Goal: Task Accomplishment & Management: Use online tool/utility

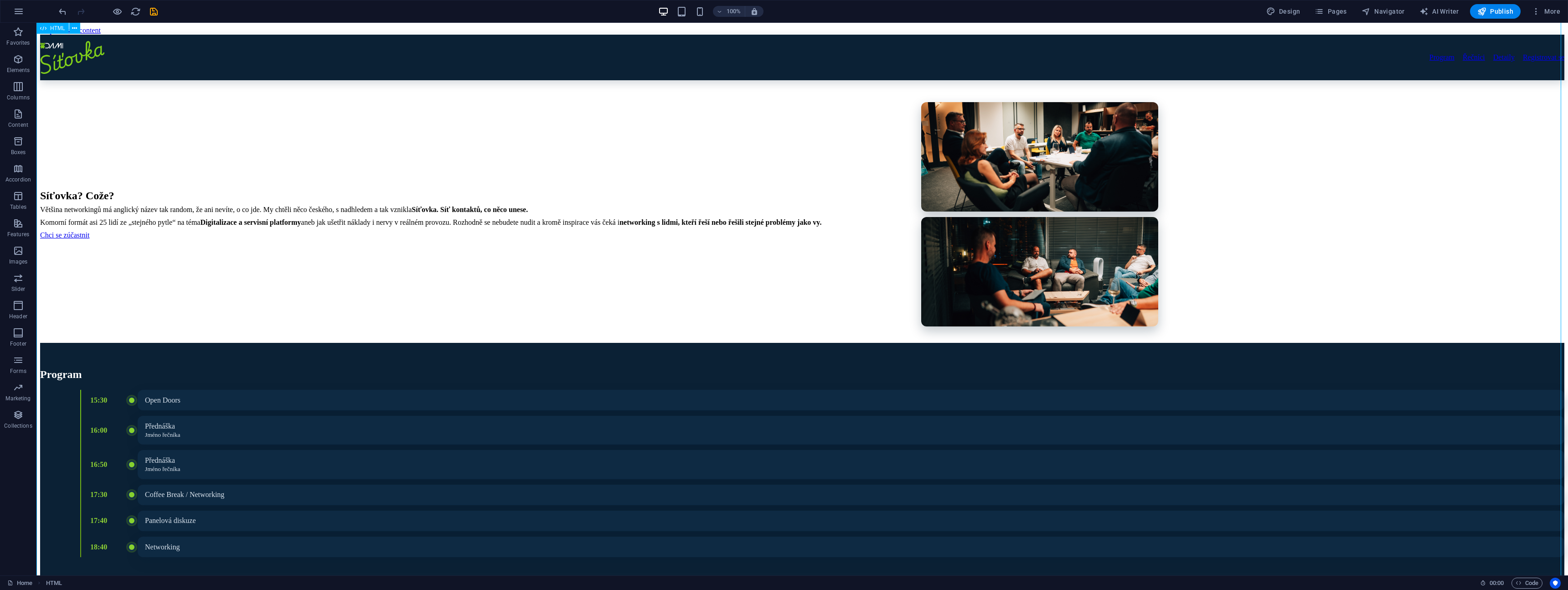
scroll to position [317, 0]
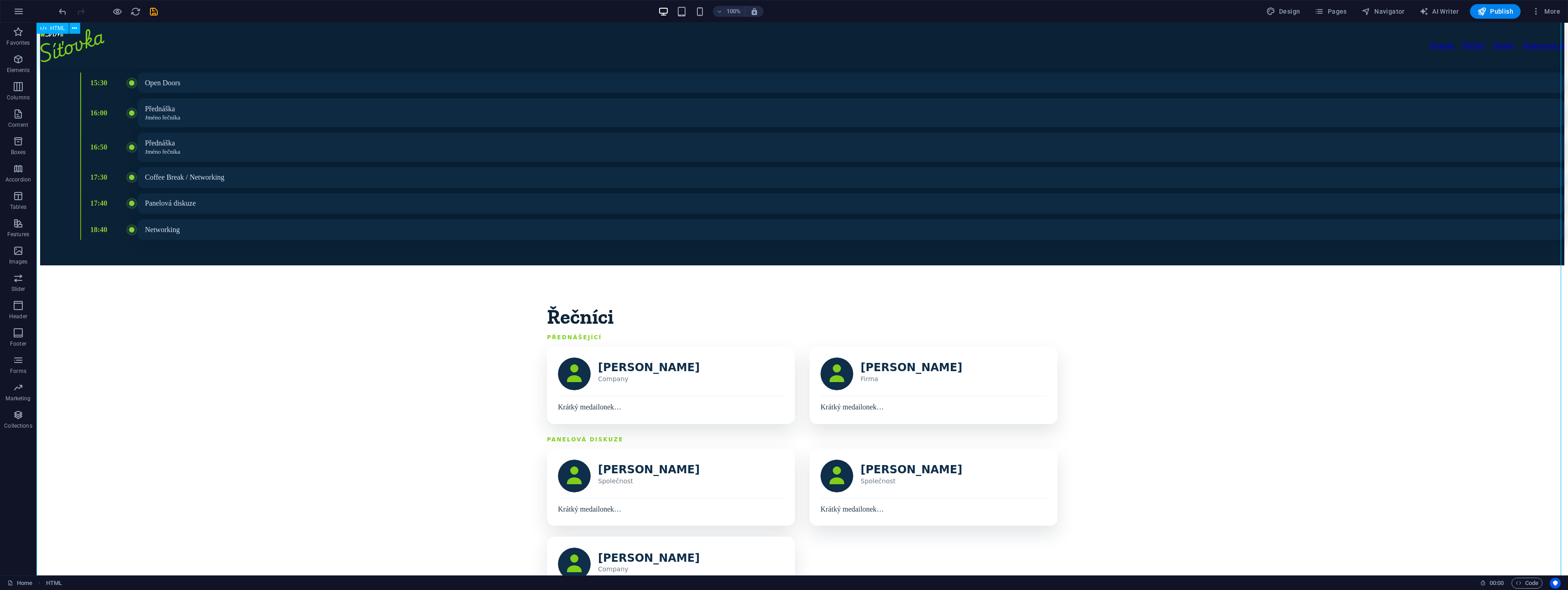
click at [489, 215] on div "Program Řečníci Detaily Registrovat se Síťovka? Cože? Většina networkingů má an…" at bounding box center [802, 472] width 1524 height 1511
drag, startPoint x: 37, startPoint y: 23, endPoint x: 490, endPoint y: 215, distance: 492.0
click at [490, 215] on div "Program Řečníci Detaily Registrovat se Síťovka? Cože? Většina networkingů má an…" at bounding box center [802, 472] width 1524 height 1511
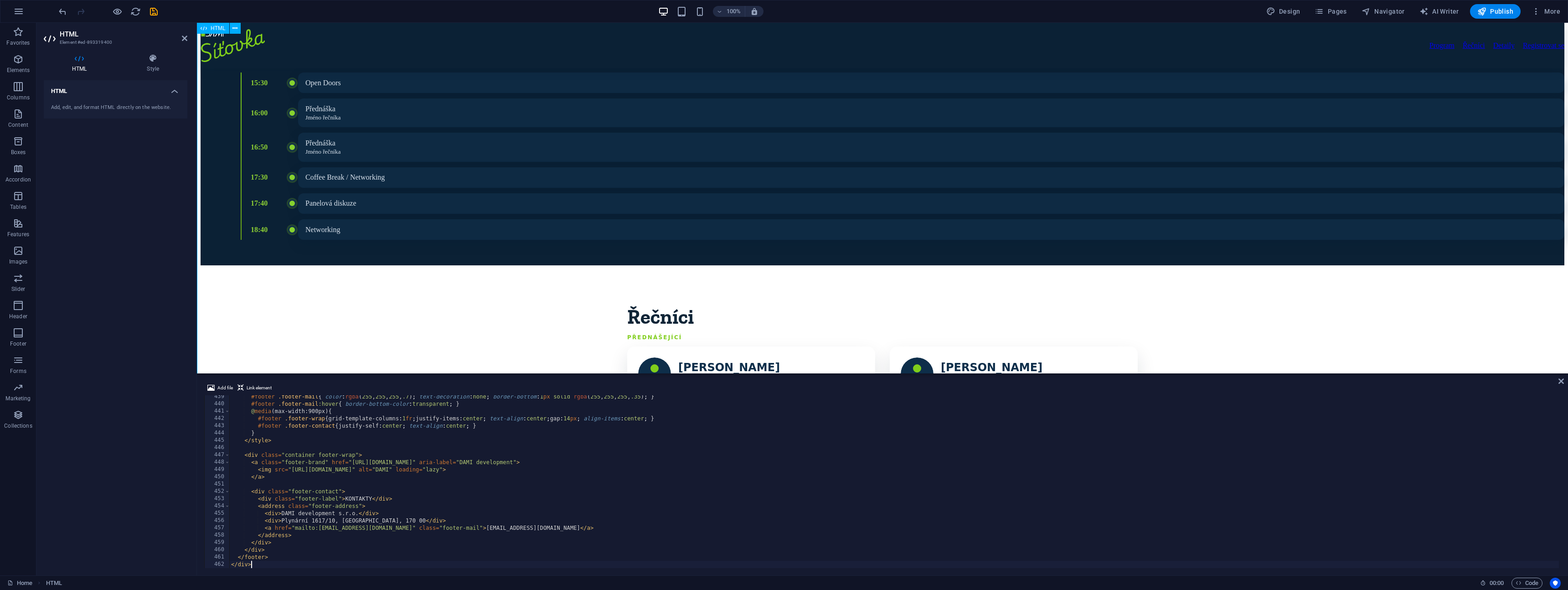
scroll to position [3198, 0]
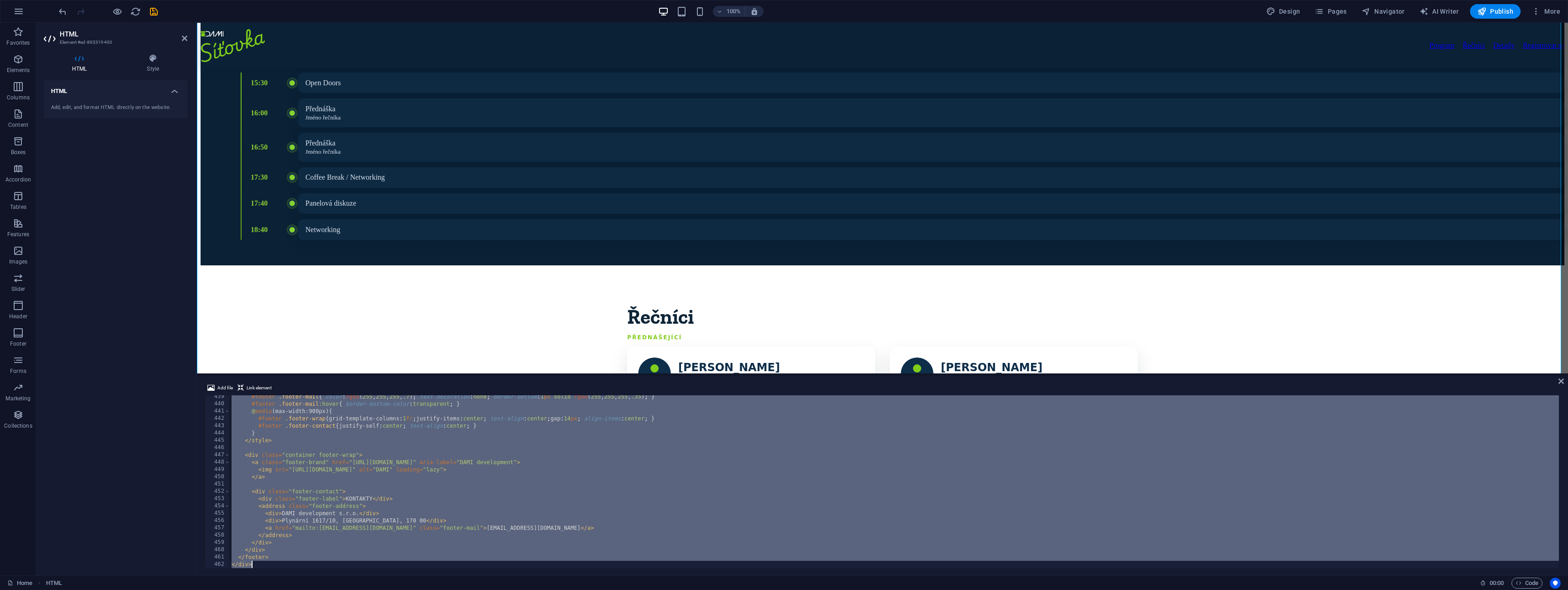
type textarea "</style>"
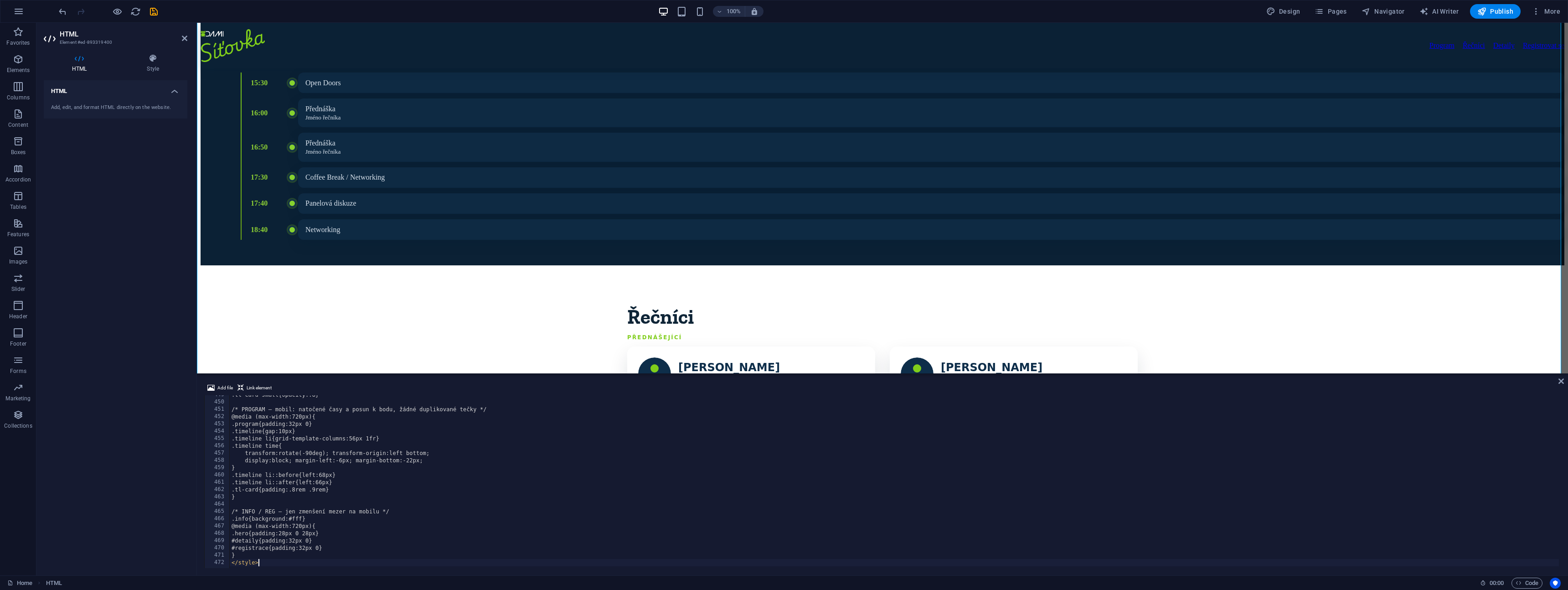
scroll to position [3270, 0]
click at [397, 258] on div "Program Řečníci Detaily Registrovat se Síťovka? Cože? Většina networkingů má an…" at bounding box center [882, 472] width 1364 height 1511
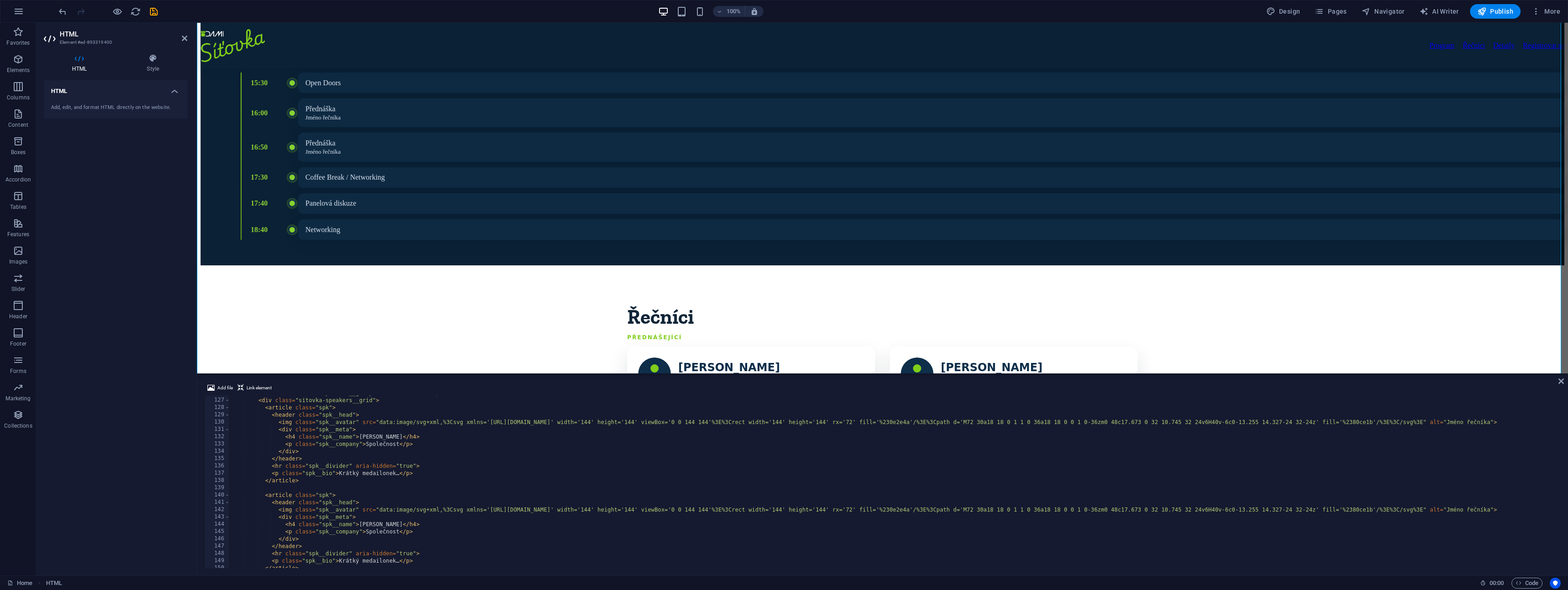
scroll to position [0, 0]
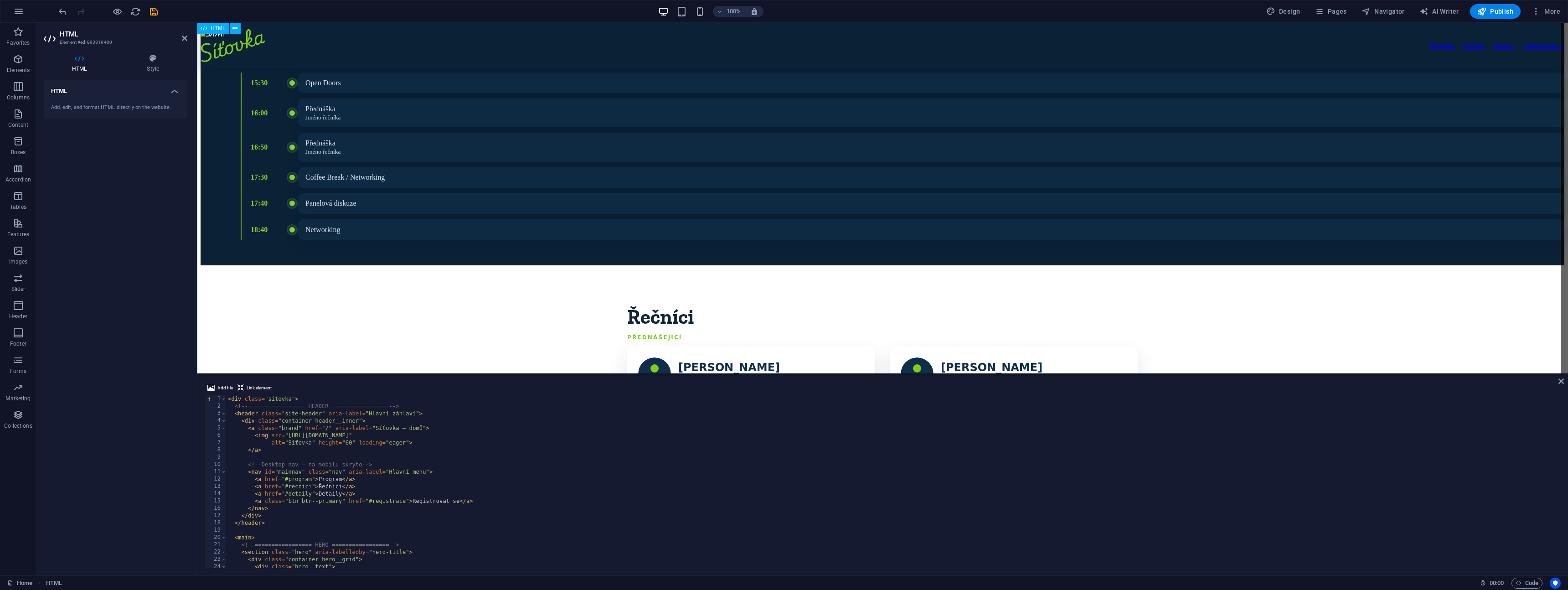
click at [1379, 302] on div "Program Řečníci Detaily Registrovat se Síťovka? Cože? Většina networkingů má an…" at bounding box center [882, 472] width 1364 height 1511
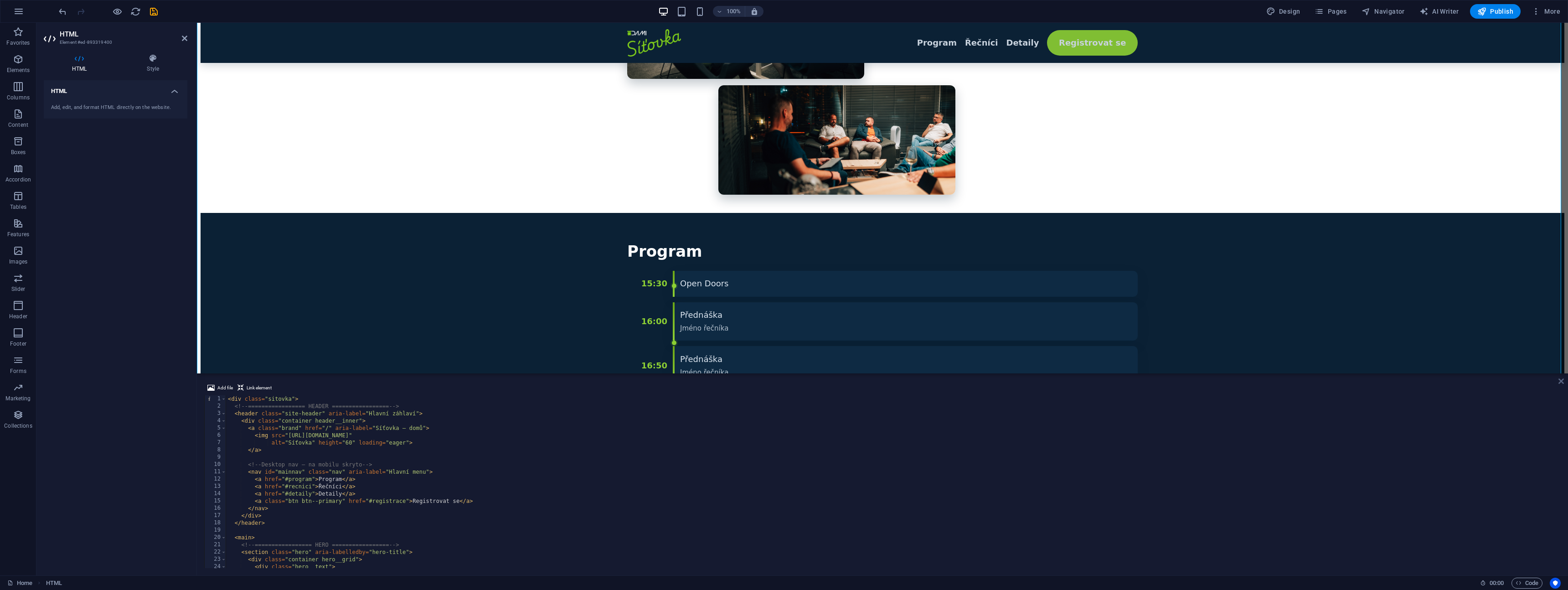
click at [1562, 384] on icon at bounding box center [1561, 381] width 5 height 7
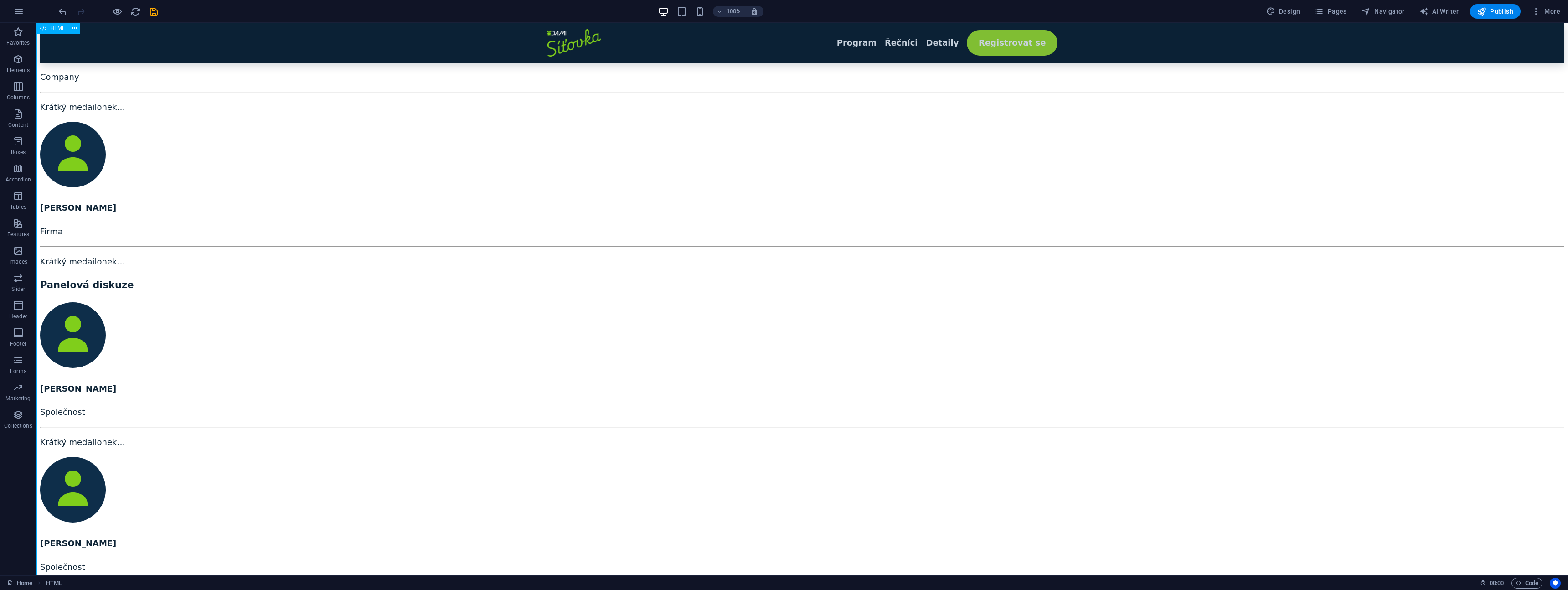
scroll to position [978, 0]
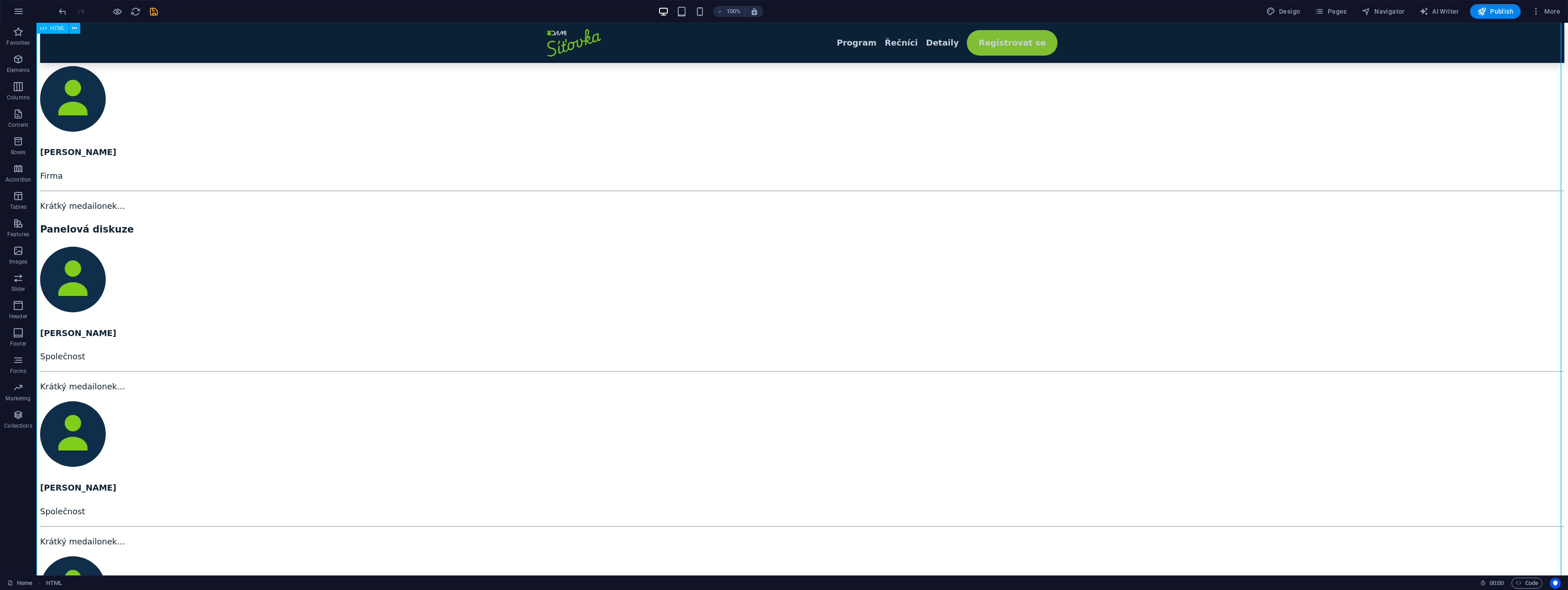
click at [430, 164] on div "Program Řečníci Detaily Registrovat se Síťovka? Cože? Většina networkingů má an…" at bounding box center [802, 198] width 1524 height 2283
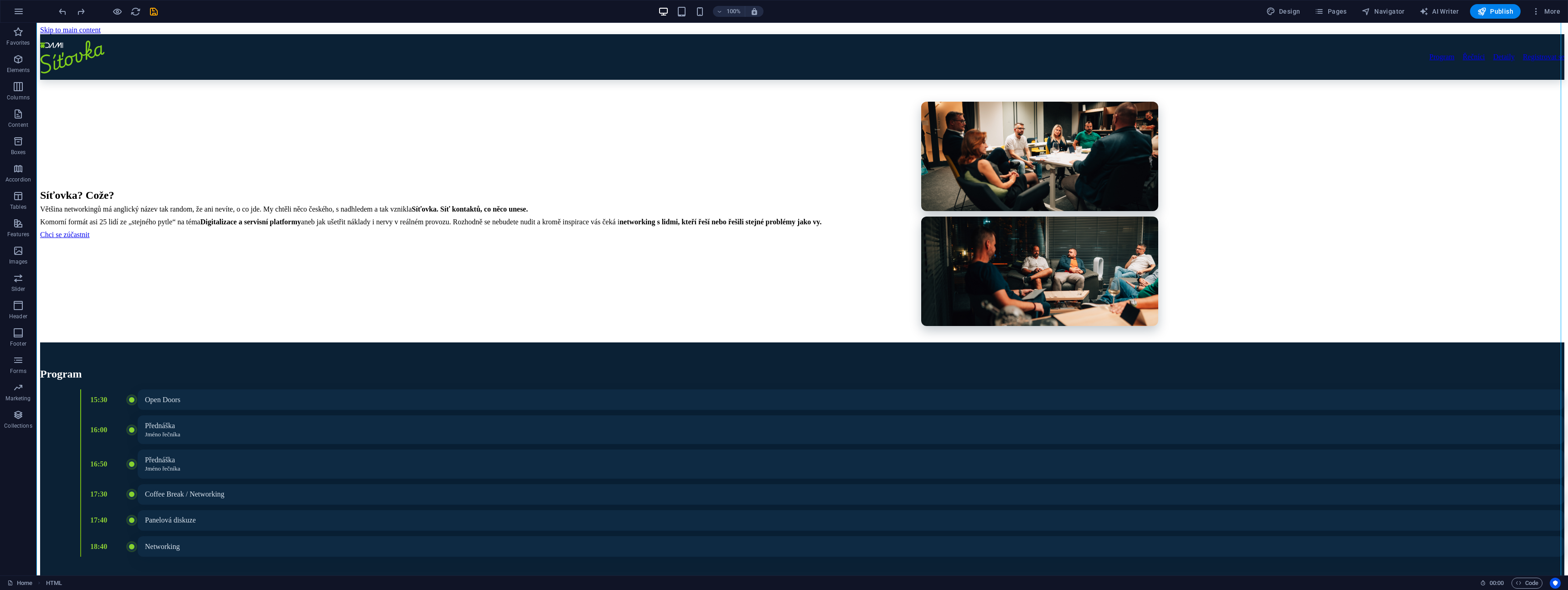
scroll to position [0, 0]
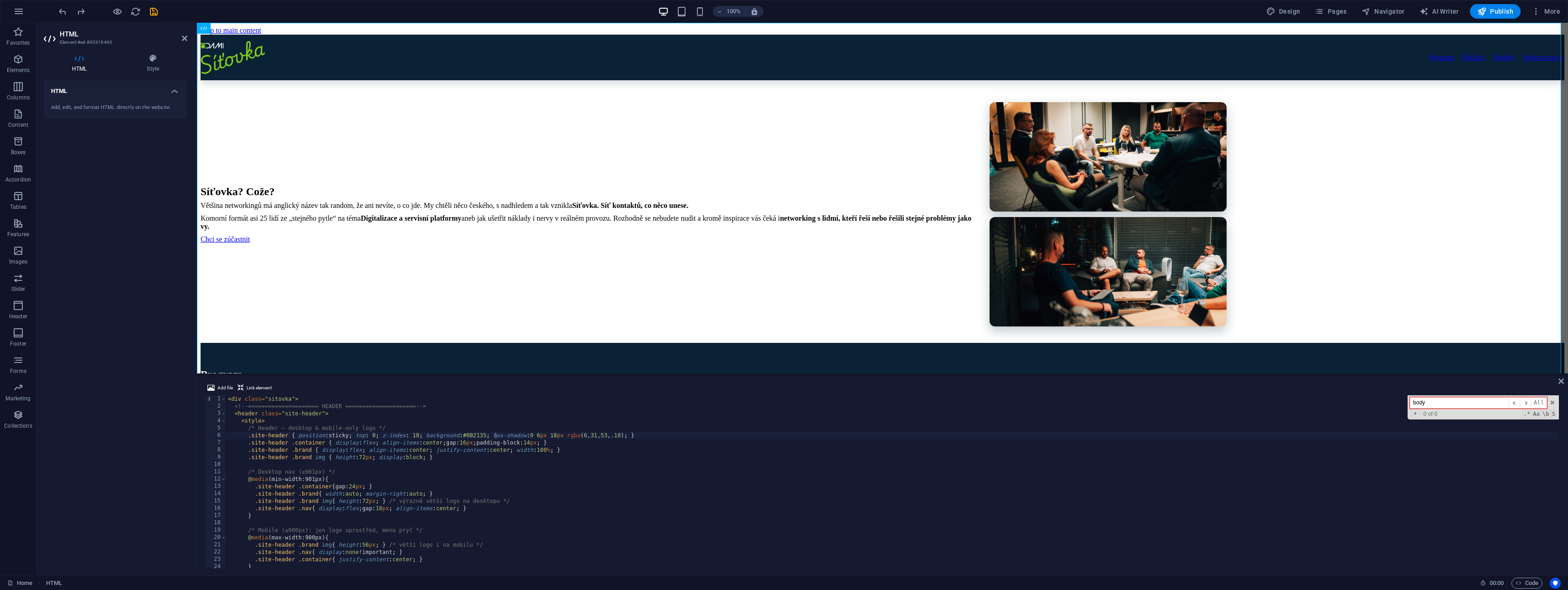
type input "body"
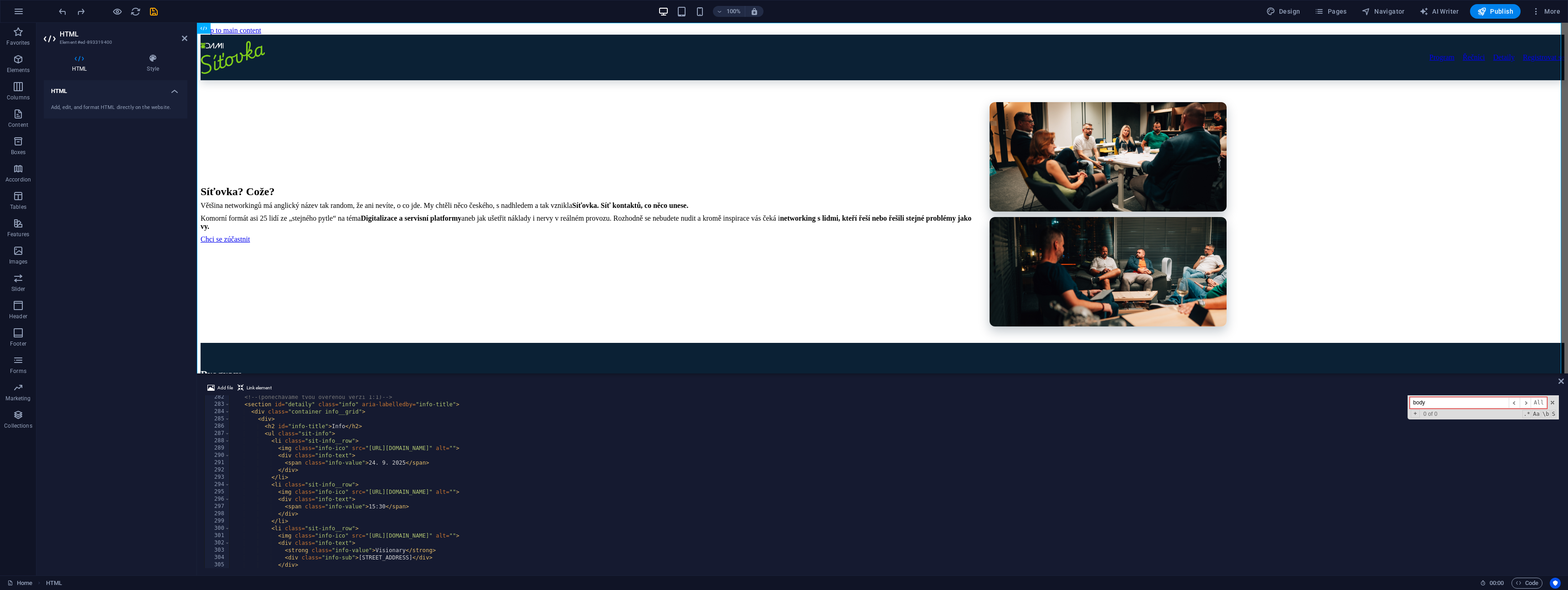
scroll to position [3200, 0]
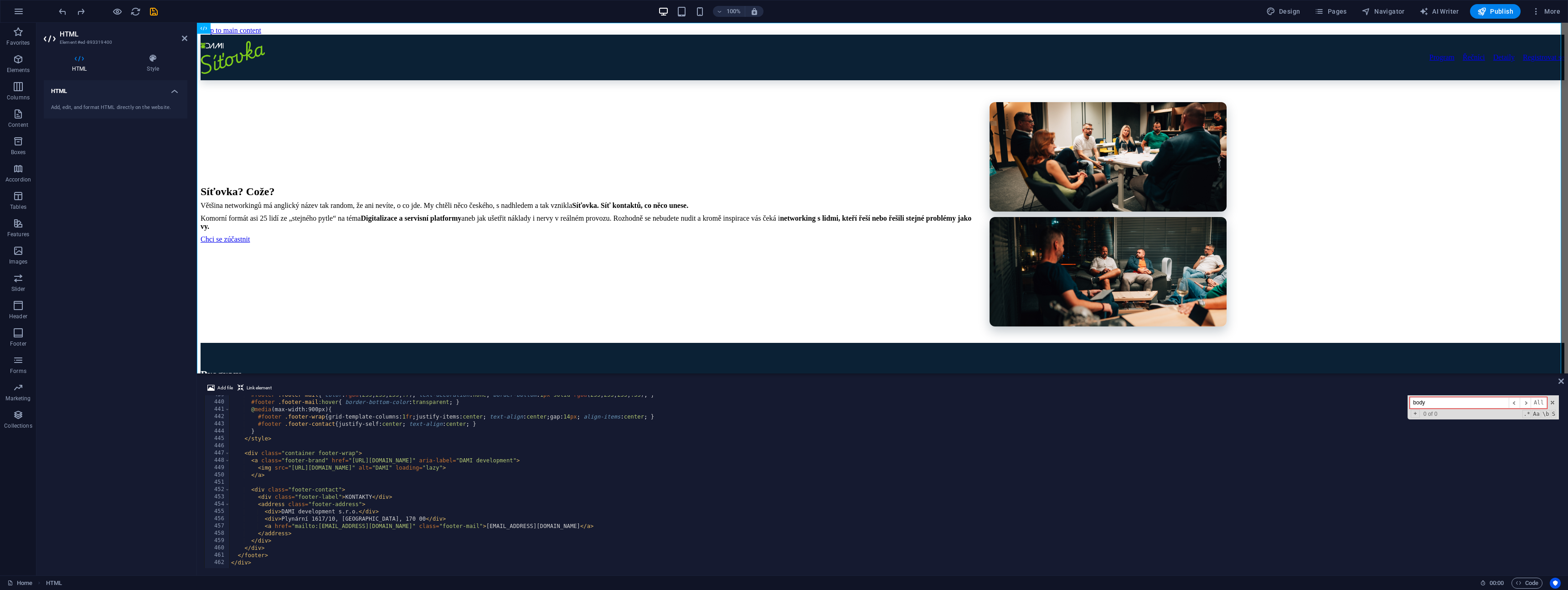
click at [289, 541] on div "#footer .footer-mail { color : rgba ( 255 , 255 , 255 , .7 ) ; text-decoration …" at bounding box center [907, 484] width 1355 height 186
click at [278, 555] on div "#footer .footer-mail { color : rgba ( 255 , 255 , 255 , .7 ) ; text-decoration …" at bounding box center [907, 484] width 1355 height 186
type textarea "</footer>"
paste textarea "</style>"
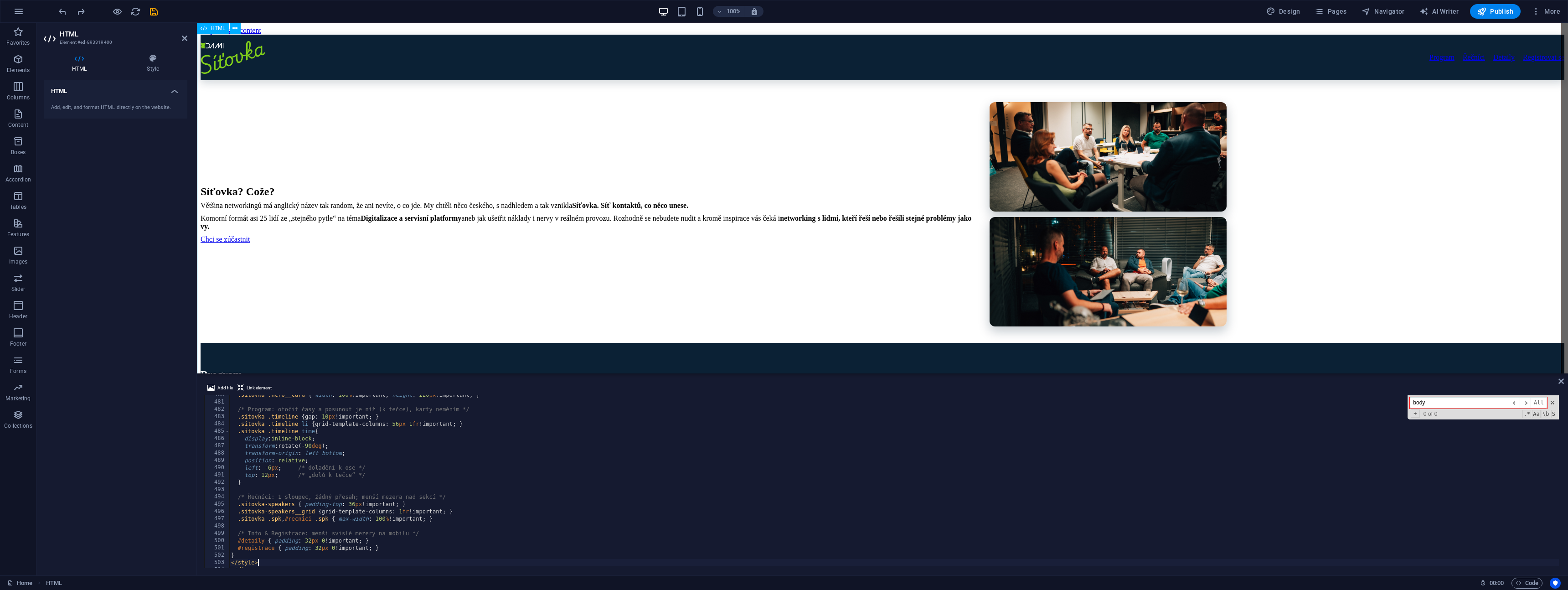
type textarea "</style>"
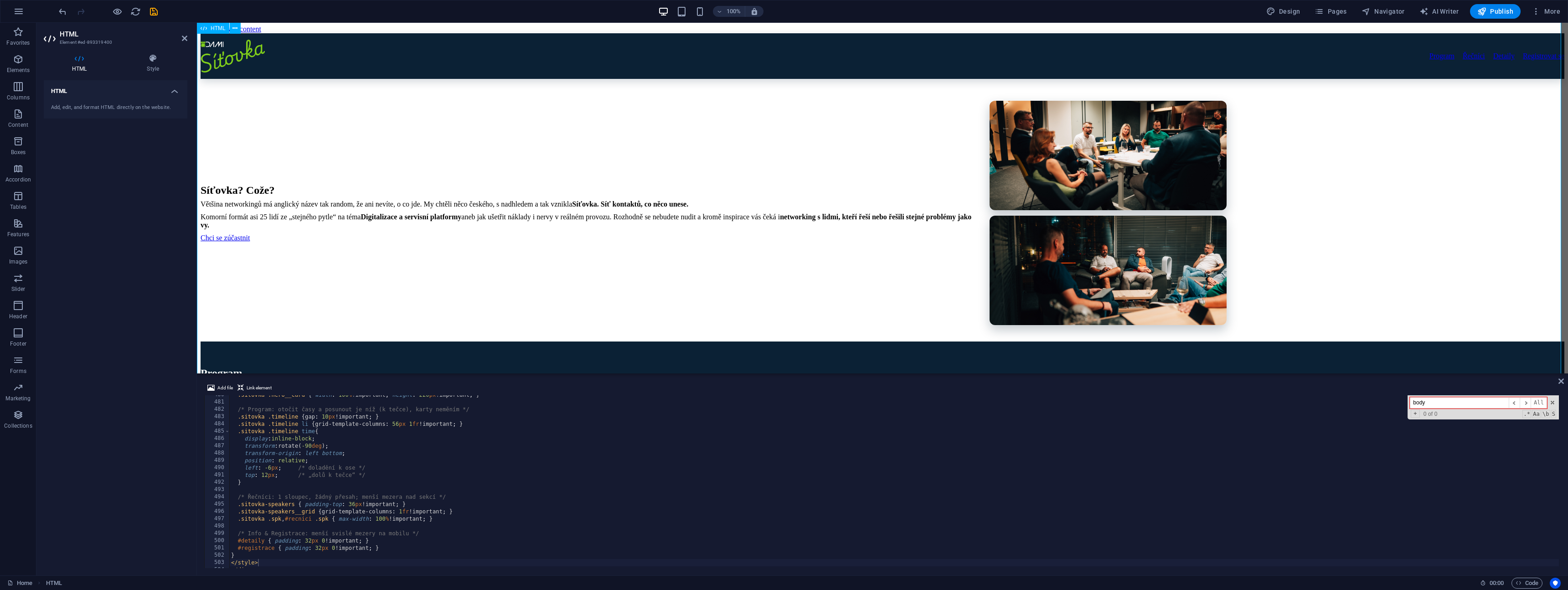
scroll to position [0, 0]
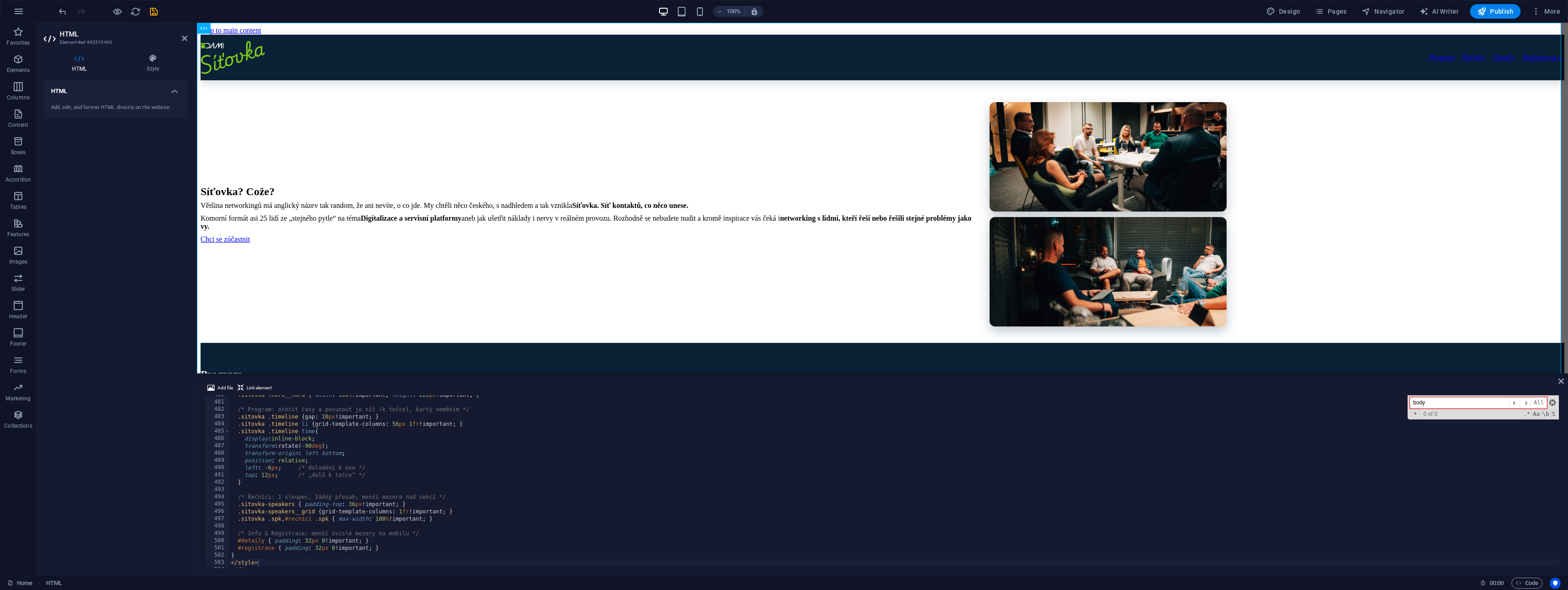
click at [1554, 401] on span at bounding box center [1552, 402] width 6 height 6
click at [1561, 384] on icon at bounding box center [1561, 381] width 5 height 7
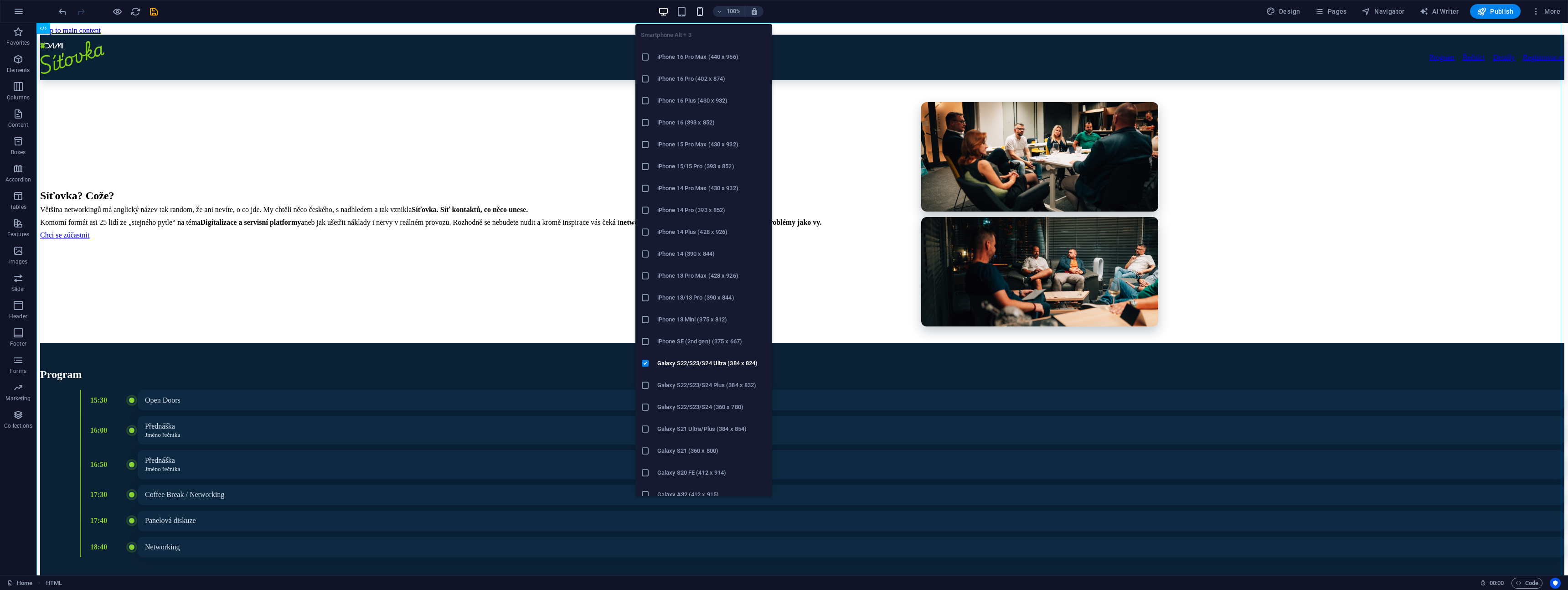
click at [698, 14] on icon "button" at bounding box center [699, 11] width 10 height 10
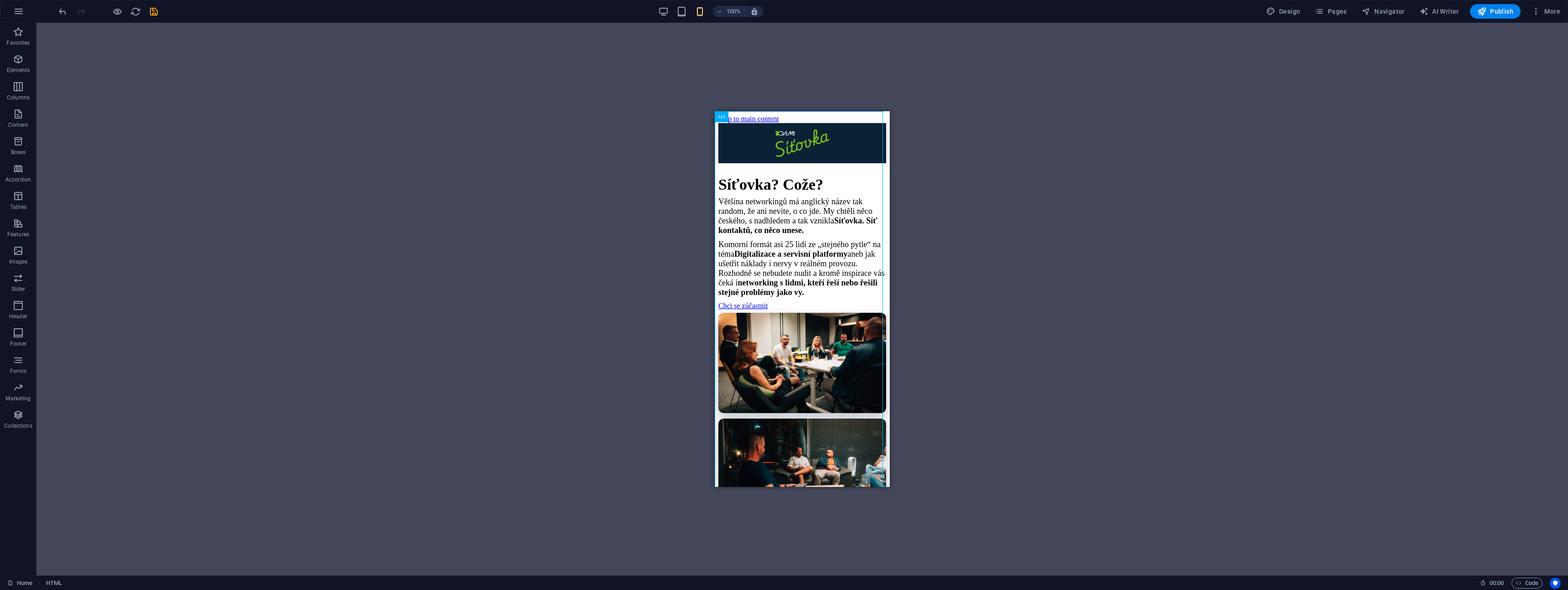
click at [1043, 209] on div "Drag here to replace the existing content. Press “Ctrl” if you want to create a…" at bounding box center [802, 299] width 1531 height 553
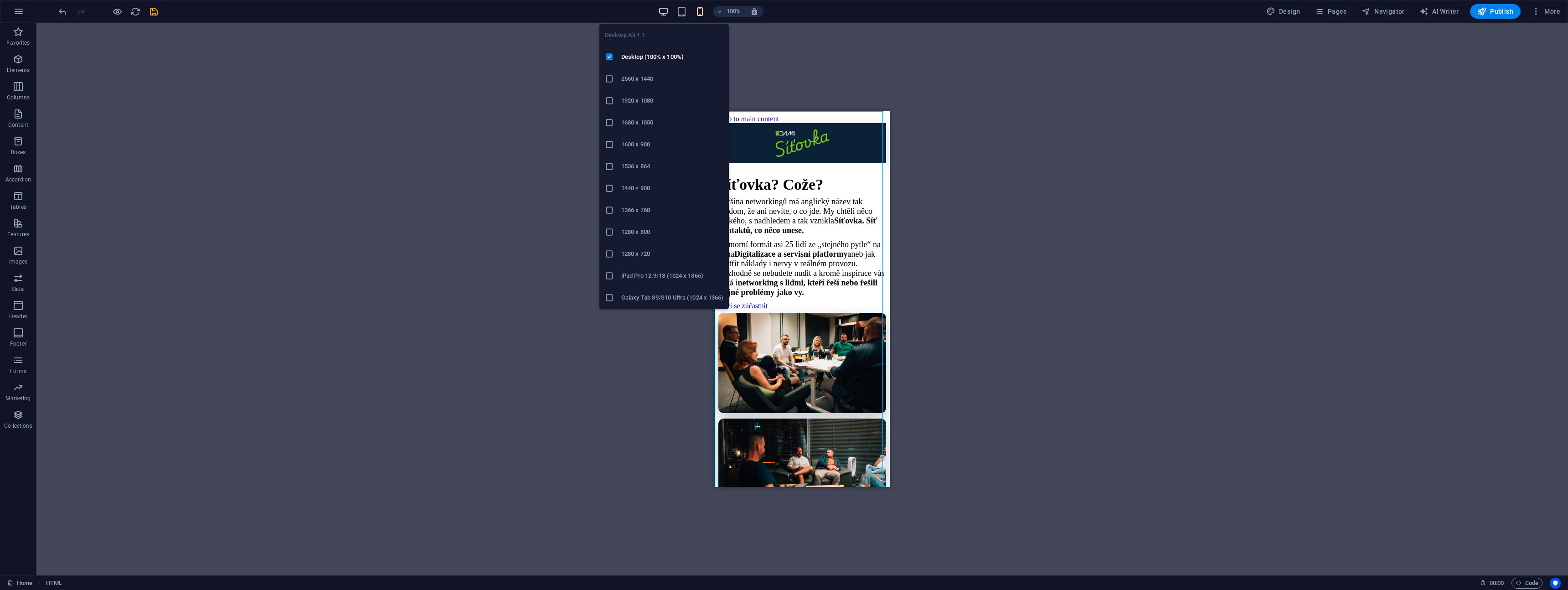
click at [662, 12] on icon "button" at bounding box center [663, 11] width 10 height 10
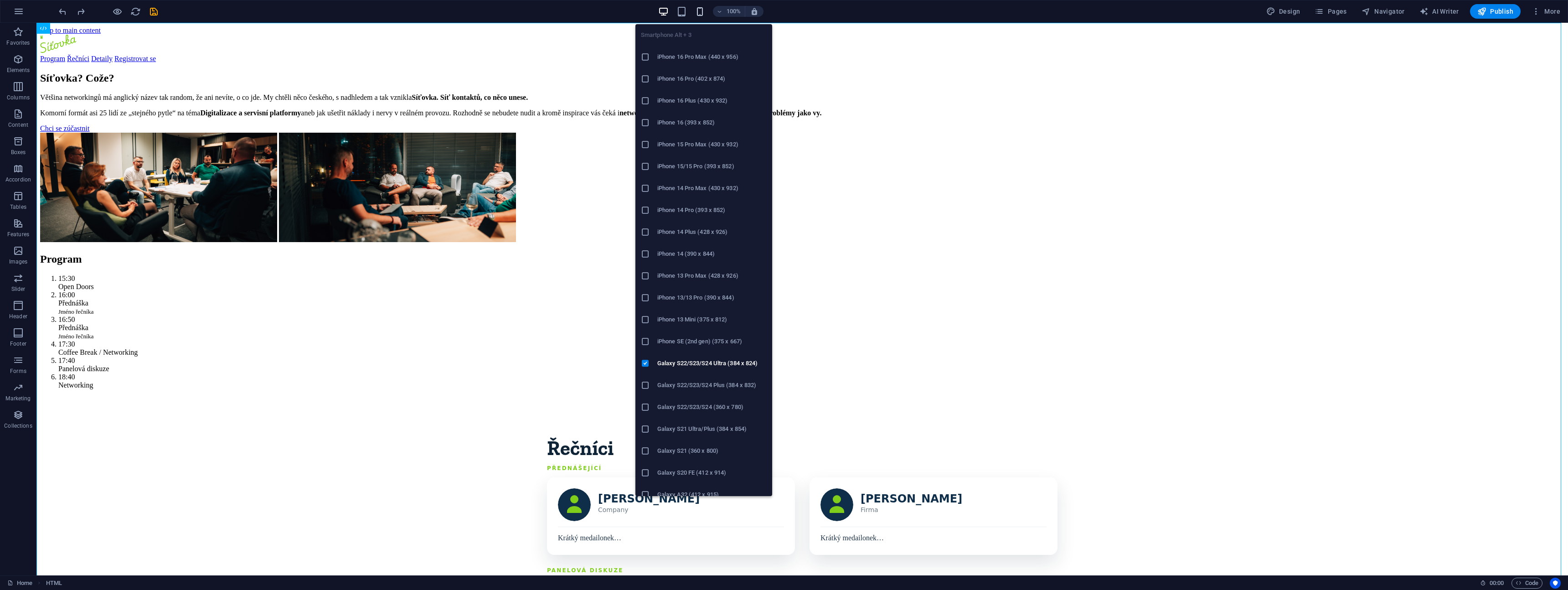
click at [702, 12] on icon "button" at bounding box center [699, 11] width 10 height 10
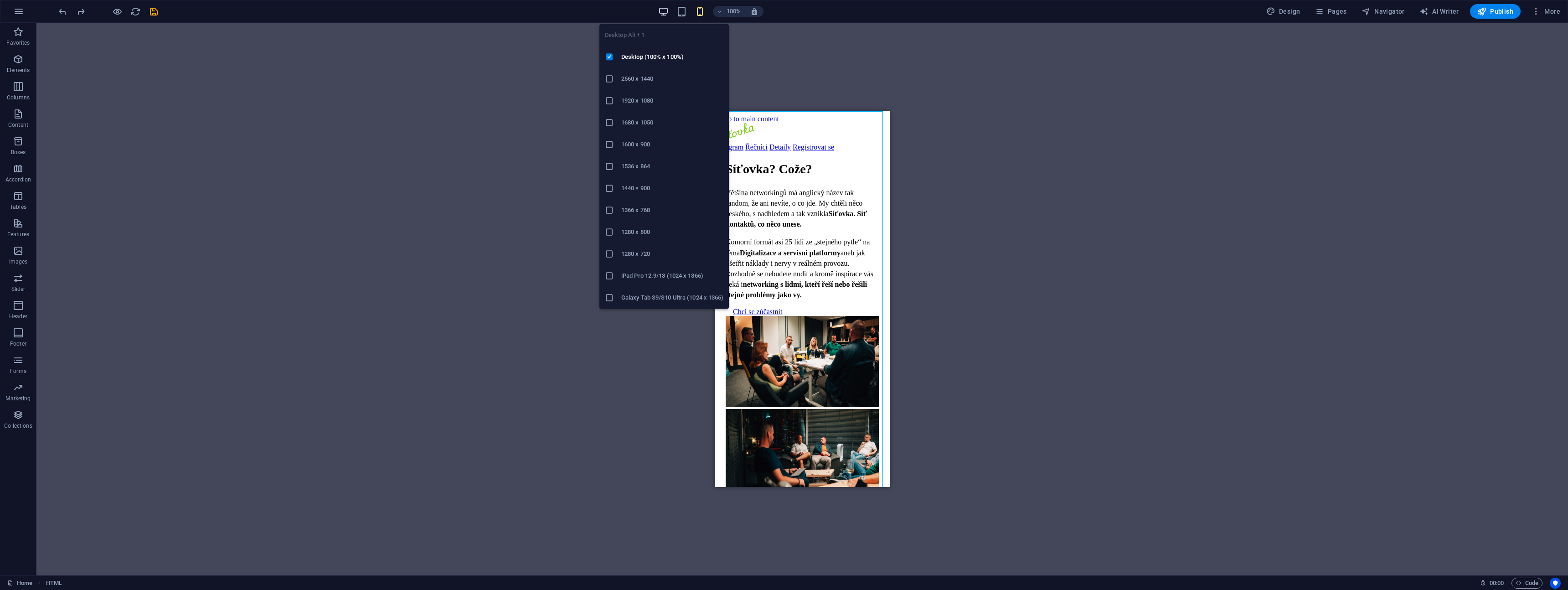
click at [667, 12] on icon "button" at bounding box center [663, 11] width 10 height 10
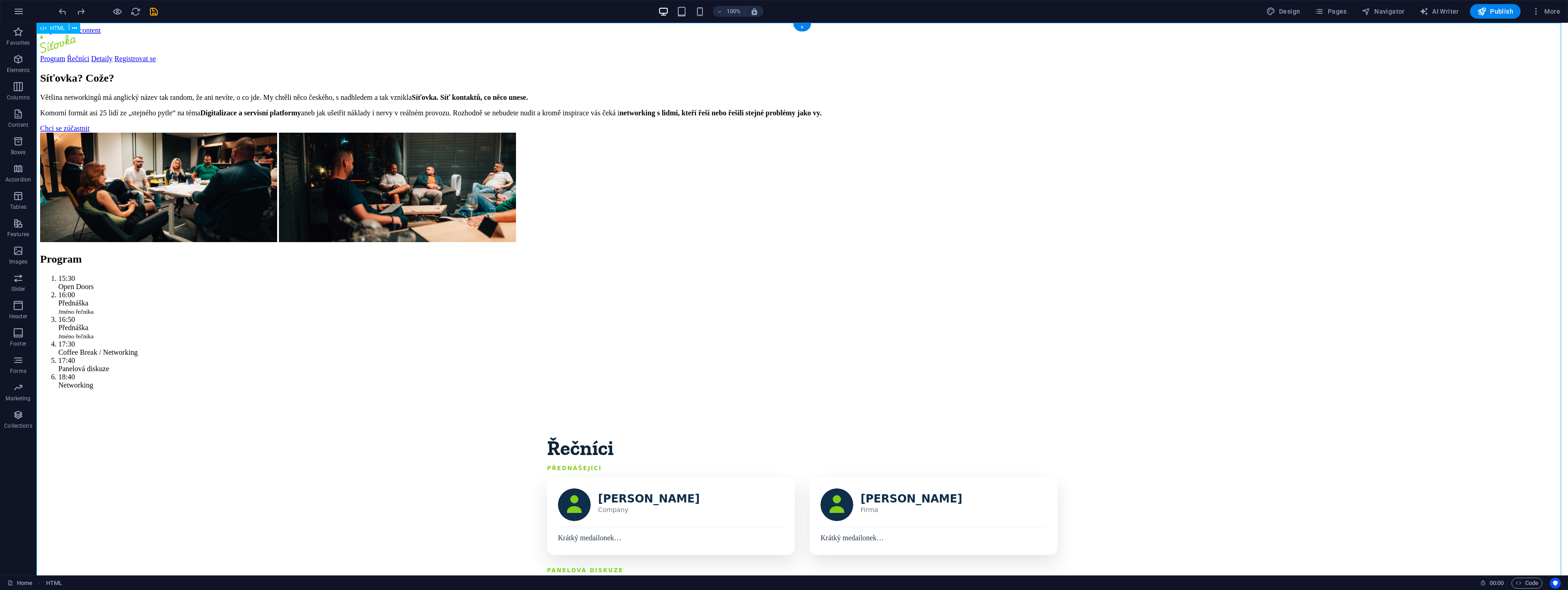
click at [17, 13] on icon "button" at bounding box center [19, 12] width 11 height 11
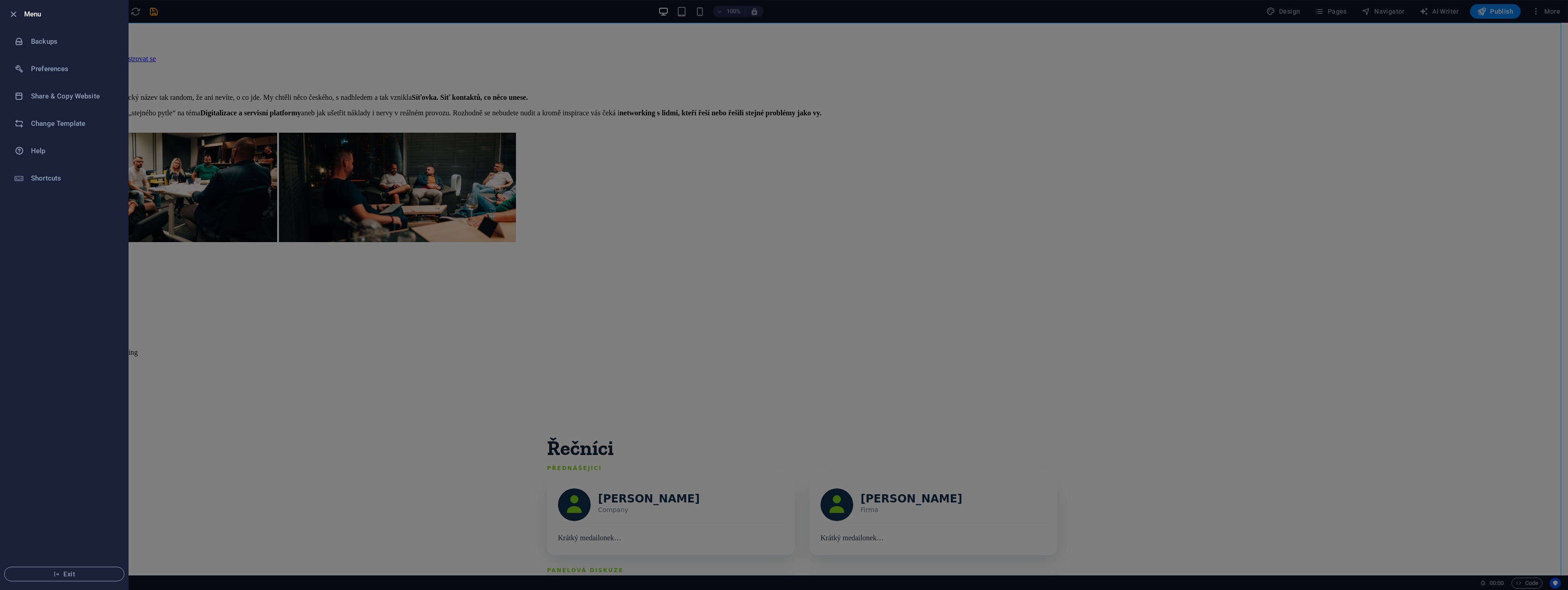
click at [237, 60] on div at bounding box center [784, 295] width 1568 height 590
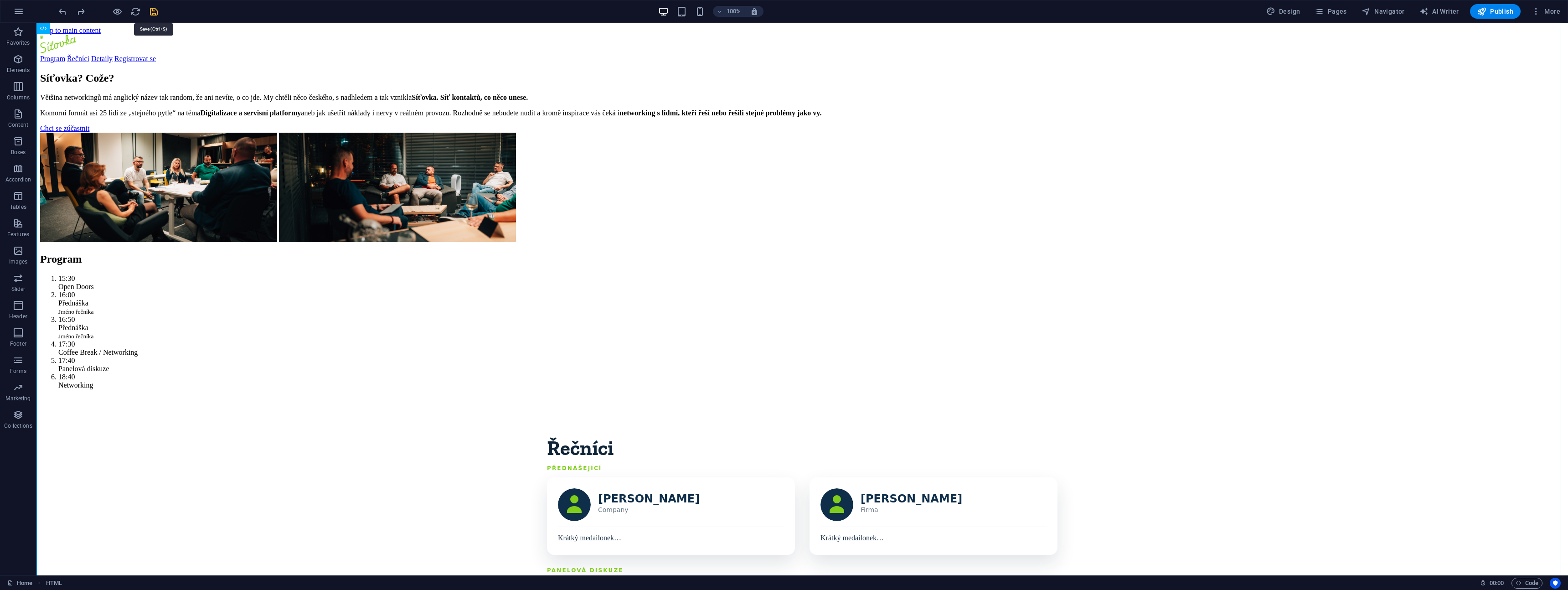
click at [153, 12] on icon "save" at bounding box center [153, 11] width 10 height 10
click at [13, 13] on icon "button" at bounding box center [19, 12] width 11 height 11
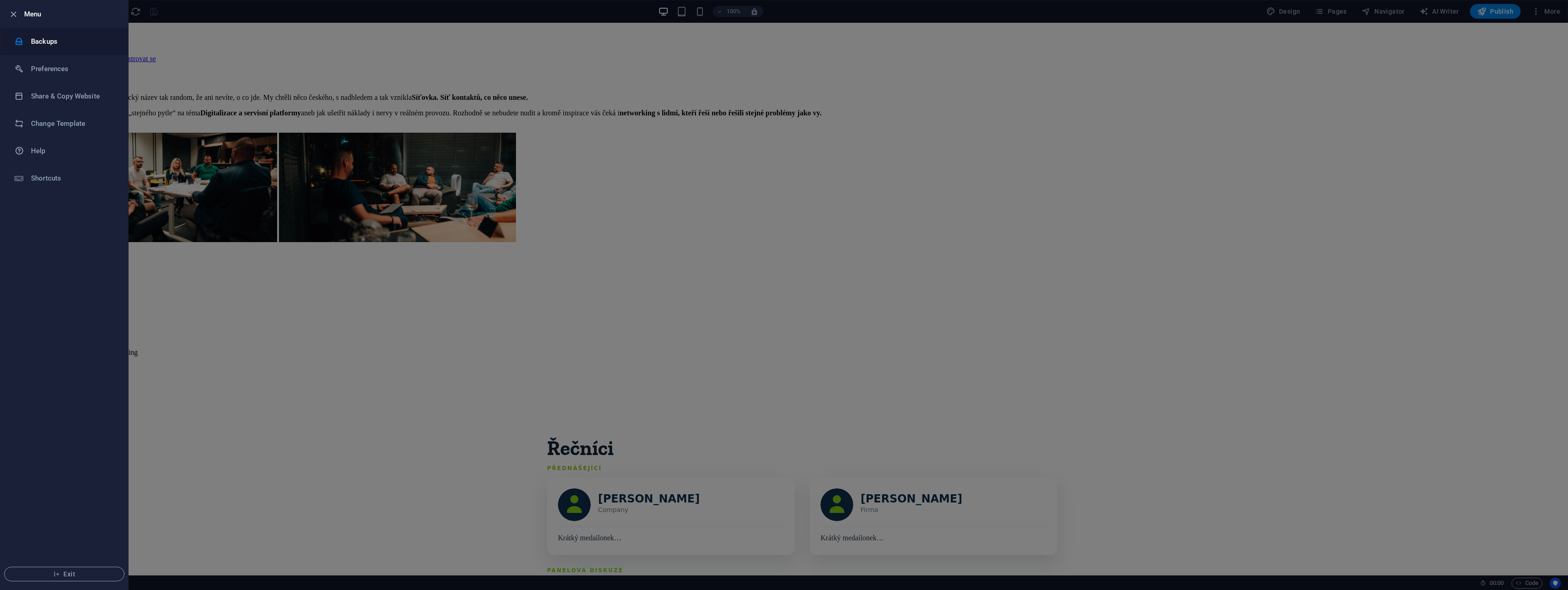
click at [44, 40] on h6 "Backups" at bounding box center [73, 41] width 85 height 11
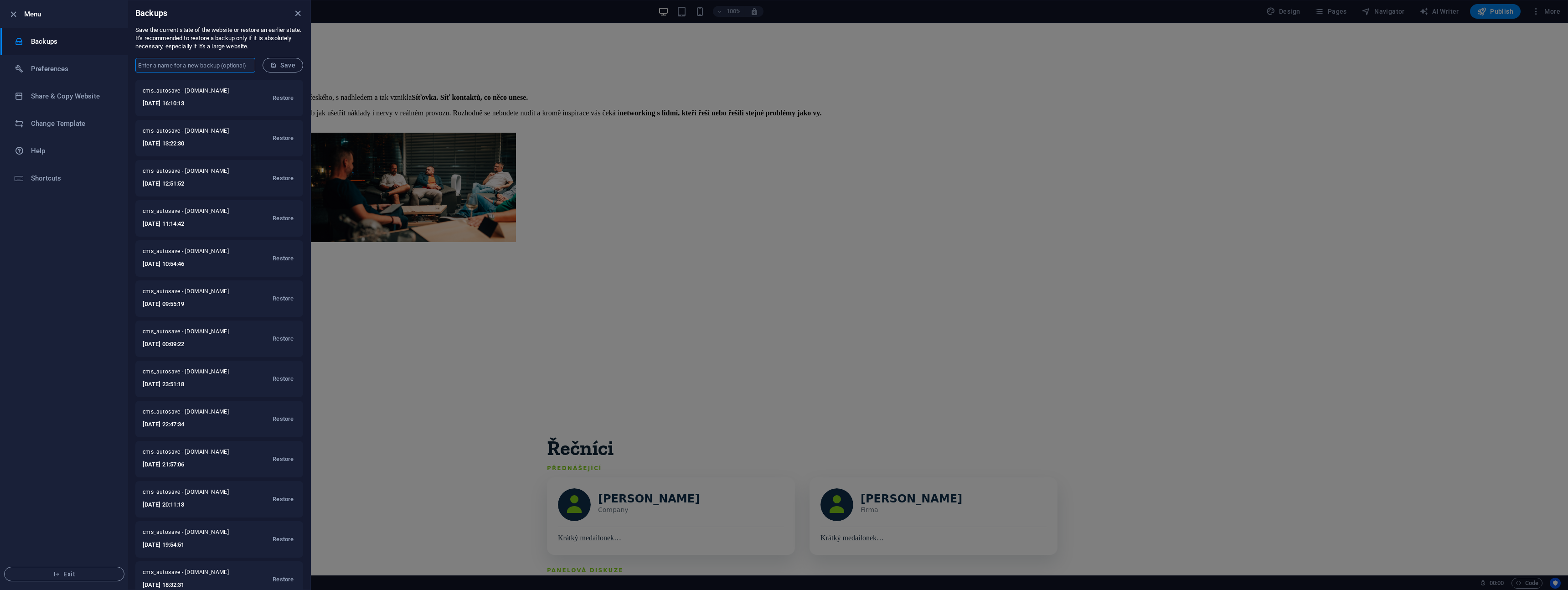
click at [203, 67] on input "text" at bounding box center [195, 65] width 120 height 15
type input "Sitovka 1.9. - FIXED DESKTOP"
click at [279, 63] on span "Save" at bounding box center [282, 65] width 25 height 7
click at [297, 13] on icon "close" at bounding box center [298, 13] width 10 height 10
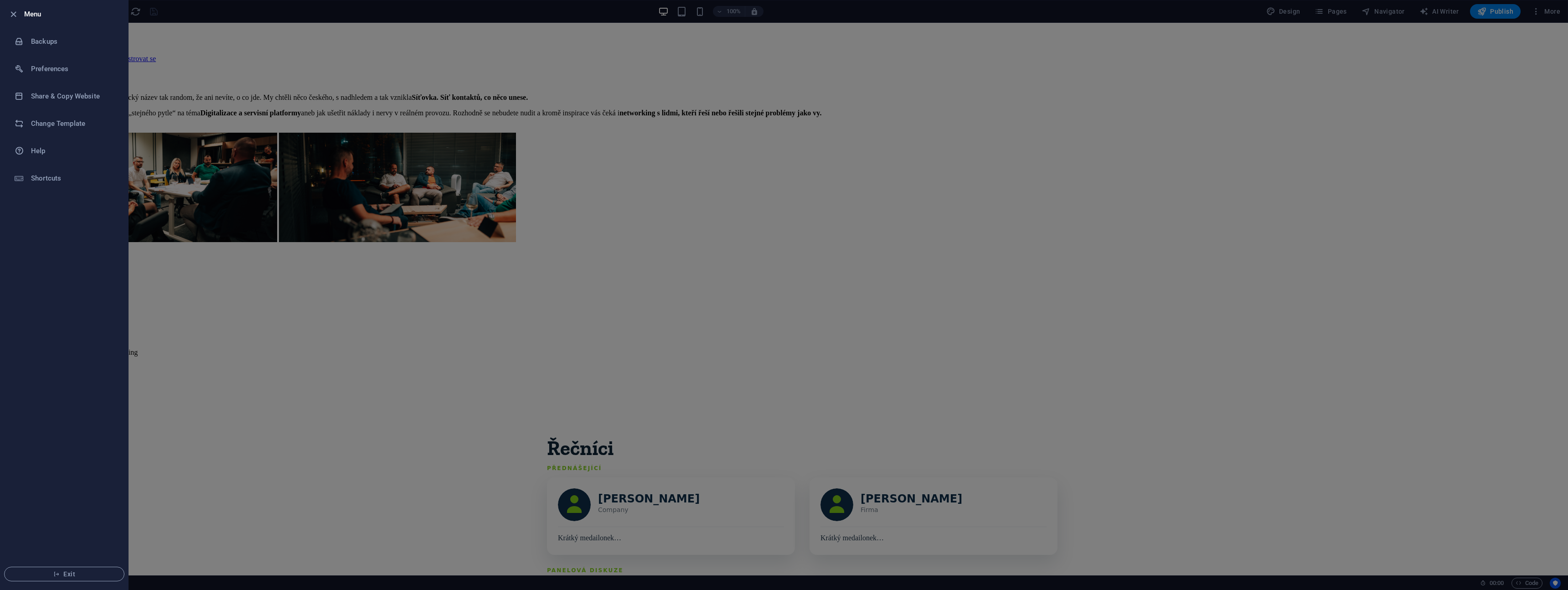
click at [407, 268] on div at bounding box center [784, 295] width 1568 height 590
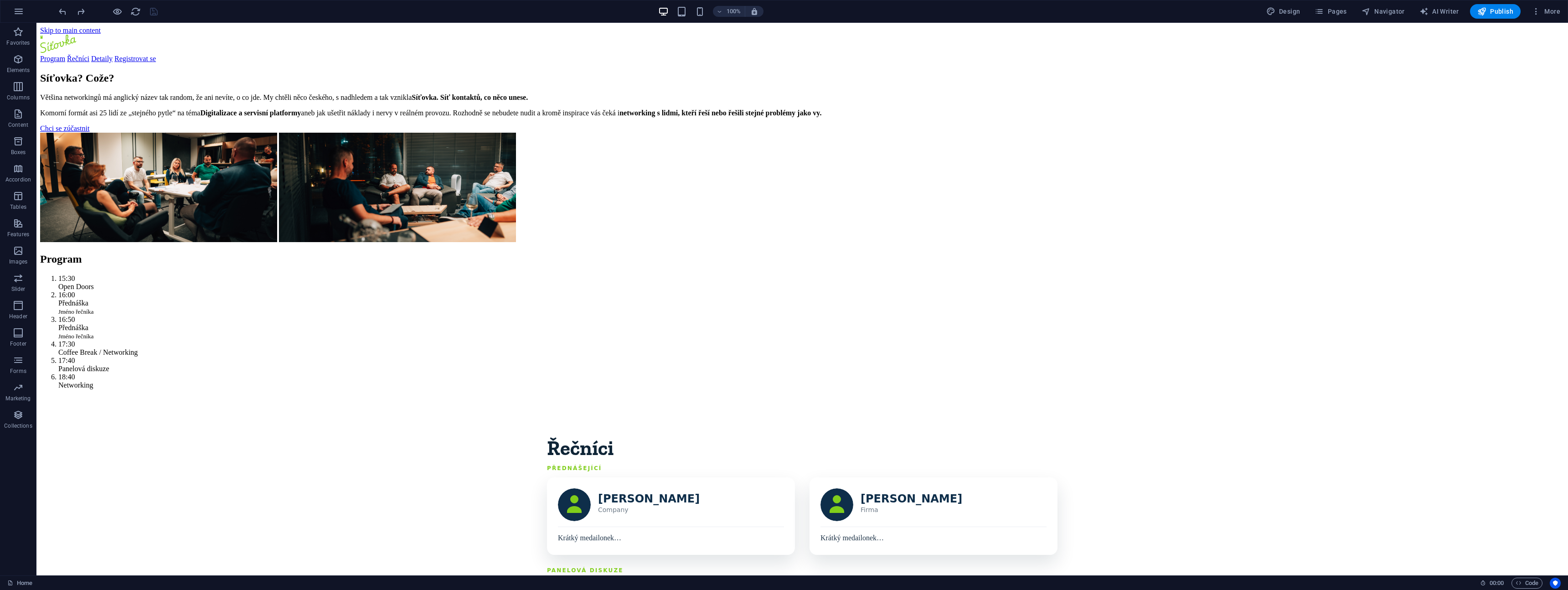
click at [407, 268] on div at bounding box center [784, 295] width 1568 height 590
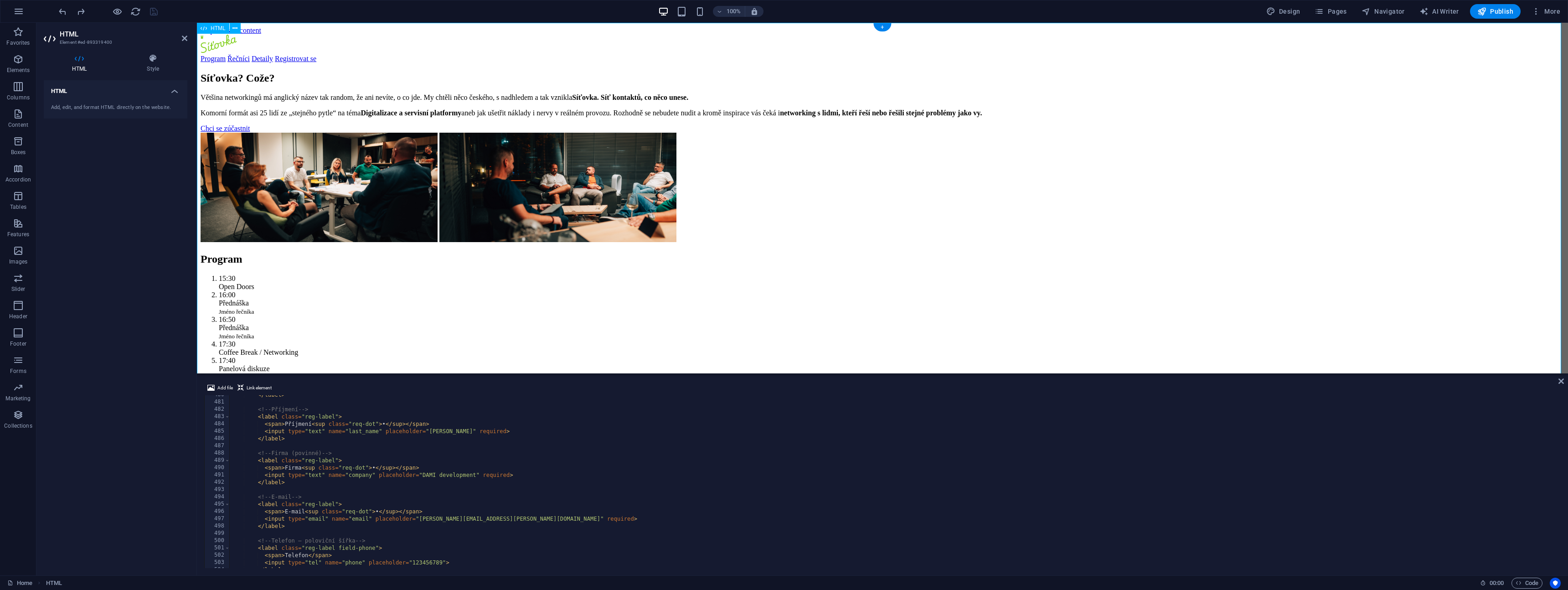
scroll to position [3499, 0]
type textarea "</footer> </div>"
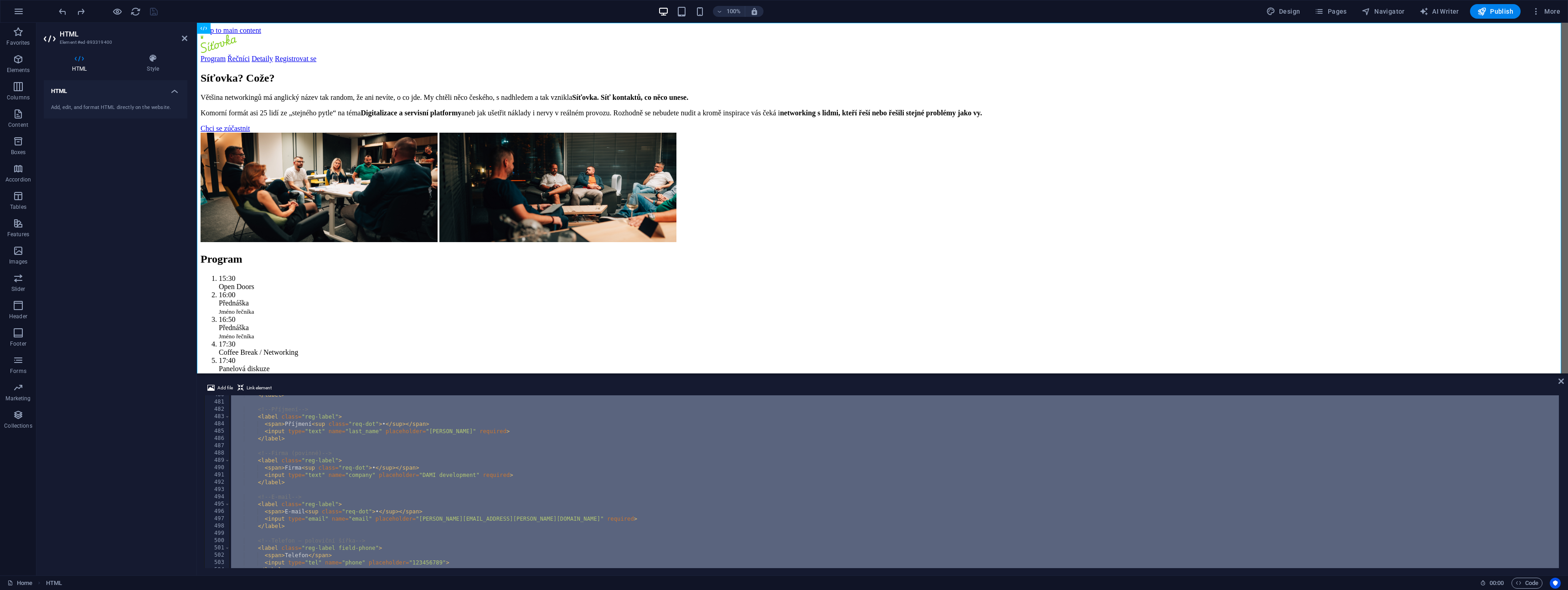
click at [1564, 382] on div "Add file Link element </footer> </div> 480 481 482 483 484 485 486 487 488 489 …" at bounding box center [882, 475] width 1371 height 200
click at [1562, 381] on icon at bounding box center [1561, 381] width 5 height 7
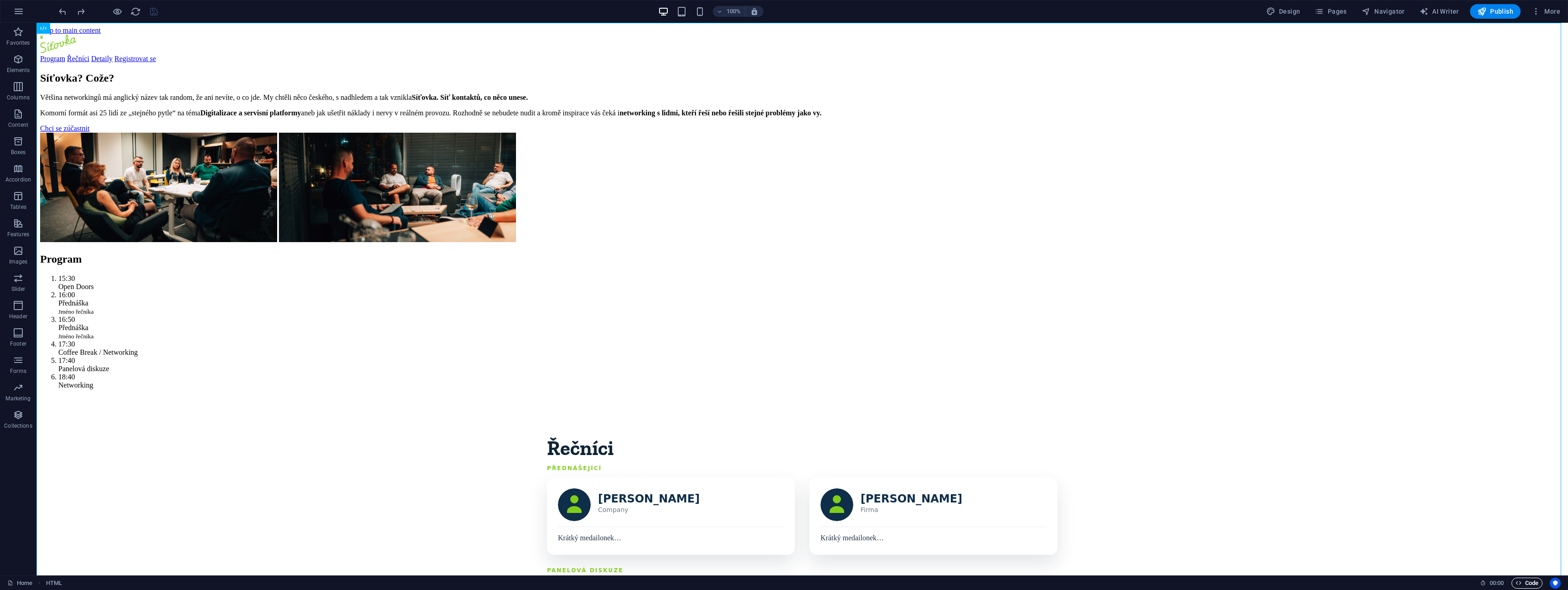
click at [1517, 586] on icon "button" at bounding box center [1519, 583] width 6 height 6
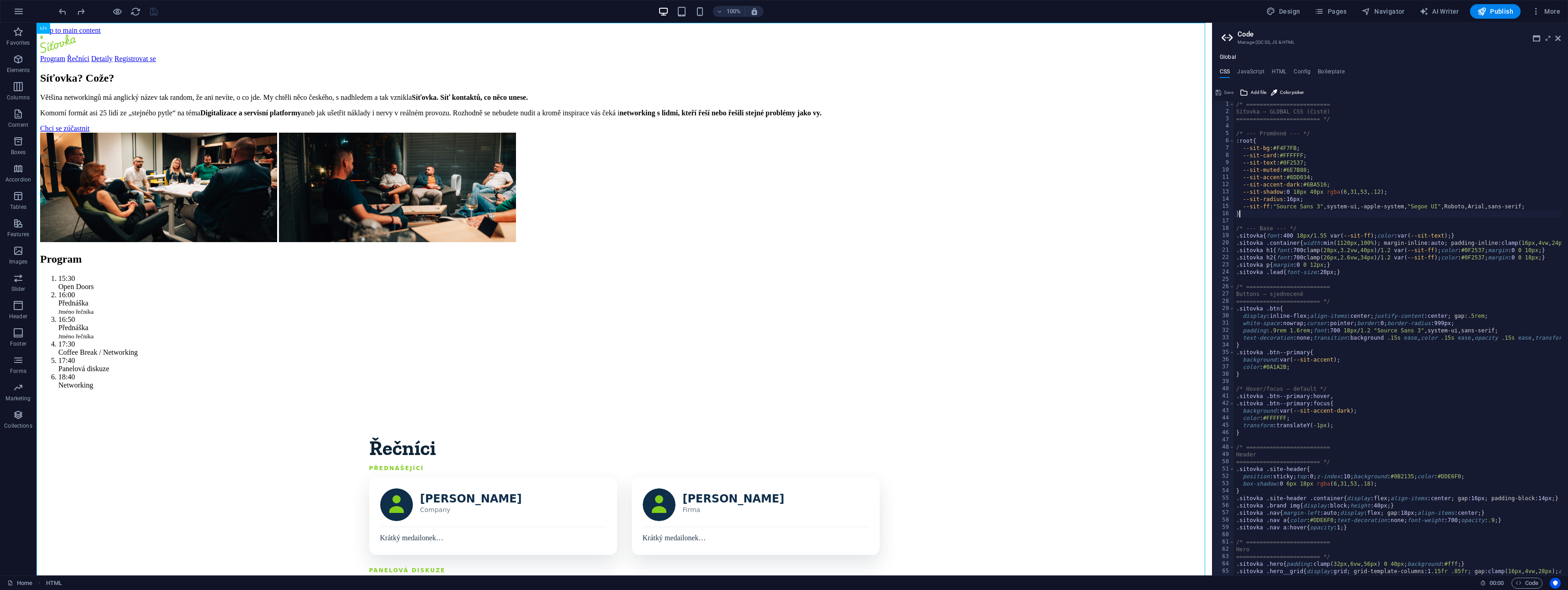
click at [1331, 212] on div "/* ========================= Síťovka — GLOBAL CSS (čisté) =====================…" at bounding box center [1432, 342] width 395 height 482
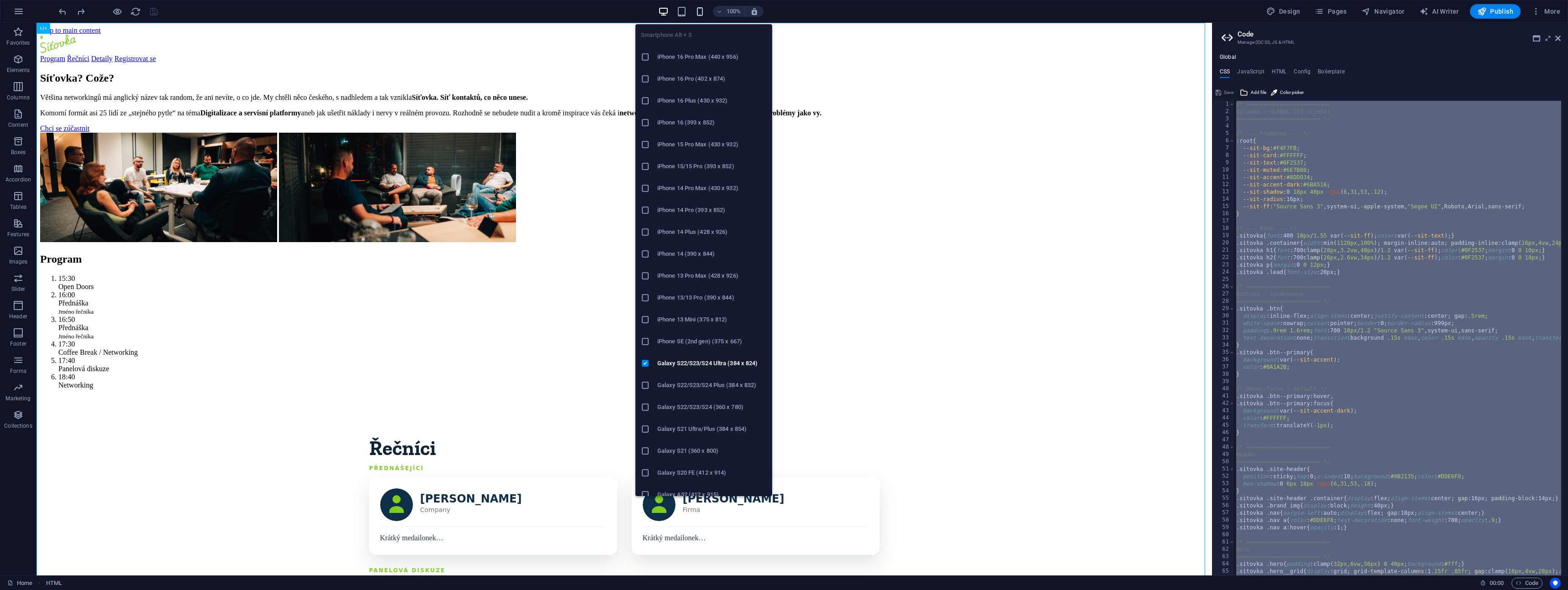
click at [704, 13] on icon "button" at bounding box center [699, 11] width 10 height 10
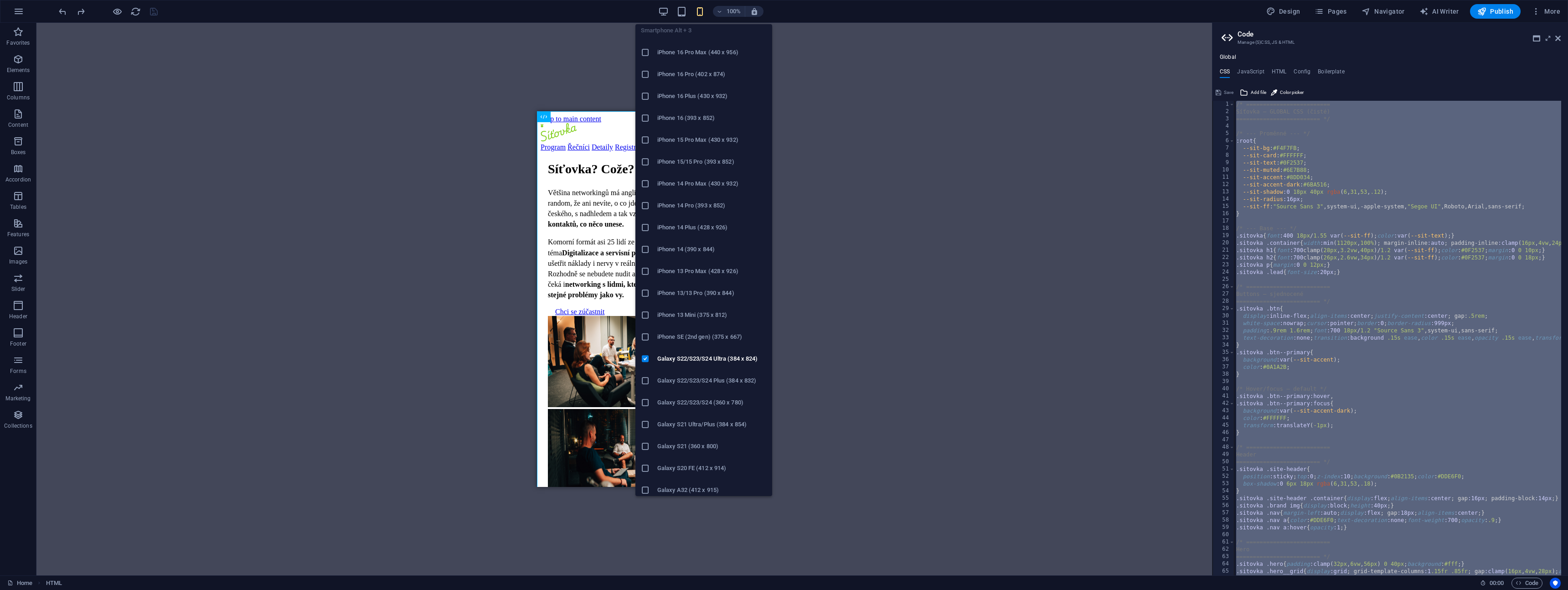
scroll to position [0, 0]
click at [733, 61] on h6 "iPhone 16 Pro Max (440 x 956)" at bounding box center [712, 57] width 110 height 11
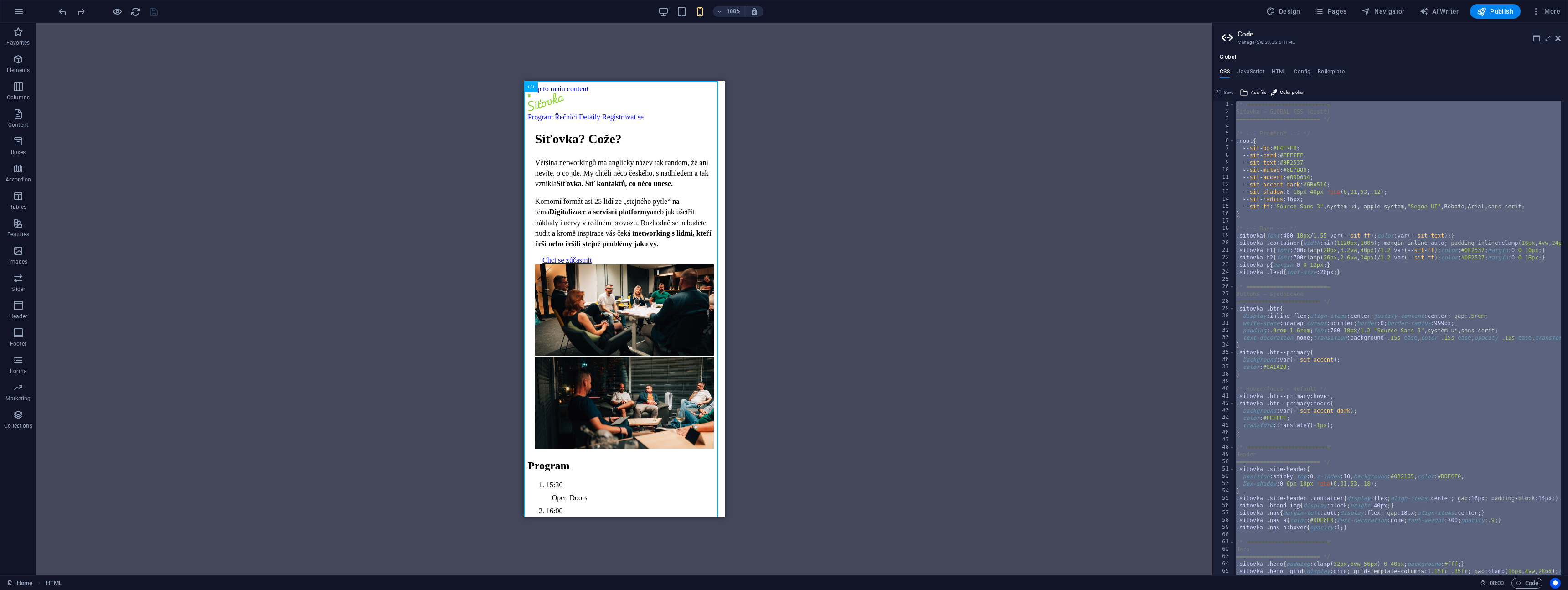
click at [1340, 398] on div "/* ========================= Síťovka — GLOBAL CSS (čisté) =====================…" at bounding box center [1432, 342] width 395 height 482
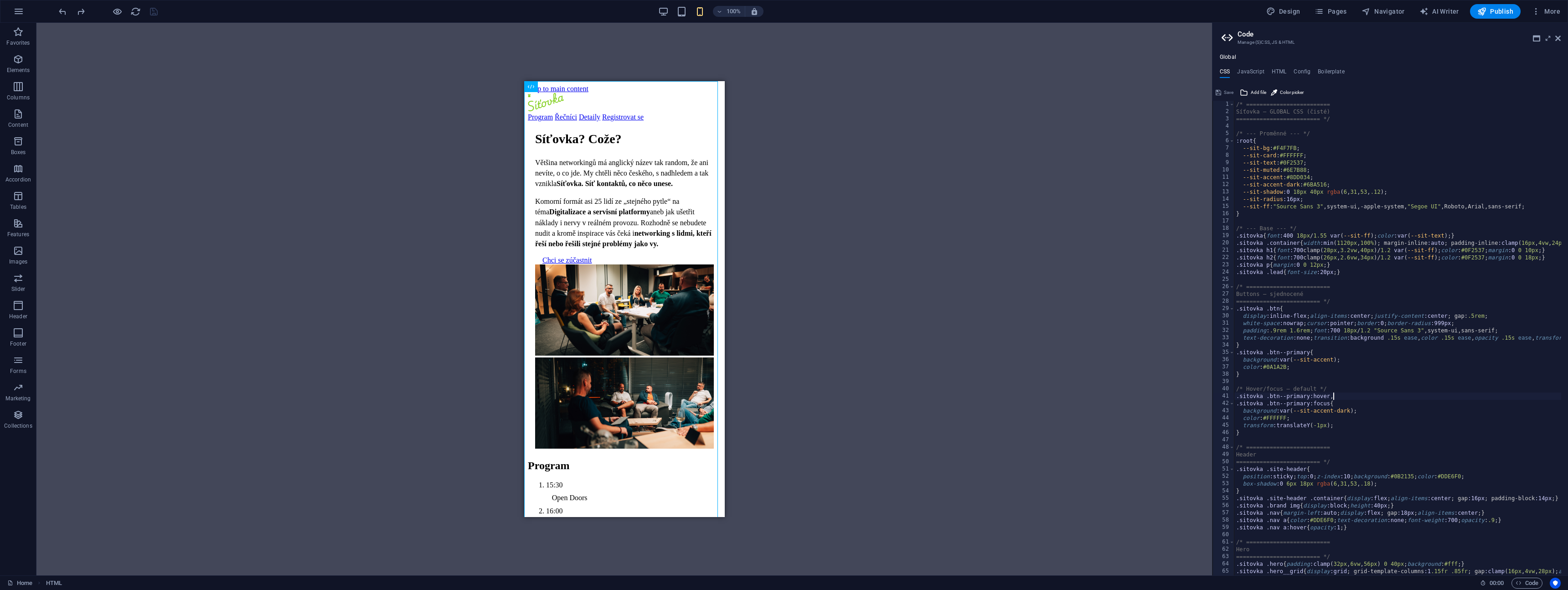
scroll to position [1188, 0]
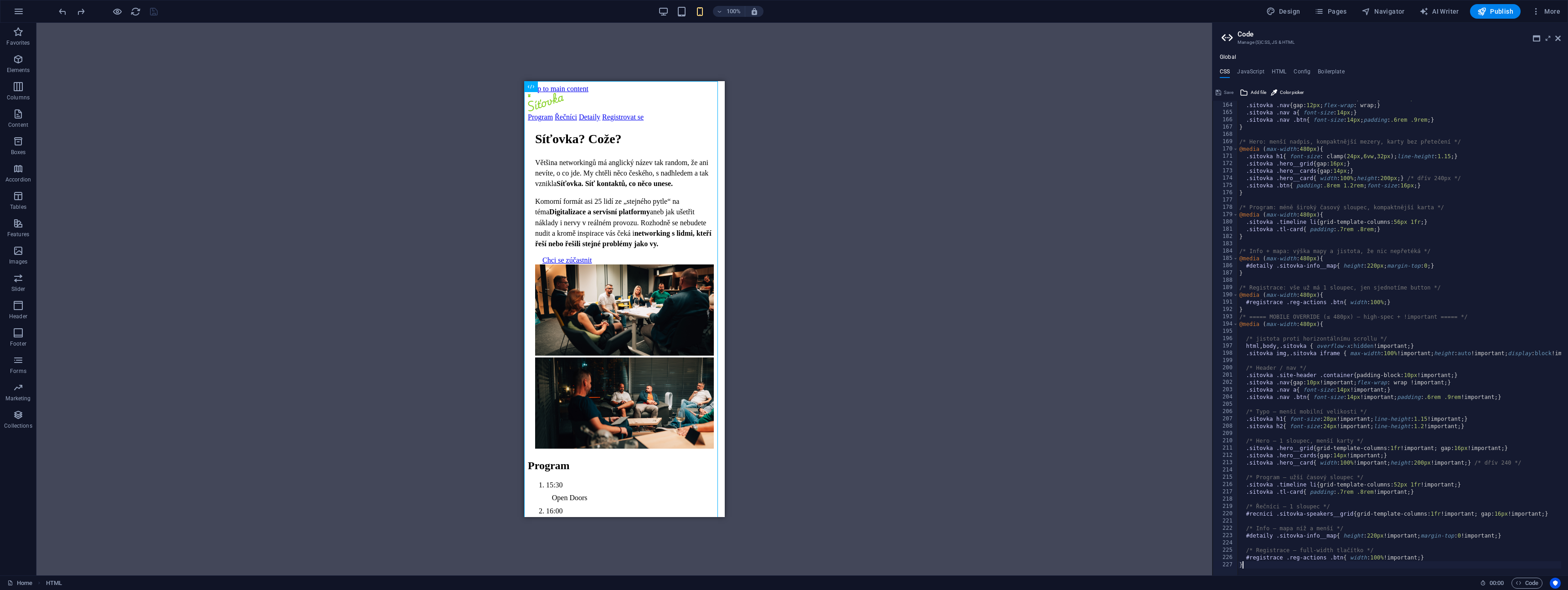
click at [1271, 563] on div ".sitovka .site-header .container { padding-block: 10px ; } .sitovka .nav { gap:…" at bounding box center [1435, 335] width 395 height 482
type textarea "}"
paste textarea "}"
type textarea "}"
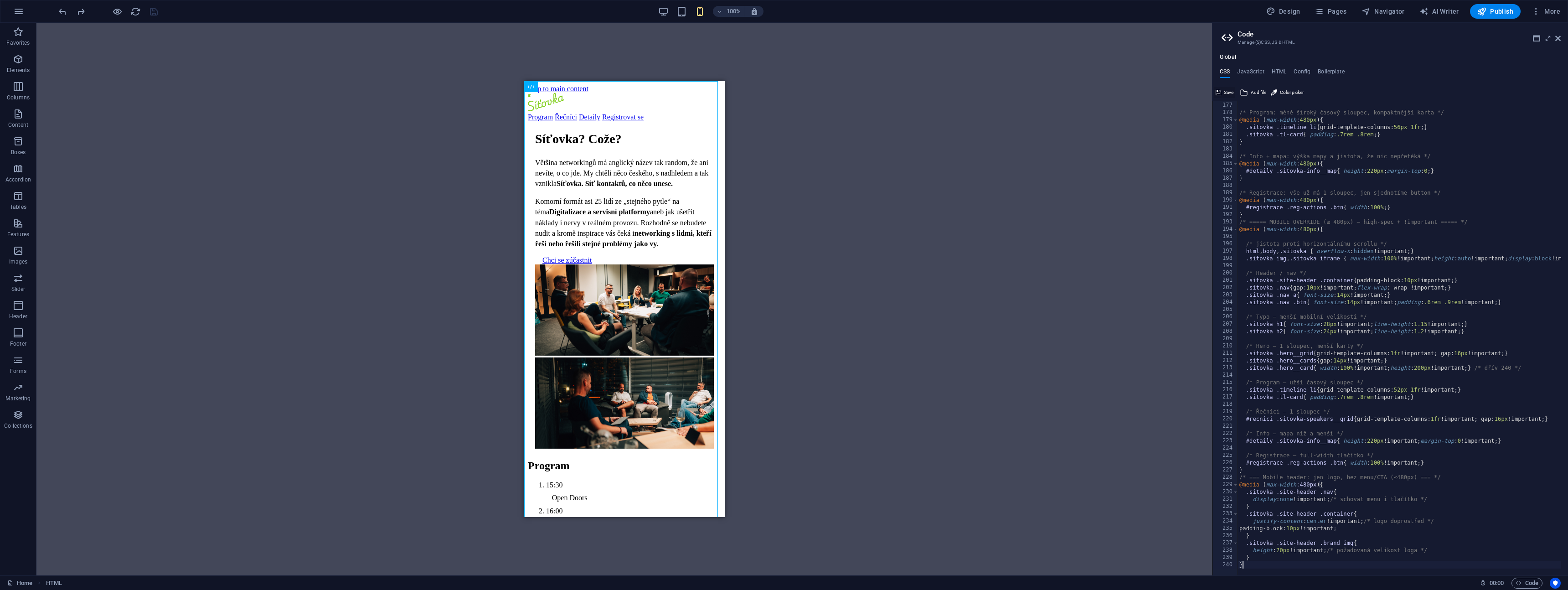
click at [1227, 92] on span "Save" at bounding box center [1229, 93] width 10 height 11
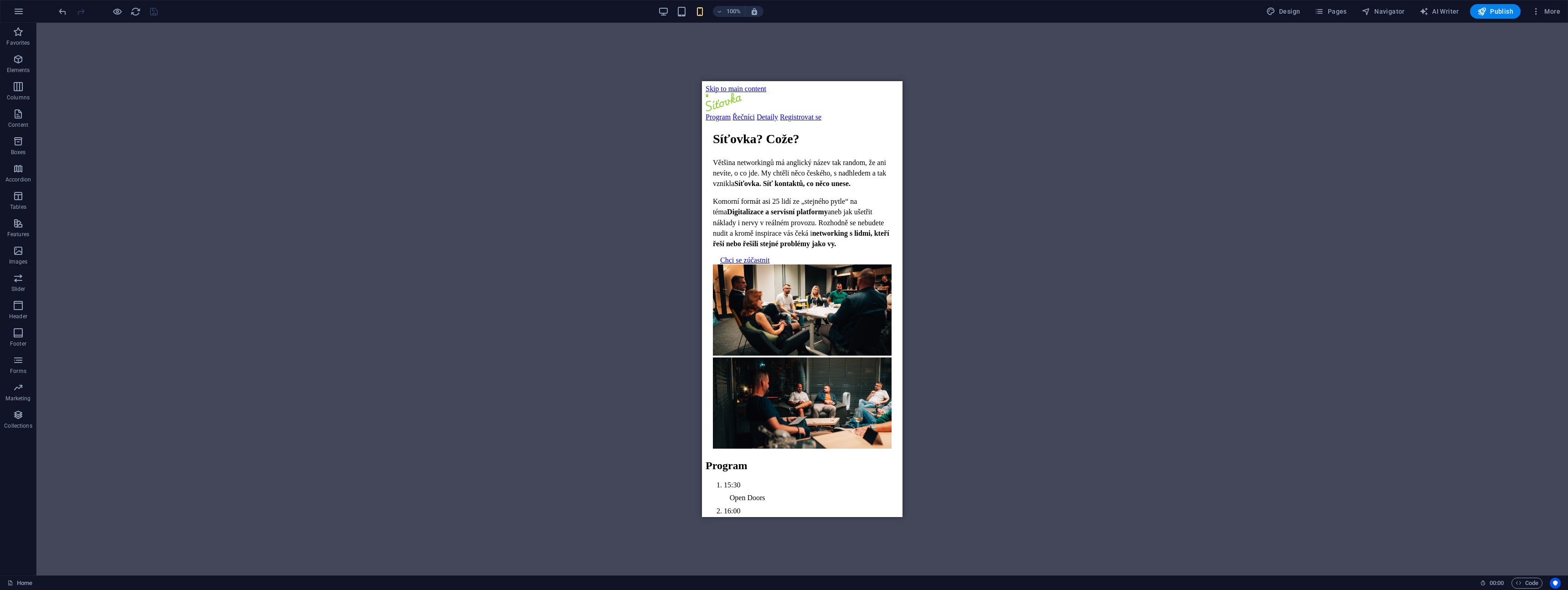
click at [450, 119] on div "Drag here to replace the existing content. Press “Ctrl” if you want to create a…" at bounding box center [802, 299] width 1531 height 553
click at [138, 8] on icon "reload" at bounding box center [135, 11] width 10 height 10
click at [138, 8] on icon "reload" at bounding box center [135, 11] width 10 height 10
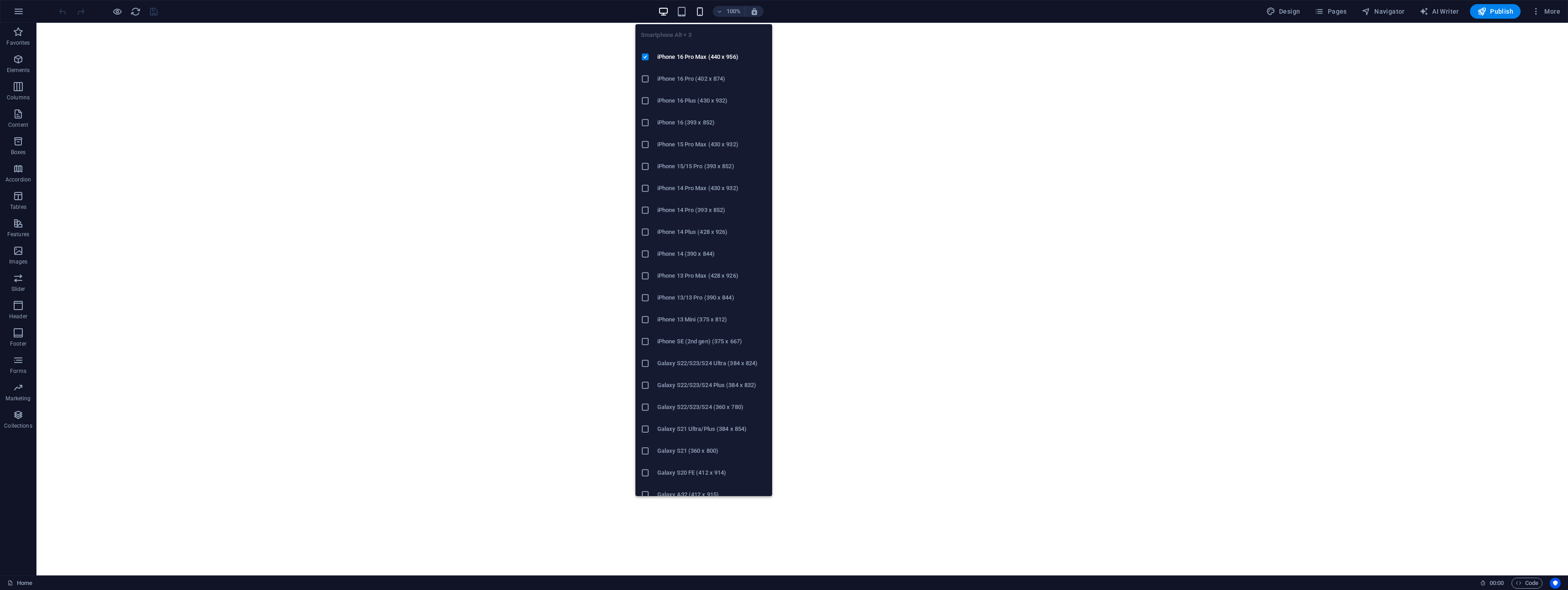
click at [699, 12] on icon "button" at bounding box center [699, 11] width 10 height 10
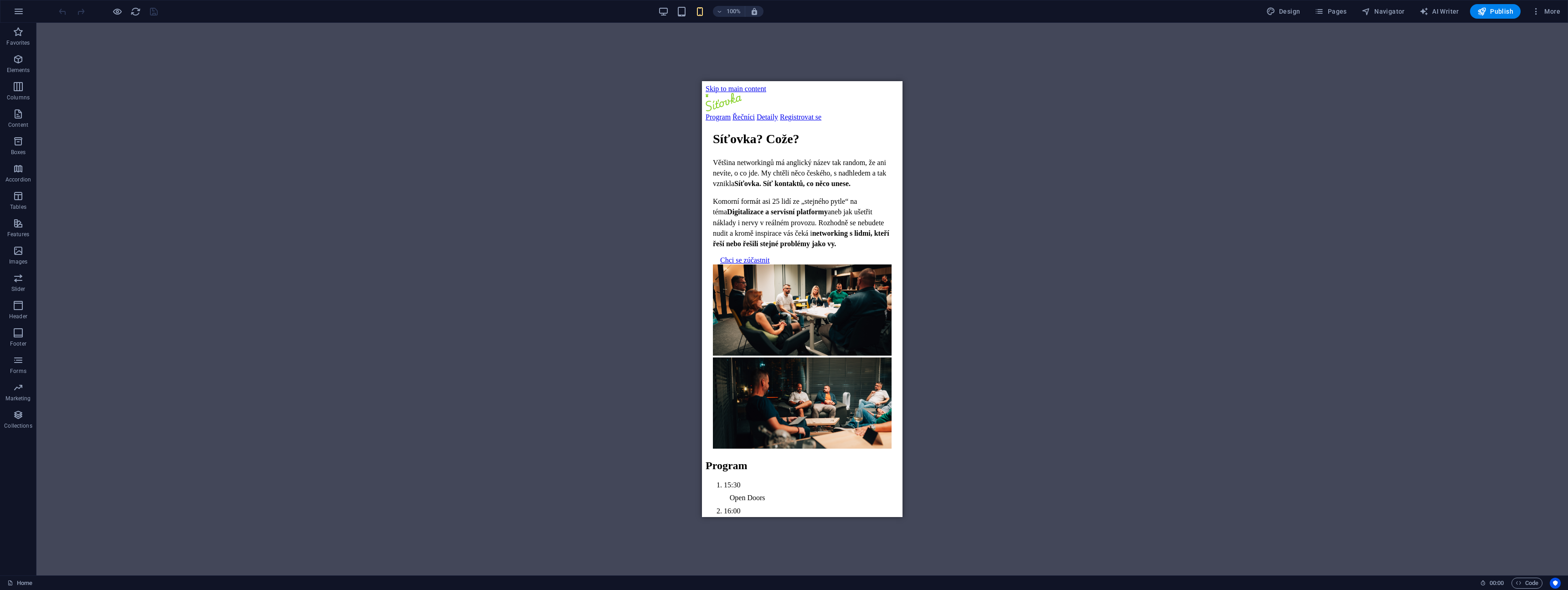
click at [1011, 175] on div "Drag here to replace the existing content. Press “Ctrl” if you want to create a…" at bounding box center [802, 299] width 1531 height 553
click at [1522, 583] on span "Code" at bounding box center [1527, 583] width 23 height 11
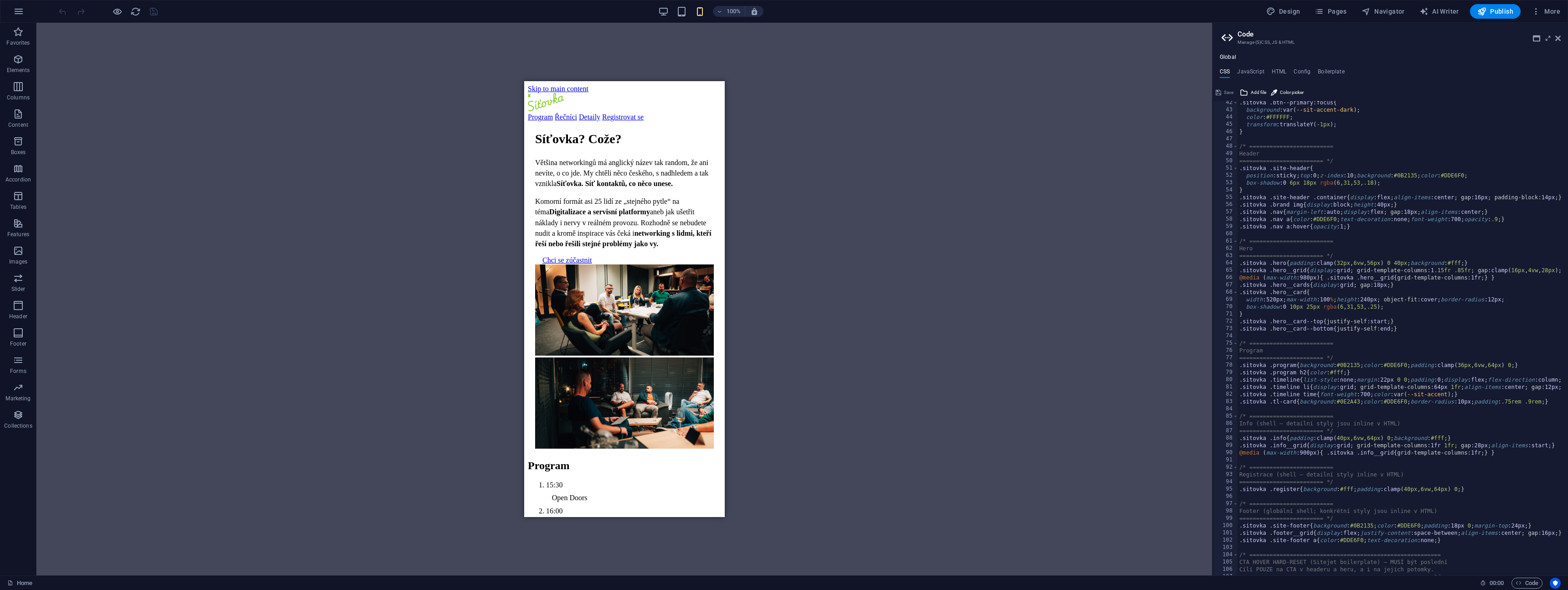
scroll to position [1283, 0]
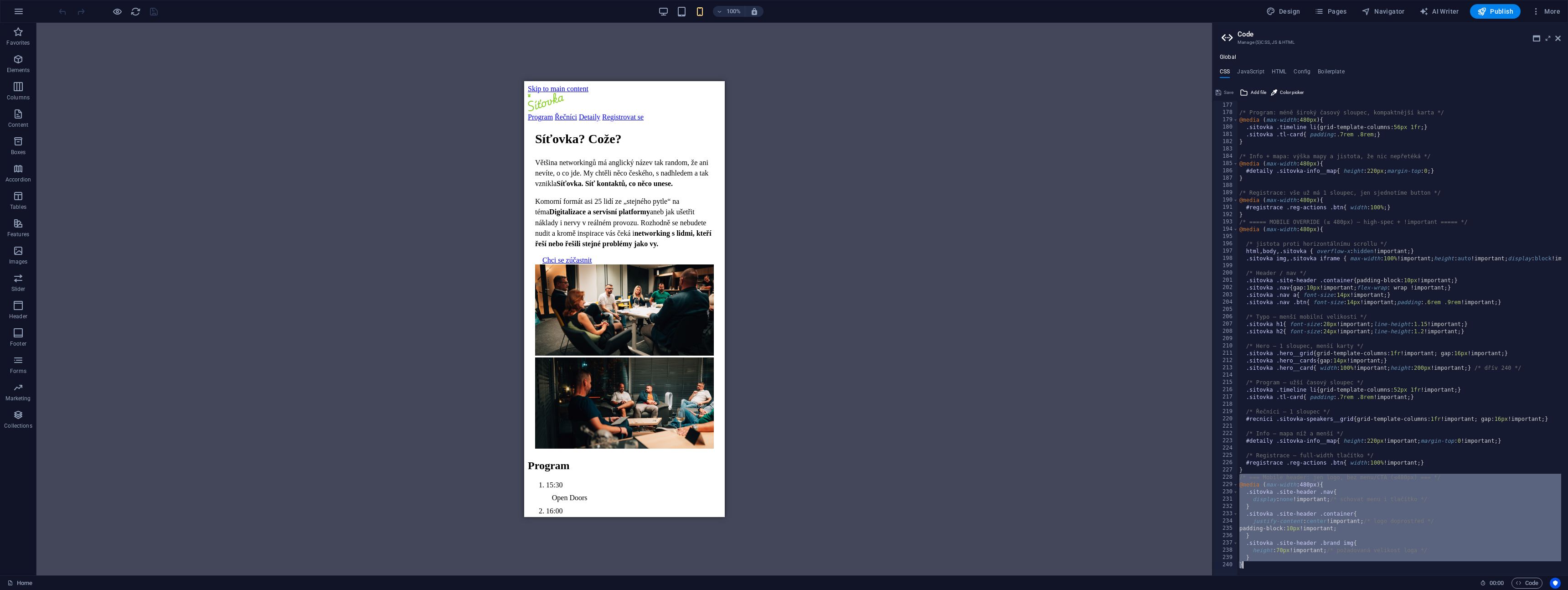
drag, startPoint x: 1241, startPoint y: 477, endPoint x: 1302, endPoint y: 564, distance: 106.3
click at [1302, 564] on div "} /* Program: méně široký časový sloupec, kompaktnější karta */ @media ( max-wi…" at bounding box center [1435, 335] width 395 height 482
type textarea "}"
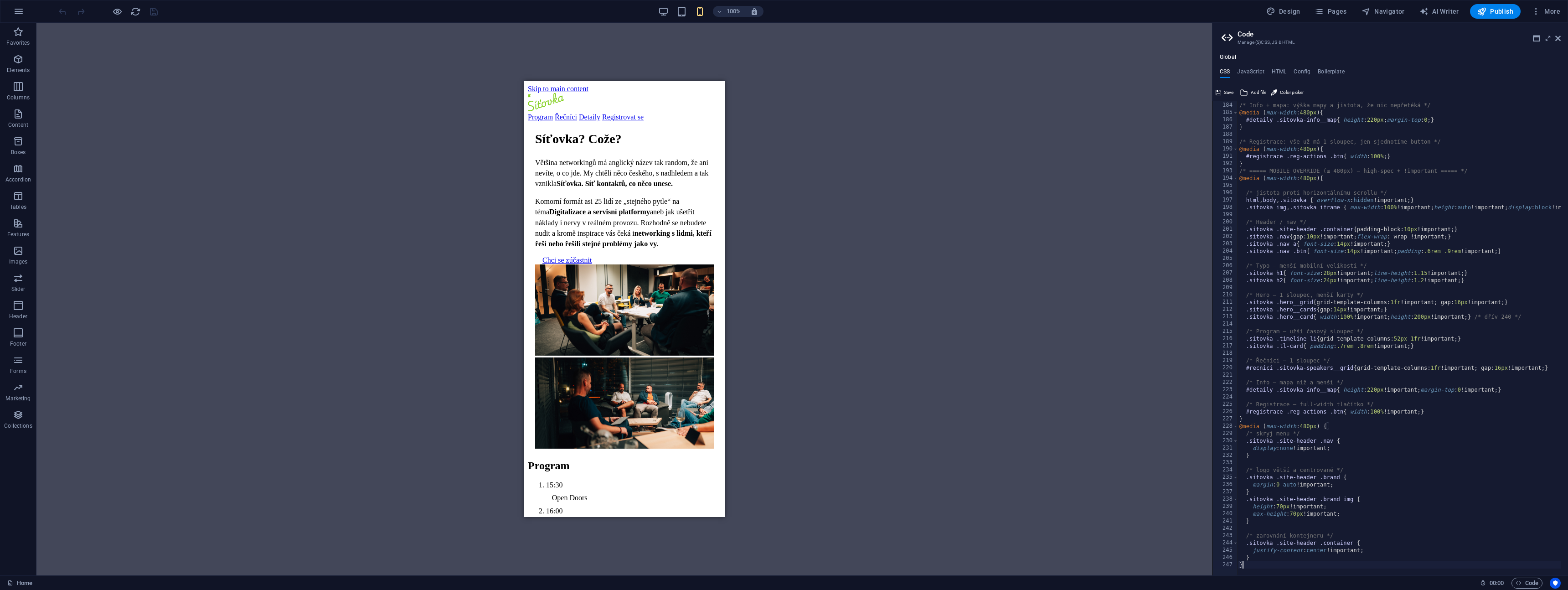
click at [1391, 462] on div "/* Info + mapa: výška mapy a jistota, že nic nepřetéká */ @media ( max-width : …" at bounding box center [1435, 335] width 395 height 482
click at [1226, 94] on span "Save" at bounding box center [1229, 93] width 10 height 11
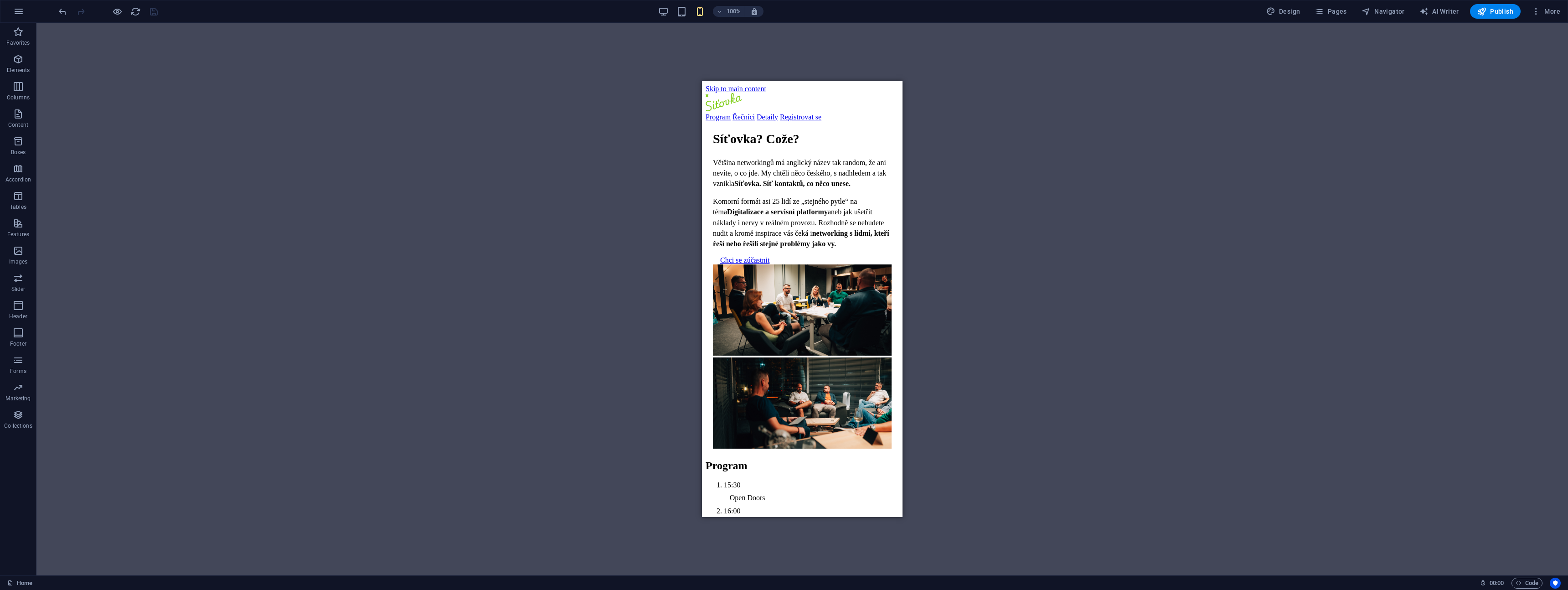
drag, startPoint x: 355, startPoint y: 266, endPoint x: 356, endPoint y: 255, distance: 11.0
click at [355, 266] on div "Drag here to replace the existing content. Press “Ctrl” if you want to create a…" at bounding box center [802, 299] width 1531 height 553
click at [136, 10] on icon "reload" at bounding box center [135, 11] width 10 height 10
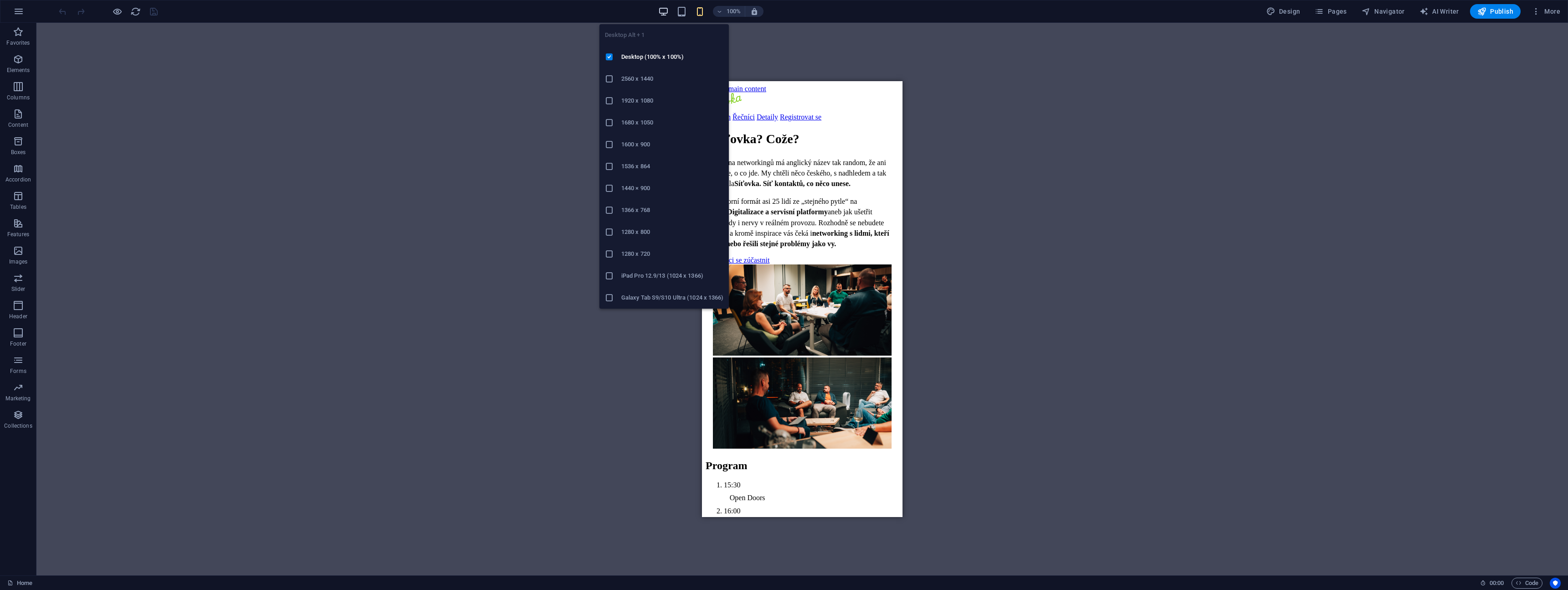
click at [665, 13] on icon "button" at bounding box center [663, 11] width 10 height 10
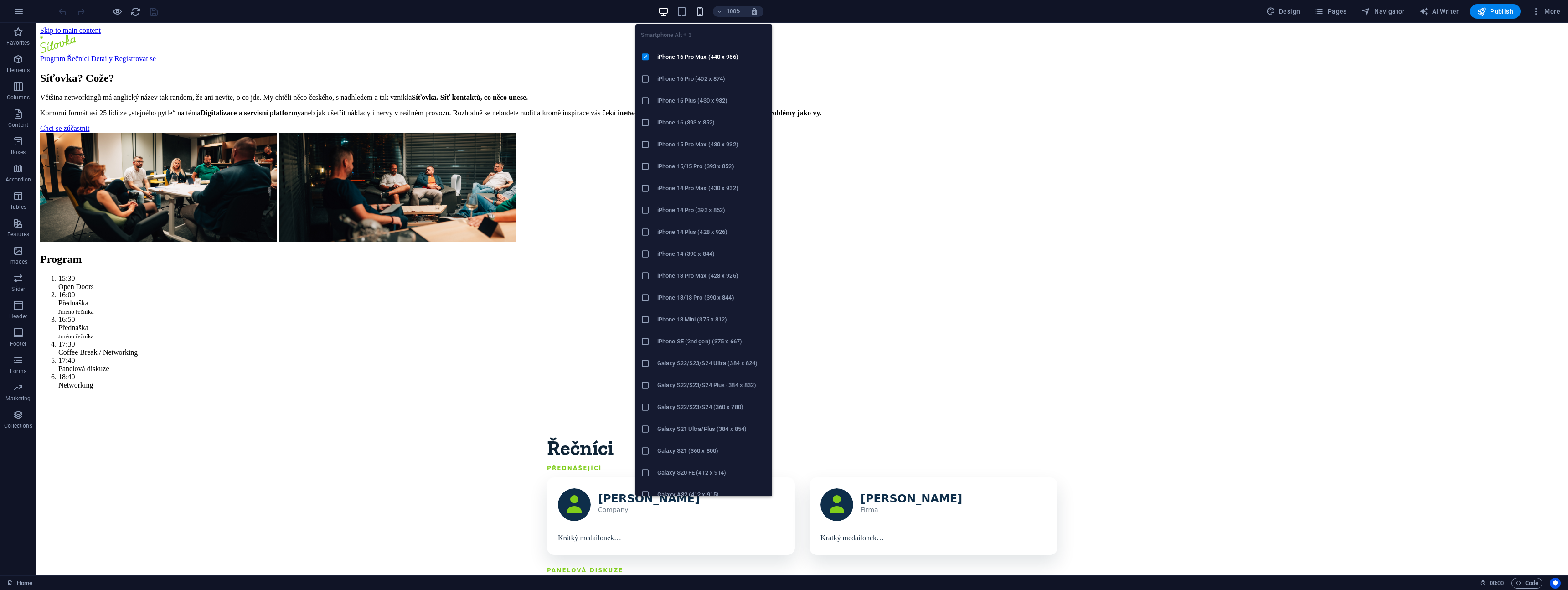
click at [702, 13] on icon "button" at bounding box center [699, 11] width 10 height 10
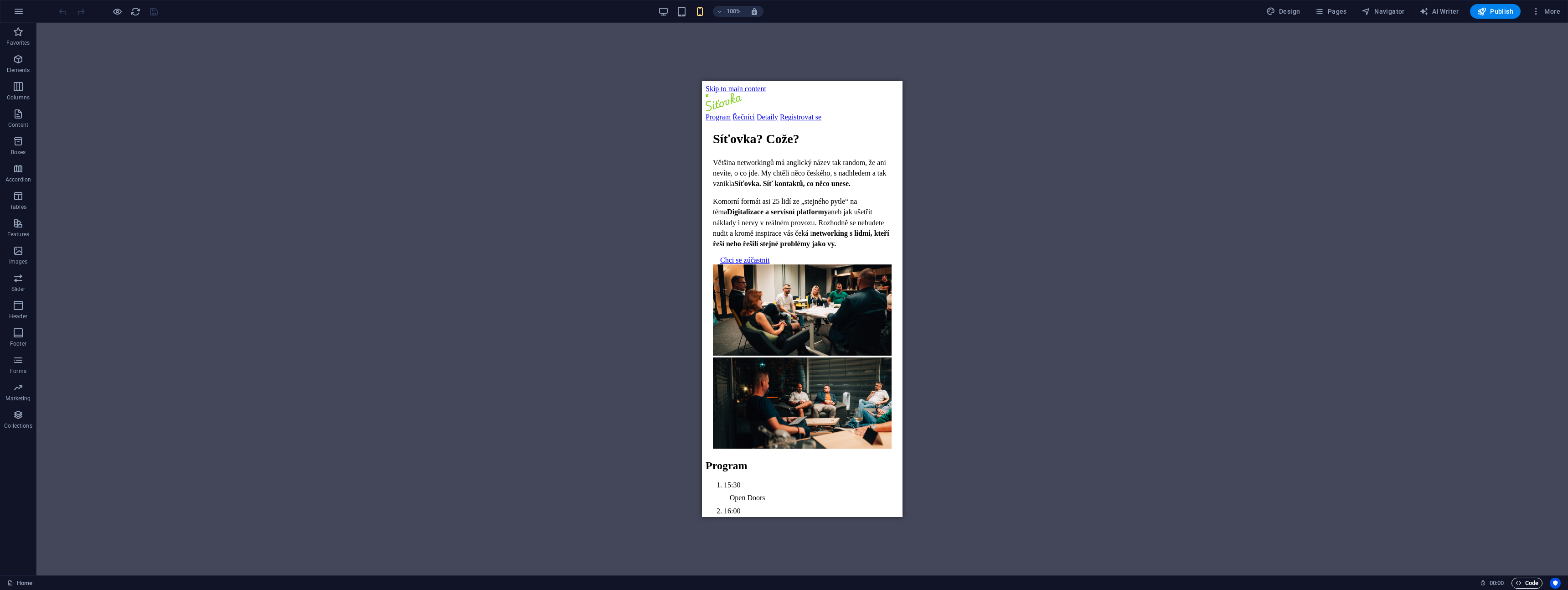
click at [1529, 585] on span "Code" at bounding box center [1527, 583] width 23 height 11
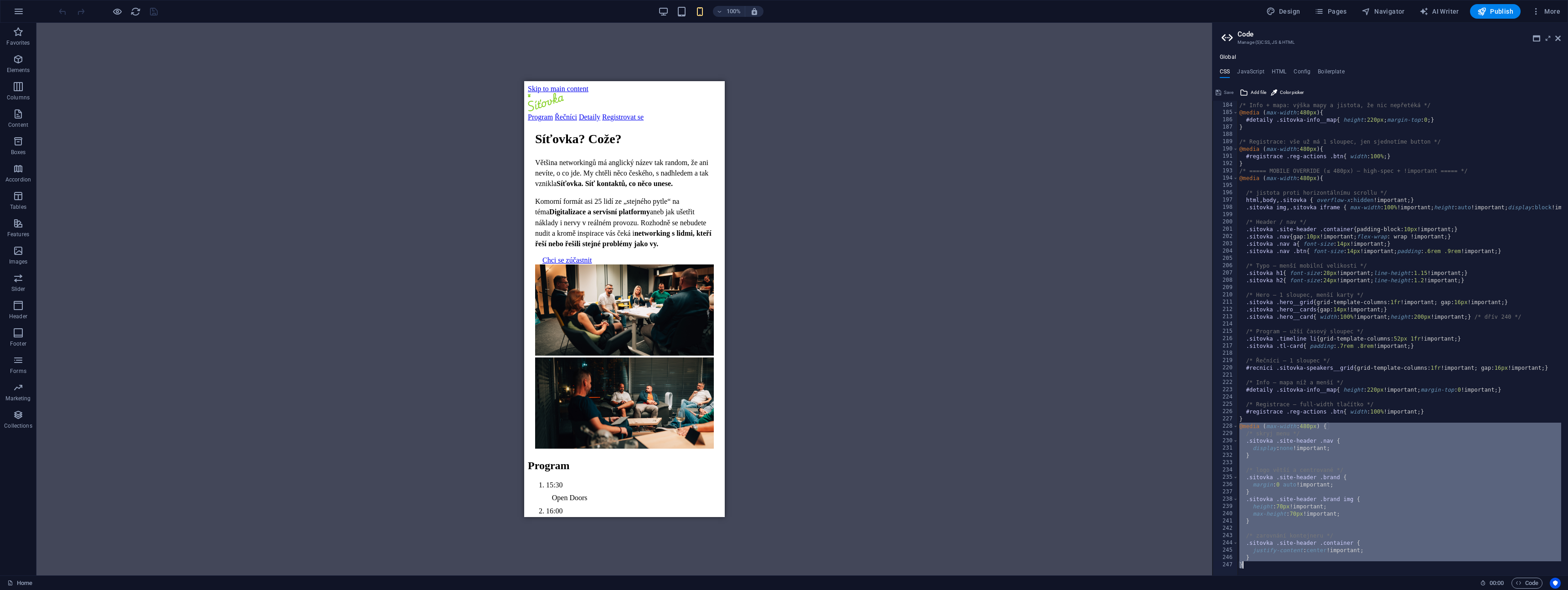
drag, startPoint x: 1239, startPoint y: 425, endPoint x: 1340, endPoint y: 564, distance: 171.8
click at [1340, 564] on div "/* Info + mapa: výška mapy a jistota, že nic nepřetéká */ @media ( max-width : …" at bounding box center [1435, 335] width 395 height 482
type textarea "}"
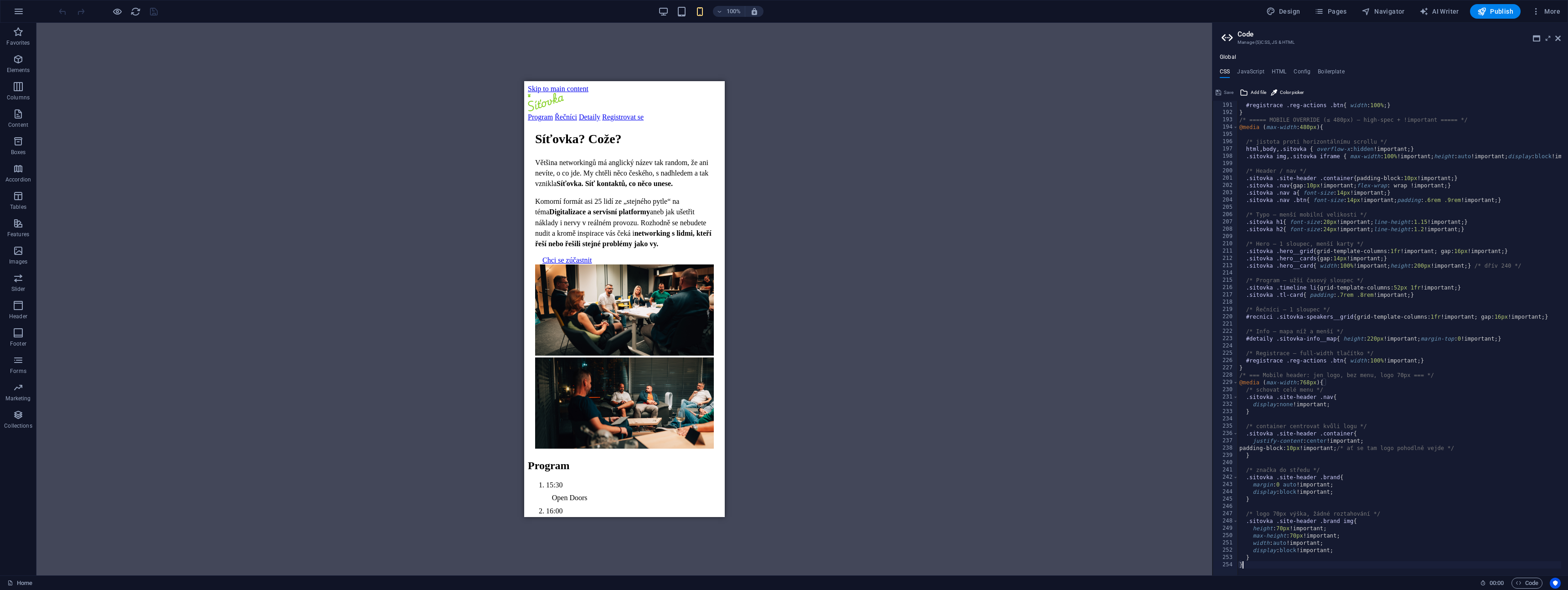
scroll to position [1385, 0]
click at [1229, 93] on span "Save" at bounding box center [1229, 93] width 10 height 11
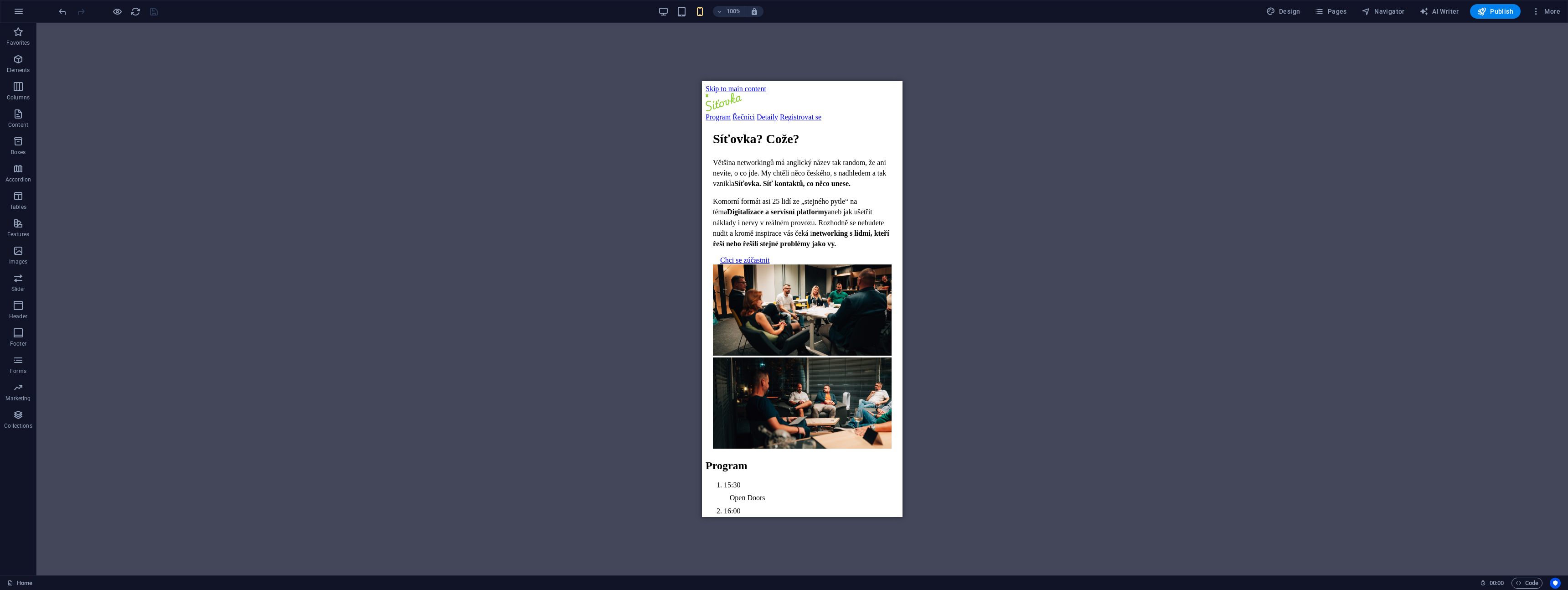
click at [950, 151] on div "HTML" at bounding box center [802, 299] width 1531 height 553
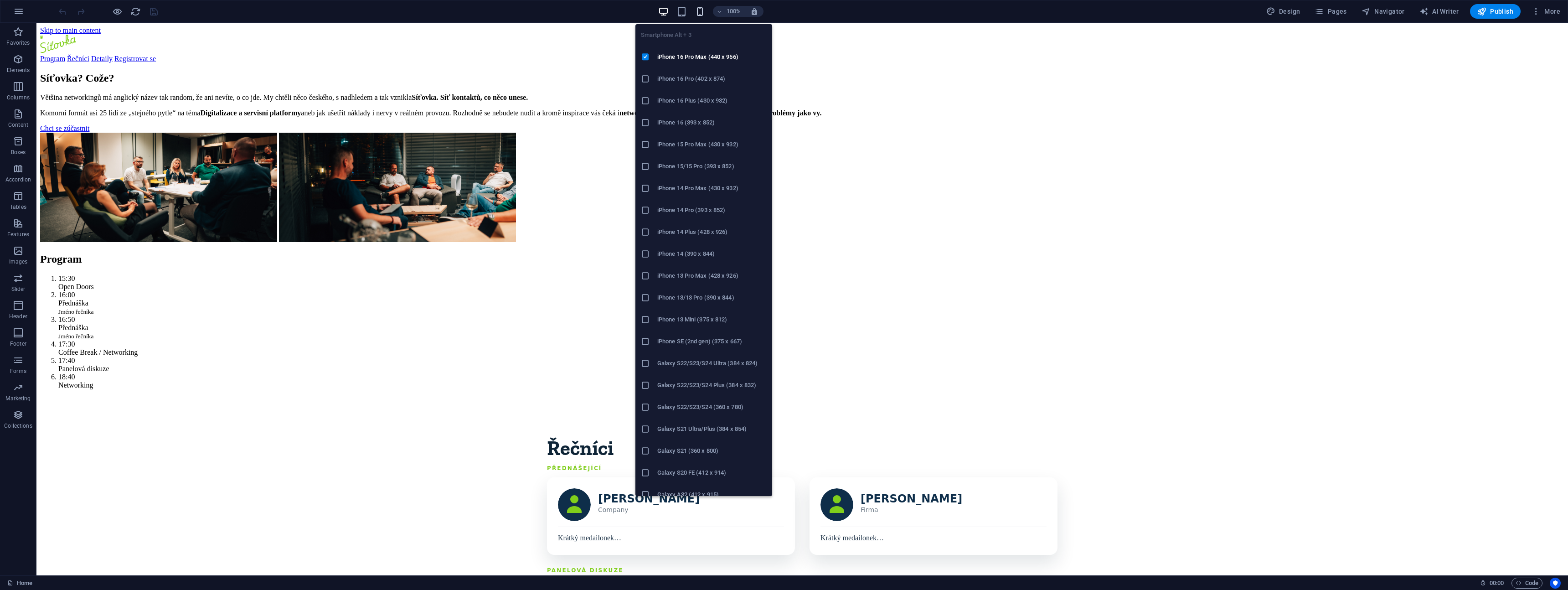
click at [703, 13] on icon "button" at bounding box center [699, 11] width 10 height 10
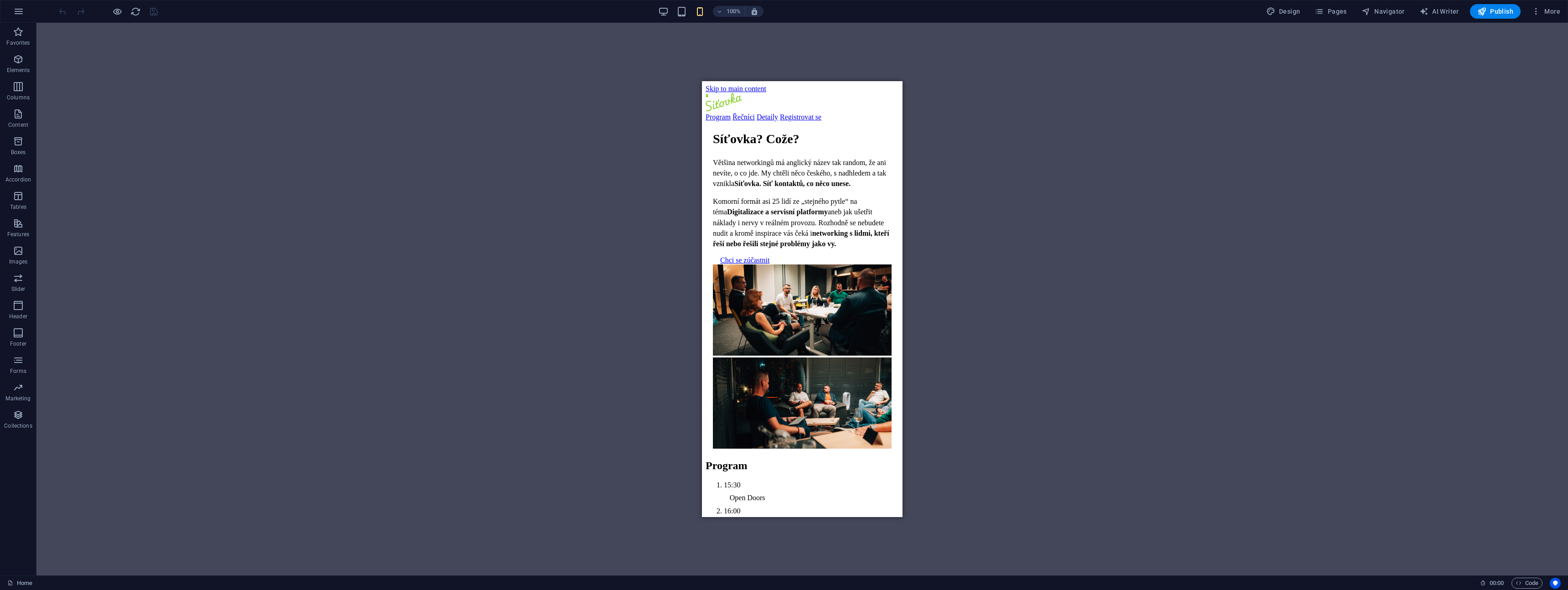
click at [1037, 334] on div "Drag here to replace the existing content. Press “Ctrl” if you want to create a…" at bounding box center [802, 299] width 1531 height 553
click at [422, 280] on div "Drag here to replace the existing content. Press “Ctrl” if you want to create a…" at bounding box center [802, 299] width 1531 height 553
click at [480, 297] on div "Drag here to replace the existing content. Press “Ctrl” if you want to create a…" at bounding box center [802, 299] width 1531 height 553
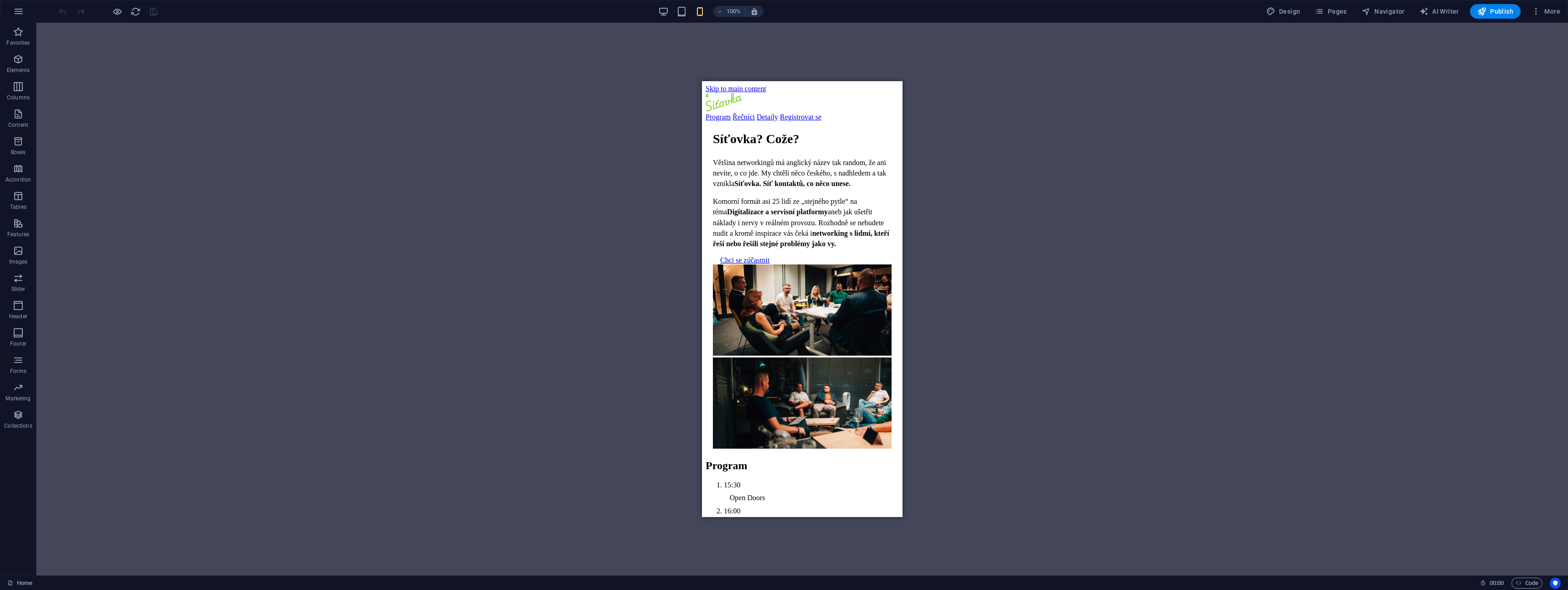
click at [479, 297] on div "Drag here to replace the existing content. Press “Ctrl” if you want to create a…" at bounding box center [802, 299] width 1531 height 553
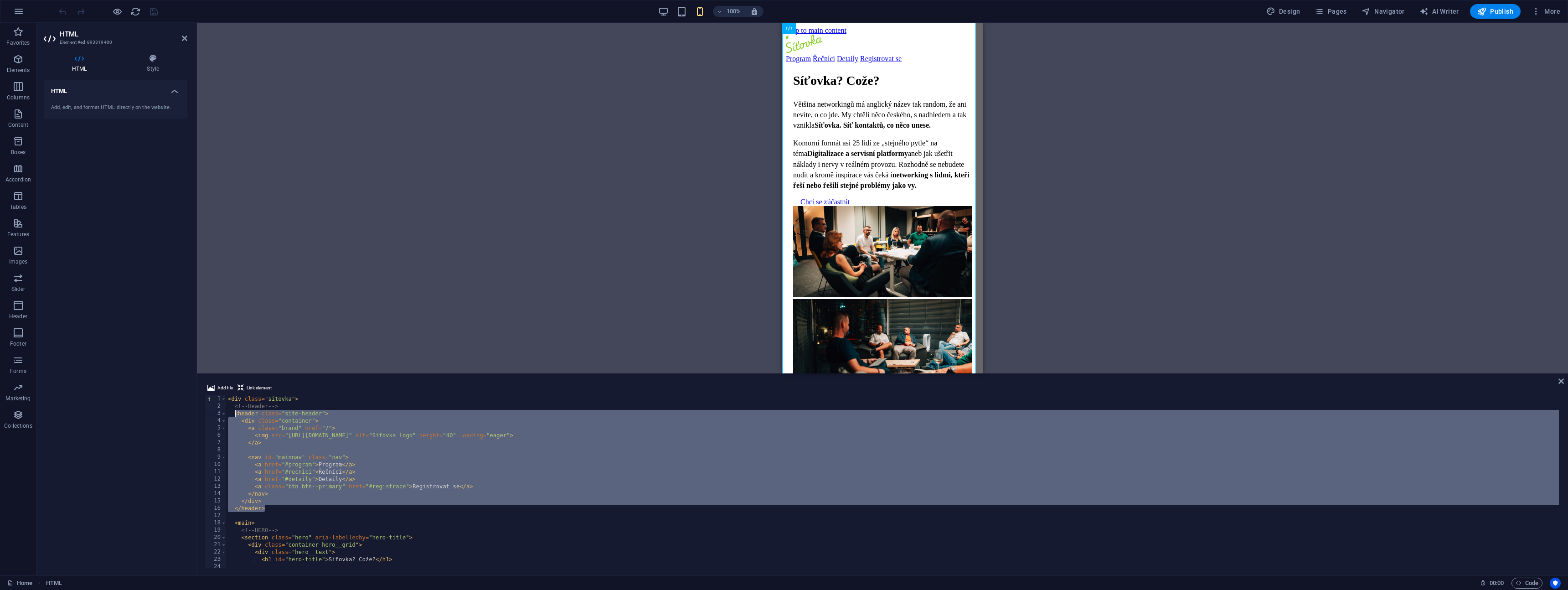
drag, startPoint x: 267, startPoint y: 508, endPoint x: 236, endPoint y: 416, distance: 97.1
click at [236, 416] on div "< div class = "sitovka" > <!-- Header --> < header class = "site-header" > < di…" at bounding box center [930, 488] width 1409 height 186
click at [235, 412] on div "< div class = "sitovka" > <!-- Header --> < header class = "site-header" > < di…" at bounding box center [930, 488] width 1409 height 186
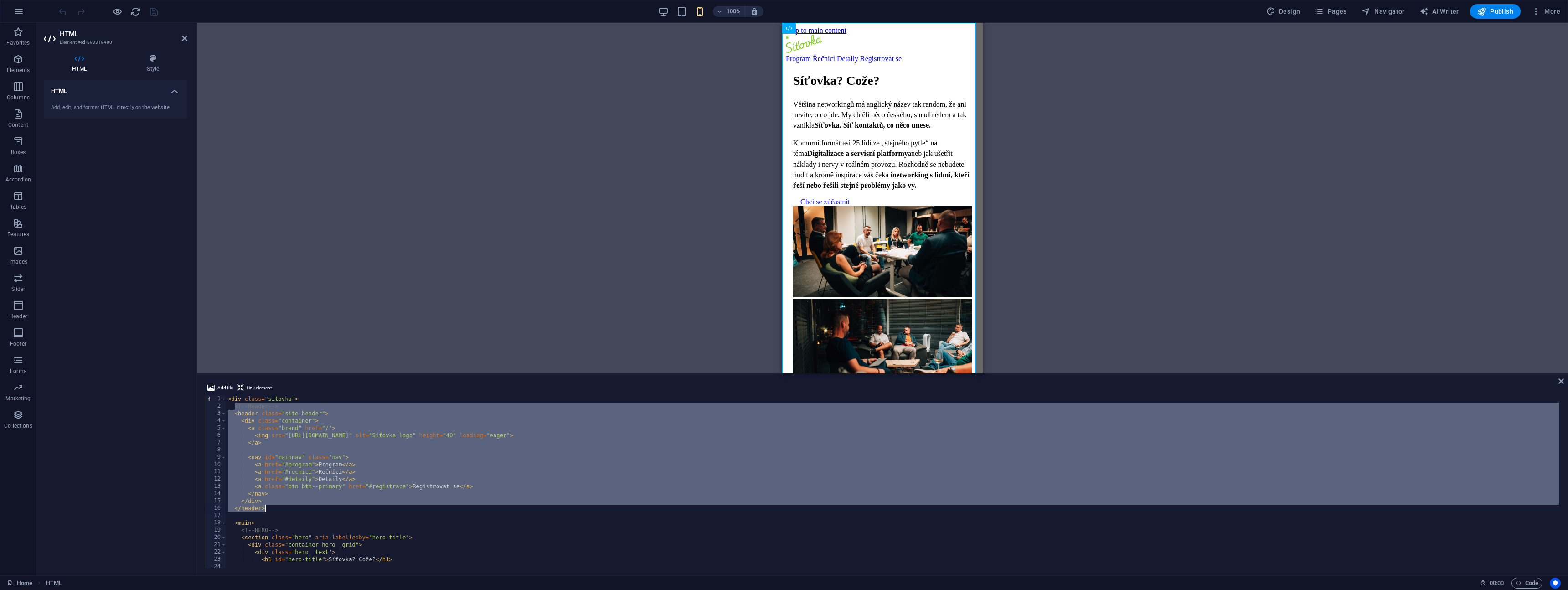
drag, startPoint x: 233, startPoint y: 407, endPoint x: 264, endPoint y: 505, distance: 102.8
click at [264, 505] on div "< div class = "sitovka" > <!-- Header --> < header class = "site-header" > < di…" at bounding box center [930, 488] width 1409 height 186
paste textarea "</style"
type textarea "</style>"
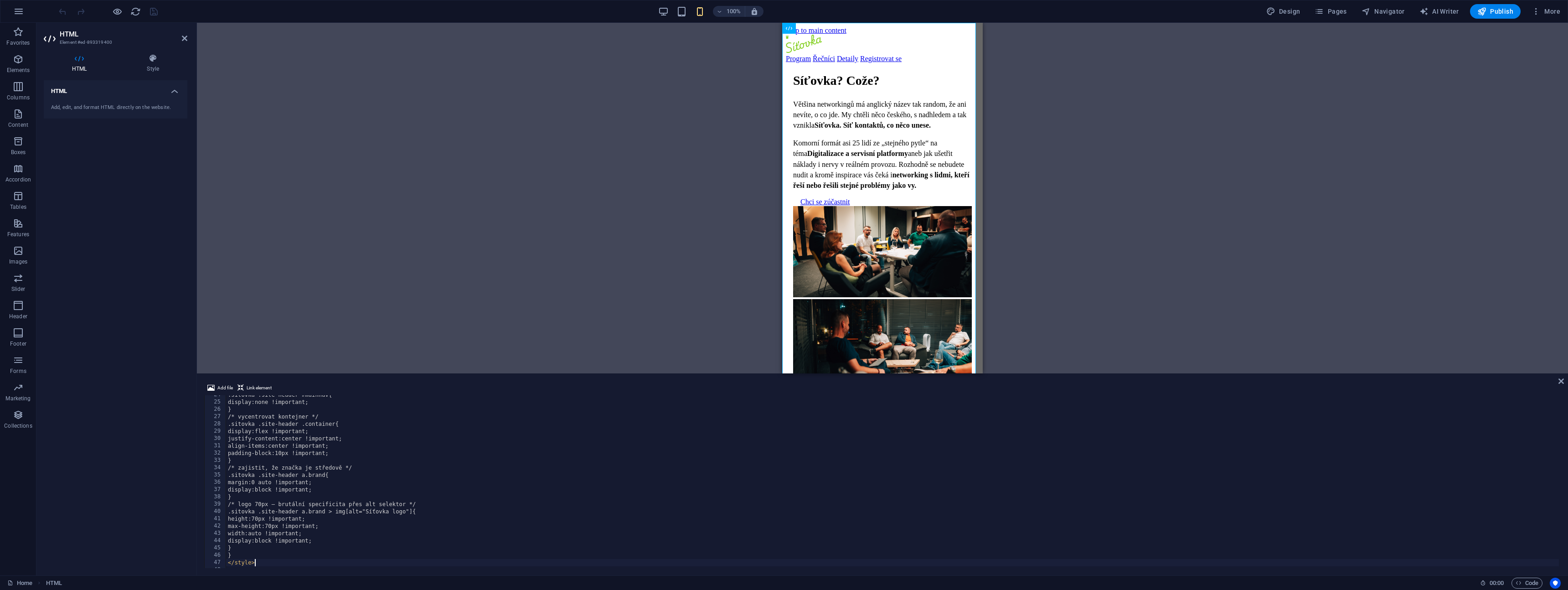
scroll to position [172, 0]
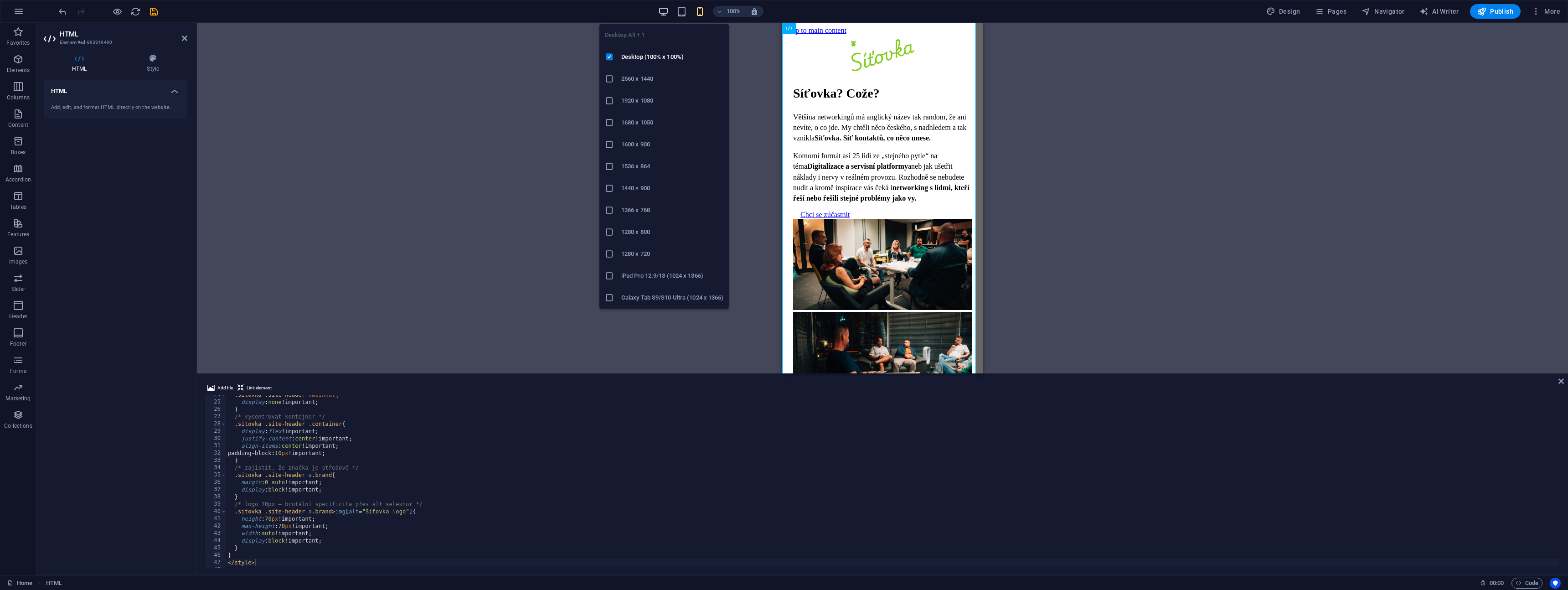
click at [667, 15] on icon "button" at bounding box center [663, 11] width 10 height 10
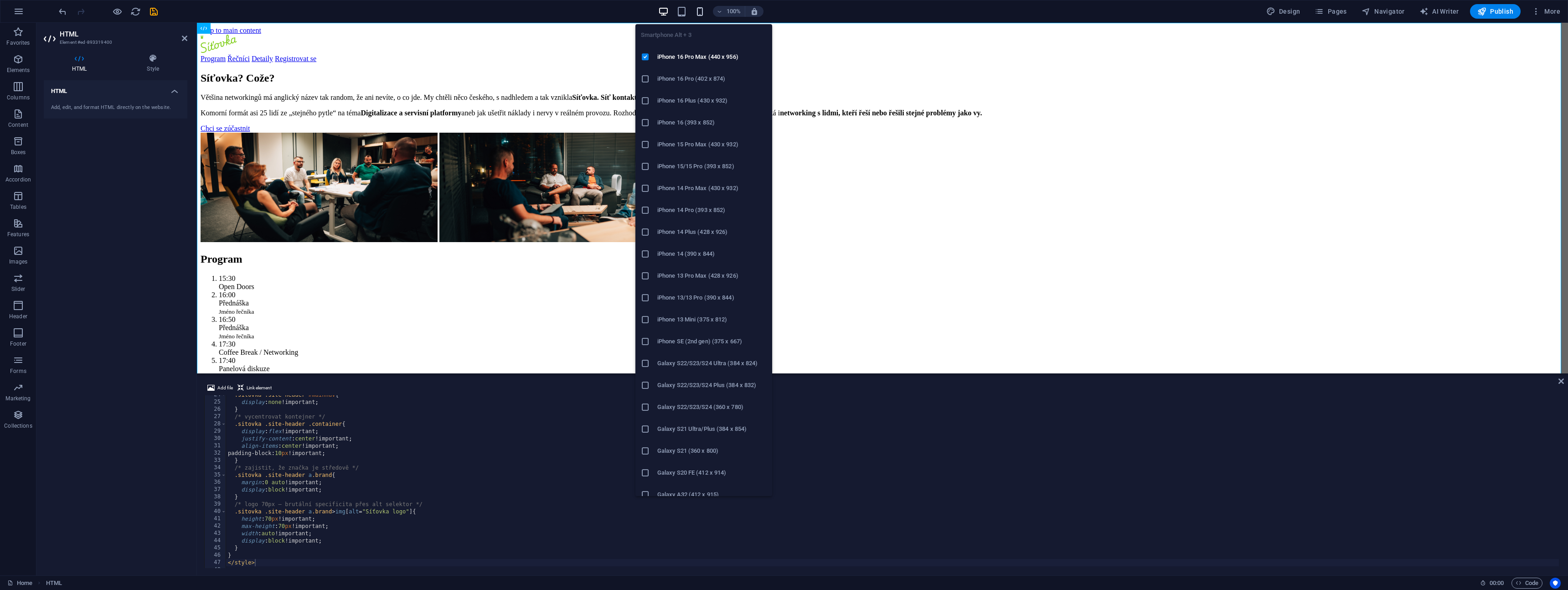
click at [699, 15] on icon "button" at bounding box center [699, 11] width 10 height 10
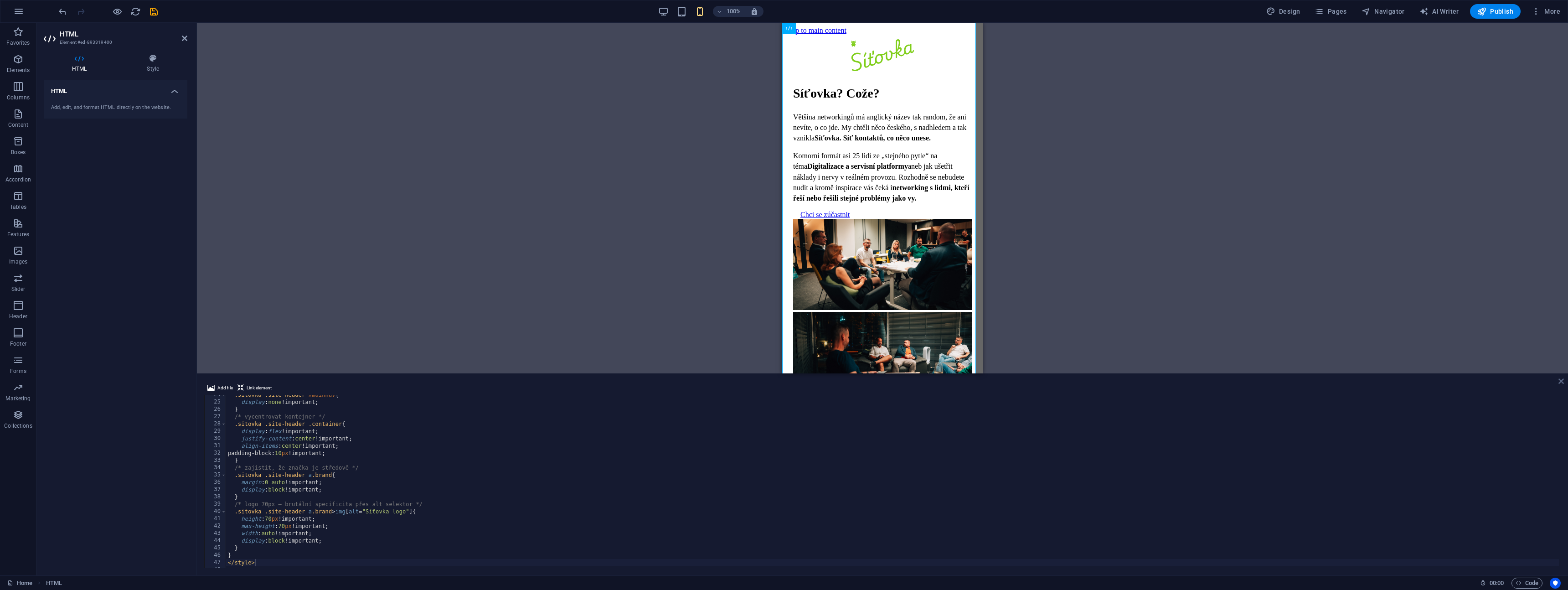
click at [1563, 381] on icon at bounding box center [1561, 381] width 5 height 7
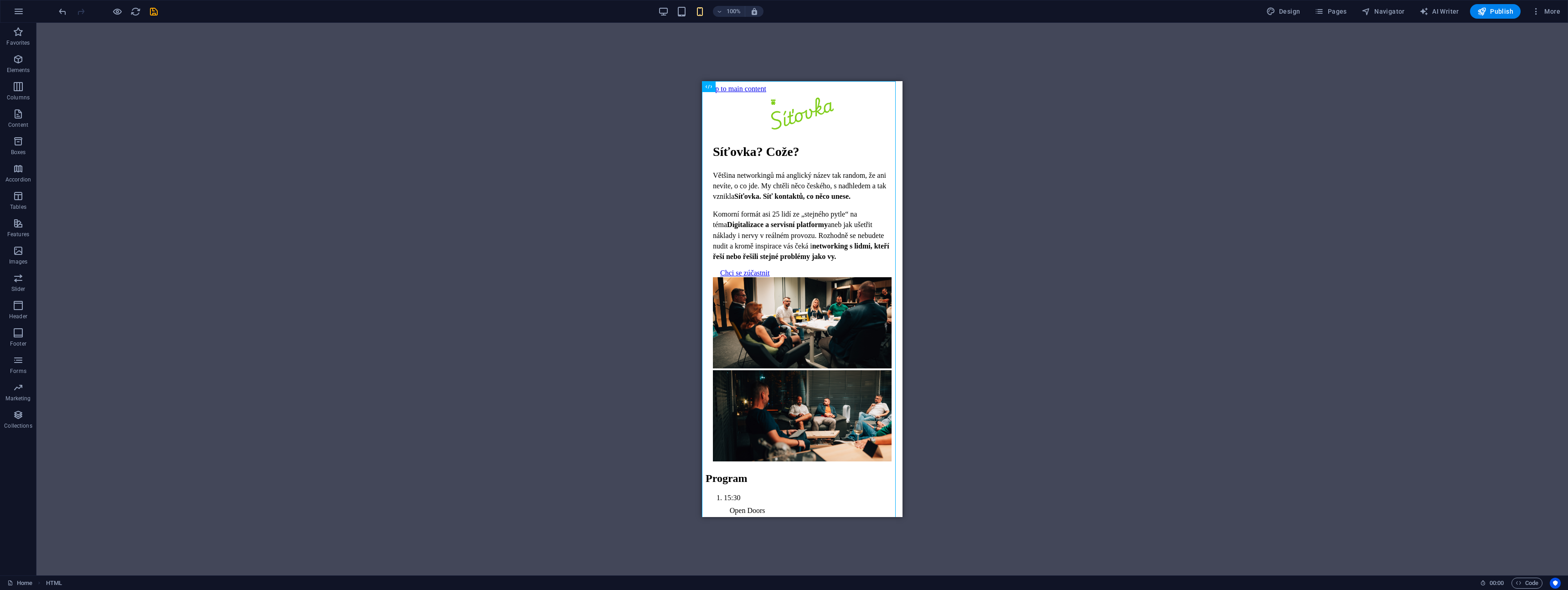
click at [1002, 304] on div "Drag here to replace the existing content. Press “Ctrl” if you want to create a…" at bounding box center [802, 299] width 1531 height 553
click at [155, 13] on icon "save" at bounding box center [153, 11] width 10 height 10
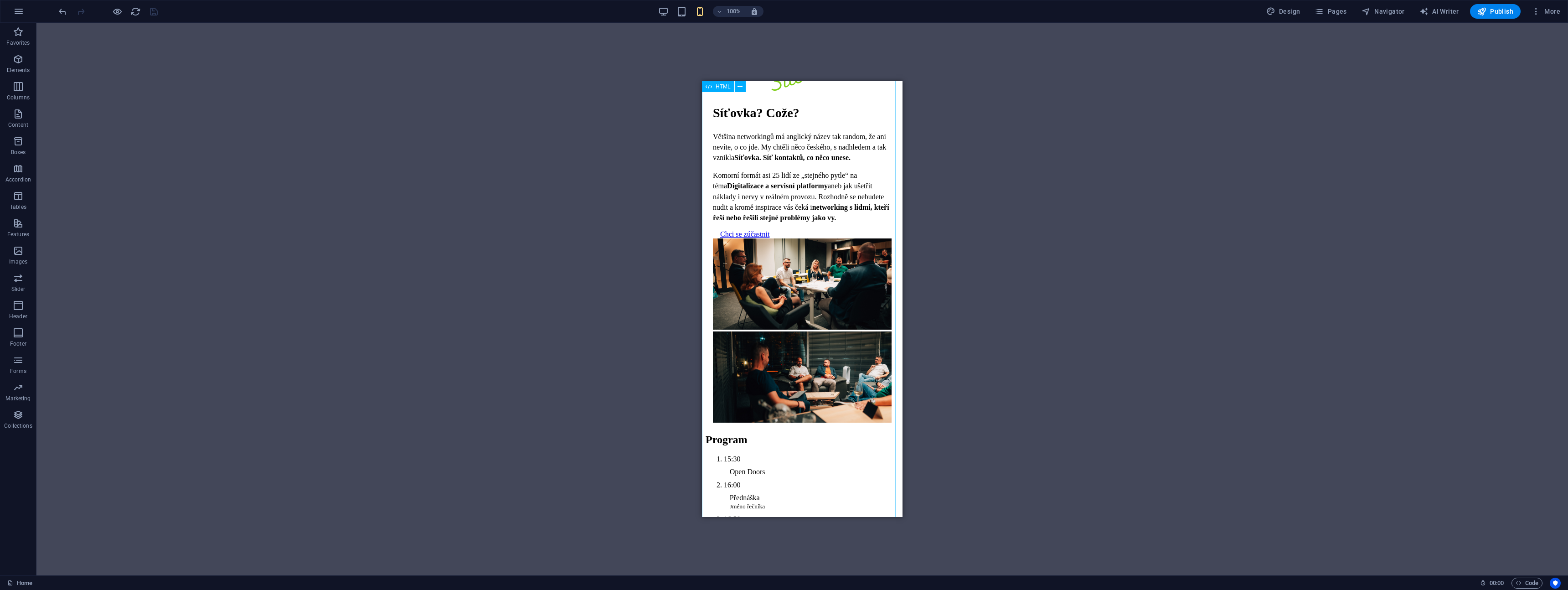
scroll to position [0, 0]
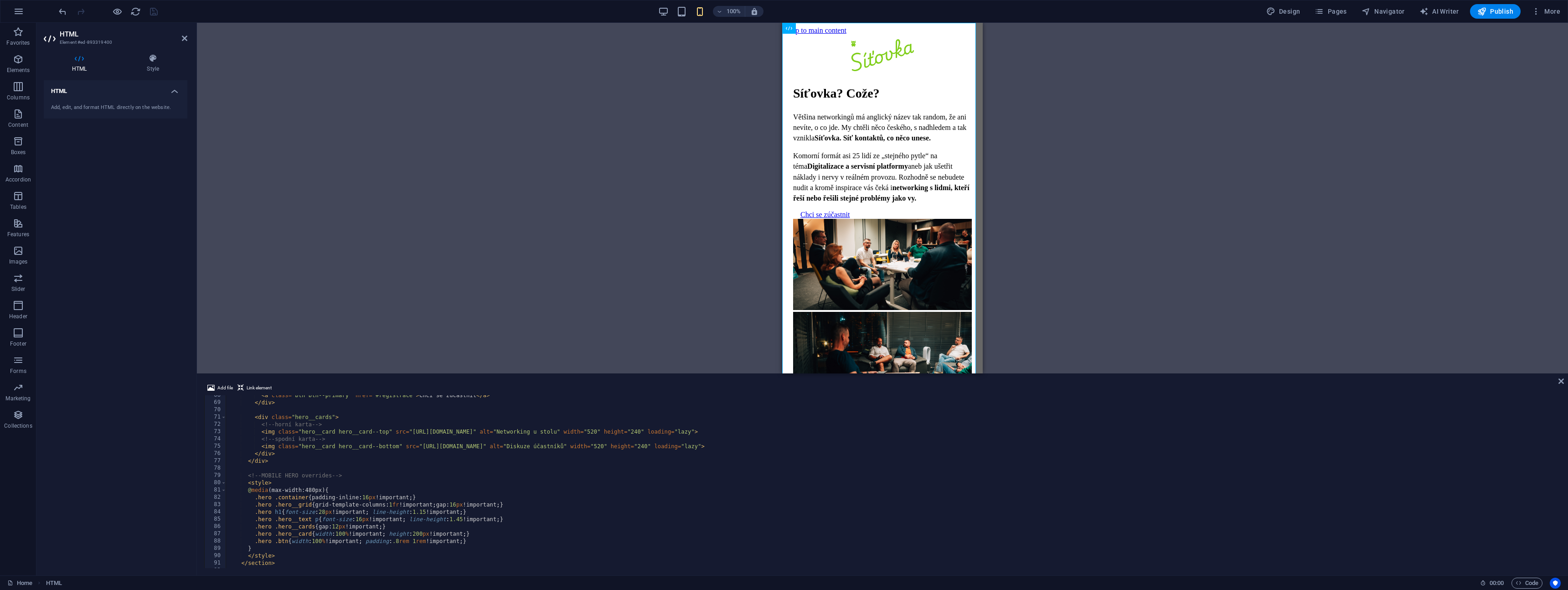
scroll to position [520, 0]
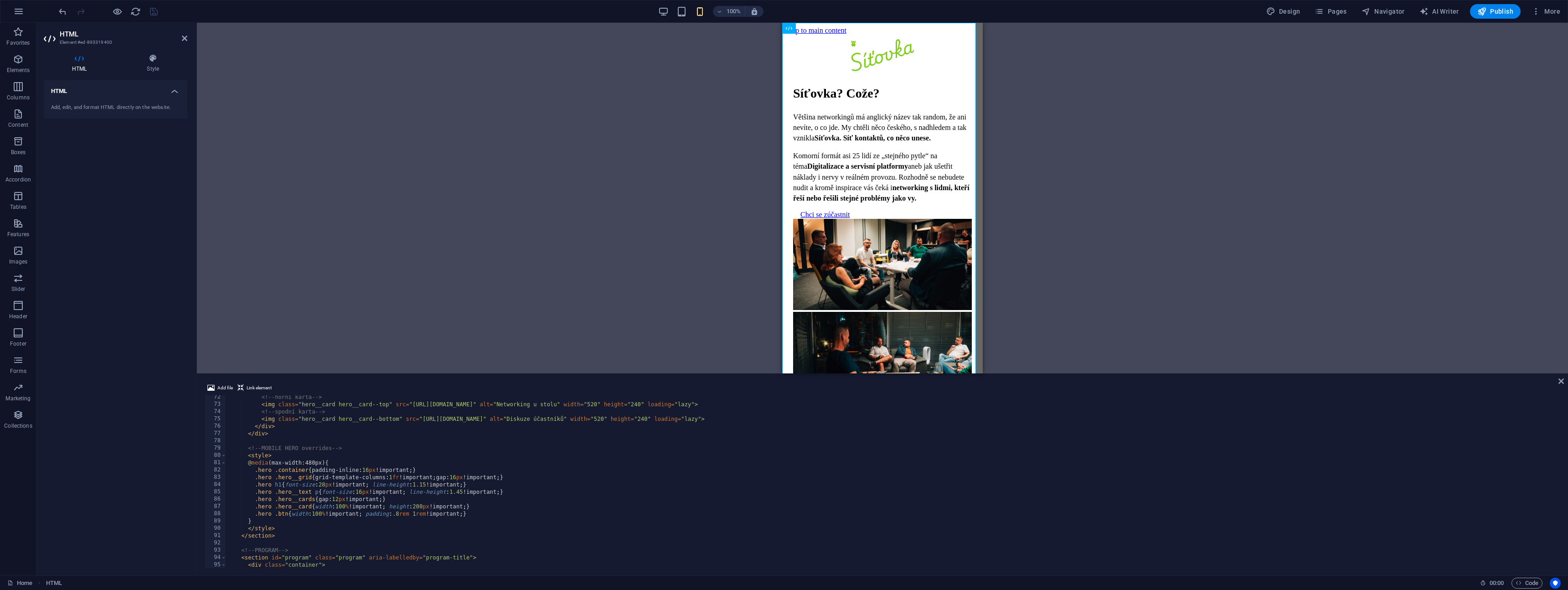
click at [478, 516] on div "<!-- horní karta --> < img class = "hero__card hero__card--top" src = "[URL][DO…" at bounding box center [930, 486] width 1409 height 186
type textarea ".hero .btn{width:100% !important; padding:.8rem 1rem !important;}"
paste textarea ".hero .hero__text .btn { margin-top: 12px !important; } /* tlačítko blíž k text…"
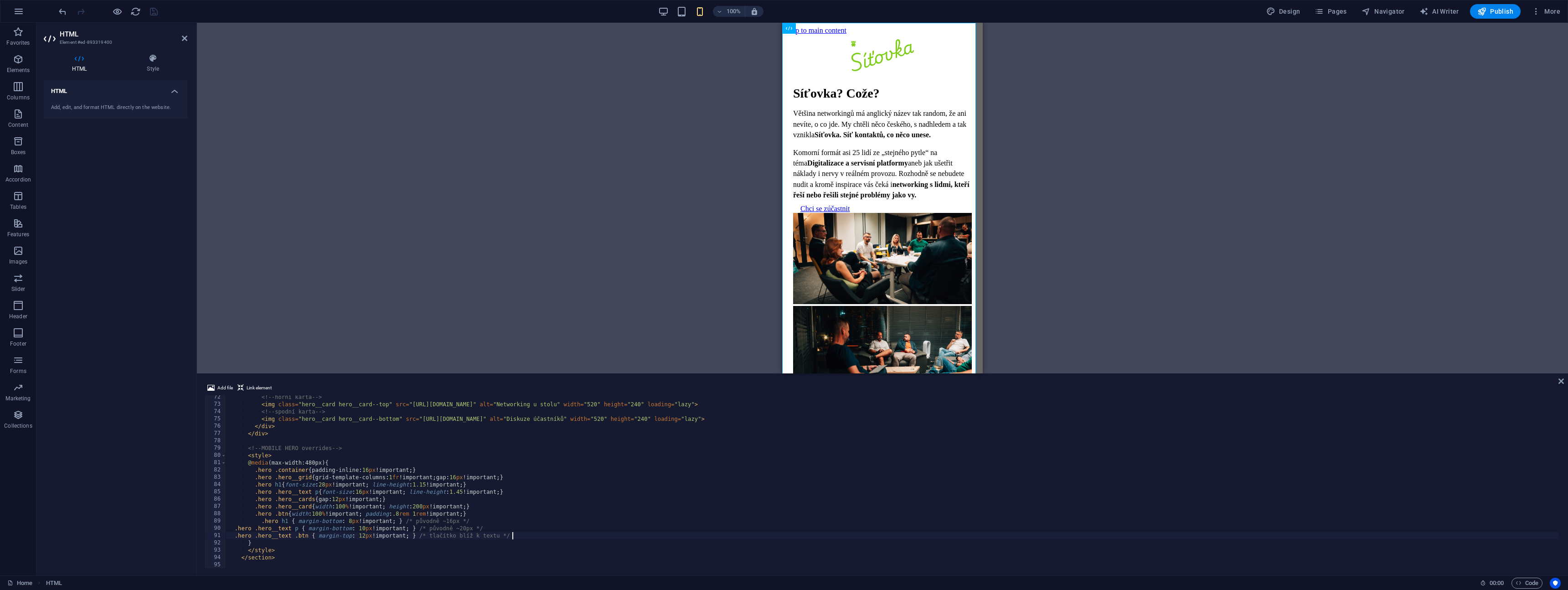
type textarea ".hero .hero__text .btn { margin-top: 12px !important; } /* tlačítko blíž k text…"
paste textarea ".hero .hero__cards { gap: 8px !important; }"
click at [326, 542] on div "<!-- horní karta --> < img class = "hero__card hero__card--top" src = "[URL][DO…" at bounding box center [930, 486] width 1409 height 186
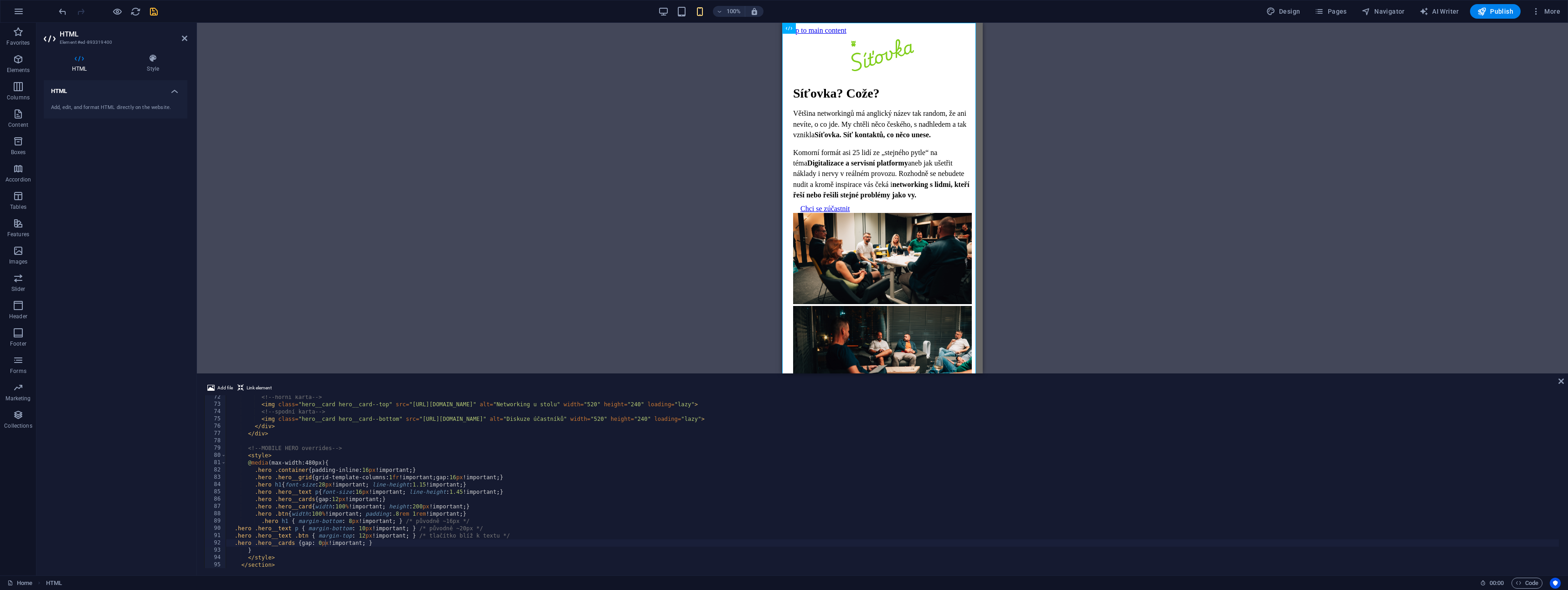
click at [605, 239] on div "Drag here to replace the existing content. Press “Ctrl” if you want to create a…" at bounding box center [882, 198] width 1371 height 351
click at [348, 520] on div "<!-- horní karta --> < img class = "hero__card hero__card--top" src = "[URL][DO…" at bounding box center [930, 486] width 1409 height 186
click at [648, 494] on div "<!-- horní karta --> < img class = "hero__card hero__card--top" src = "[URL][DO…" at bounding box center [930, 486] width 1409 height 186
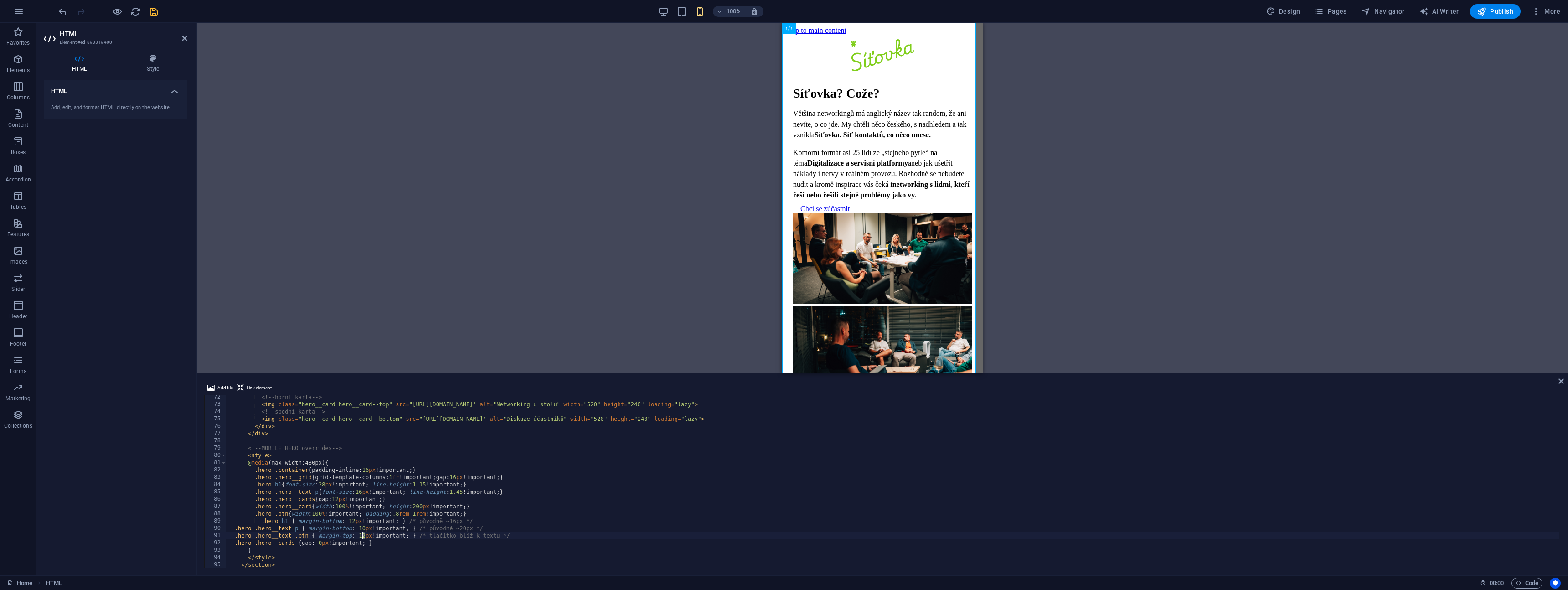
click at [360, 533] on div "<!-- horní karta --> < img class = "hero__card hero__card--top" src = "[URL][DO…" at bounding box center [930, 486] width 1409 height 186
drag, startPoint x: 357, startPoint y: 535, endPoint x: 364, endPoint y: 536, distance: 7.1
click at [364, 536] on div "<!-- horní karta --> < img class = "hero__card hero__card--top" src = "[URL][DO…" at bounding box center [930, 486] width 1409 height 186
drag, startPoint x: 365, startPoint y: 527, endPoint x: 360, endPoint y: 527, distance: 5.0
click at [360, 527] on div "<!-- horní karta --> < img class = "hero__card hero__card--top" src = "[URL][DO…" at bounding box center [930, 486] width 1409 height 186
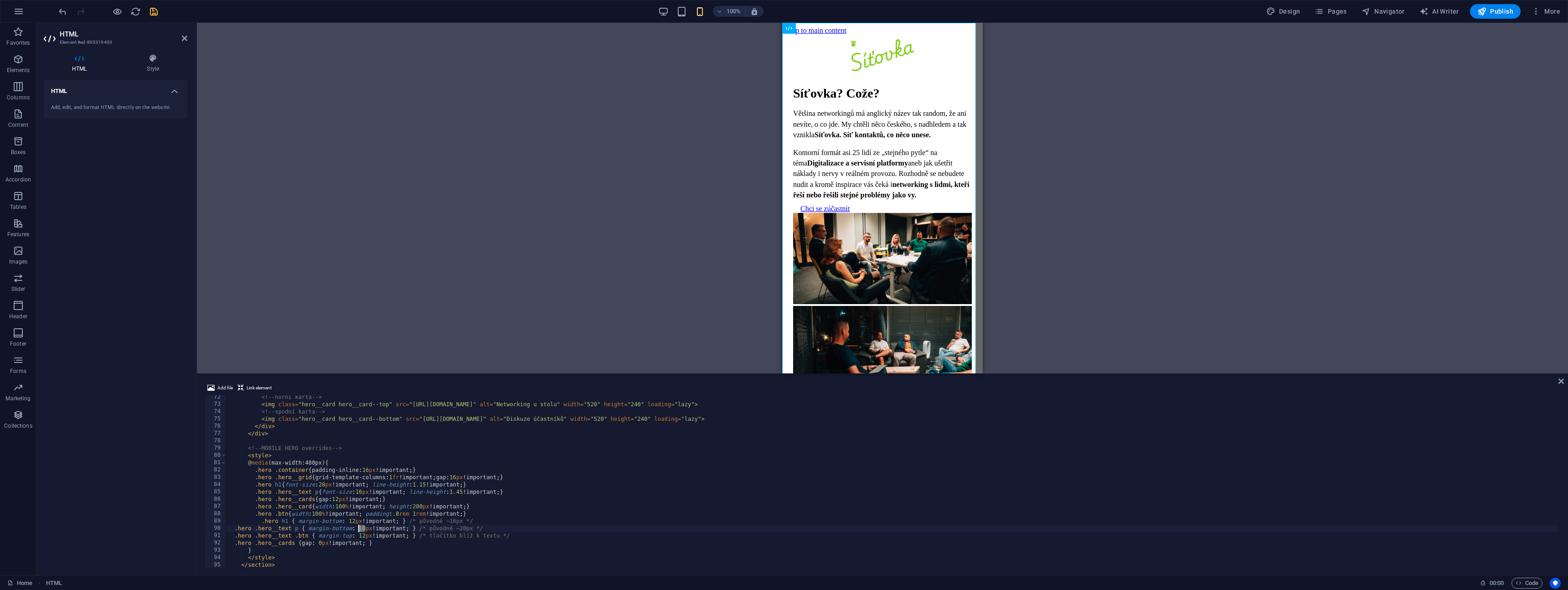
scroll to position [0, 11]
click at [606, 463] on div "<!-- horní karta --> < img class = "hero__card hero__card--top" src = "[URL][DO…" at bounding box center [930, 486] width 1409 height 186
type textarea "@media (max-width:480px){"
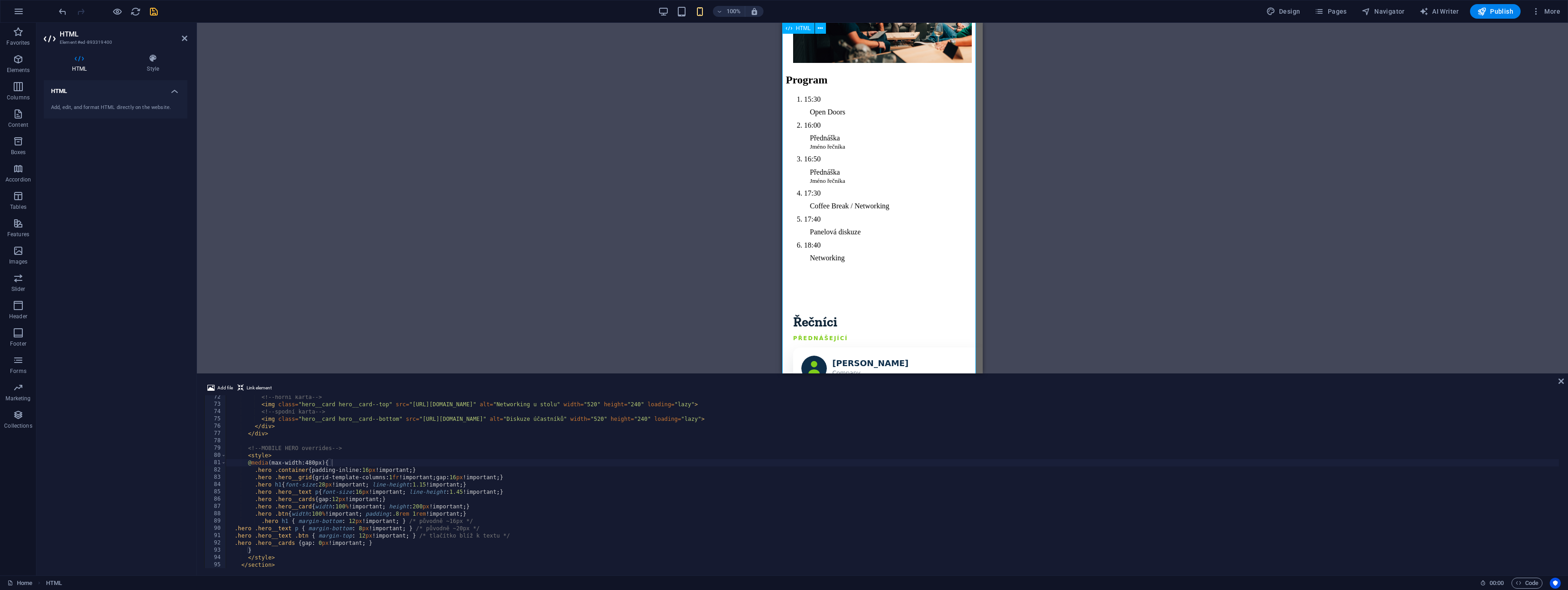
scroll to position [334, 0]
click at [1561, 382] on icon at bounding box center [1561, 381] width 5 height 7
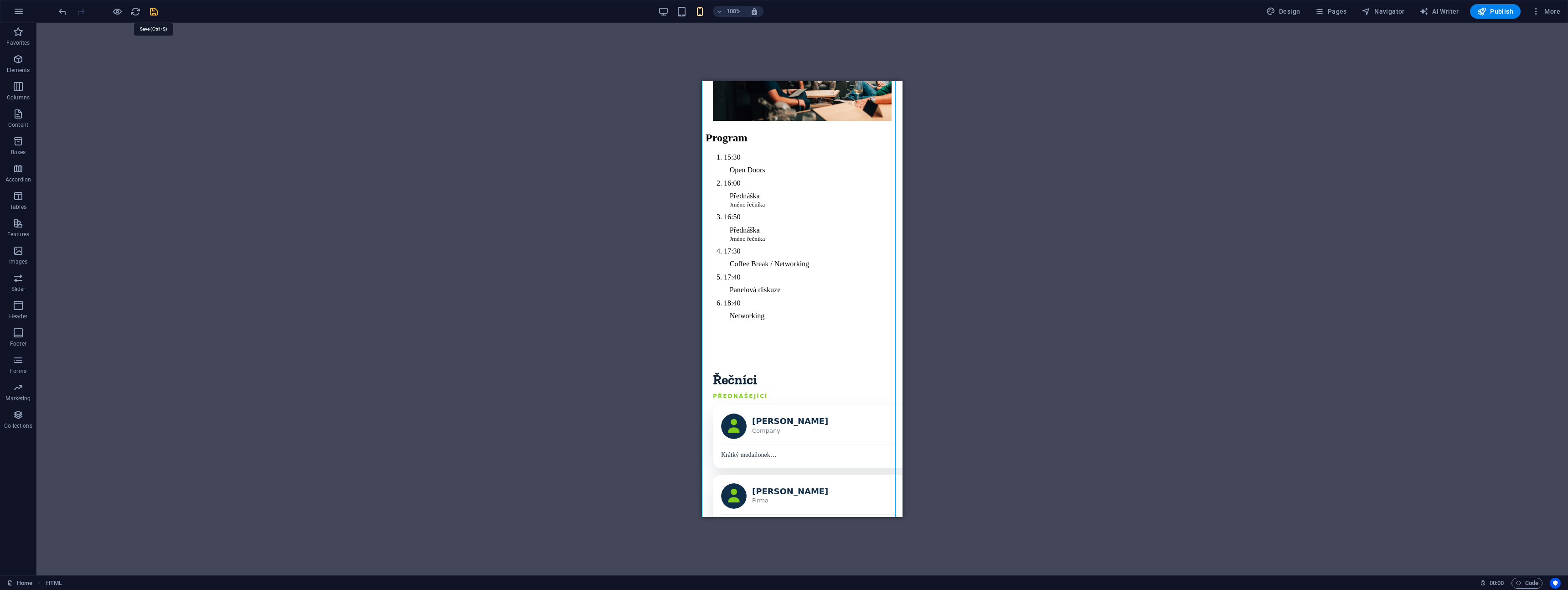
click at [152, 10] on icon "save" at bounding box center [153, 11] width 10 height 10
click at [875, 348] on div "Program Řečníci Detaily Registrovat se [GEOGRAPHIC_DATA]? Cože? Většina network…" at bounding box center [802, 599] width 194 height 1678
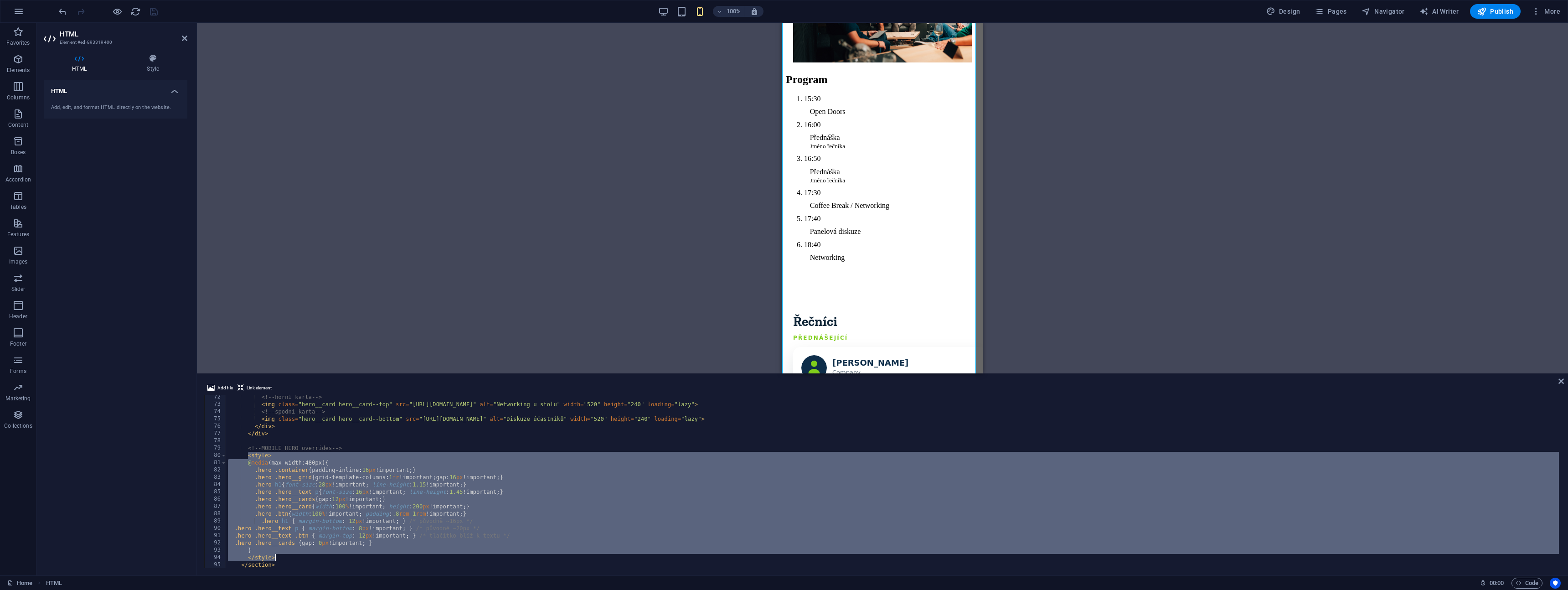
drag, startPoint x: 248, startPoint y: 454, endPoint x: 278, endPoint y: 556, distance: 106.3
click at [278, 556] on div "<!-- horní karta --> < img class = "hero__card hero__card--top" src = "[URL][DO…" at bounding box center [930, 486] width 1409 height 186
type textarea "} </style>"
click at [1561, 382] on icon at bounding box center [1561, 381] width 5 height 7
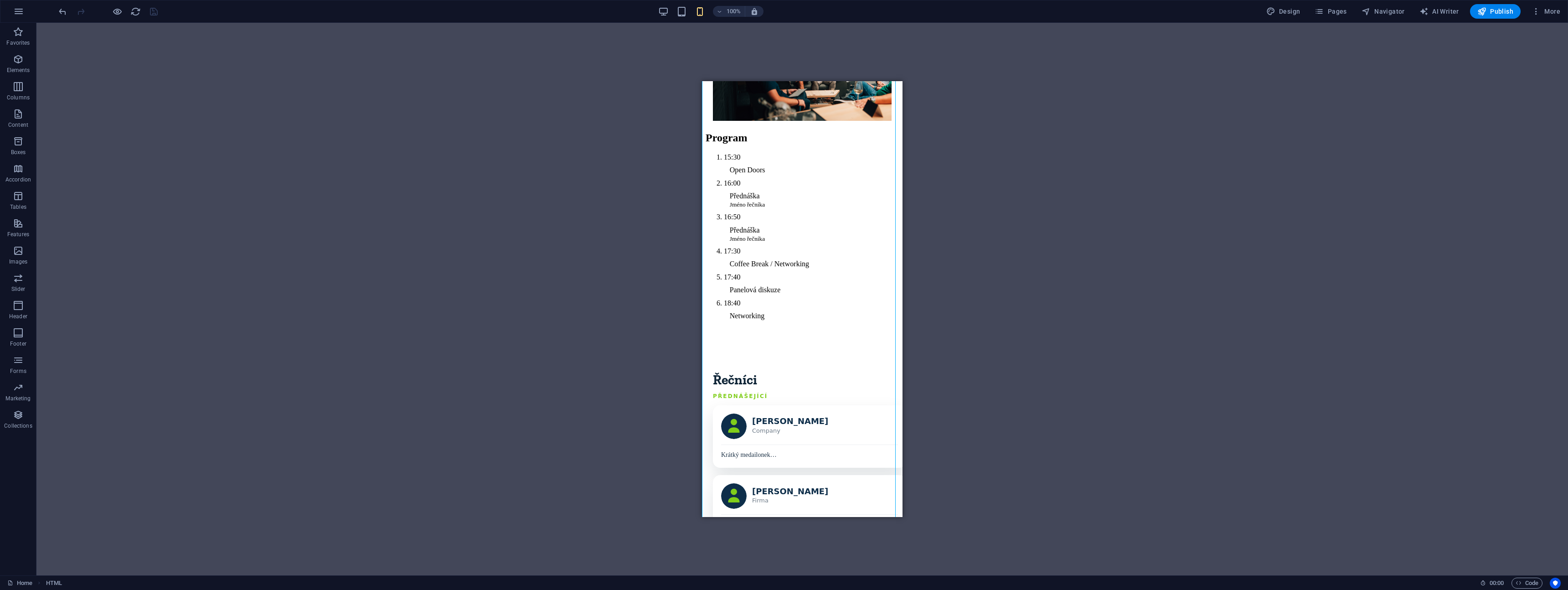
click at [721, 440] on div "Program Řečníci Detaily Registrovat se [GEOGRAPHIC_DATA]? Cože? Většina network…" at bounding box center [802, 599] width 194 height 1678
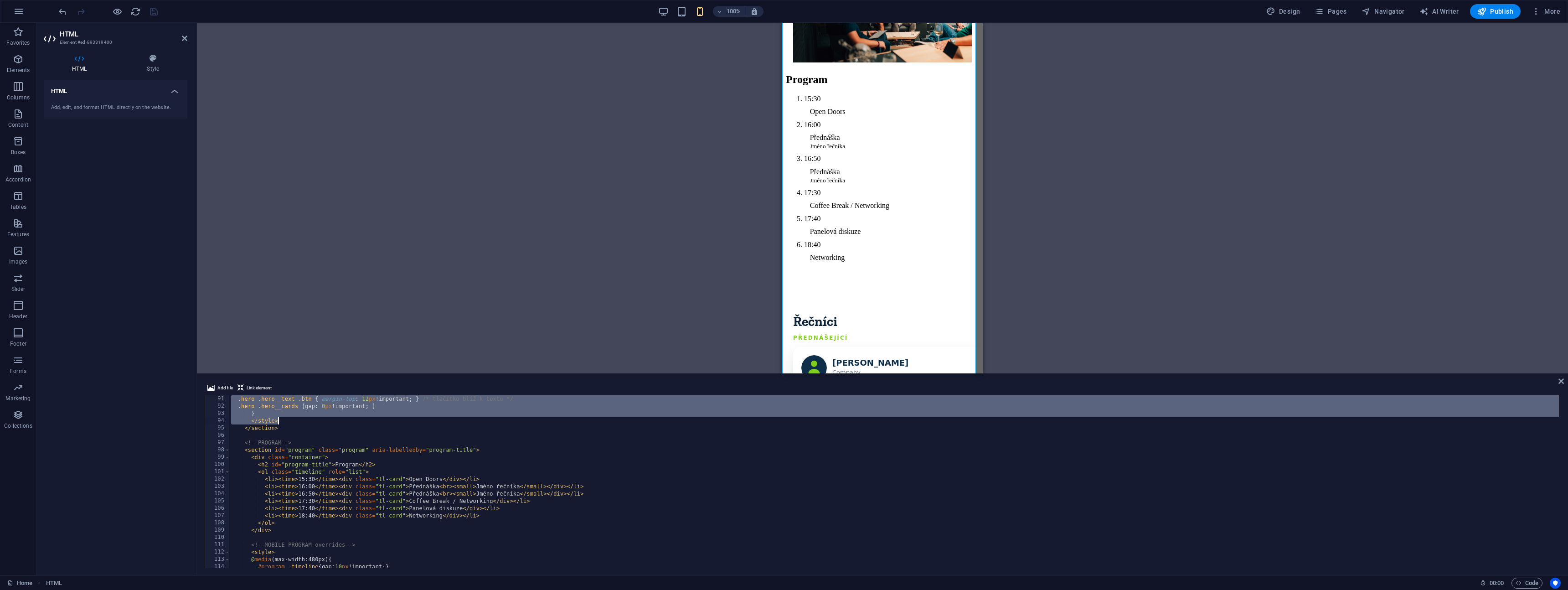
scroll to position [656, 0]
click at [301, 481] on div ".hero .hero__text .btn { margin-top : 12 px !important ; } /* tlačítko blíž k t…" at bounding box center [934, 488] width 1409 height 186
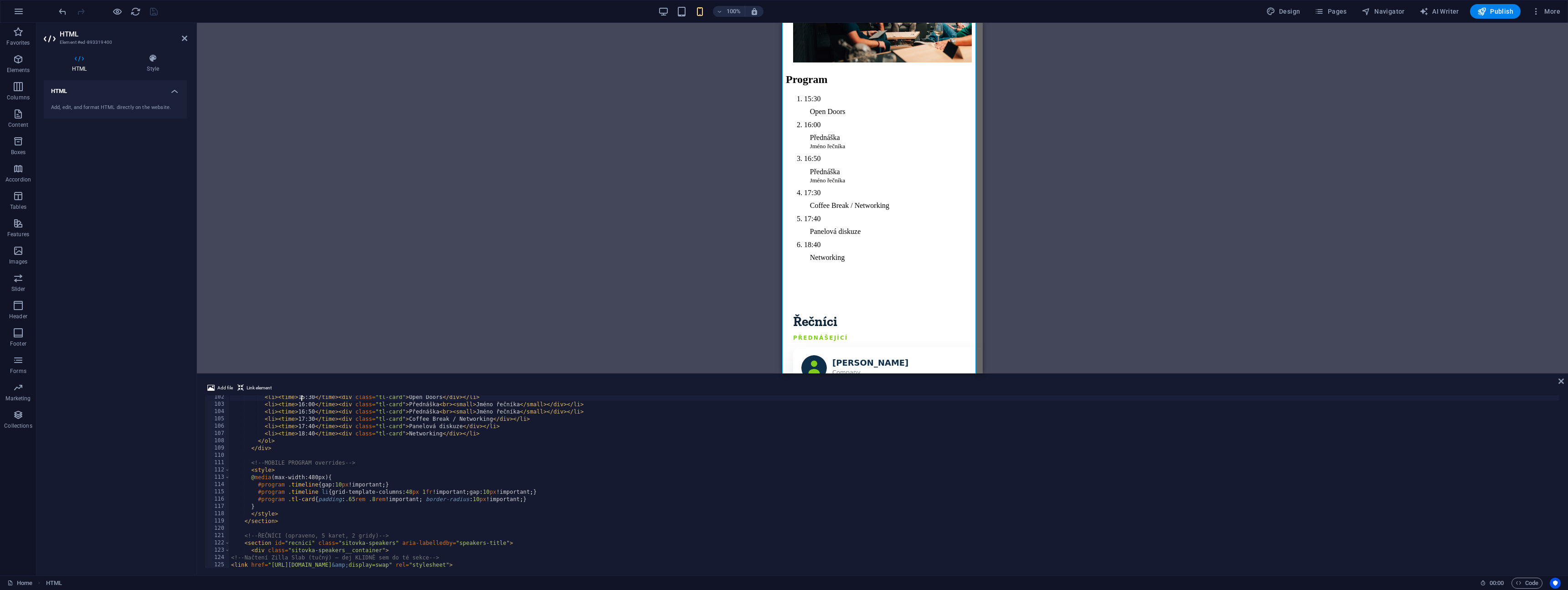
scroll to position [739, 0]
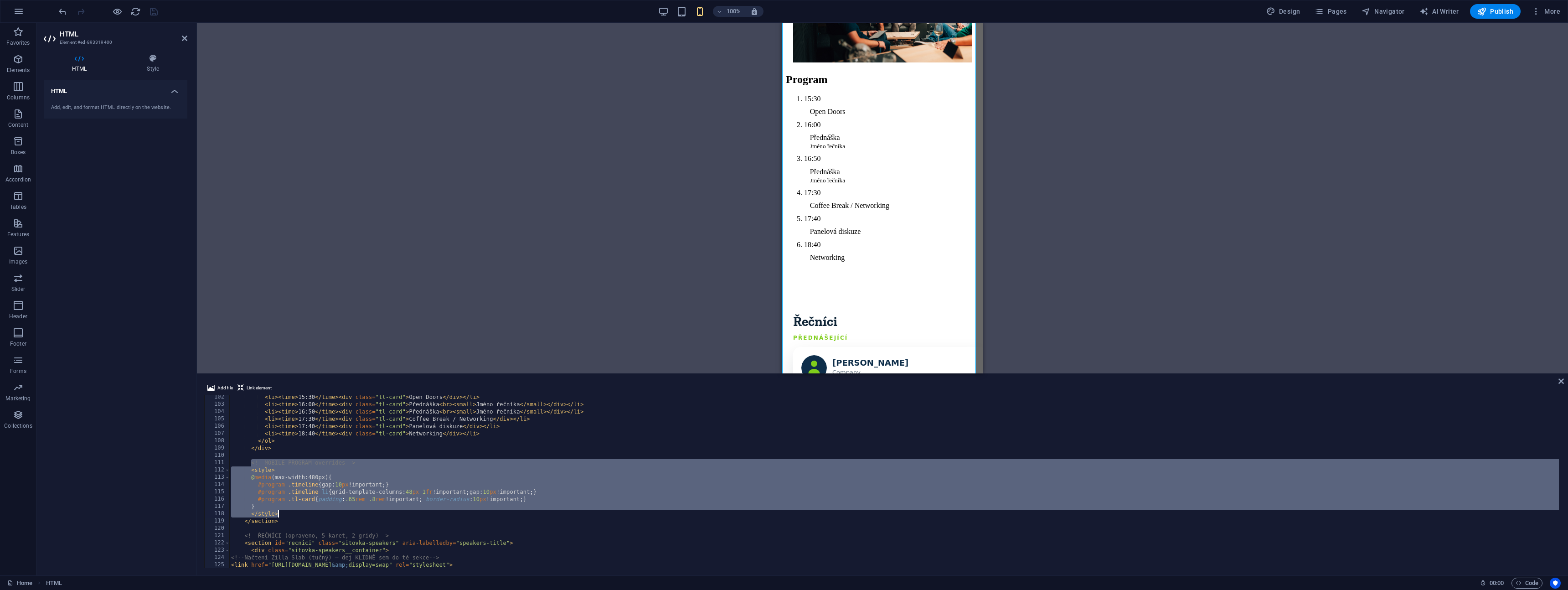
drag, startPoint x: 251, startPoint y: 463, endPoint x: 282, endPoint y: 511, distance: 57.1
click at [282, 511] on div "< li > < time > 15:30 </ time > < div class = "tl-card" > Open Doors </ div > <…" at bounding box center [934, 486] width 1409 height 186
click at [288, 514] on div "< li > < time > 15:30 </ time > < div class = "tl-card" > Open Doors </ div > <…" at bounding box center [894, 482] width 1329 height 173
drag, startPoint x: 289, startPoint y: 514, endPoint x: 248, endPoint y: 464, distance: 64.7
click at [248, 464] on div "< li > < time > 15:30 </ time > < div class = "tl-card" > Open Doors </ div > <…" at bounding box center [934, 486] width 1409 height 186
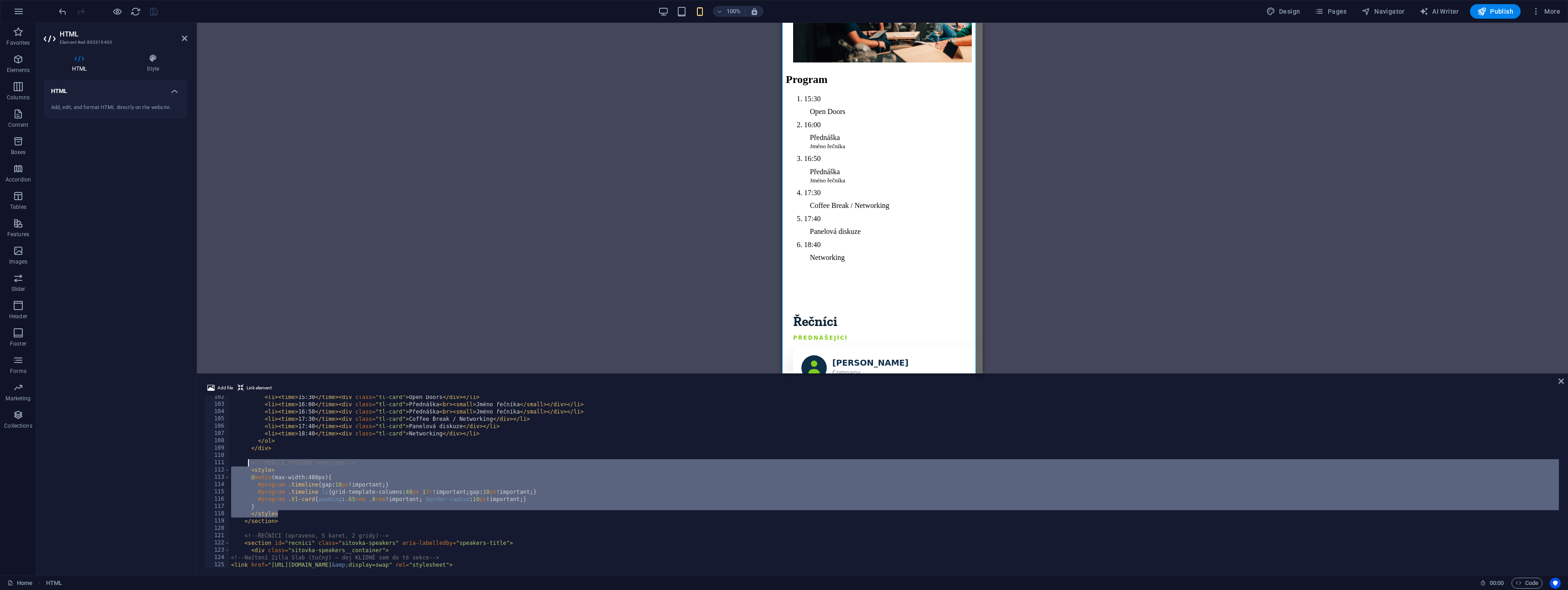
paste textarea "</"
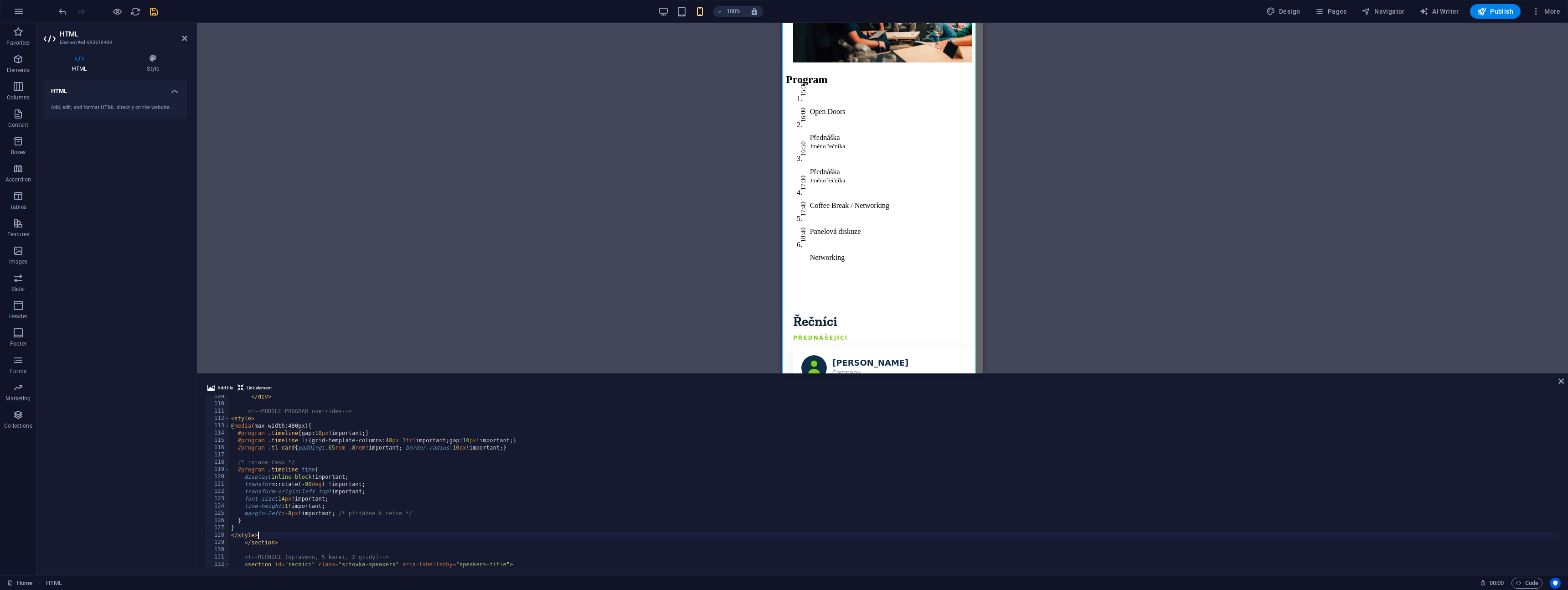
scroll to position [790, 0]
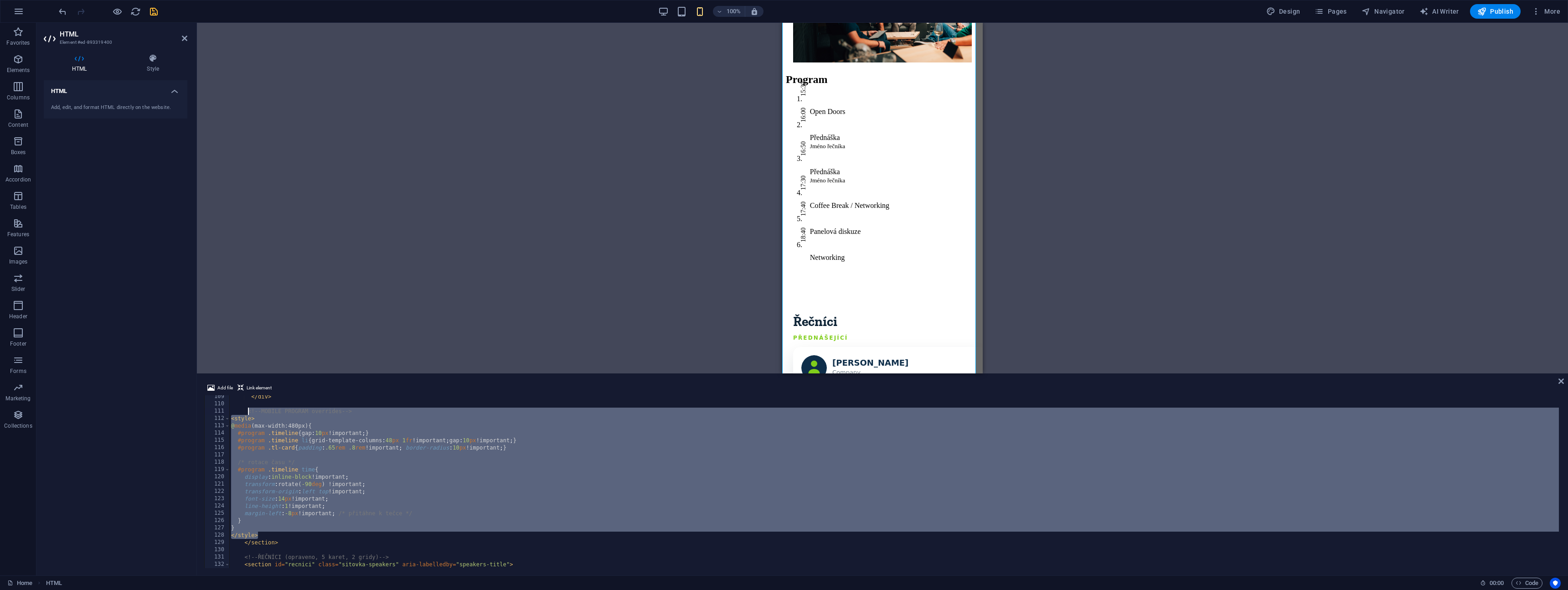
drag, startPoint x: 261, startPoint y: 535, endPoint x: 248, endPoint y: 413, distance: 122.7
click at [248, 413] on div "</ div > <!-- MOBILE PROGRAM overrides --> < style > @ media (max-width:480px) …" at bounding box center [934, 485] width 1409 height 186
paste textarea "</"
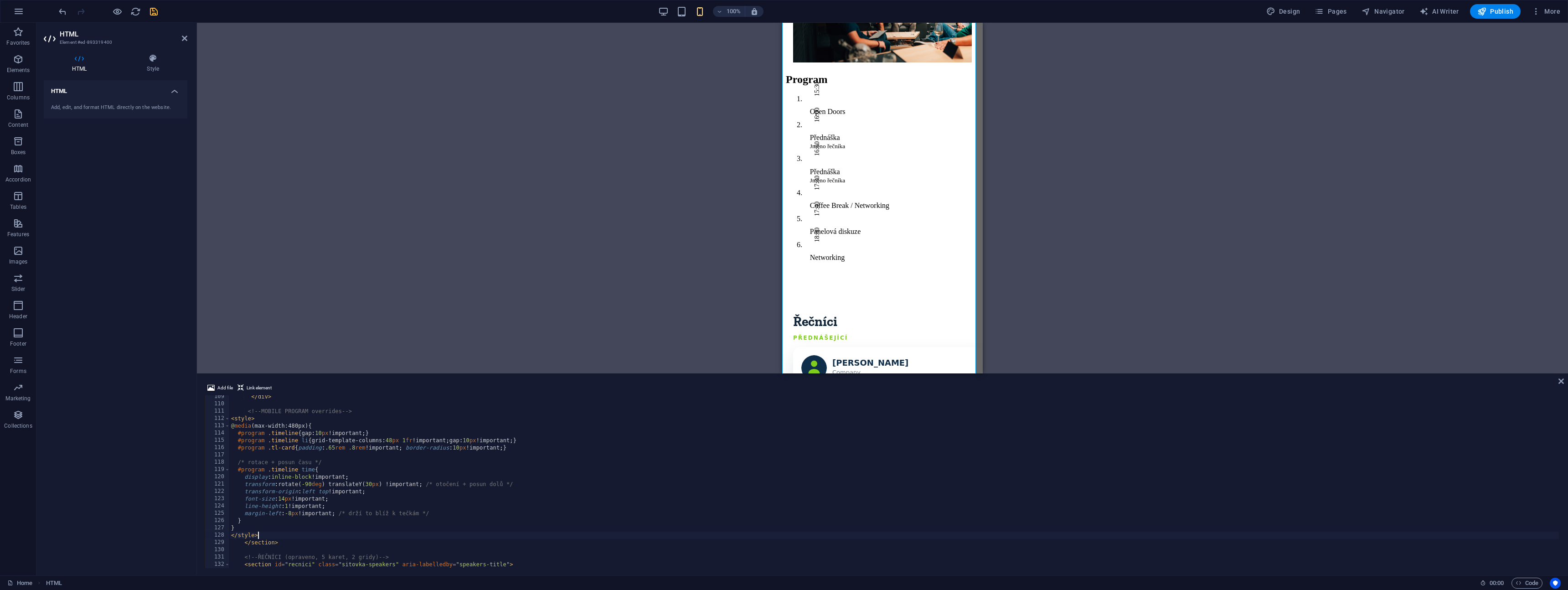
click at [370, 485] on div "</ div > <!-- MOBILE PROGRAM overrides --> < style > @ media (max-width:480px) …" at bounding box center [934, 485] width 1409 height 186
click at [366, 486] on div "</ div > <!-- MOBILE PROGRAM overrides --> < style > @ media (max-width:480px) …" at bounding box center [934, 485] width 1409 height 186
drag, startPoint x: 382, startPoint y: 483, endPoint x: 394, endPoint y: 510, distance: 29.5
click at [382, 483] on div "</ div > <!-- MOBILE PROGRAM overrides --> < style > @ media (max-width:480px) …" at bounding box center [934, 485] width 1409 height 186
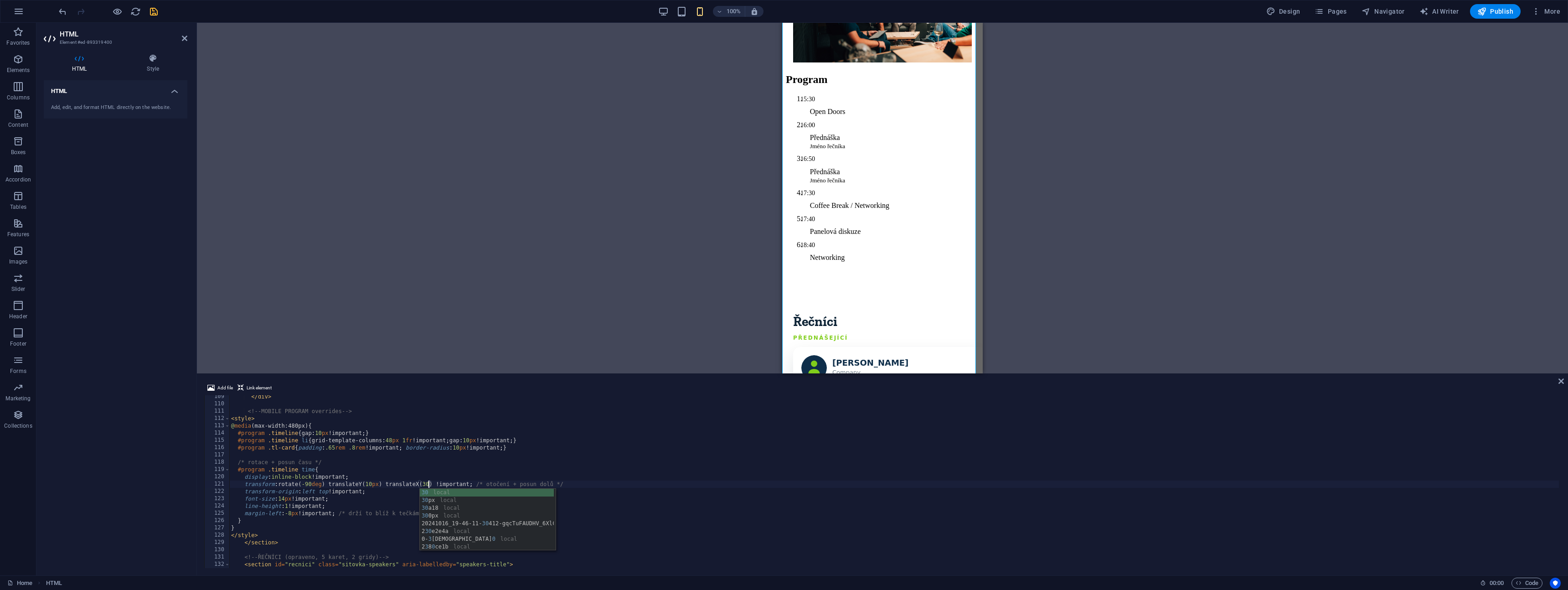
scroll to position [0, 16]
click at [425, 484] on div "</ div > <!-- MOBILE PROGRAM overrides --> < style > @ media (max-width:480px) …" at bounding box center [934, 485] width 1409 height 186
click at [427, 482] on div "</ div > <!-- MOBILE PROGRAM overrides --> < style > @ media (max-width:480px) …" at bounding box center [934, 485] width 1409 height 186
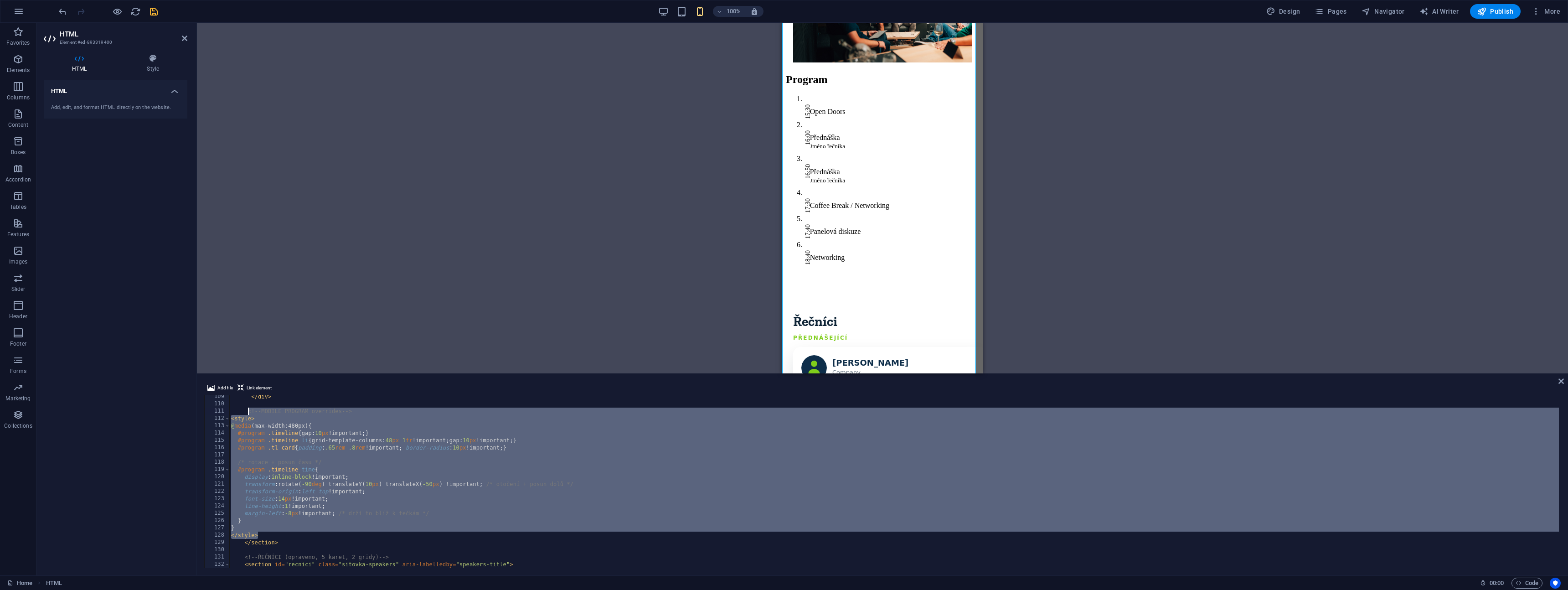
drag, startPoint x: 261, startPoint y: 535, endPoint x: 248, endPoint y: 413, distance: 122.7
click at [248, 413] on div "</ div > <!-- MOBILE PROGRAM overrides --> < style > @ media (max-width:480px) …" at bounding box center [934, 485] width 1409 height 186
type textarea "<!-- MOBILE PROGRAM overrides --> <style>"
click at [1071, 219] on div "Drag here to replace the existing content. Press “Ctrl” if you want to create a…" at bounding box center [882, 198] width 1371 height 351
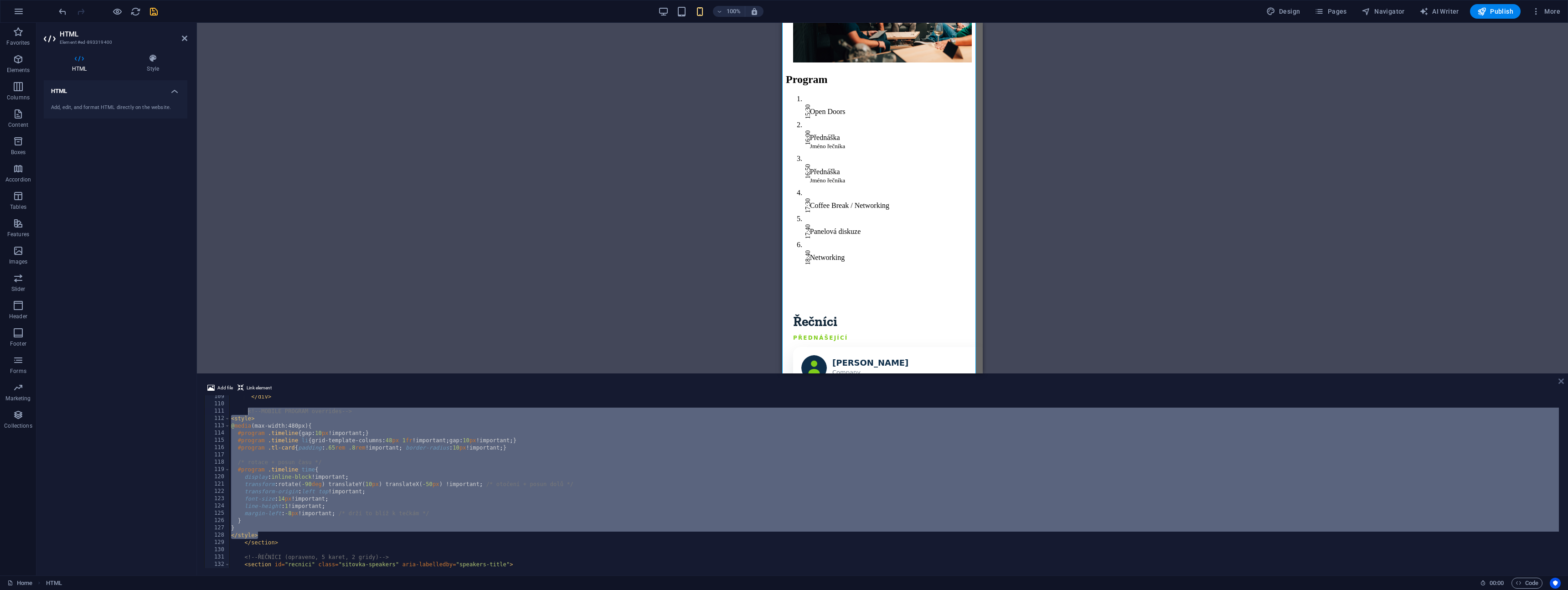
click at [1562, 382] on icon at bounding box center [1561, 381] width 5 height 7
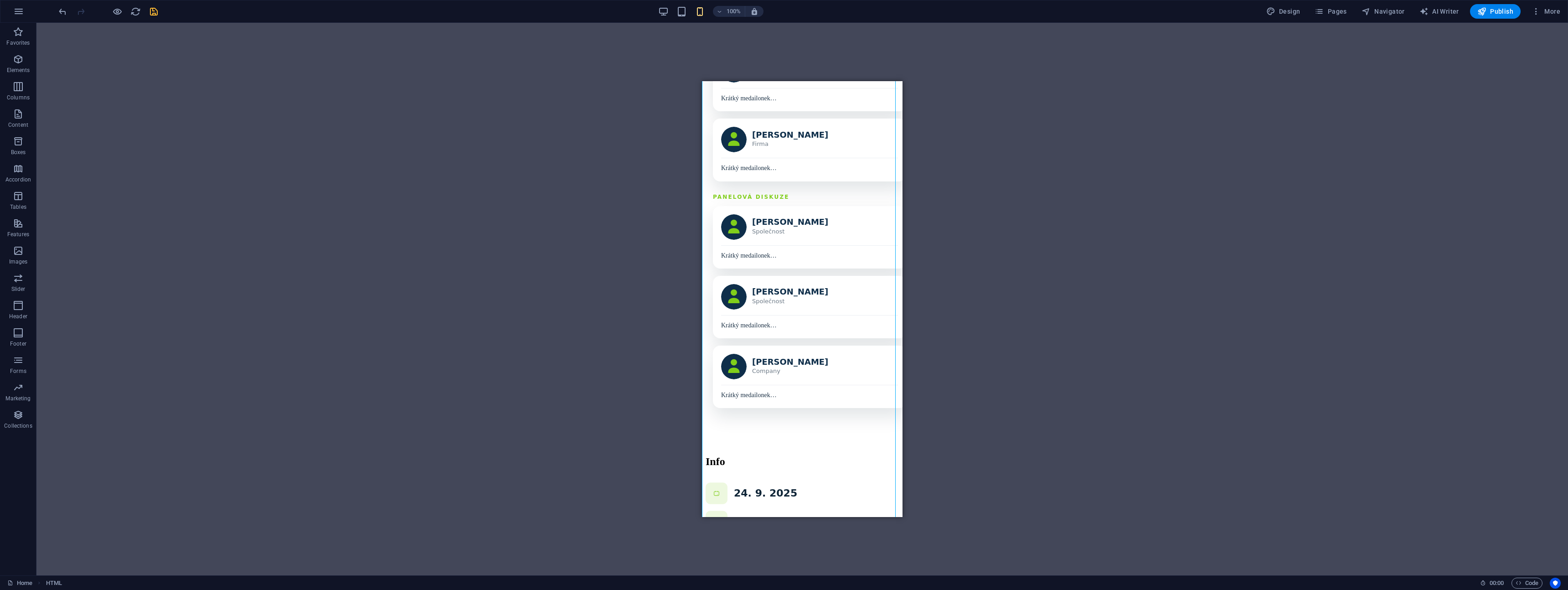
scroll to position [694, 0]
click at [537, 479] on div "Drag here to replace the existing content. Press “Ctrl” if you want to create a…" at bounding box center [802, 299] width 1531 height 553
click at [794, 459] on div "Program Řečníci Detaily Registrovat se [GEOGRAPHIC_DATA]? Cože? Většina network…" at bounding box center [802, 237] width 194 height 1678
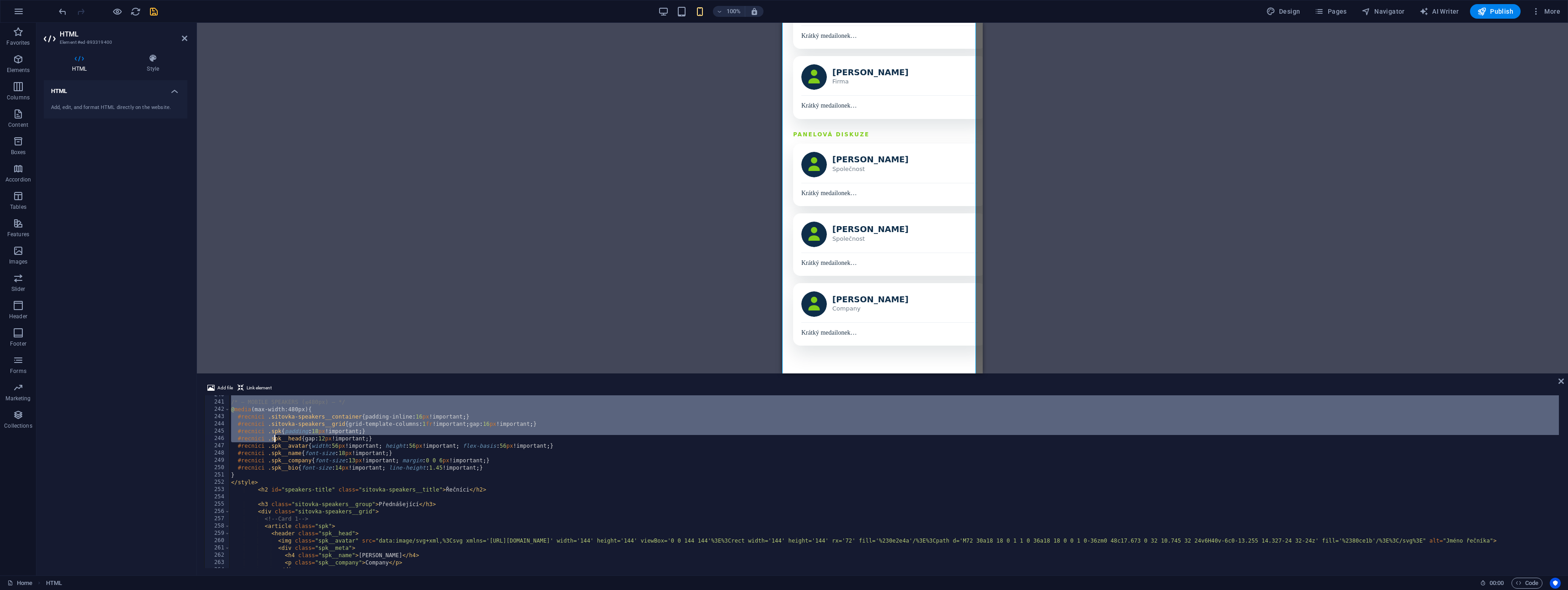
scroll to position [1747, 0]
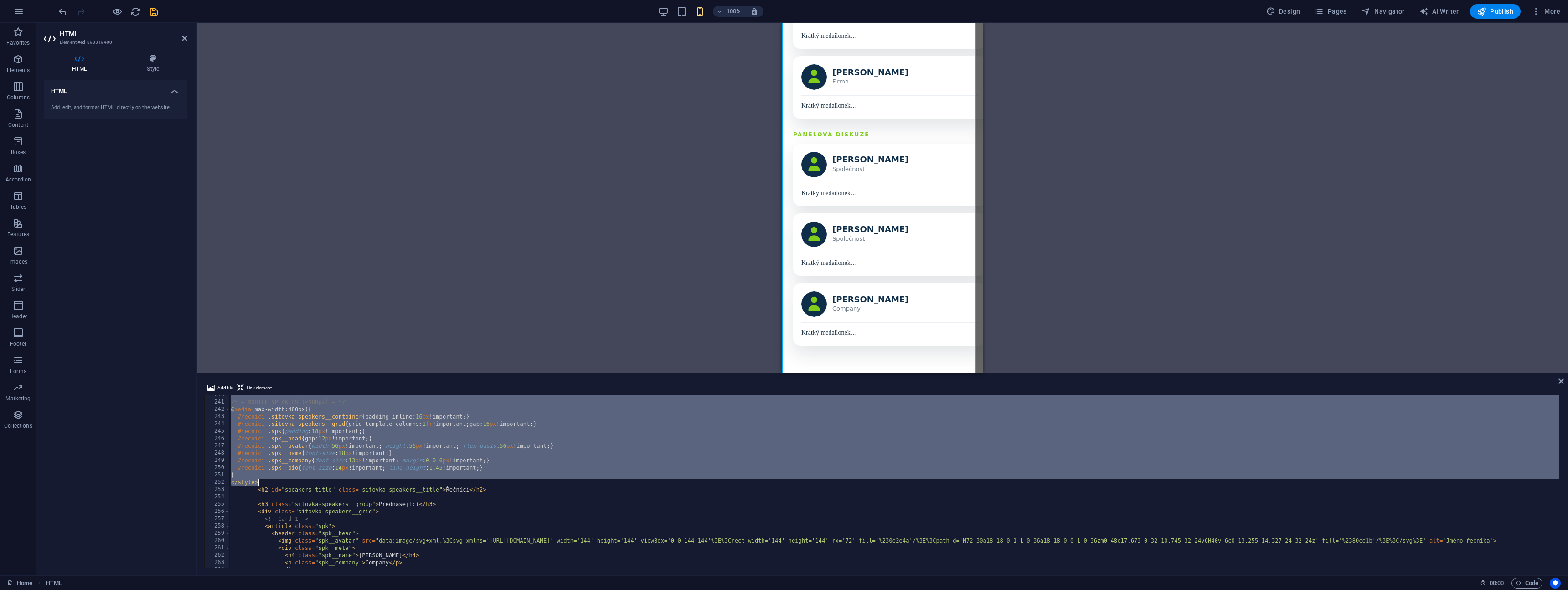
drag, startPoint x: 244, startPoint y: 420, endPoint x: 273, endPoint y: 479, distance: 65.7
click at [273, 479] on div "/* — MOBILE SPEAKERS (≤480px) — */ @ media (max-width:480px) { #recnici .sitovk…" at bounding box center [934, 484] width 1409 height 186
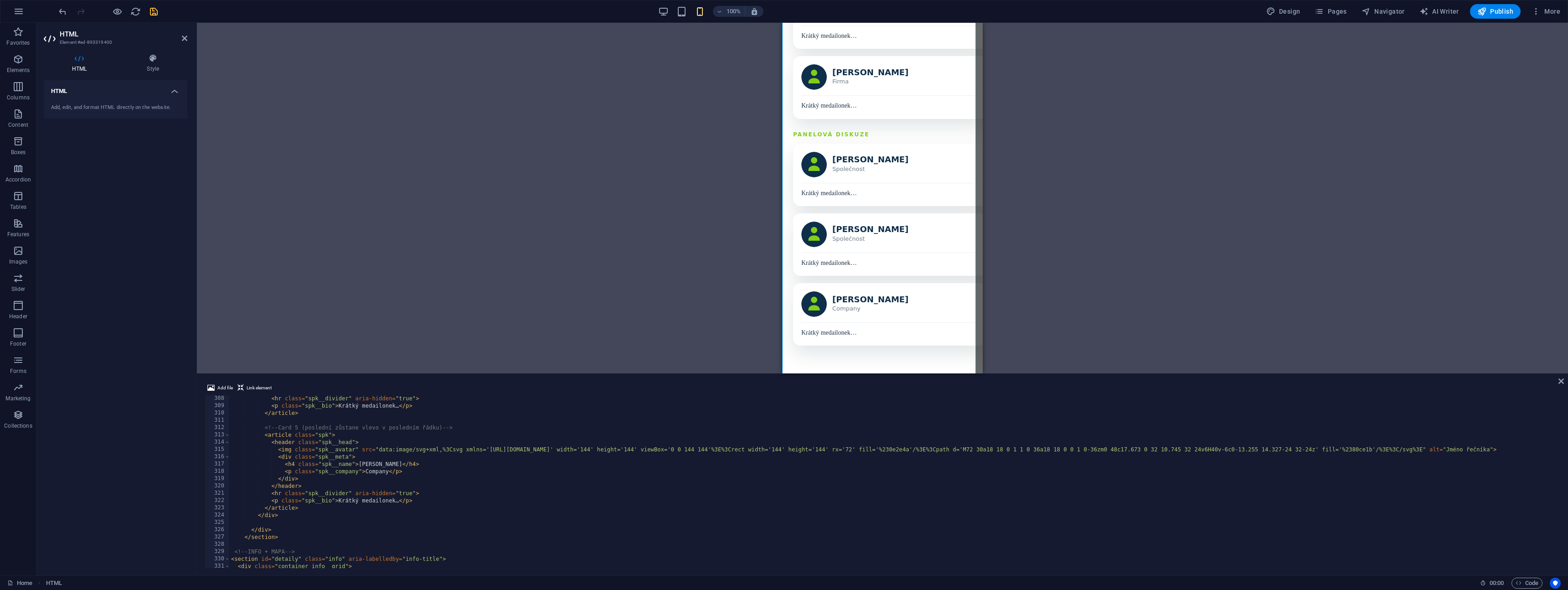
scroll to position [2240, 0]
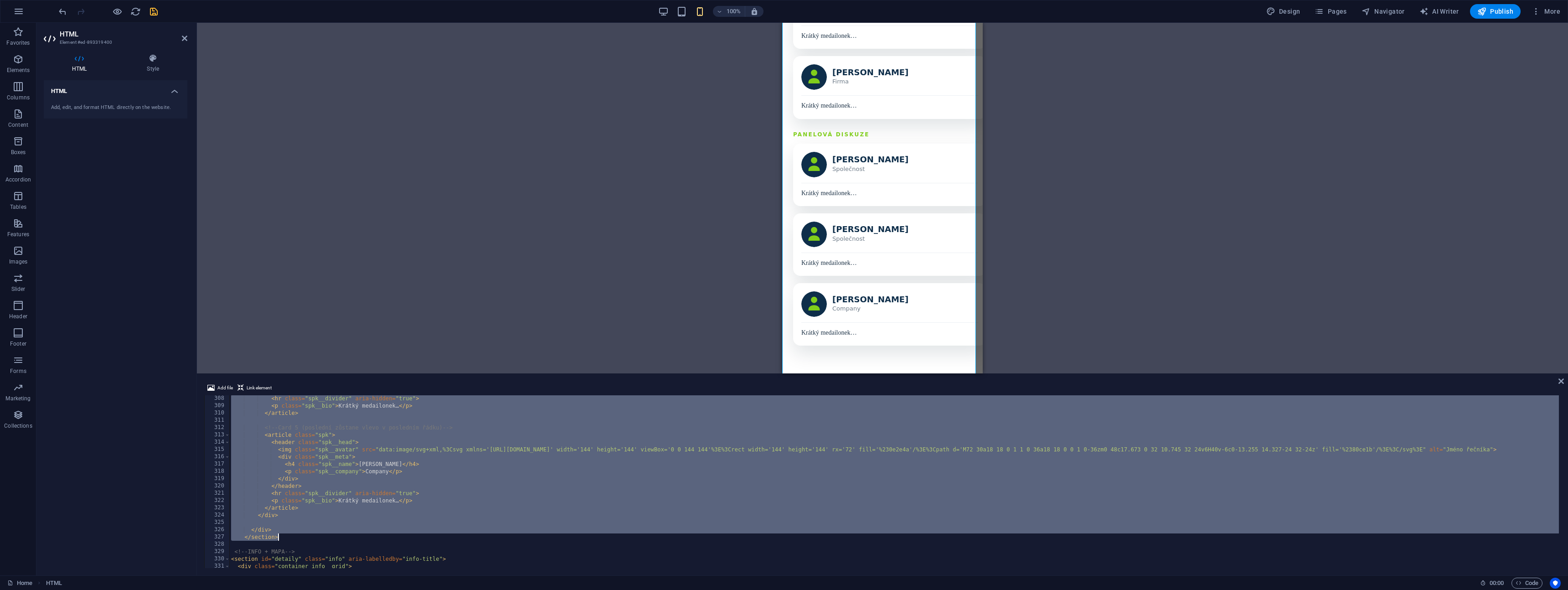
click at [285, 536] on div "< hr class = "spk__divider" aria-hidden = "true" > < p class = "spk__bio" > Krá…" at bounding box center [934, 487] width 1409 height 186
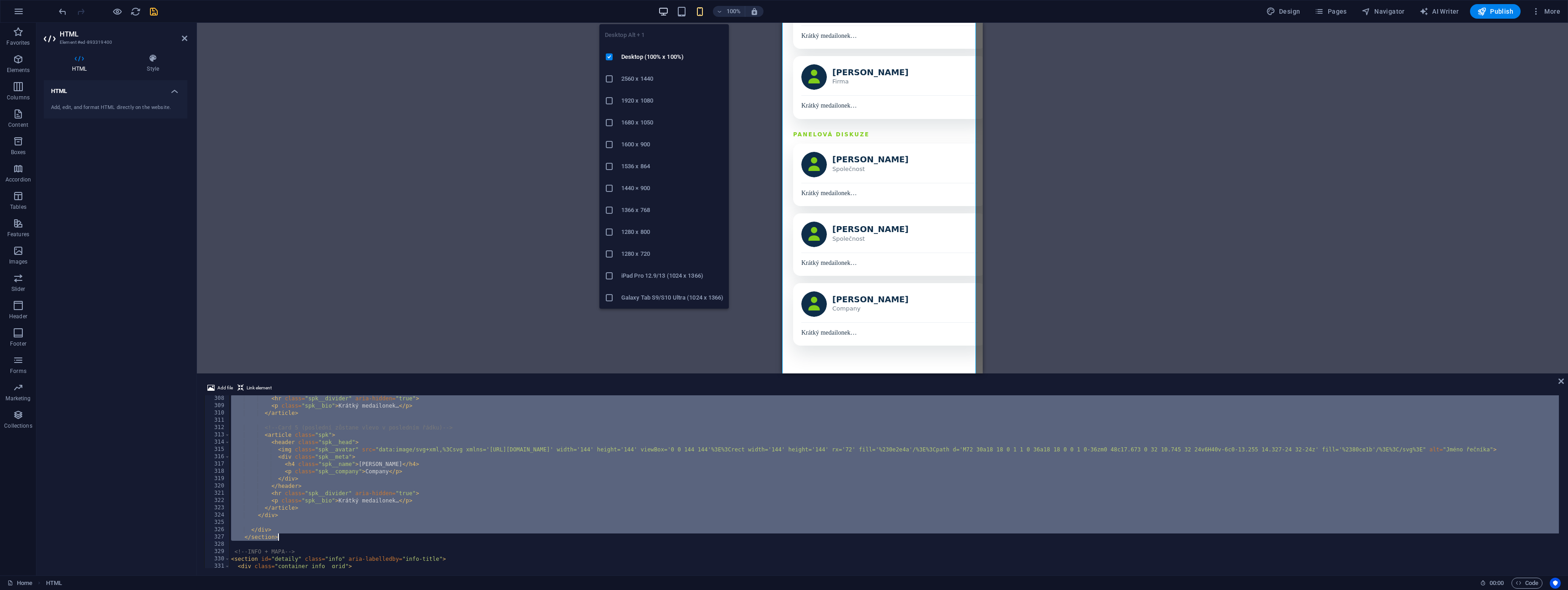
click at [665, 12] on icon "button" at bounding box center [663, 11] width 10 height 10
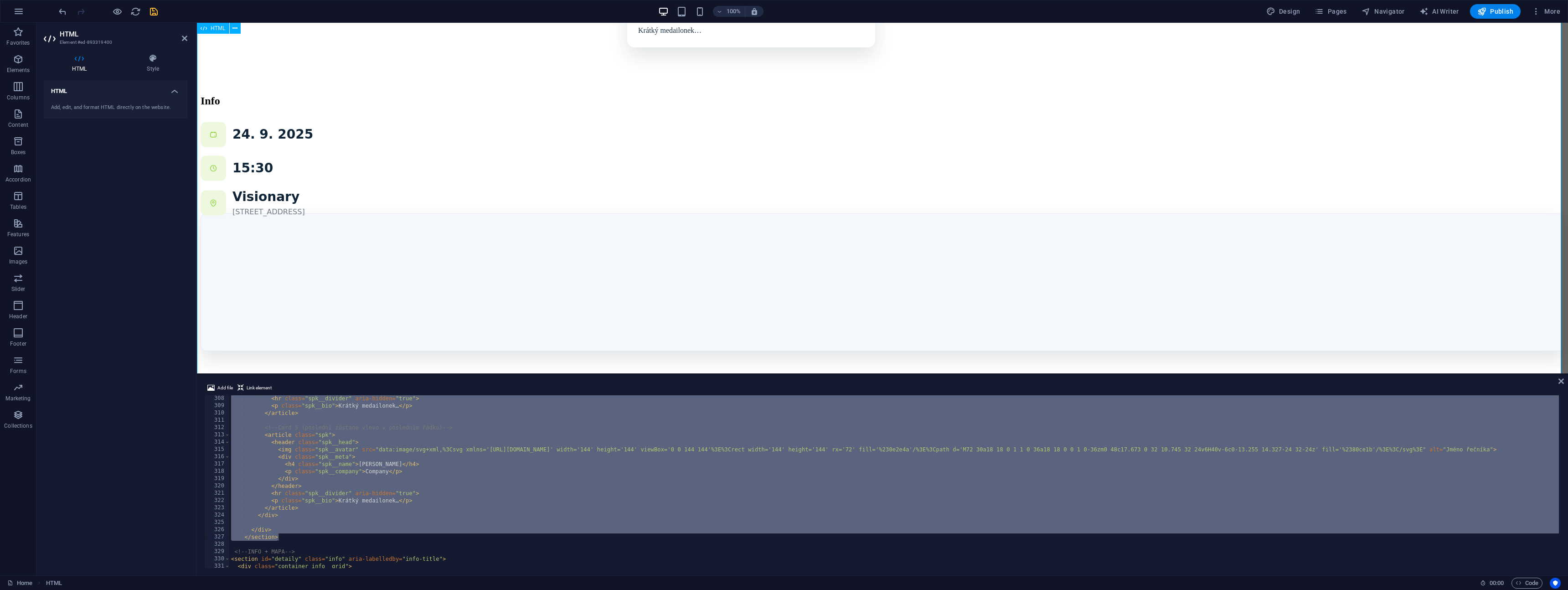
scroll to position [700, 0]
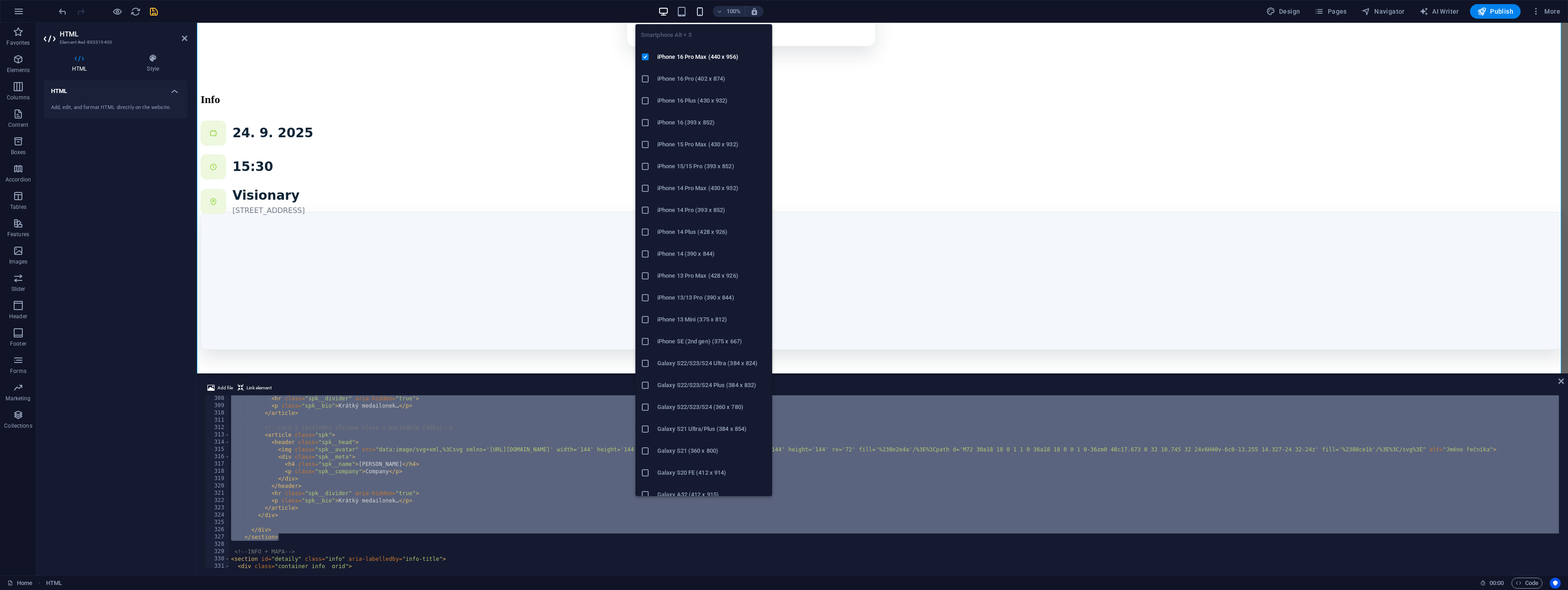
click at [702, 13] on icon "button" at bounding box center [699, 11] width 10 height 10
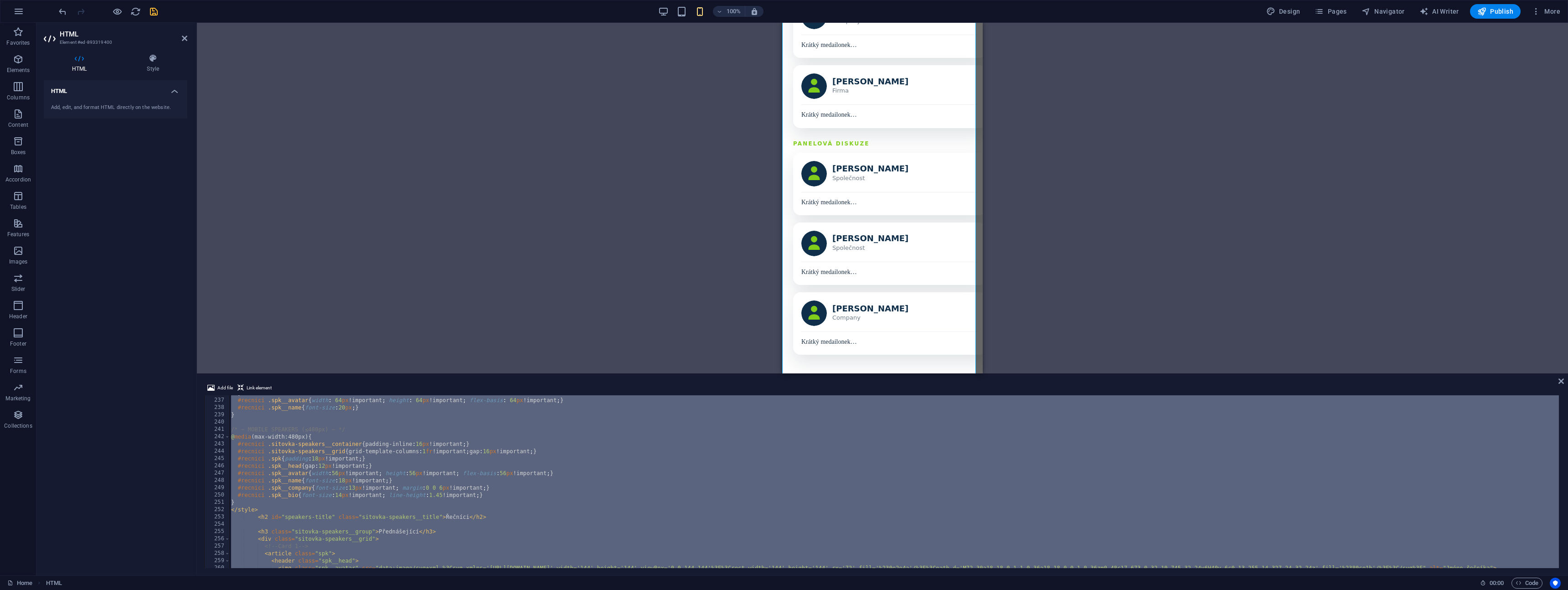
scroll to position [1720, 0]
click at [357, 470] on div "} #recnici .spk__avatar { width : 64 px !important ; height : 64 px !important …" at bounding box center [934, 482] width 1409 height 186
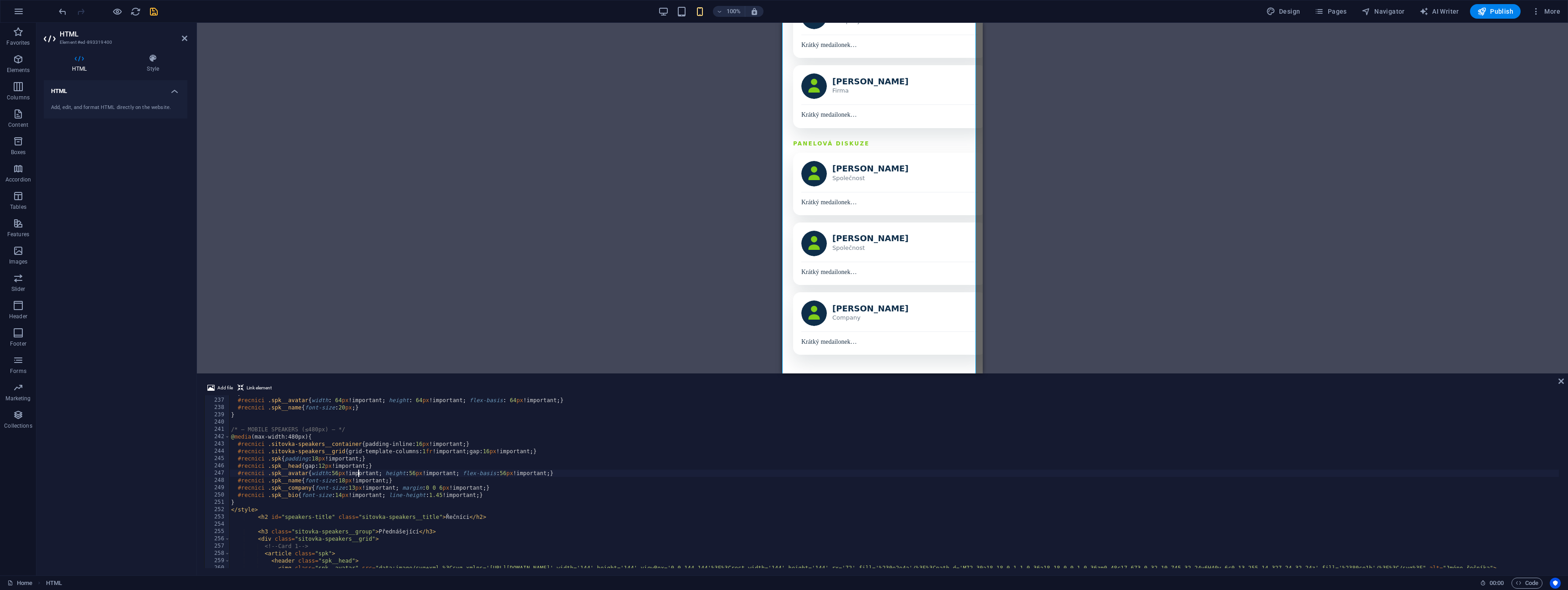
click at [259, 509] on div "} #recnici .spk__avatar { width : 64 px !important ; height : 64 px !important …" at bounding box center [934, 482] width 1409 height 186
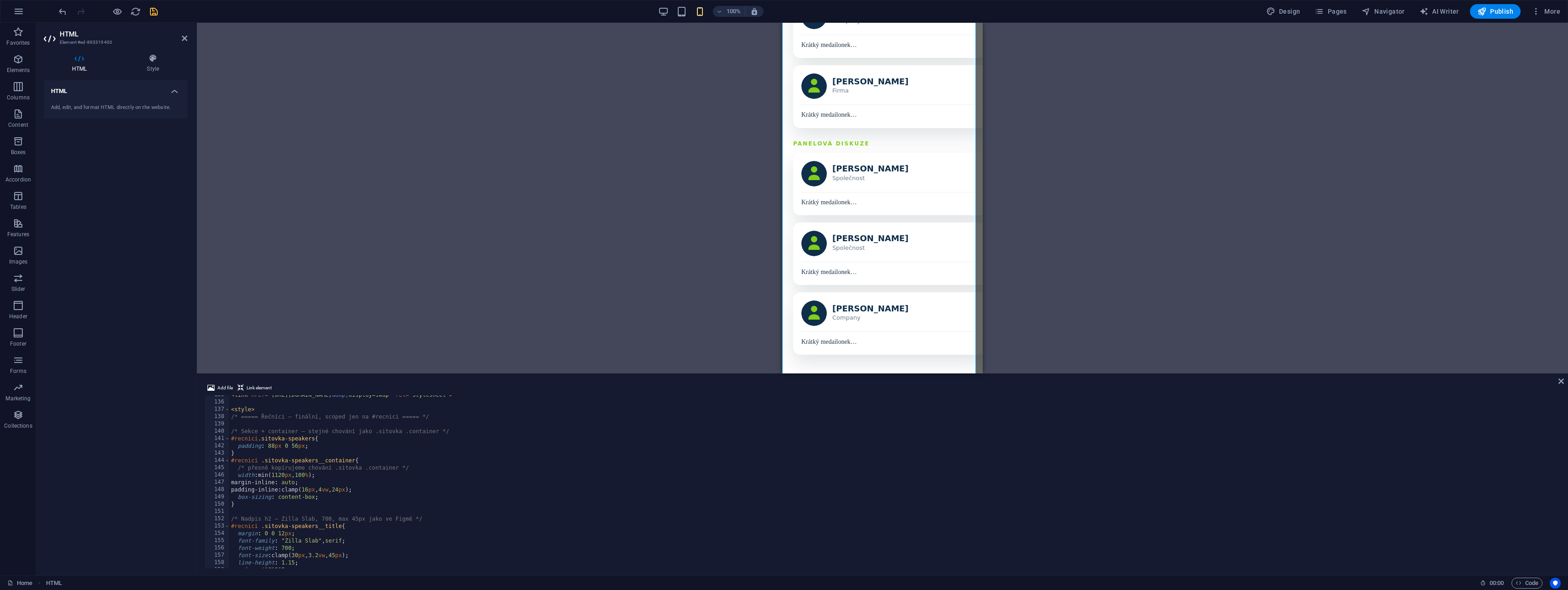
scroll to position [927, 0]
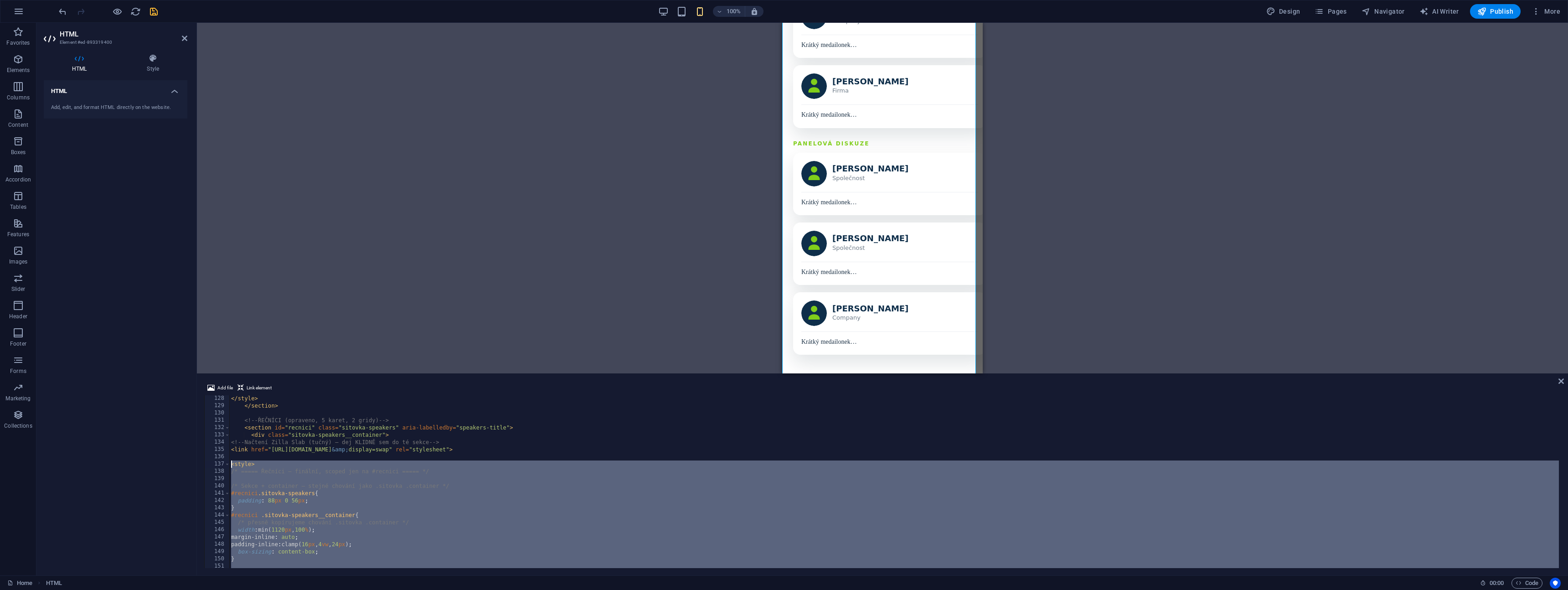
click at [231, 465] on div "</ style > </ section > <!-- ŘEČNÍCI (opraveno, 5 karet, 2 gridy) --> < section…" at bounding box center [934, 487] width 1409 height 186
paste textarea "/style>"
type textarea "</style>"
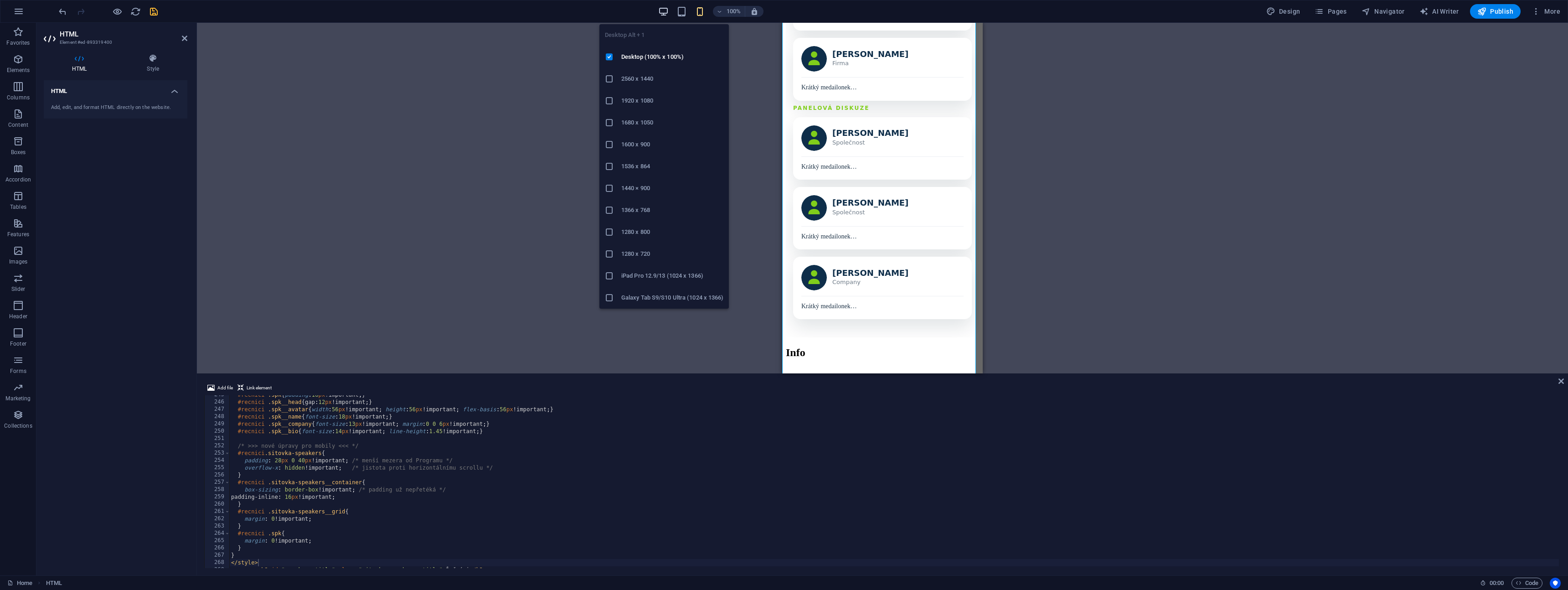
click at [663, 10] on icon "button" at bounding box center [663, 11] width 10 height 10
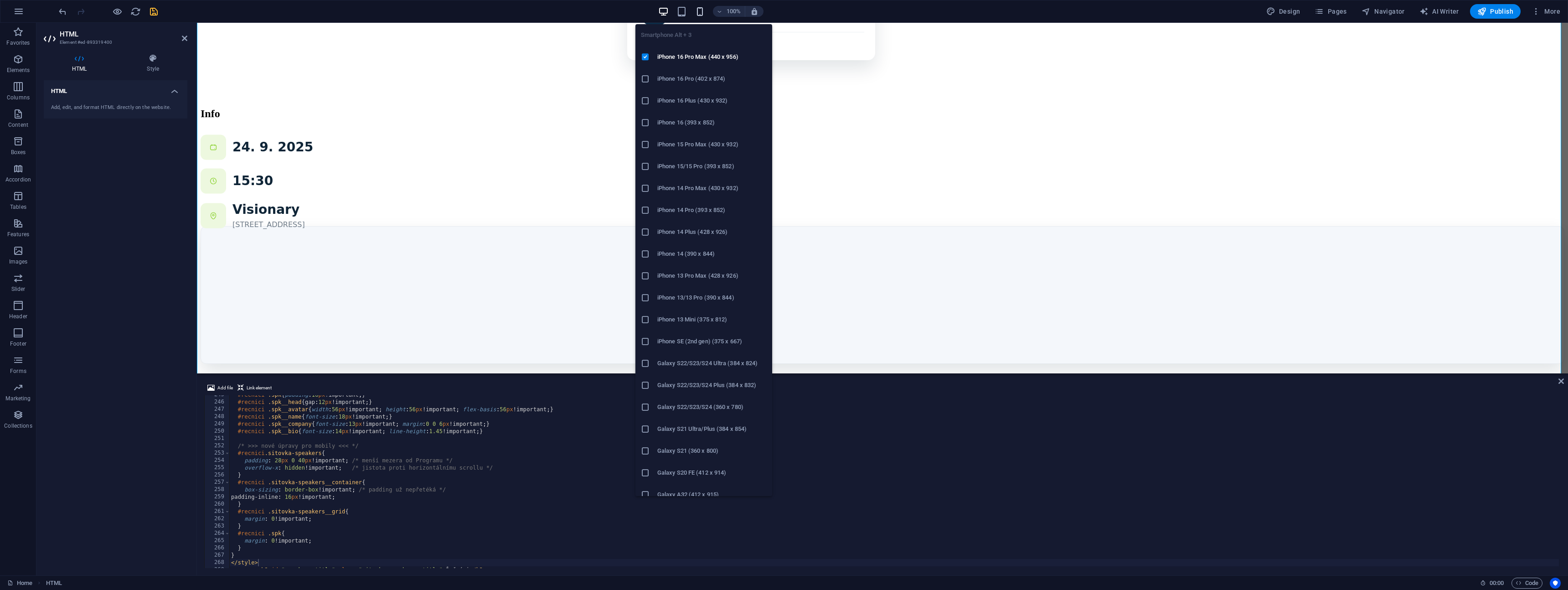
click at [699, 12] on icon "button" at bounding box center [699, 11] width 10 height 10
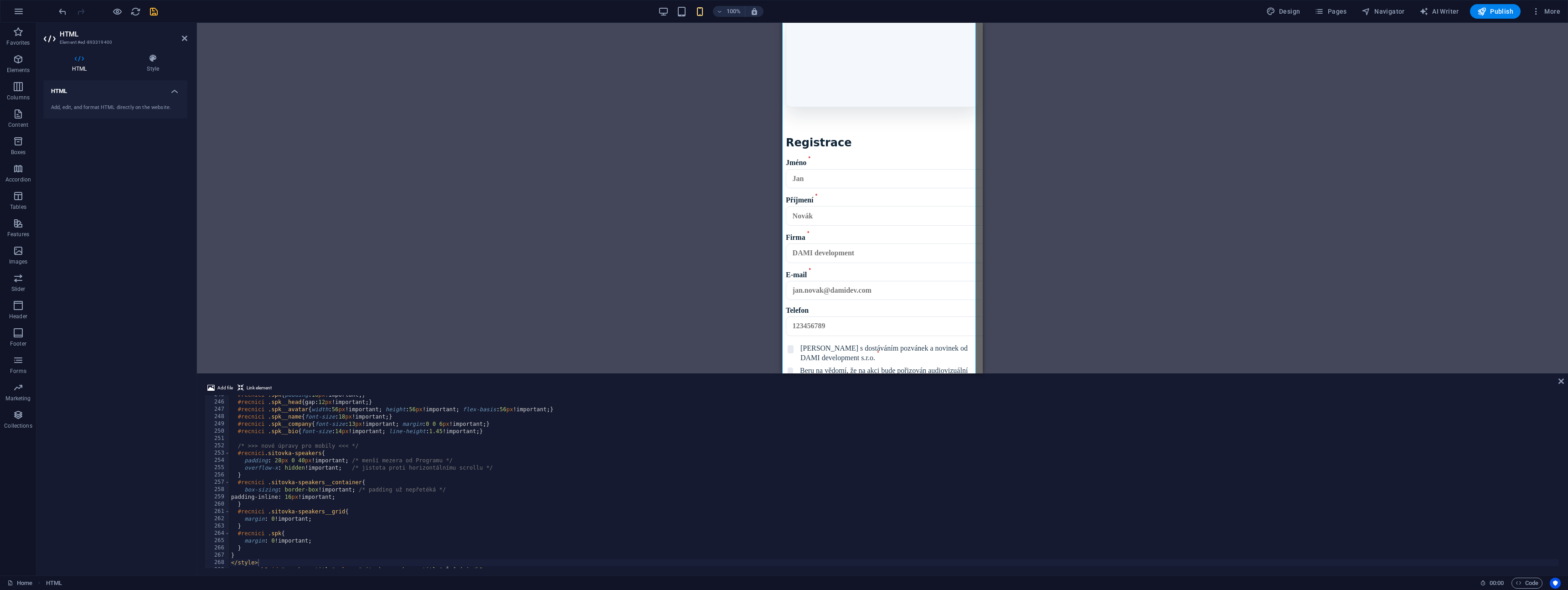
scroll to position [1129, 0]
click at [1562, 382] on icon at bounding box center [1561, 381] width 5 height 7
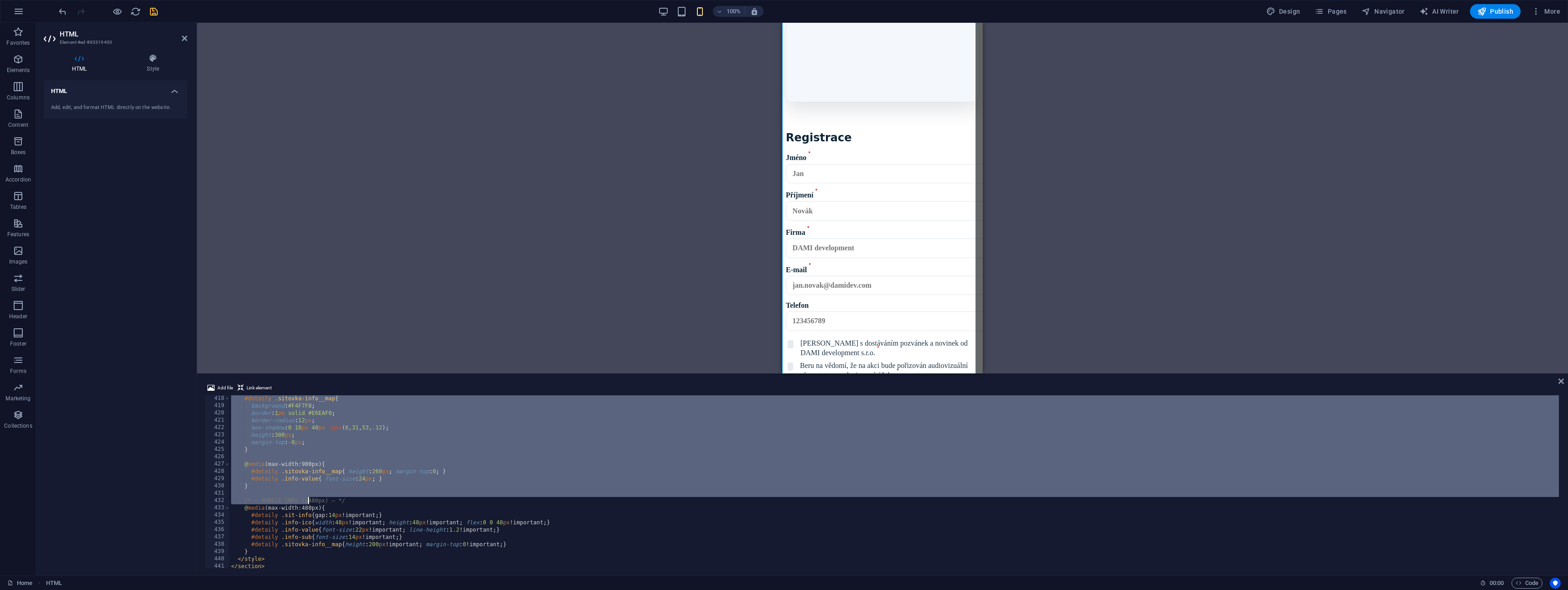
scroll to position [3070, 0]
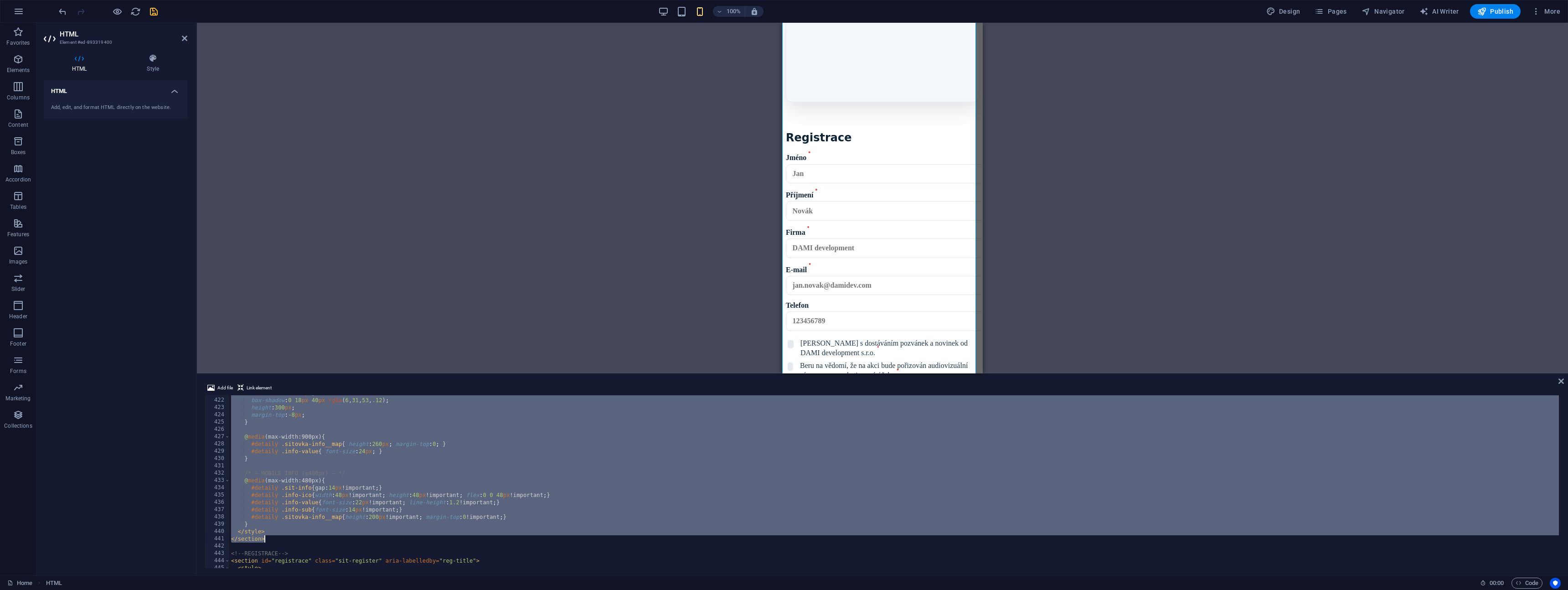
drag, startPoint x: 233, startPoint y: 438, endPoint x: 286, endPoint y: 536, distance: 111.4
click at [286, 536] on div "border-radius : 12 px ; box-shadow : 0 18 px 40 px rgba ( 6 , 31 , 53 , .12 ) ;…" at bounding box center [934, 482] width 1409 height 186
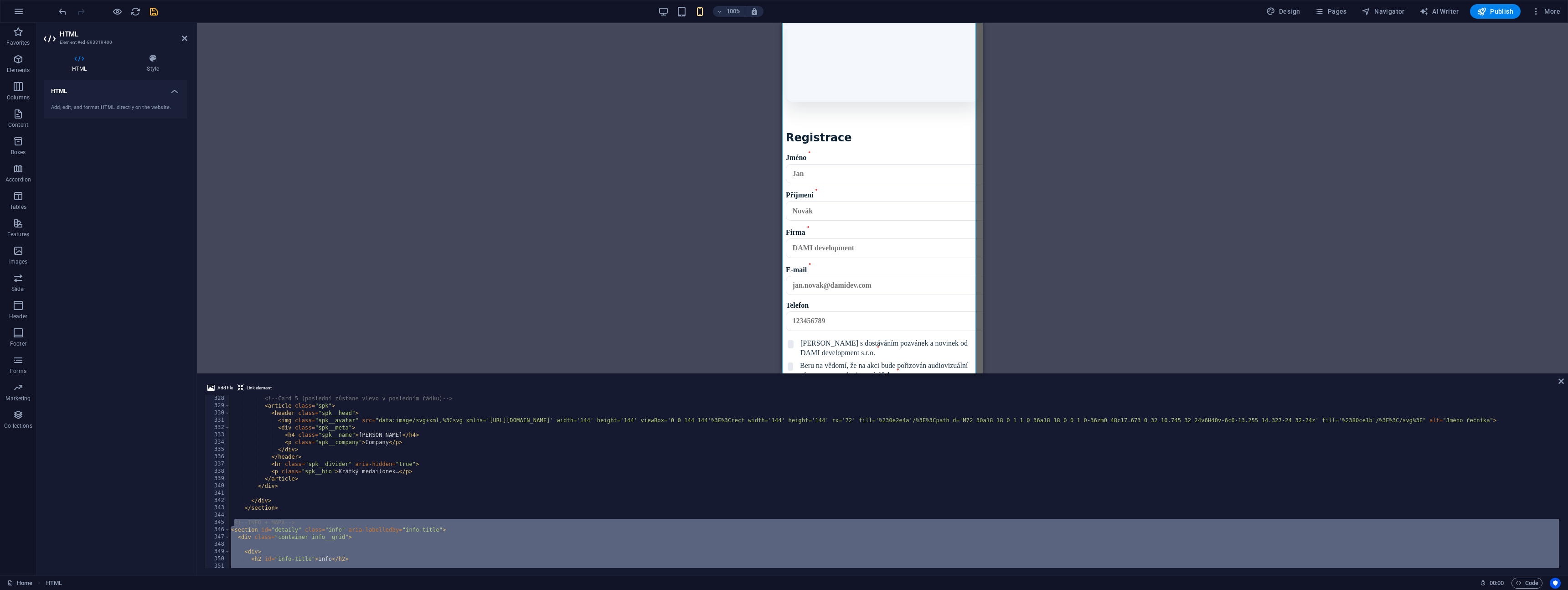
scroll to position [2414, 0]
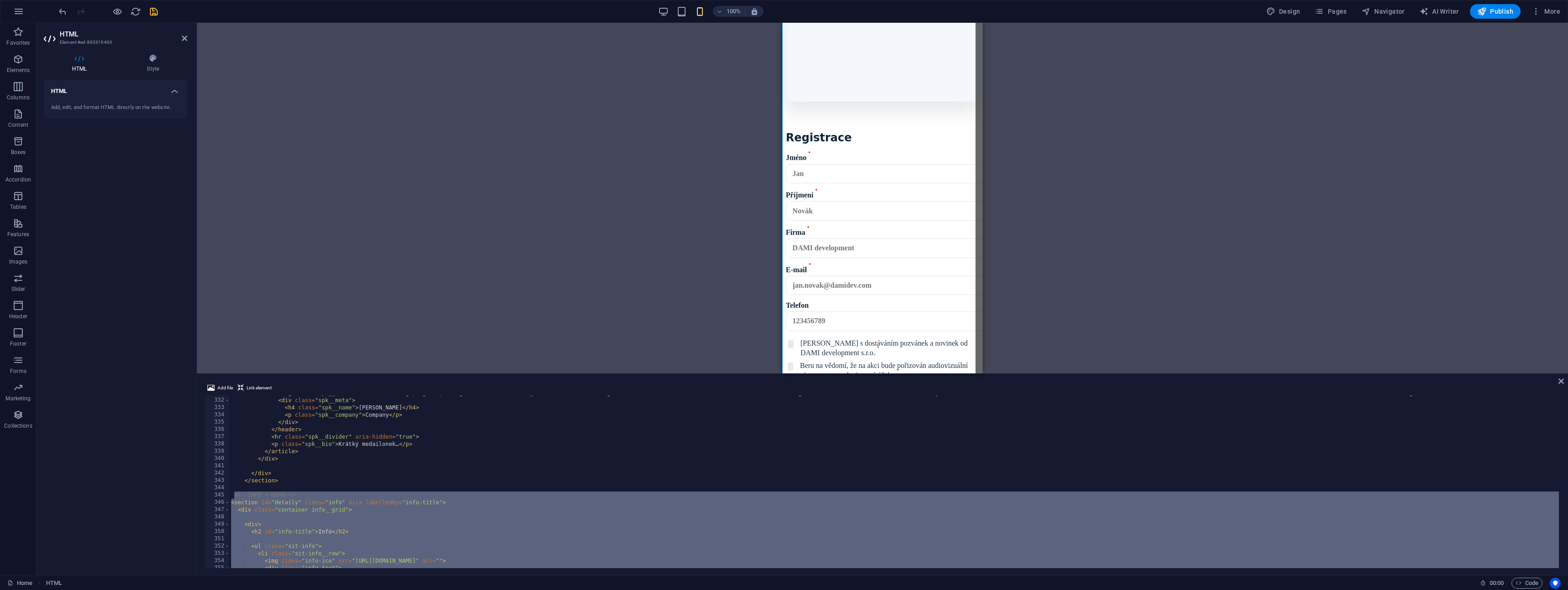
paste textarea
type textarea "</section>"
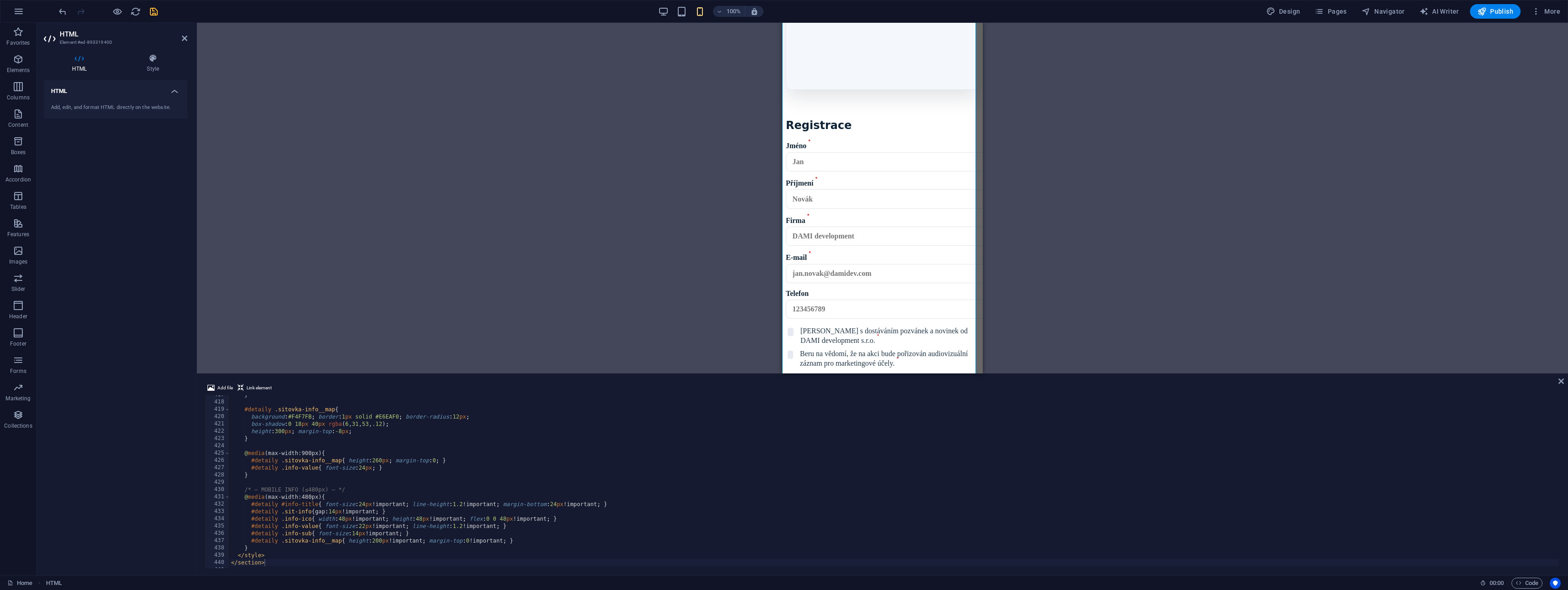
click at [612, 272] on div "Drag here to replace the existing content. Press “Ctrl” if you want to create a…" at bounding box center [882, 198] width 1371 height 351
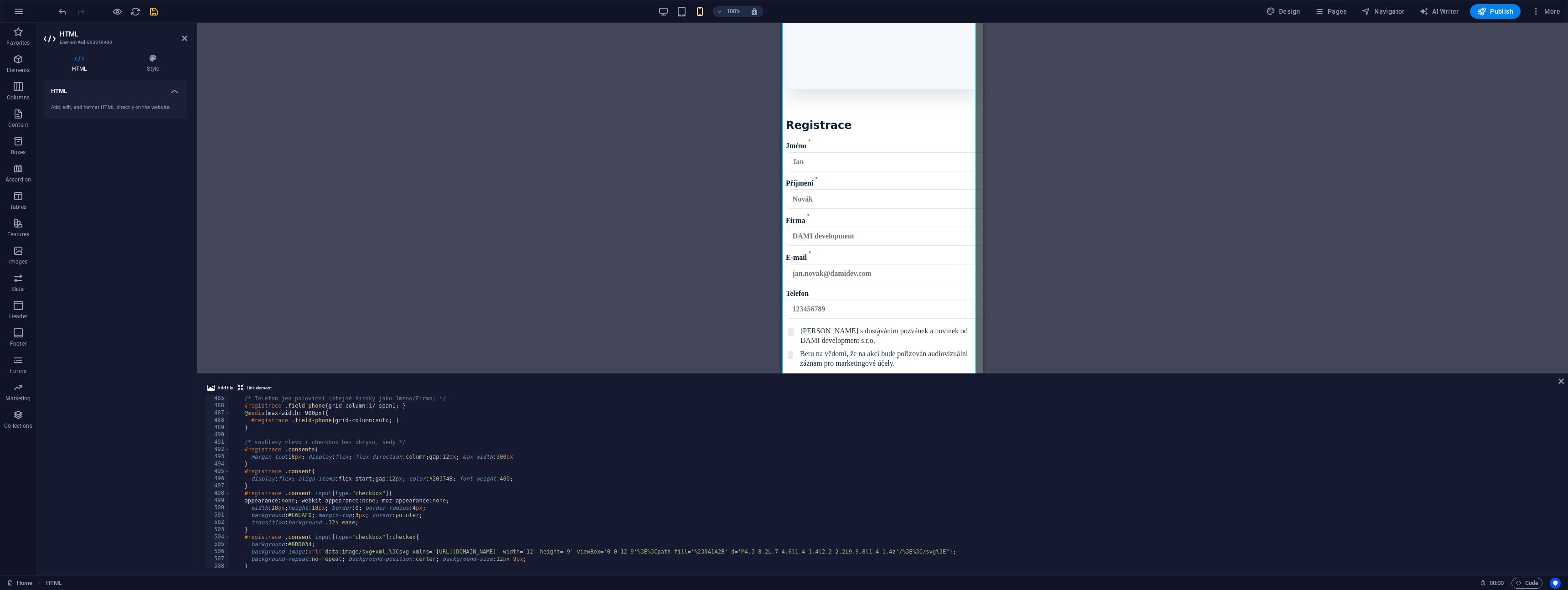
scroll to position [3477, 0]
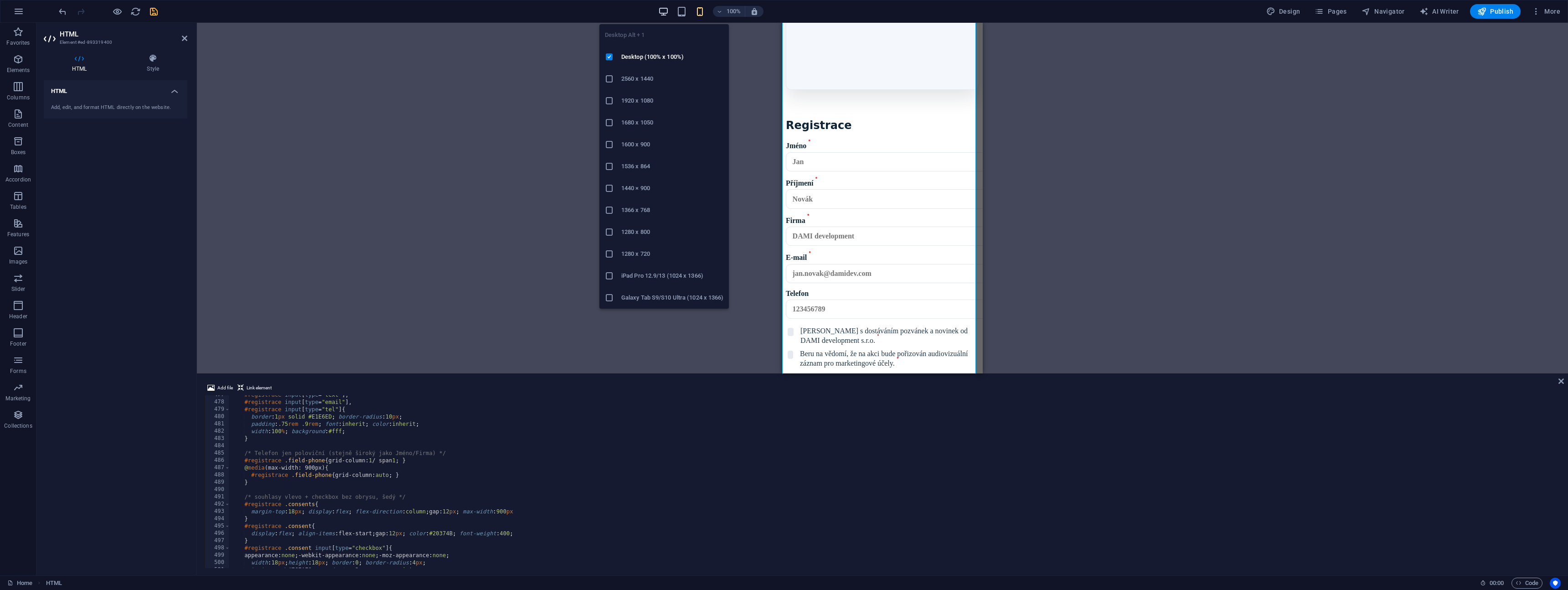
click at [665, 13] on icon "button" at bounding box center [663, 11] width 10 height 10
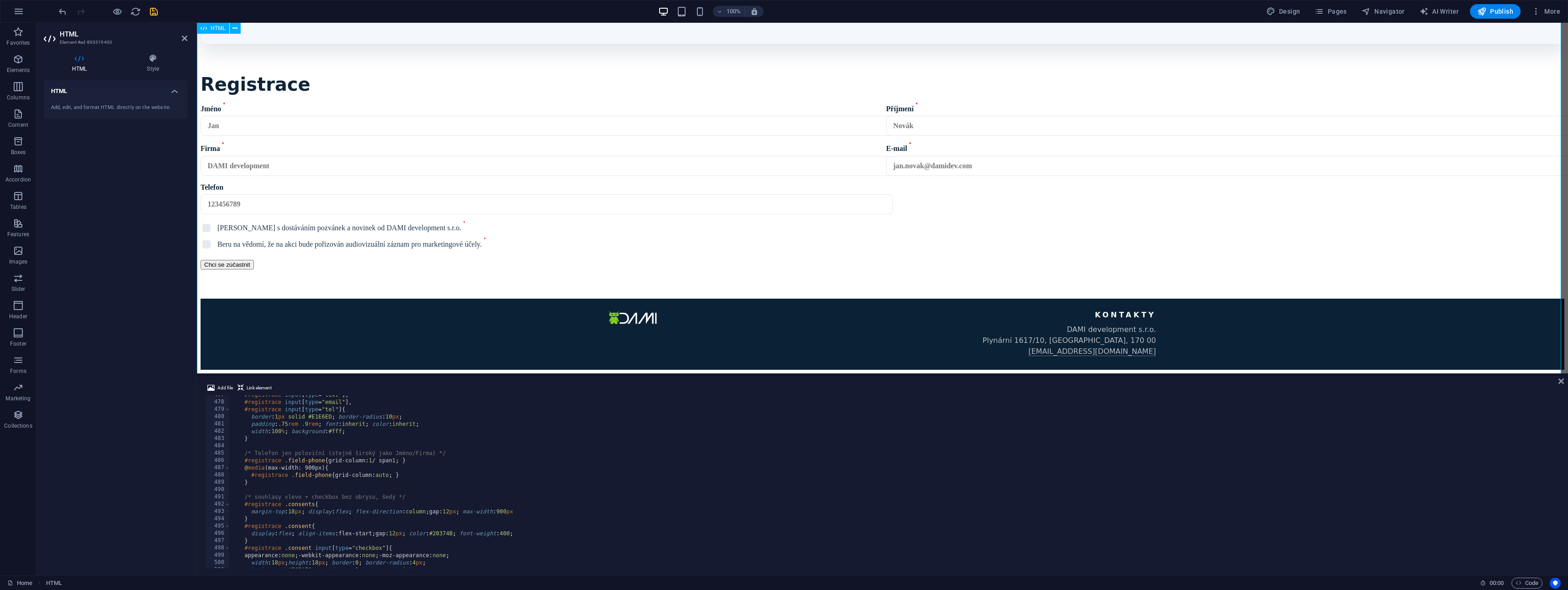
scroll to position [1433, 0]
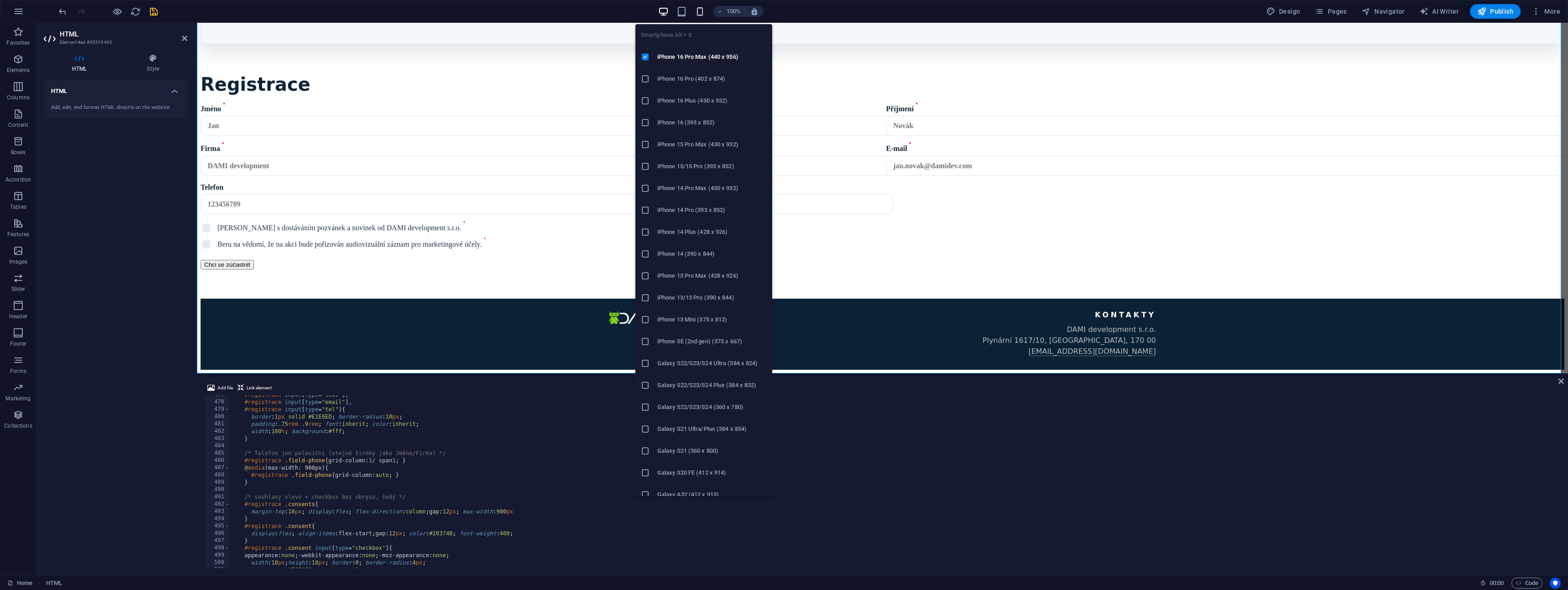
click at [700, 12] on icon "button" at bounding box center [699, 11] width 10 height 10
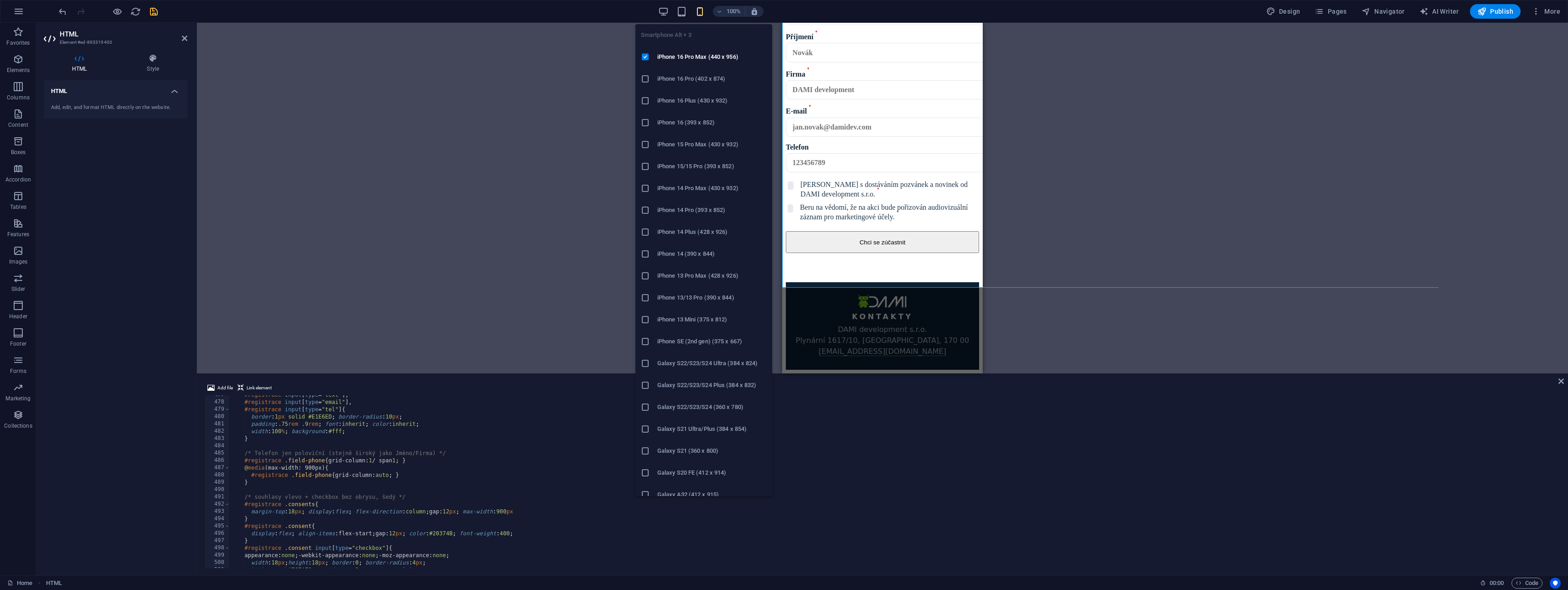
scroll to position [1505, 0]
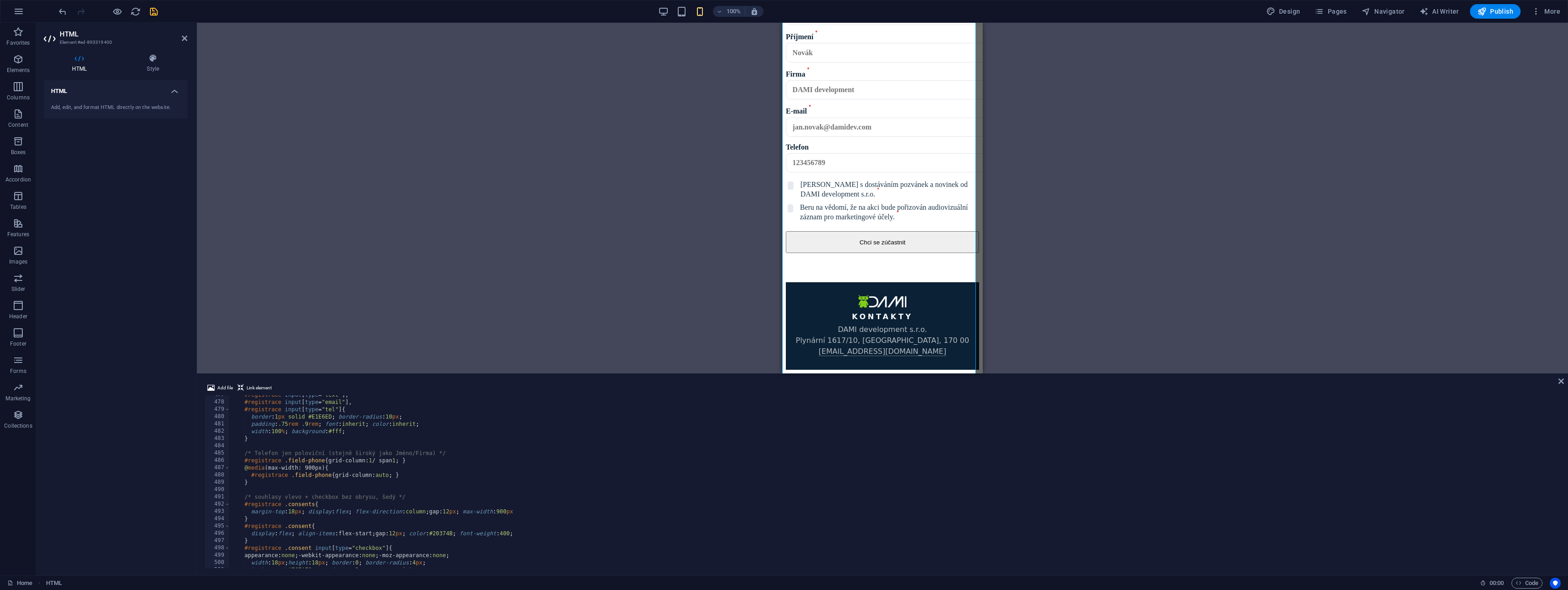
click at [1276, 268] on div "Drag here to replace the existing content. Press “Ctrl” if you want to create a…" at bounding box center [882, 198] width 1371 height 351
click at [1561, 381] on icon at bounding box center [1561, 381] width 5 height 7
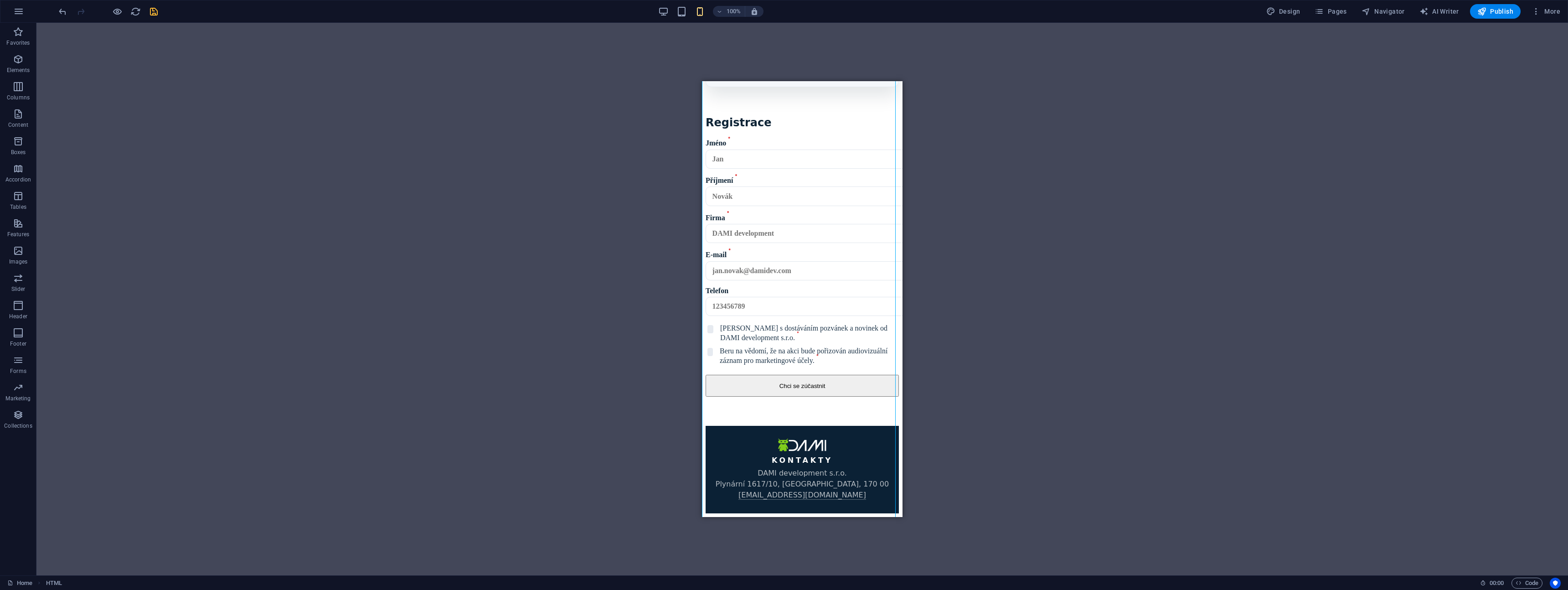
scroll to position [1530, 0]
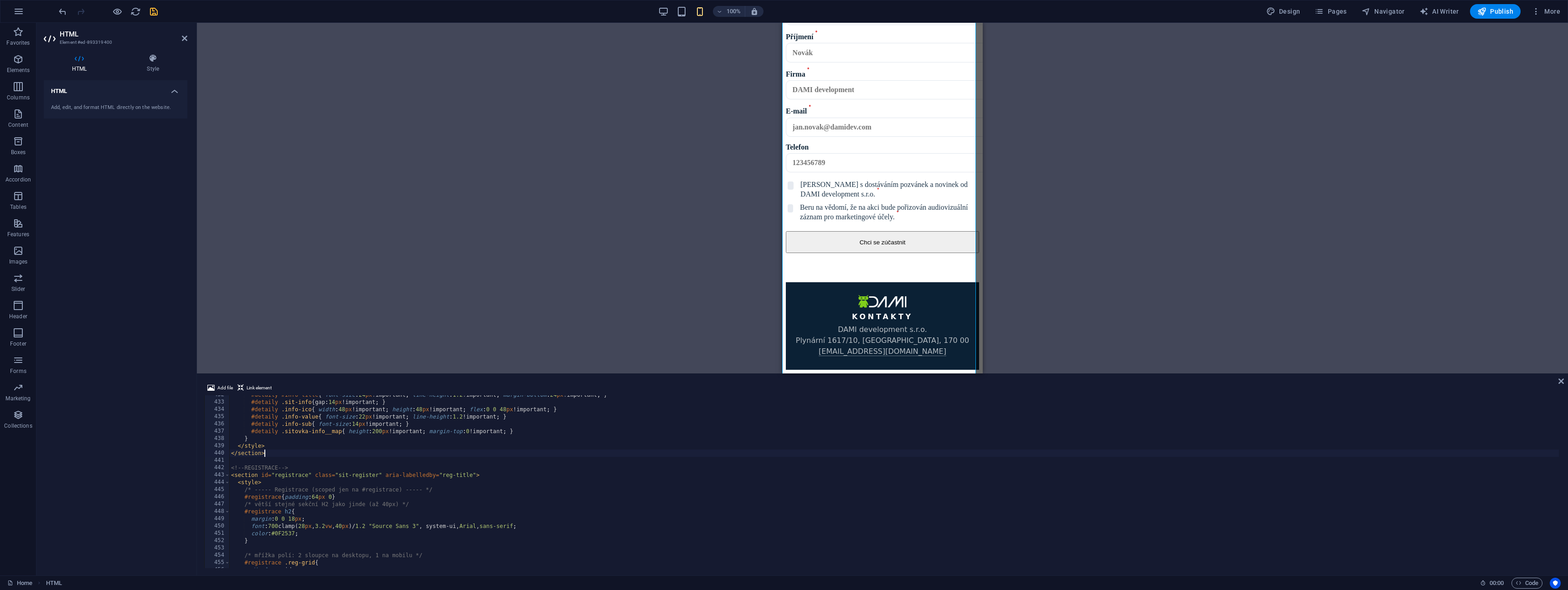
scroll to position [3121, 0]
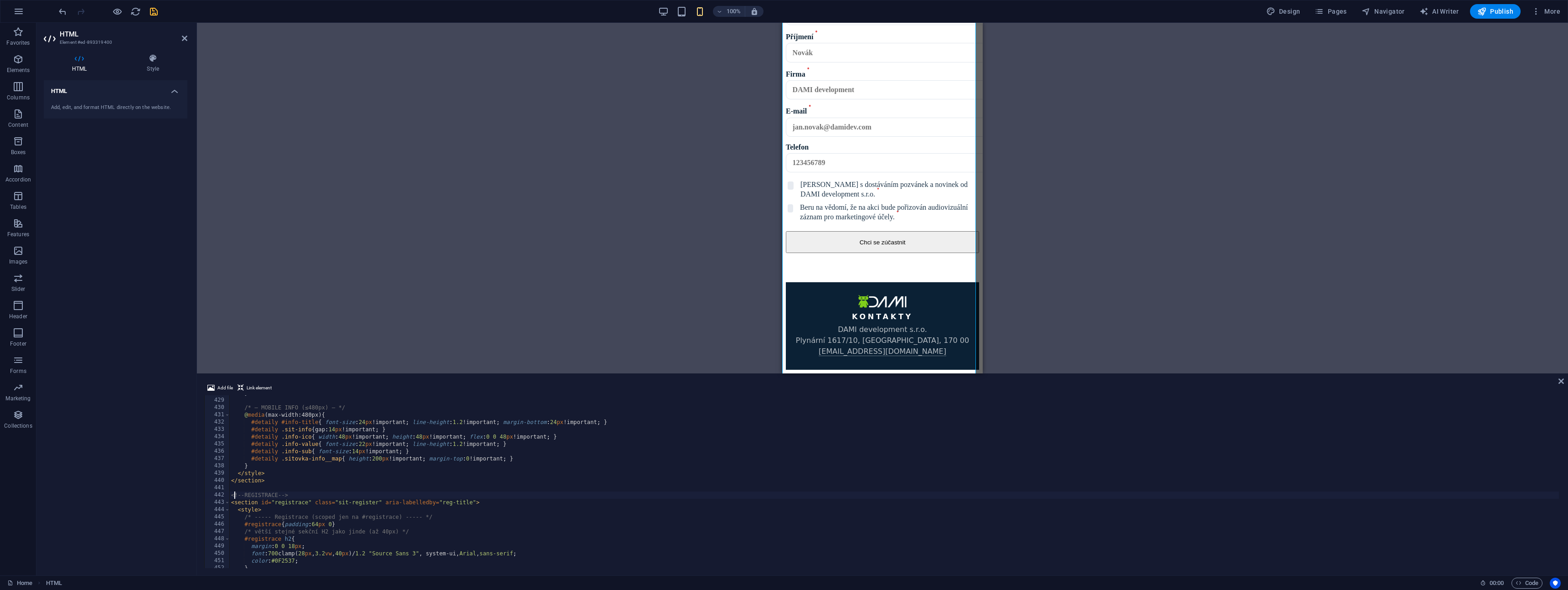
drag, startPoint x: 233, startPoint y: 493, endPoint x: 251, endPoint y: 500, distance: 19.3
click at [233, 493] on div "} /* — MOBILE INFO (≤480px) — */ @ media (max-width:480px) { #detaily #info-tit…" at bounding box center [894, 483] width 1329 height 188
click at [231, 497] on div "} /* — MOBILE INFO (≤480px) — */ @ media (max-width:480px) { #detaily #info-tit…" at bounding box center [894, 483] width 1329 height 188
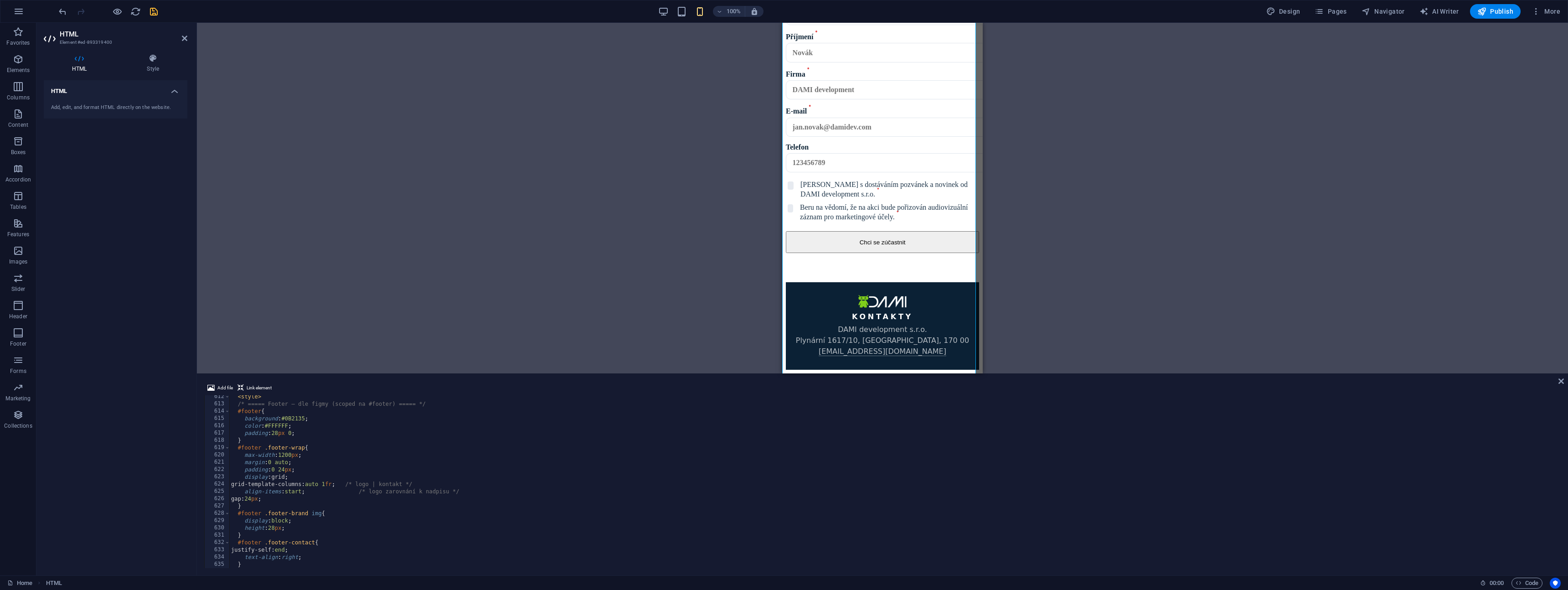
scroll to position [4405, 0]
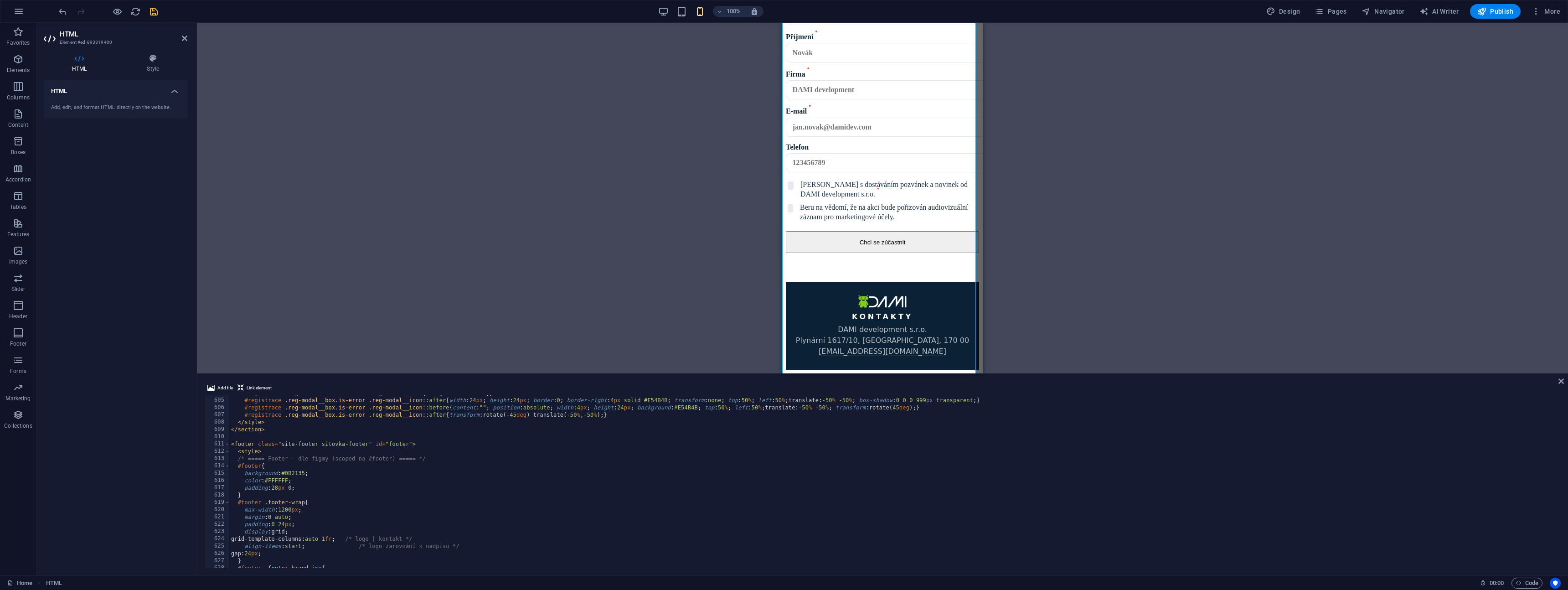
click at [265, 430] on div "#registrace .reg-modal__box.is-error .reg-modal__icon { background : #FCEBEB ; …" at bounding box center [894, 483] width 1329 height 188
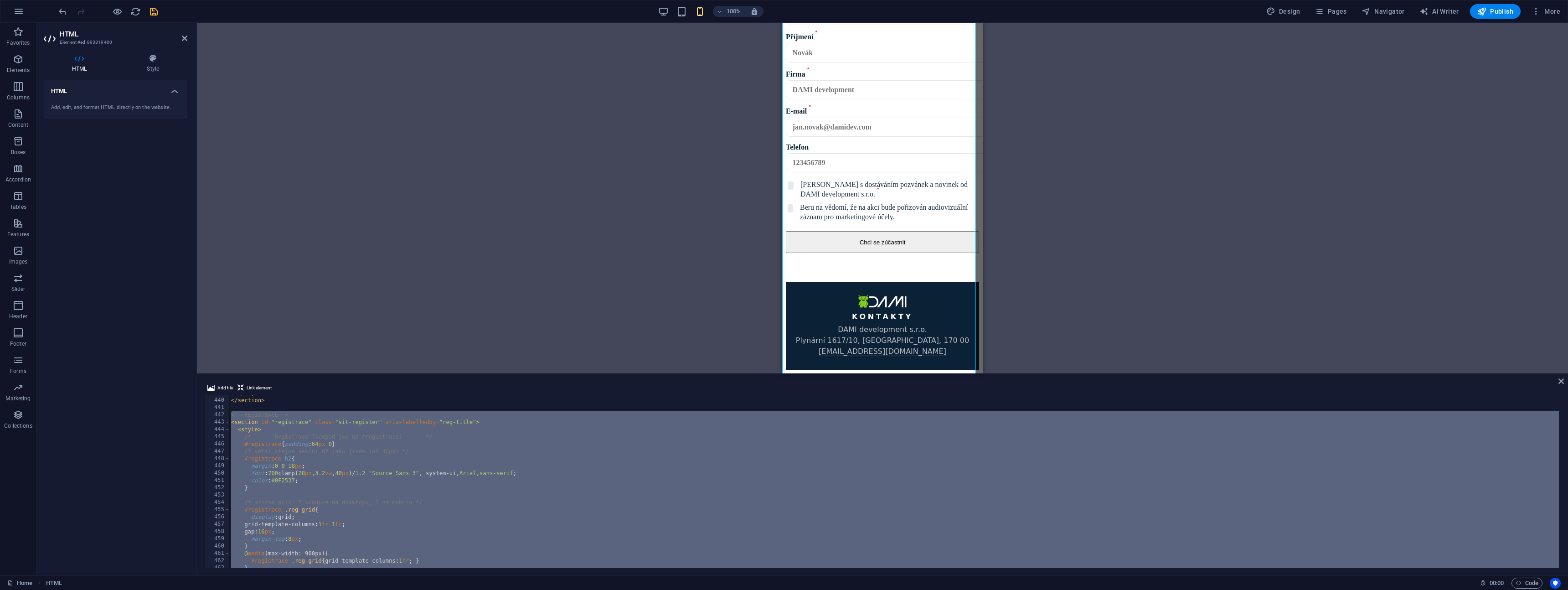
scroll to position [3147, 0]
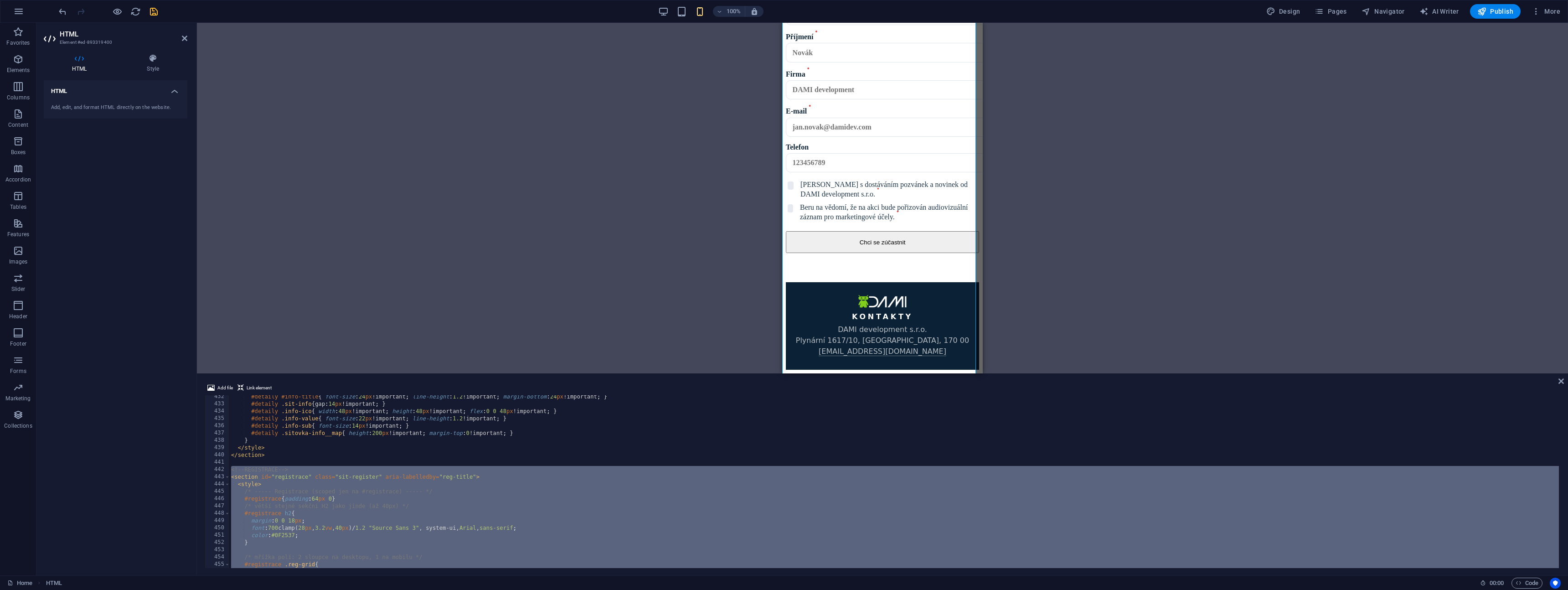
paste textarea
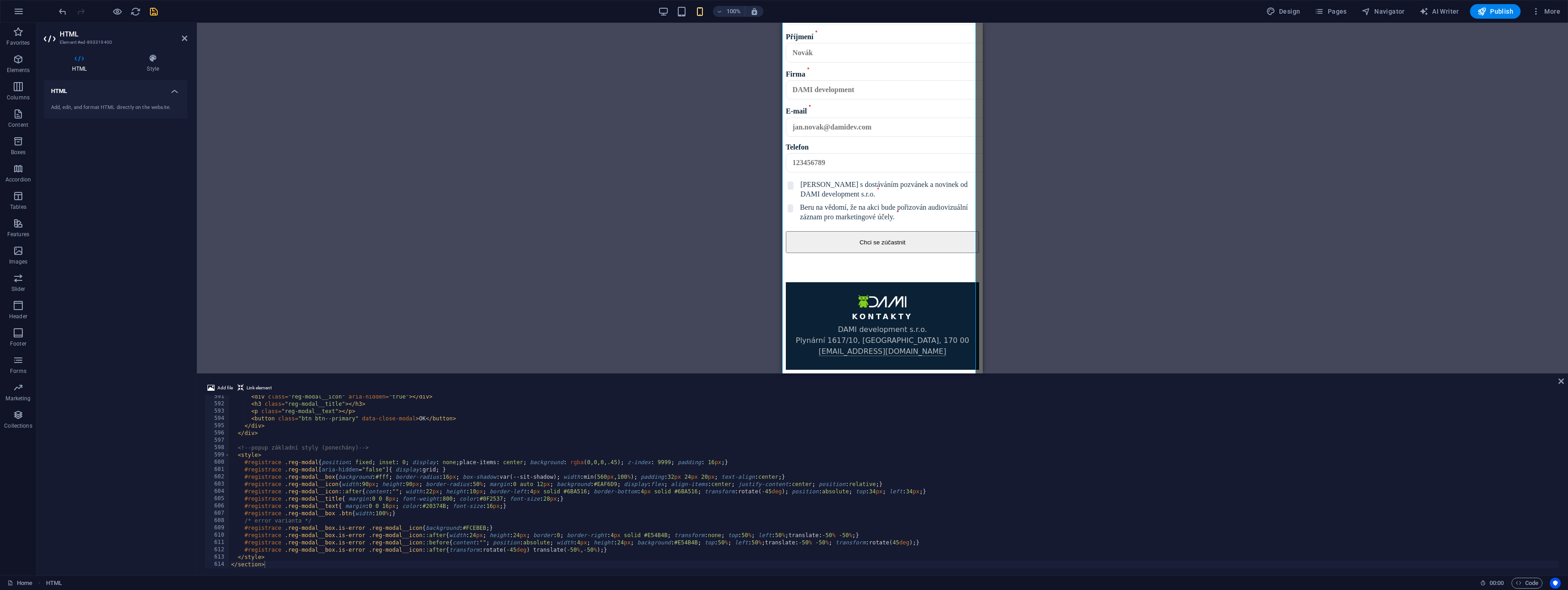
click at [623, 292] on div "Drag here to replace the existing content. Press “Ctrl” if you want to create a…" at bounding box center [882, 198] width 1371 height 351
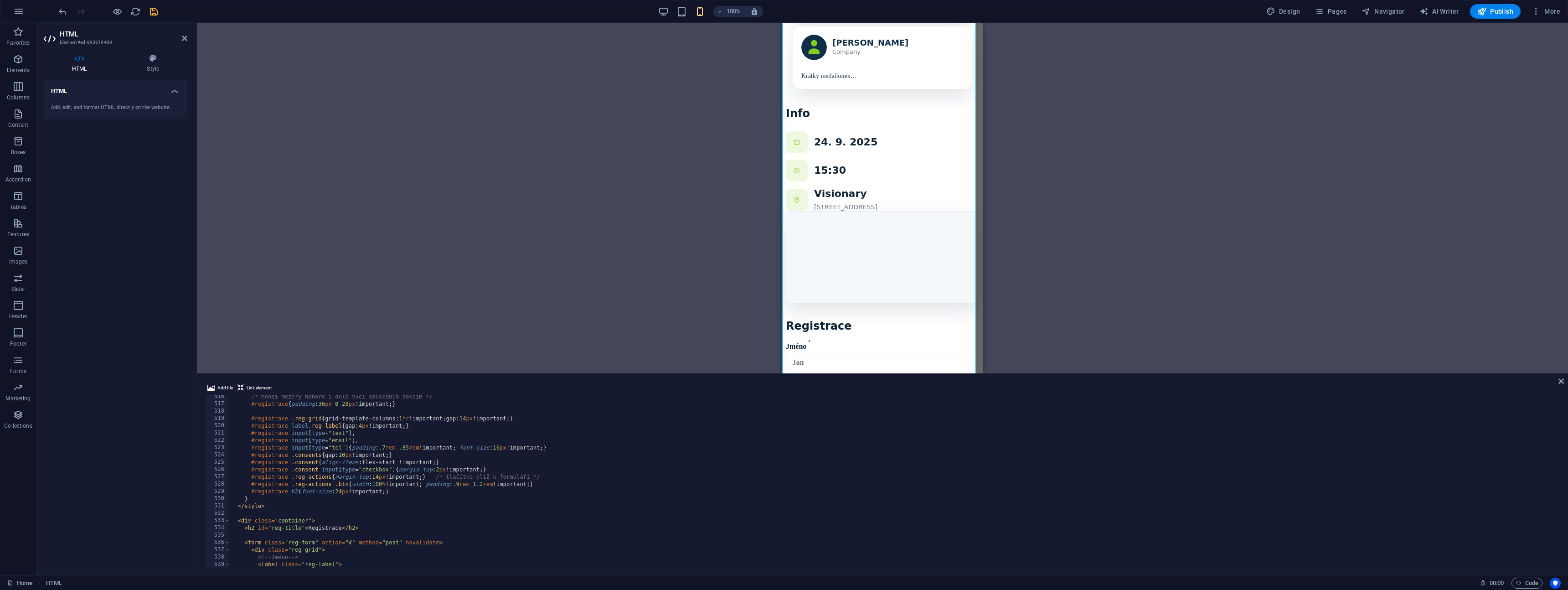
scroll to position [3732, 0]
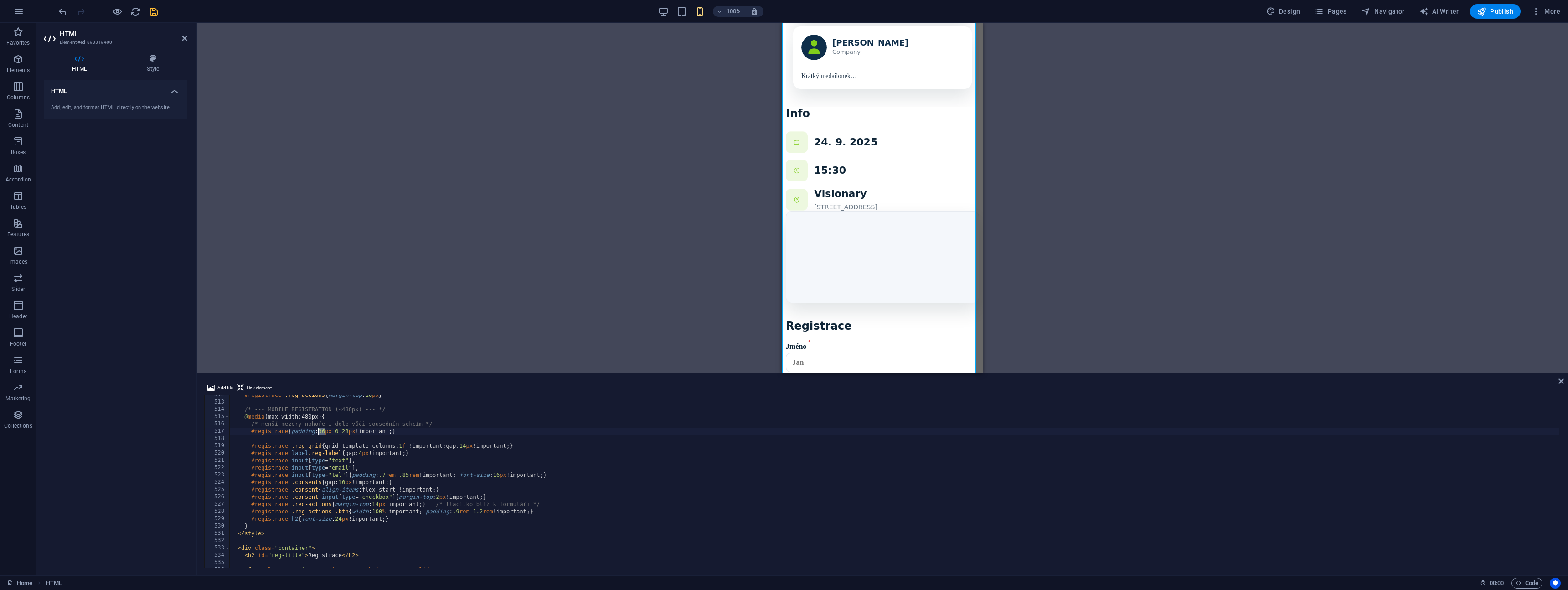
drag, startPoint x: 324, startPoint y: 432, endPoint x: 318, endPoint y: 433, distance: 6.1
click at [318, 433] on div "#registrace .reg-actions { margin-top : 18 px } /* --- MOBILE REGISTRATION (≤48…" at bounding box center [894, 485] width 1329 height 188
type textarea "#registrace{padding:12px 0 28px !important;}"
click at [422, 314] on div "Drag here to replace the existing content. Press “Ctrl” if you want to create a…" at bounding box center [882, 198] width 1371 height 351
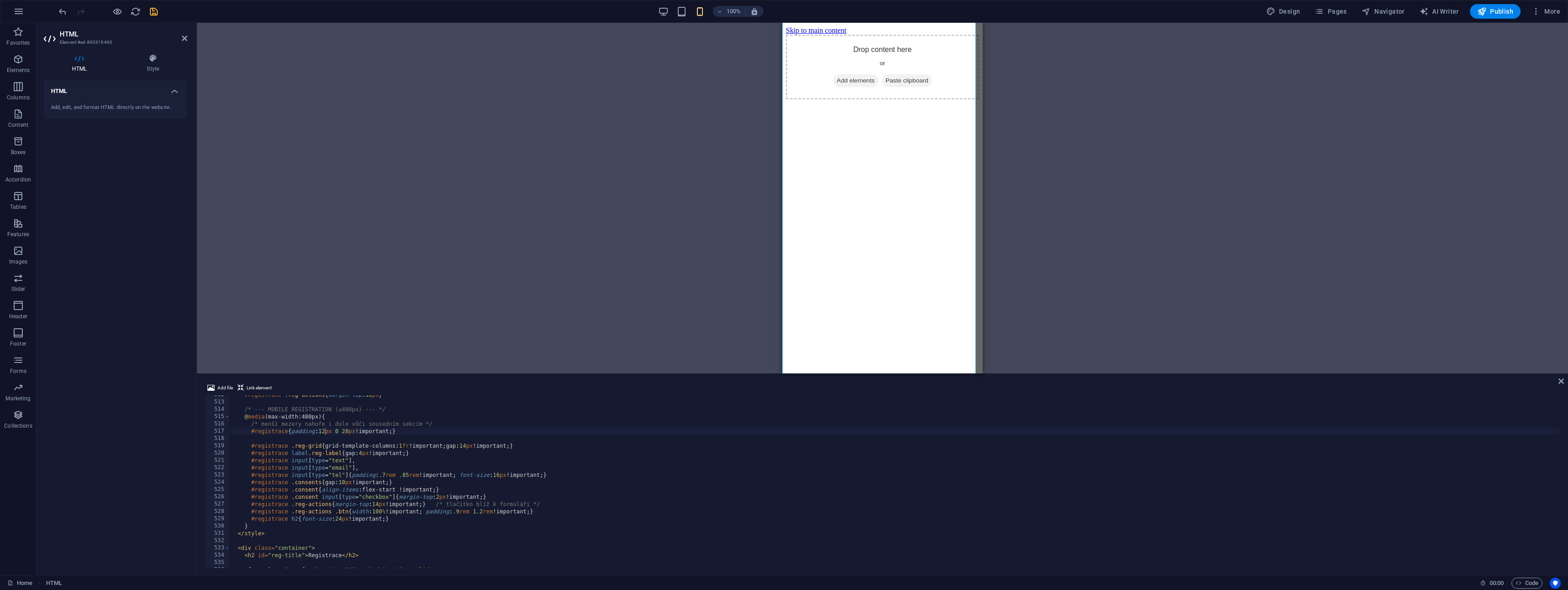
scroll to position [0, 0]
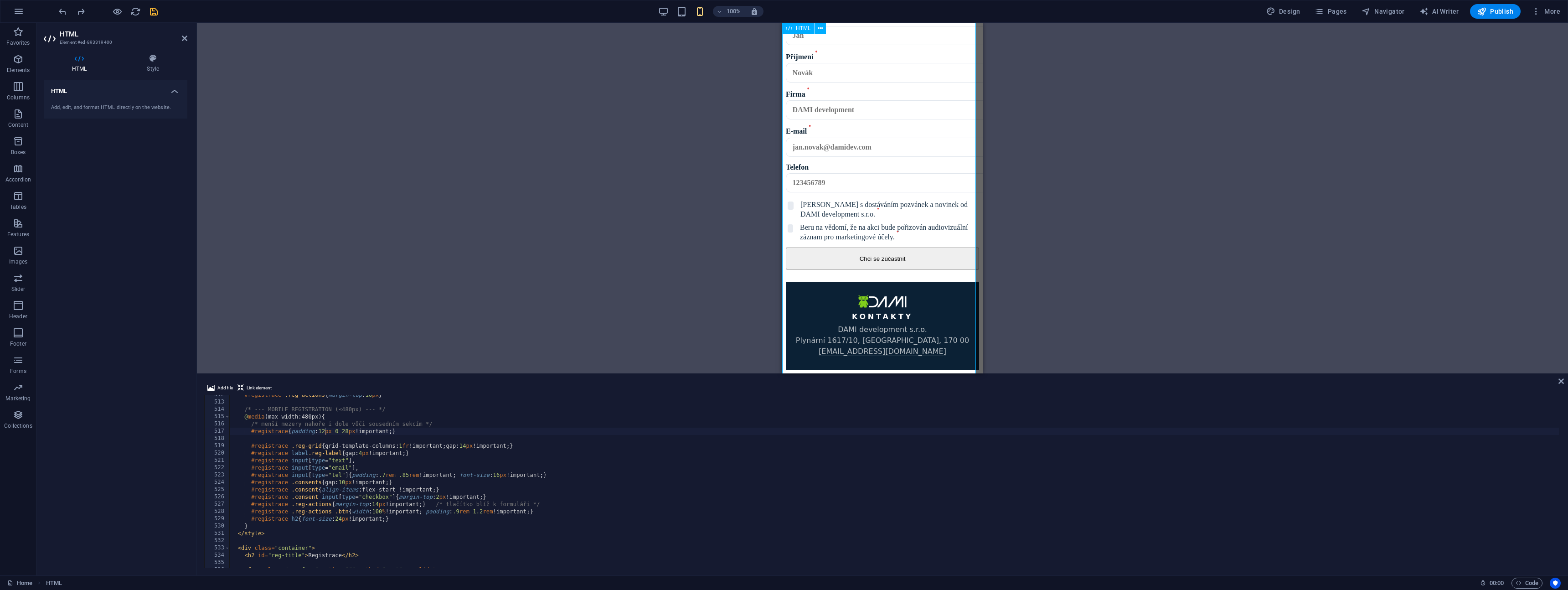
scroll to position [1236, 0]
click at [319, 432] on div "#registrace .reg-actions { margin-top : 18 px } /* --- MOBILE REGISTRATION (≤48…" at bounding box center [894, 485] width 1329 height 188
click at [379, 320] on div "Drag here to replace the existing content. Press “Ctrl” if you want to create a…" at bounding box center [882, 198] width 1371 height 351
click at [341, 433] on div "#registrace .reg-actions { margin-top : 18 px } /* --- MOBILE REGISTRATION (≤48…" at bounding box center [894, 485] width 1329 height 188
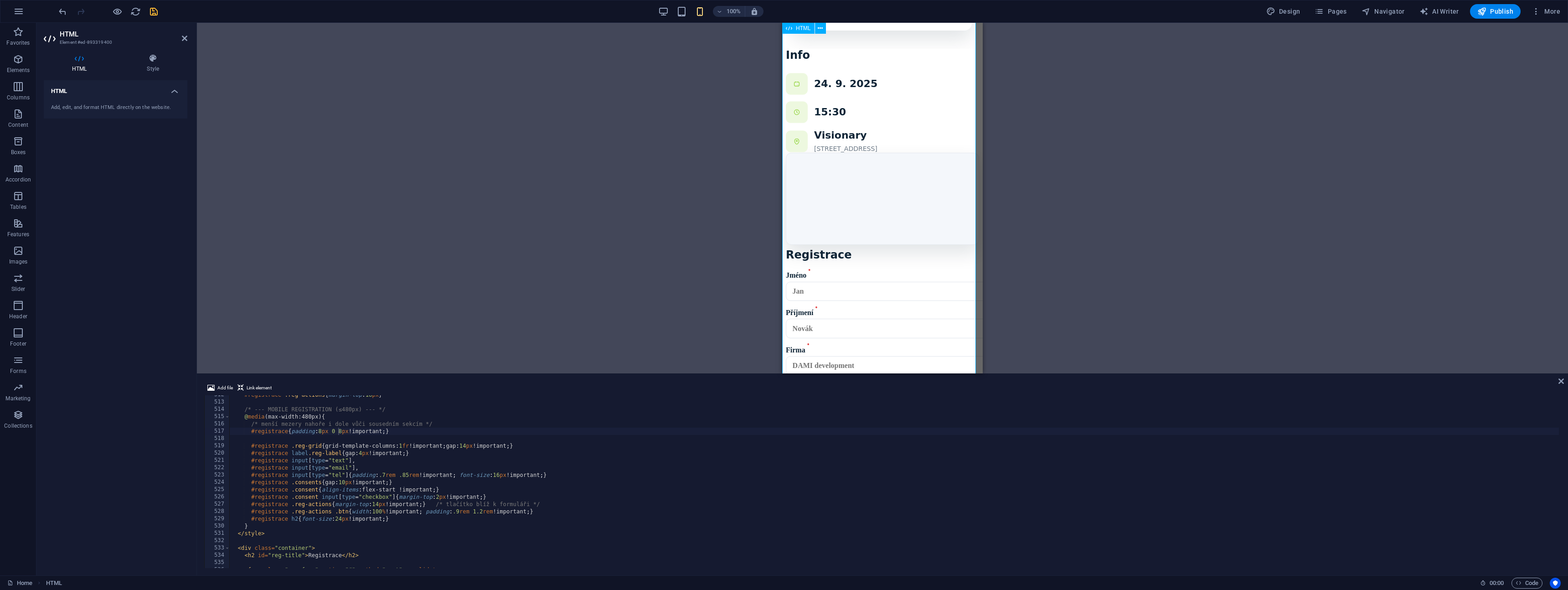
scroll to position [949, 0]
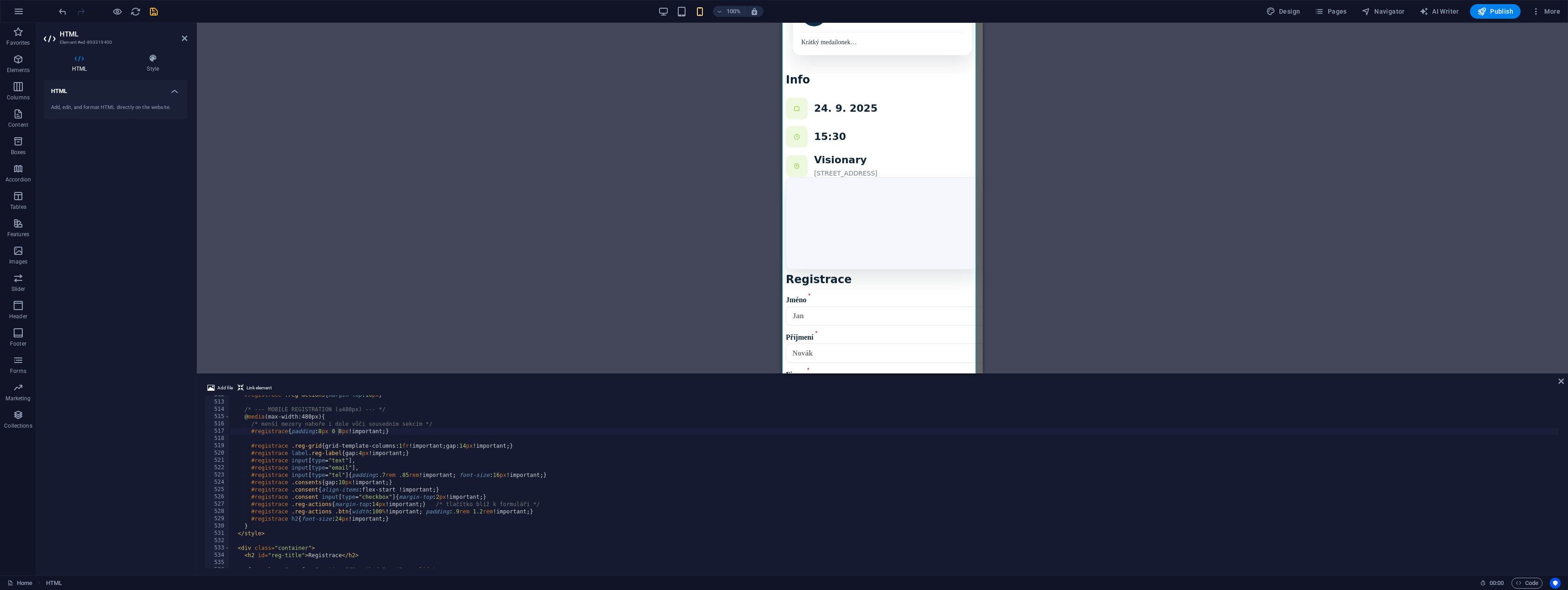
click at [447, 453] on div "#registrace .reg-actions { margin-top : 18 px } /* --- MOBILE REGISTRATION (≤48…" at bounding box center [894, 485] width 1329 height 188
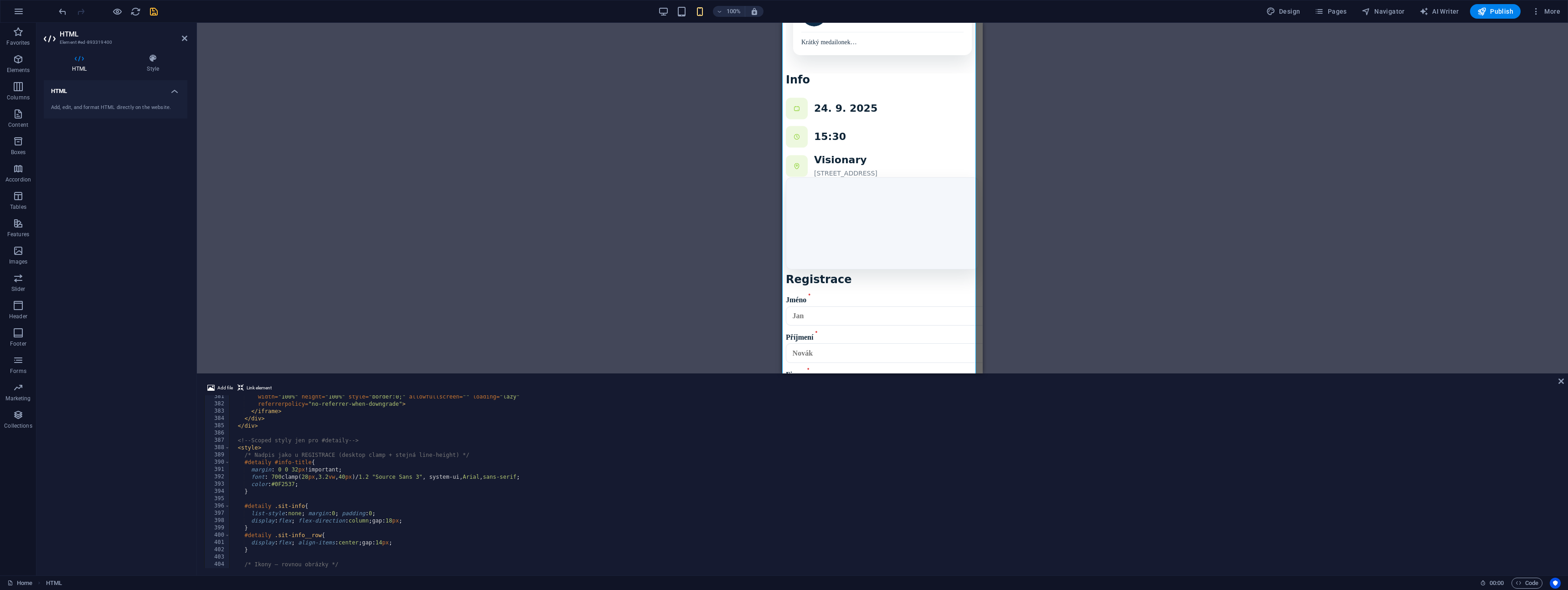
scroll to position [2775, 0]
drag, startPoint x: 310, startPoint y: 477, endPoint x: 306, endPoint y: 477, distance: 4.0
click at [306, 477] on div "width = "100%" height = "100%" style = "border:0;" allowfullscreen = "" loading…" at bounding box center [894, 486] width 1329 height 188
click at [508, 267] on div "Drag here to replace the existing content. Press “Ctrl” if you want to create a…" at bounding box center [882, 198] width 1371 height 351
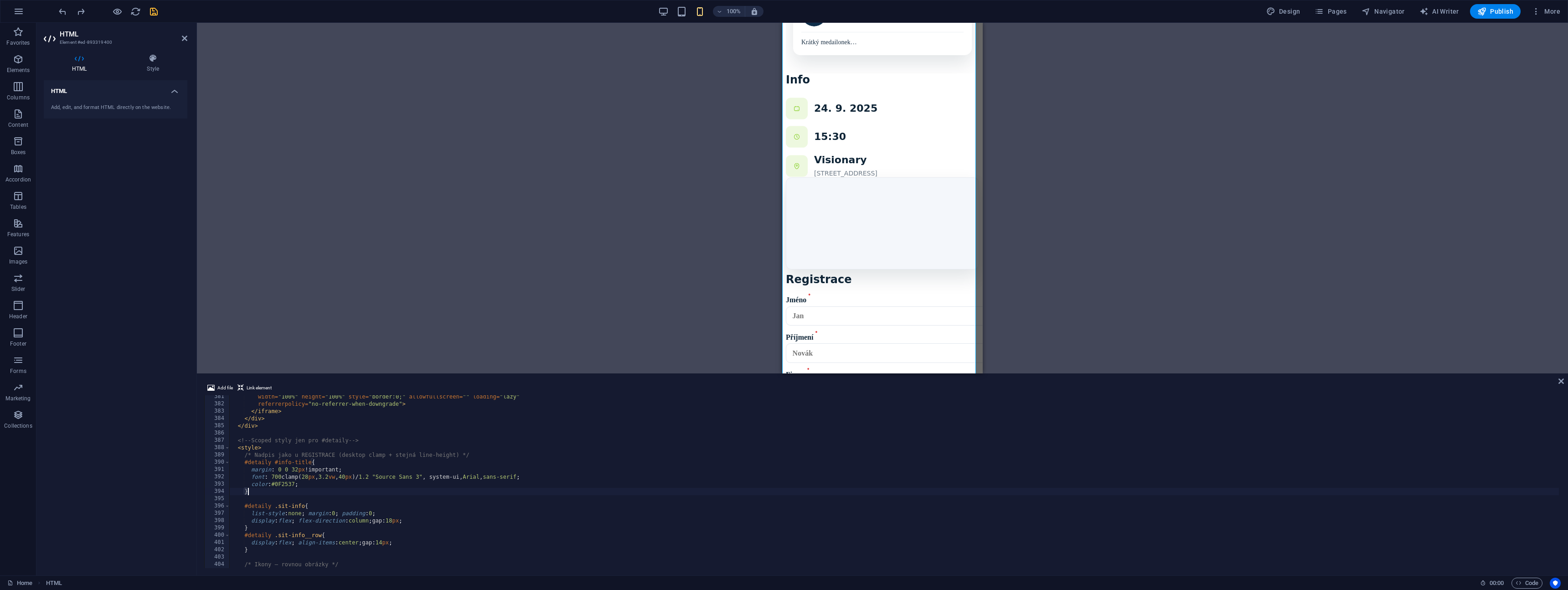
scroll to position [0, 1]
click at [348, 491] on div "width = "100%" height = "100%" style = "border:0;" allowfullscreen = "" loading…" at bounding box center [894, 486] width 1329 height 188
click at [296, 470] on div "width = "100%" height = "100%" style = "border:0;" allowfullscreen = "" loading…" at bounding box center [894, 486] width 1329 height 188
type textarea "margin: 0 0 32px !important;"
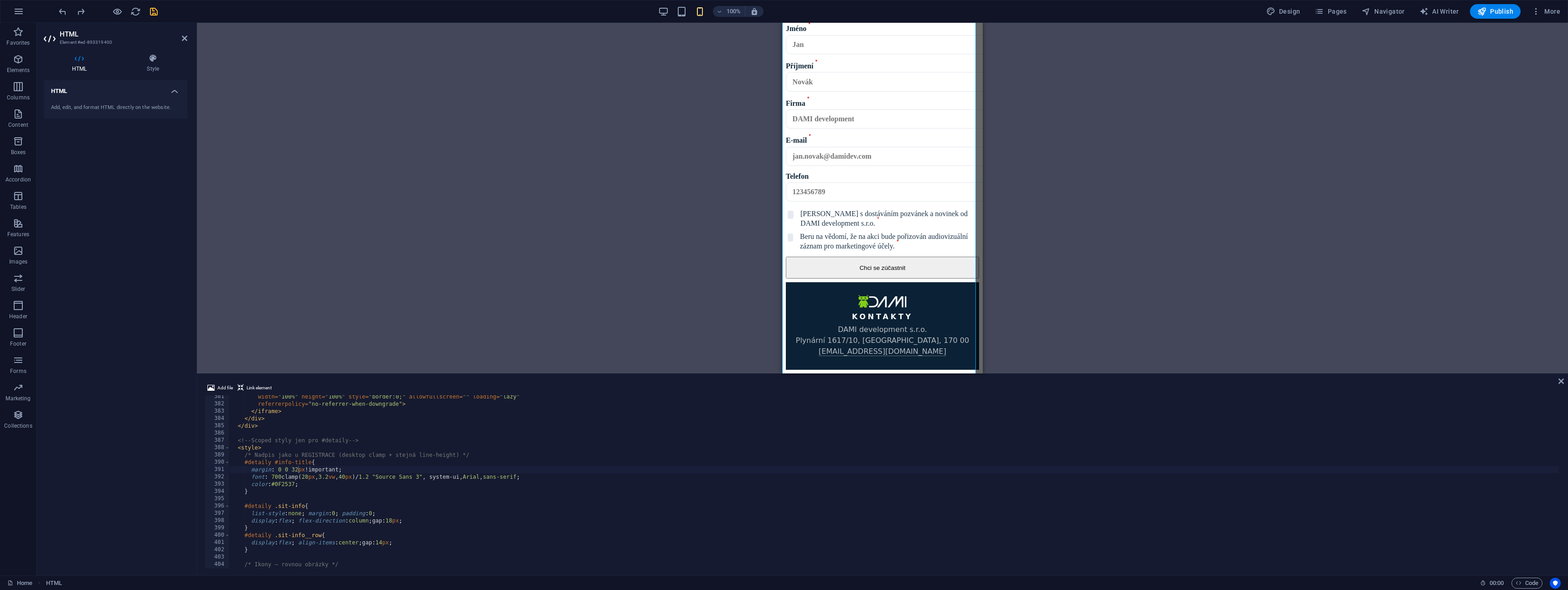
scroll to position [1447, 0]
drag, startPoint x: 1493, startPoint y: 406, endPoint x: 1366, endPoint y: 402, distance: 127.1
click at [1366, 402] on div "width = "100%" height = "100%" style = "border:0;" allowfullscreen = "" loading…" at bounding box center [894, 482] width 1329 height 173
type input "d"
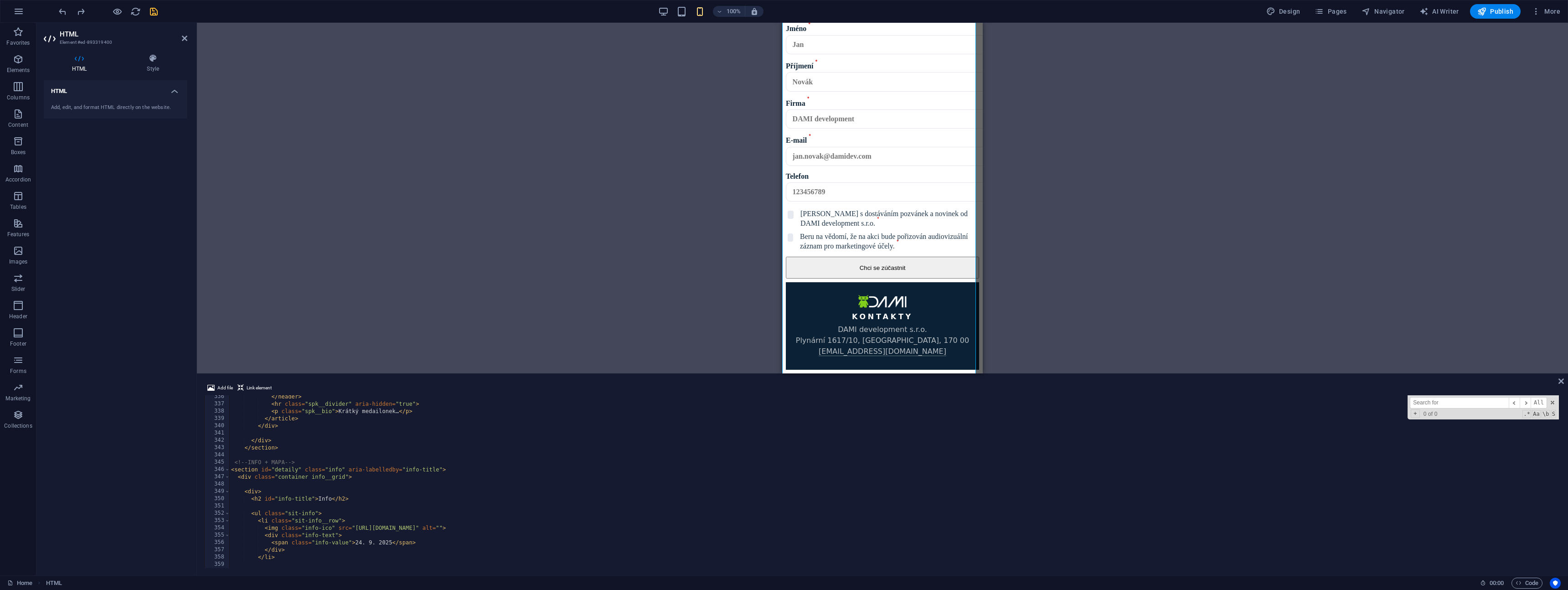
scroll to position [2364, 0]
click at [232, 544] on div "< p class = "spk__bio" > Krátký medailonek… </ p > </ article > <!-- Card 5 (po…" at bounding box center [894, 488] width 1329 height 188
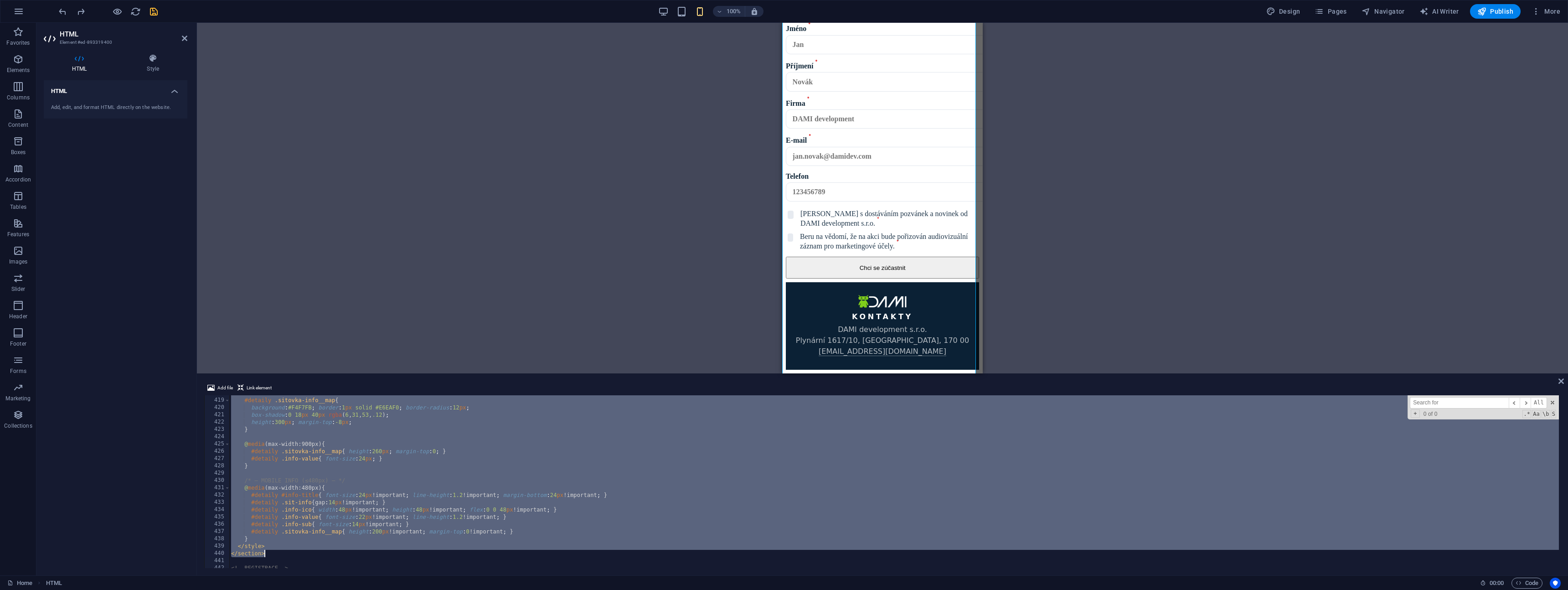
click at [275, 553] on div "#detaily .sitovka-info__map { background : #F4F7FB ; border : 1 px solid #E6EAF…" at bounding box center [894, 483] width 1329 height 188
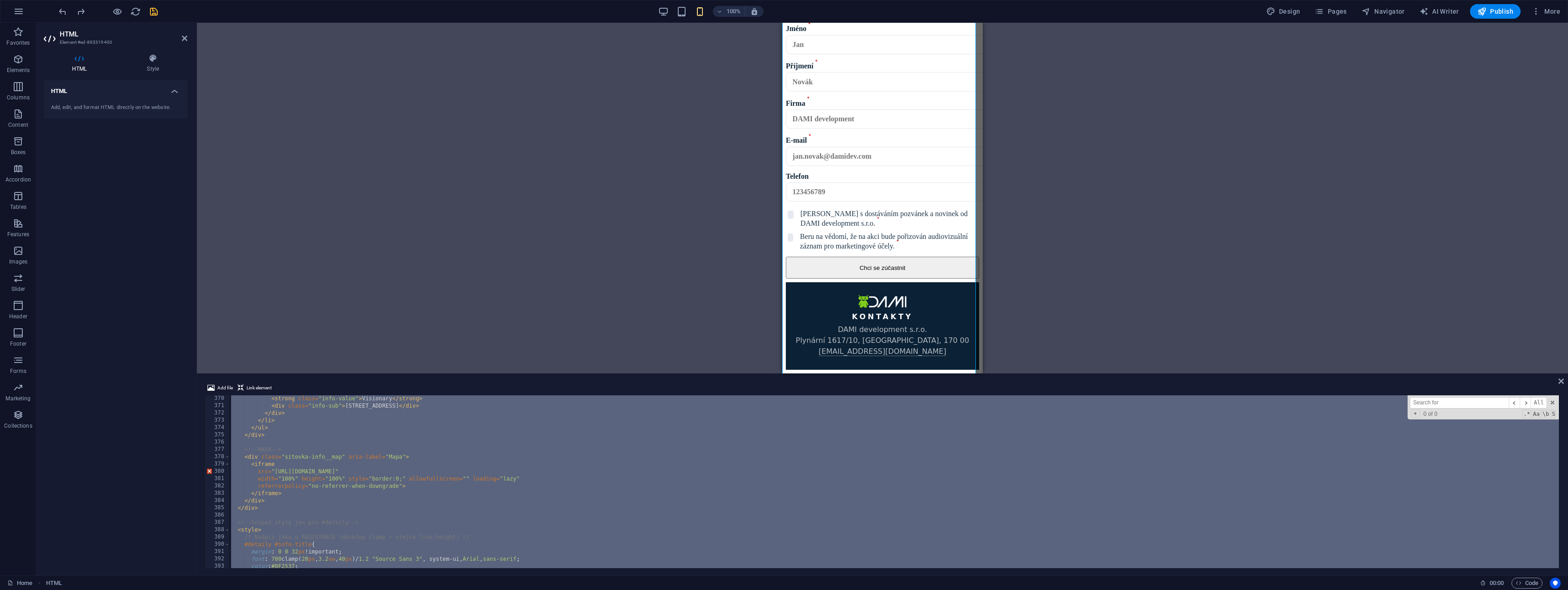
scroll to position [2720, 0]
click at [358, 496] on div "</ li > </ ul > </ div > <!-- MAPA --> < div class = "sitovka-info__map" aria-l…" at bounding box center [894, 483] width 1329 height 188
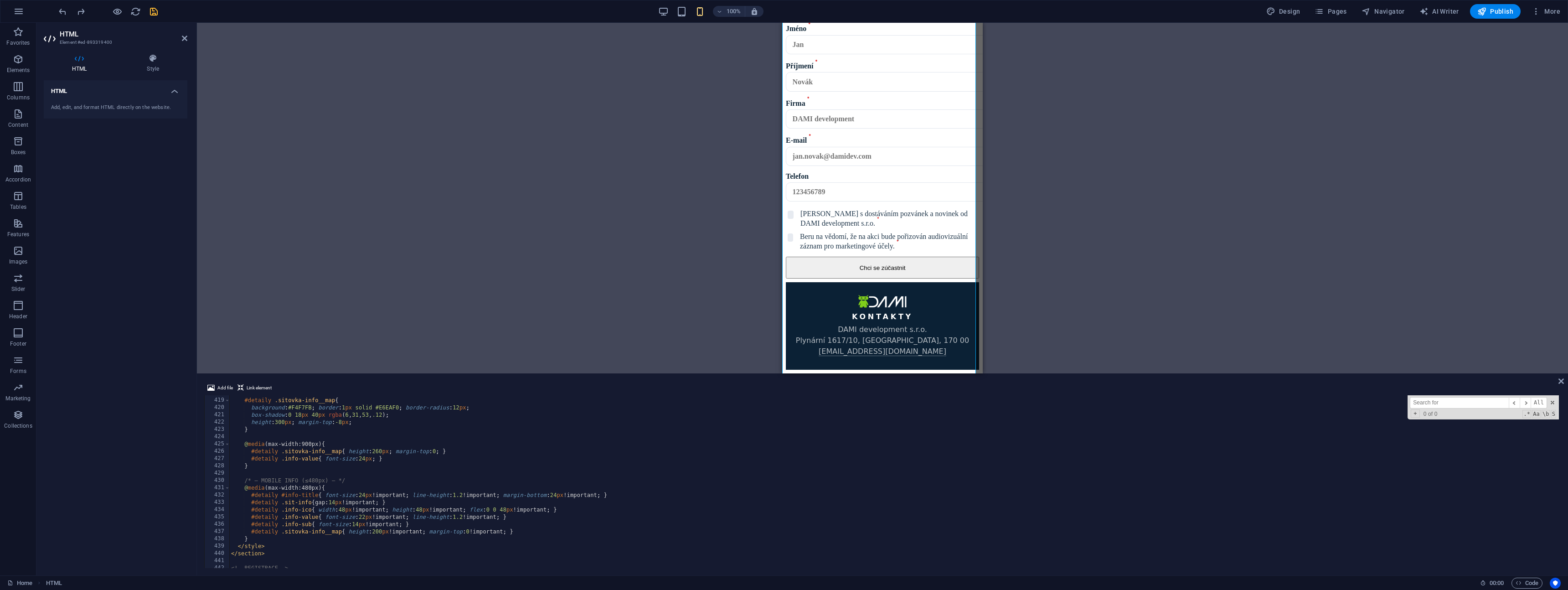
scroll to position [3075, 0]
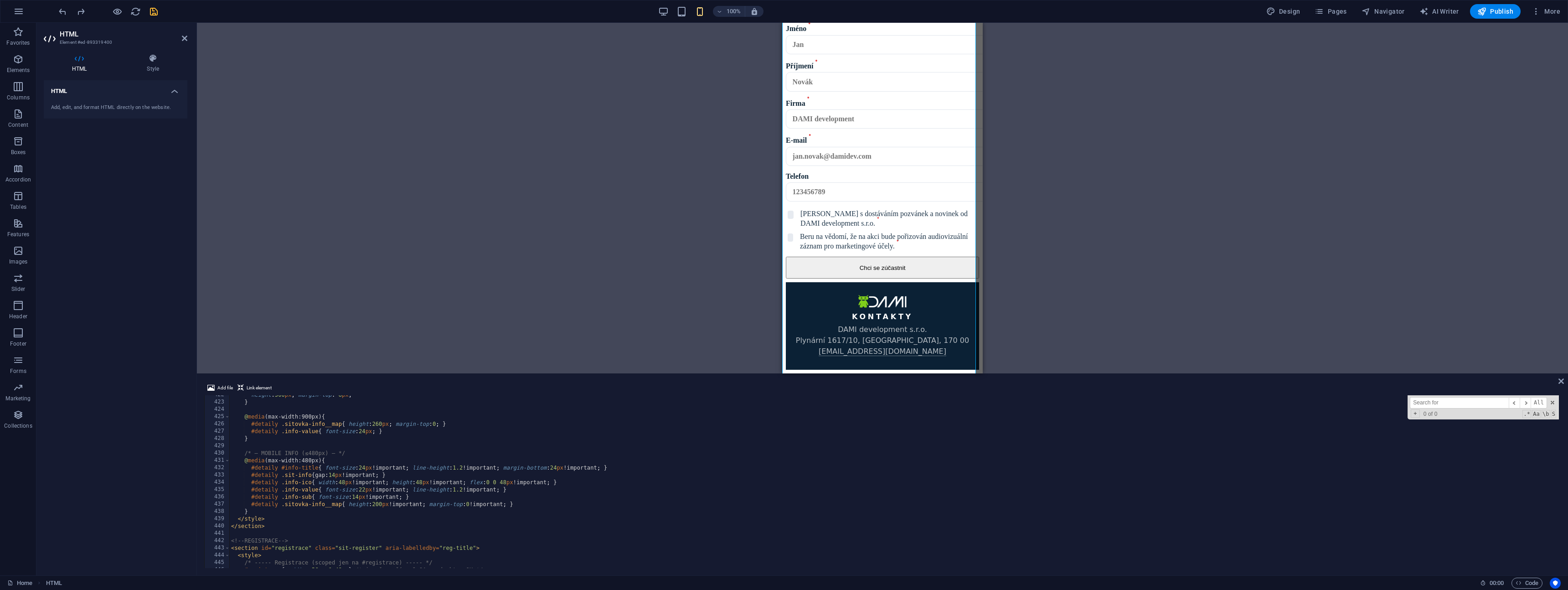
click at [255, 510] on div "height : 300 px ; margin-top : -8 px ; } @ media (max-width:900px) { #detaily .…" at bounding box center [894, 485] width 1329 height 188
type textarea "}"
paste textarea "}"
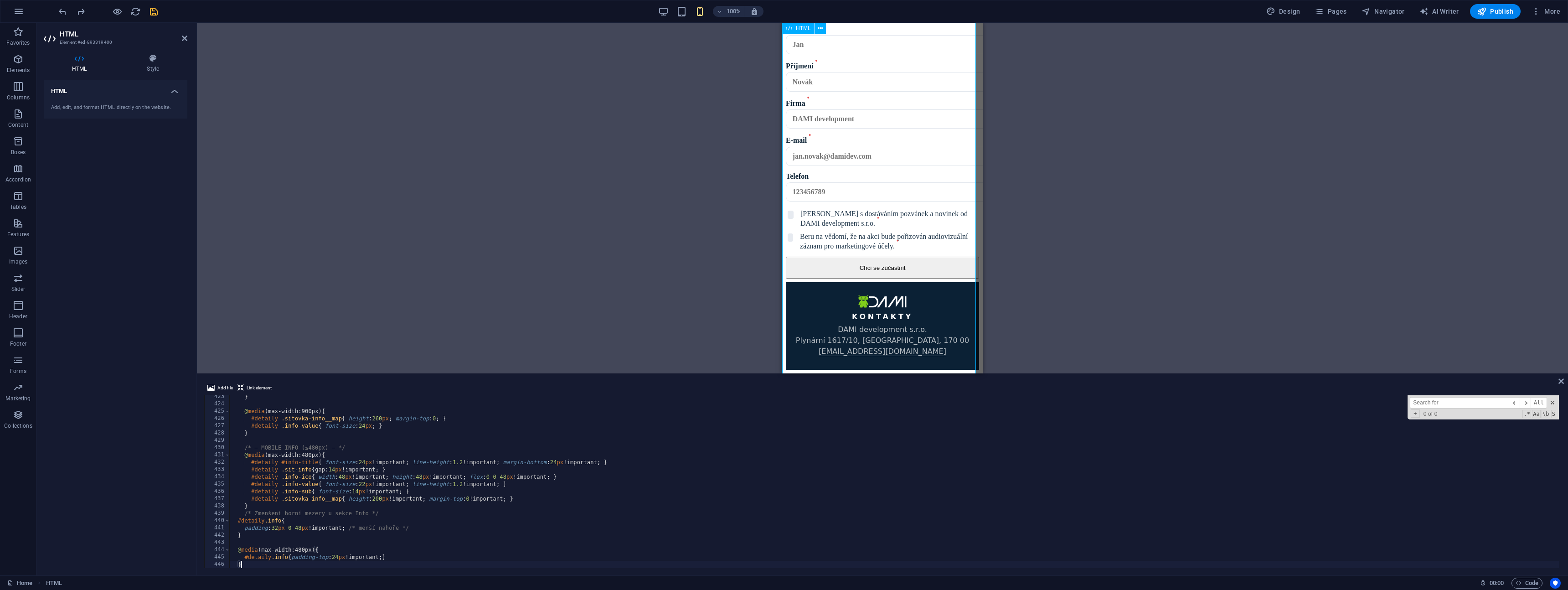
type textarea "}"
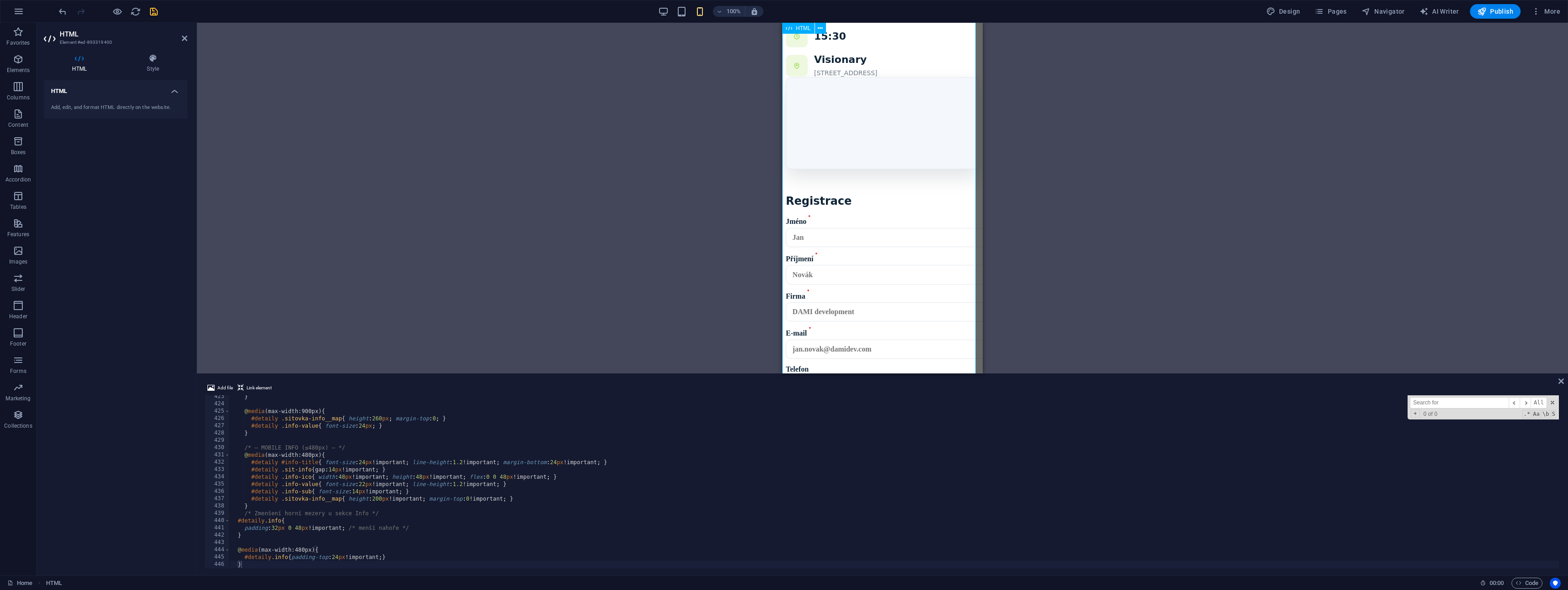
scroll to position [1059, 0]
click at [609, 209] on div "Drag here to replace the existing content. Press “Ctrl” if you want to create a…" at bounding box center [882, 198] width 1371 height 351
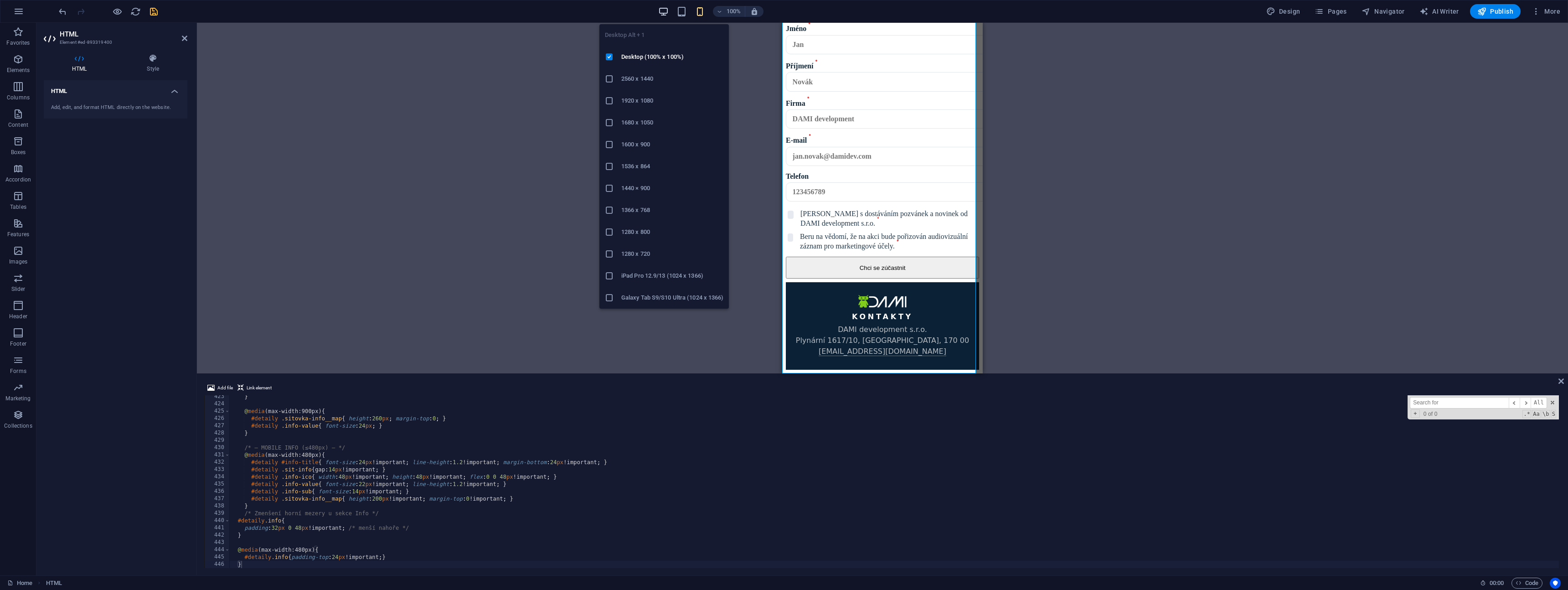
click at [667, 15] on icon "button" at bounding box center [663, 11] width 10 height 10
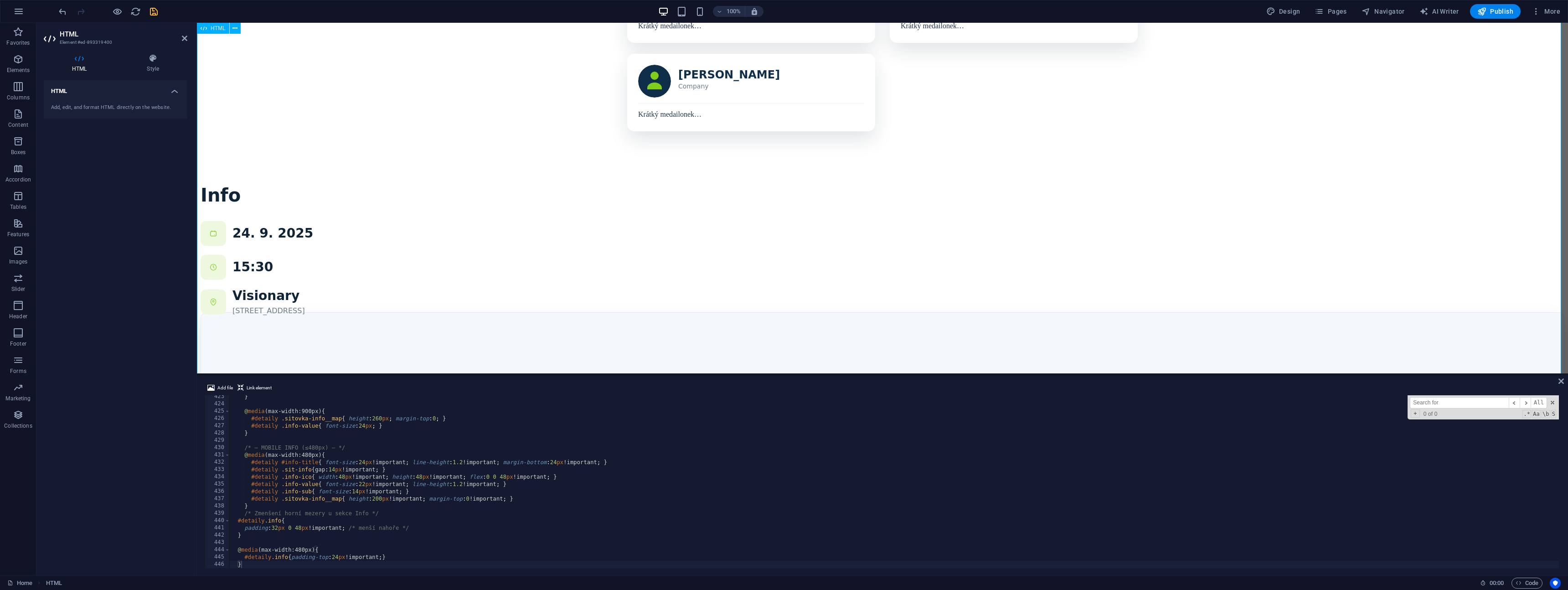
scroll to position [617, 0]
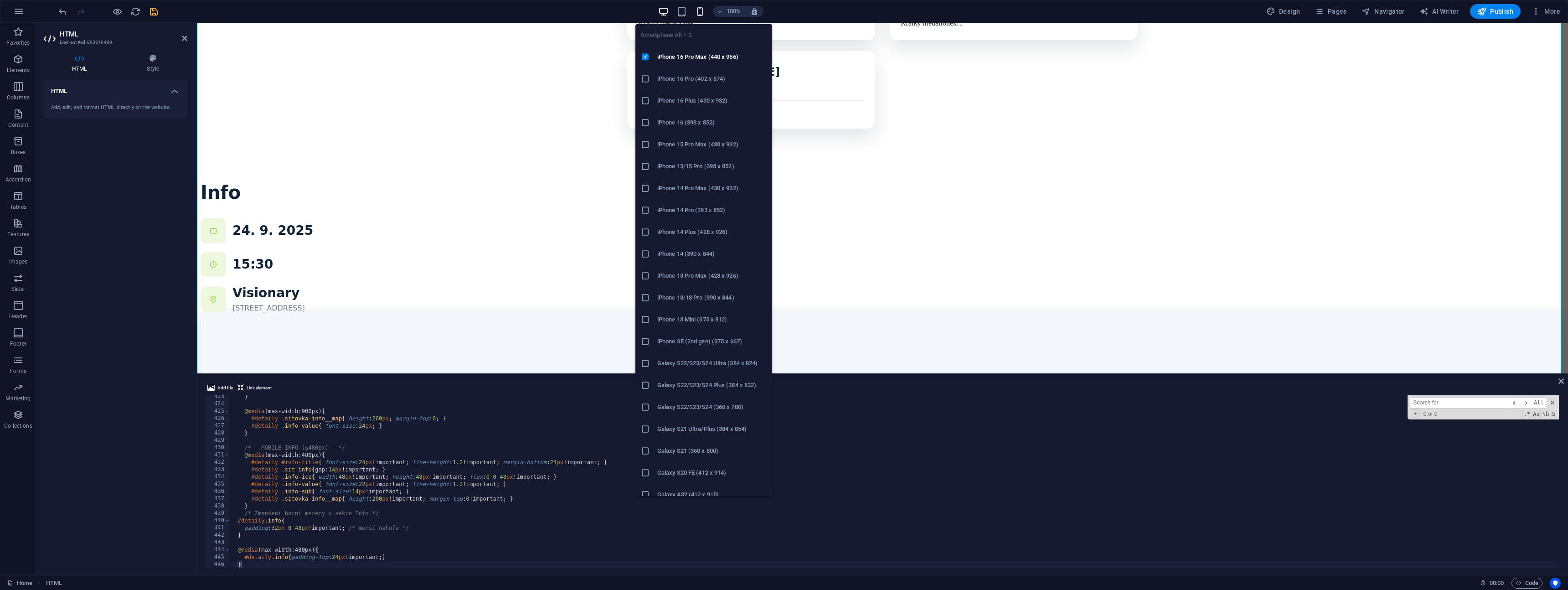
click at [702, 13] on icon "button" at bounding box center [699, 11] width 10 height 10
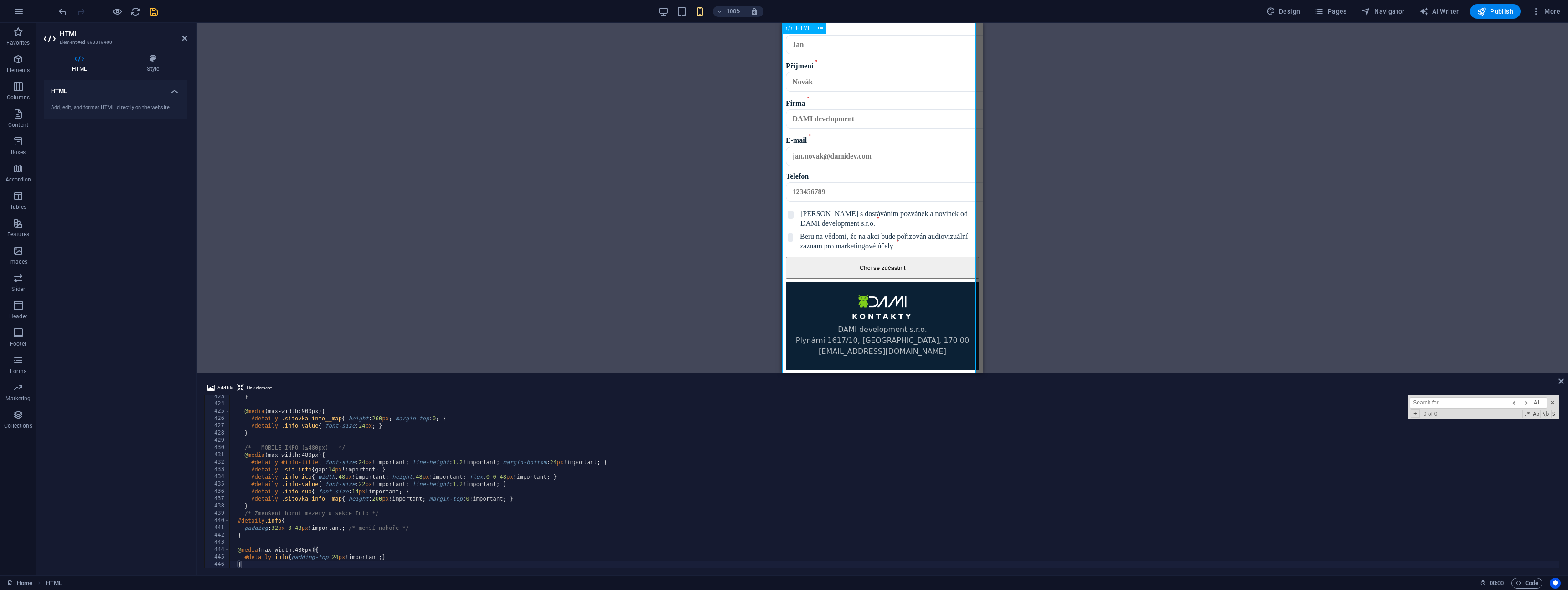
scroll to position [1520, 0]
click at [1550, 404] on span at bounding box center [1552, 402] width 6 height 6
click at [1560, 383] on icon at bounding box center [1561, 381] width 5 height 7
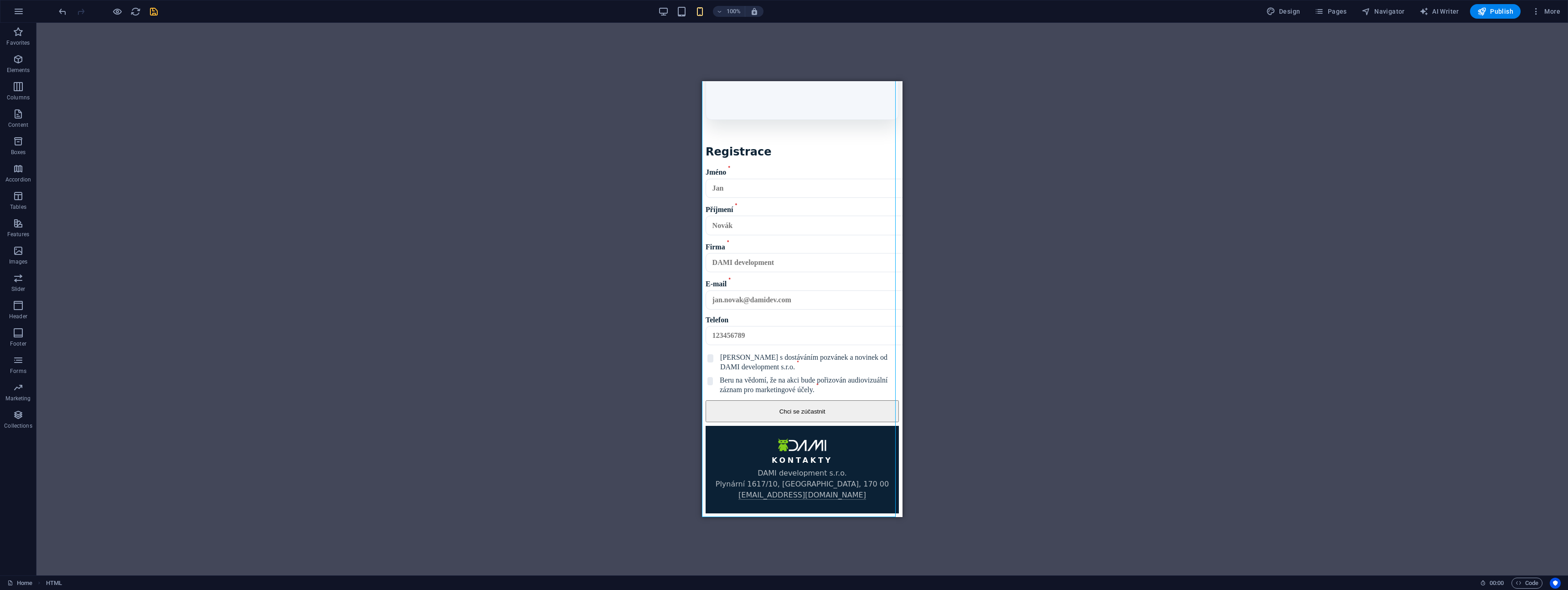
scroll to position [1435, 0]
click at [1284, 345] on div "Drag here to replace the existing content. Press “Ctrl” if you want to create a…" at bounding box center [802, 299] width 1531 height 553
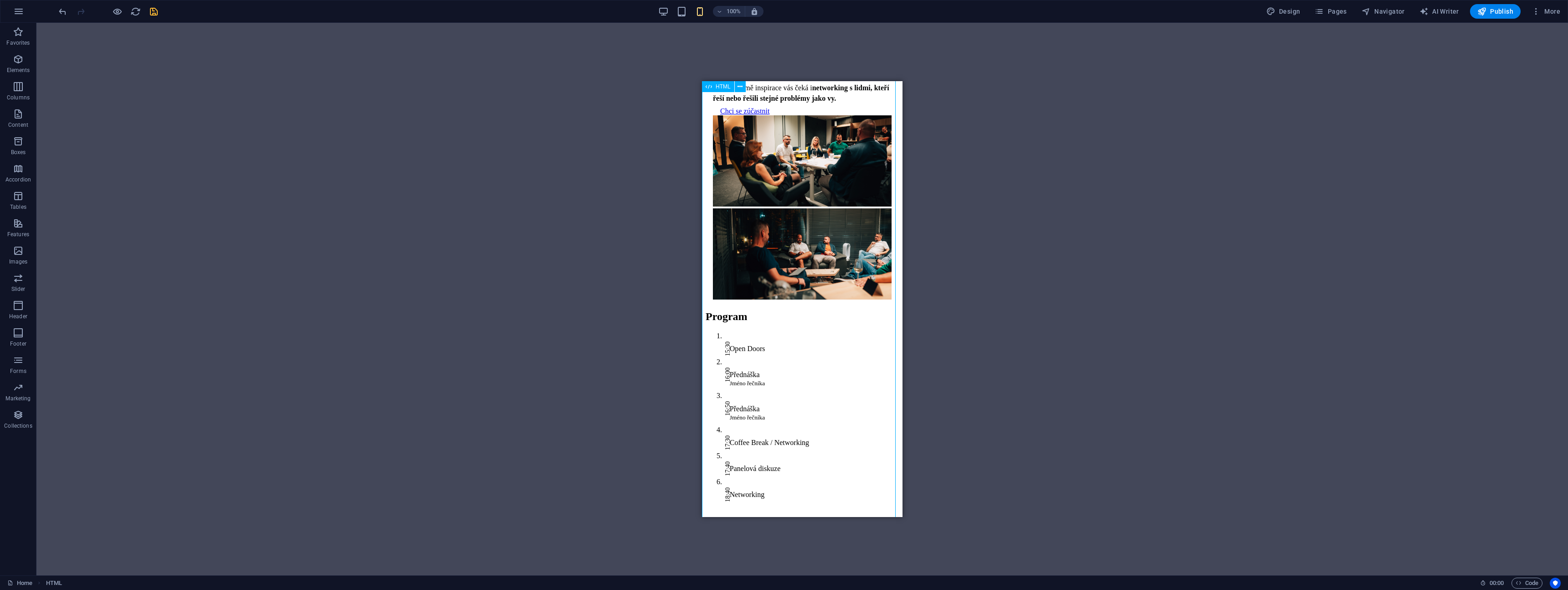
scroll to position [0, 0]
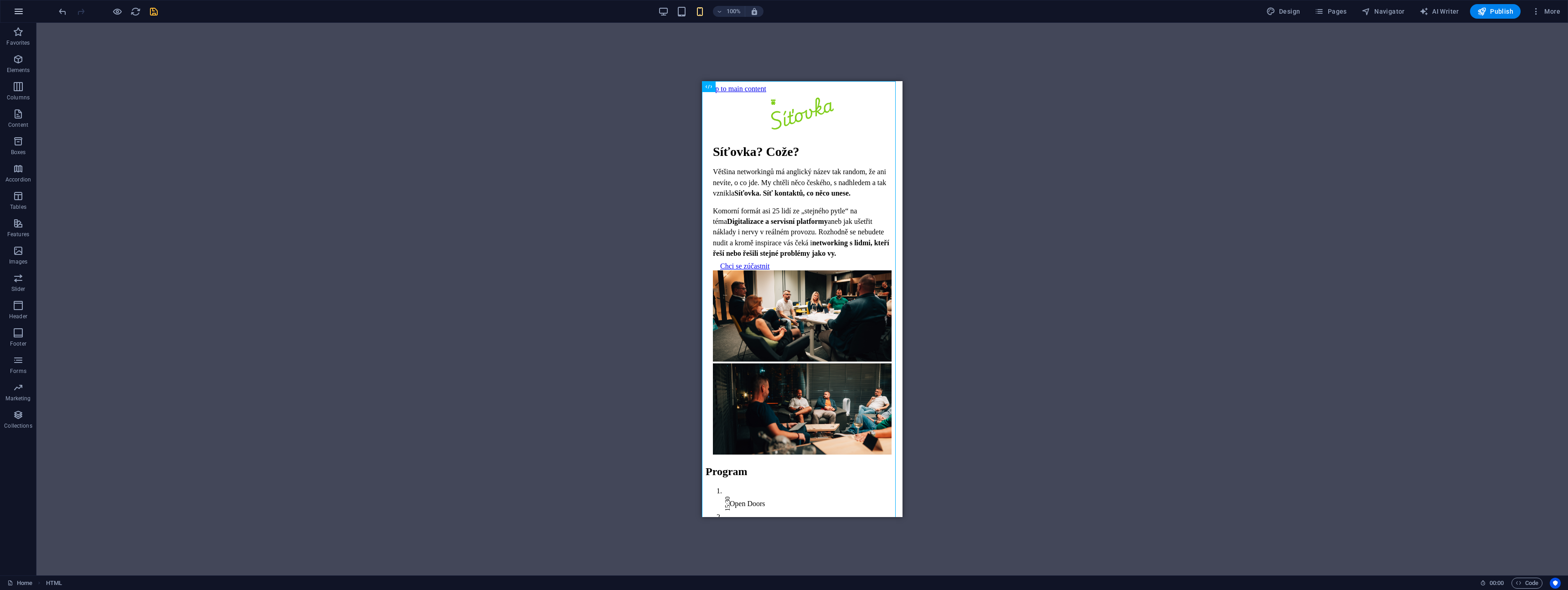
click at [23, 14] on icon "button" at bounding box center [19, 12] width 11 height 11
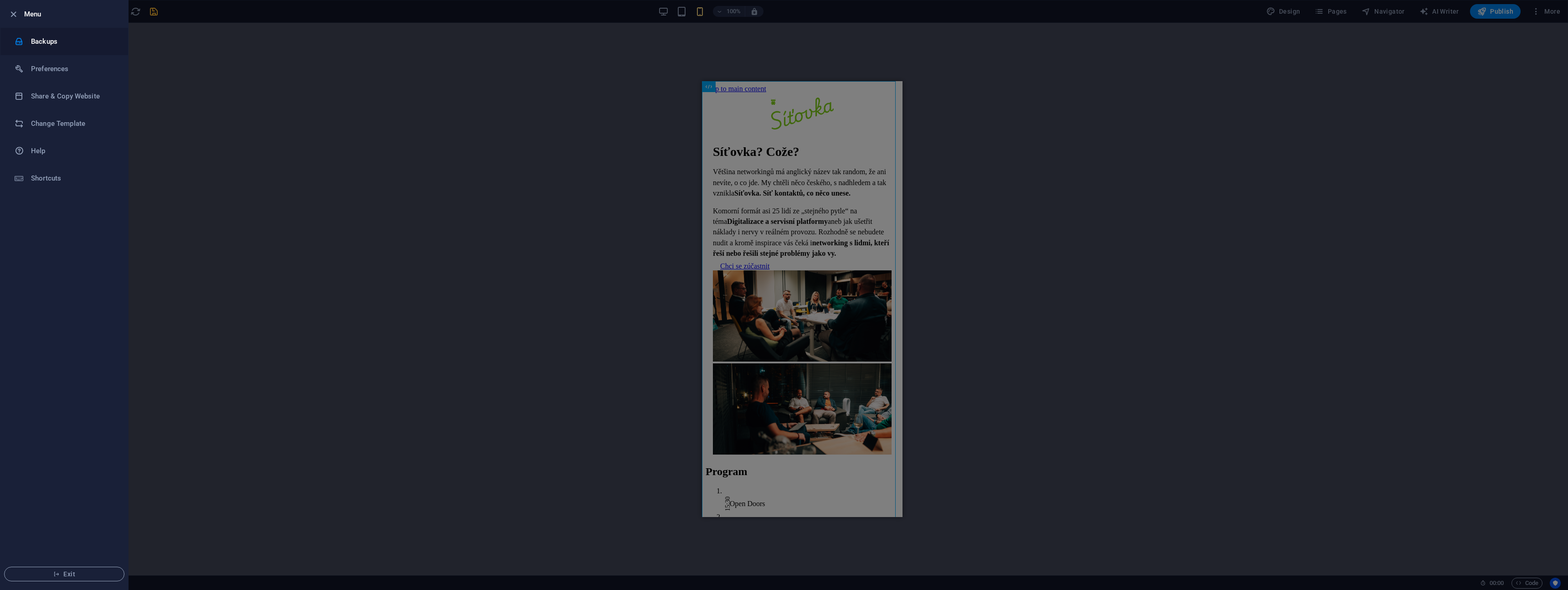
click at [42, 40] on h6 "Backups" at bounding box center [73, 41] width 85 height 11
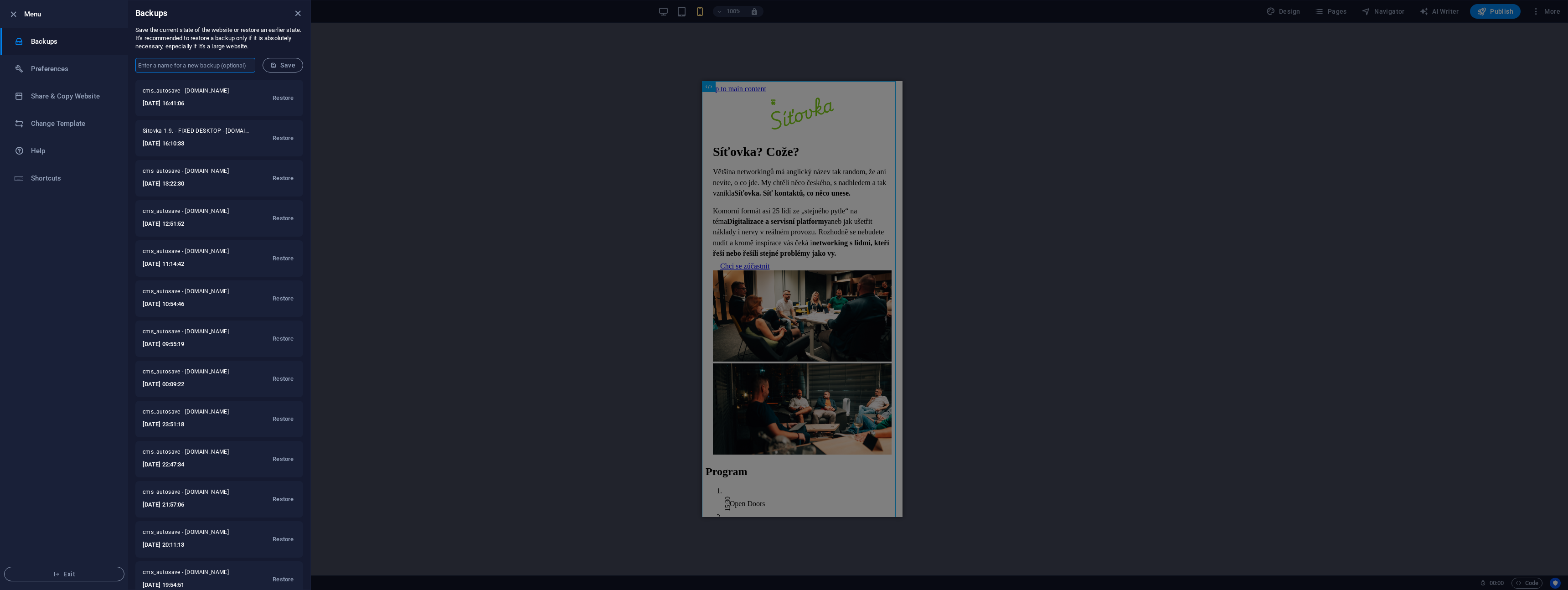
click at [194, 65] on input "text" at bounding box center [195, 65] width 120 height 15
type input "Sitovka 1.9. - FIXED DESKTOP AND MOBILE"
click at [286, 63] on span "Save" at bounding box center [282, 65] width 25 height 7
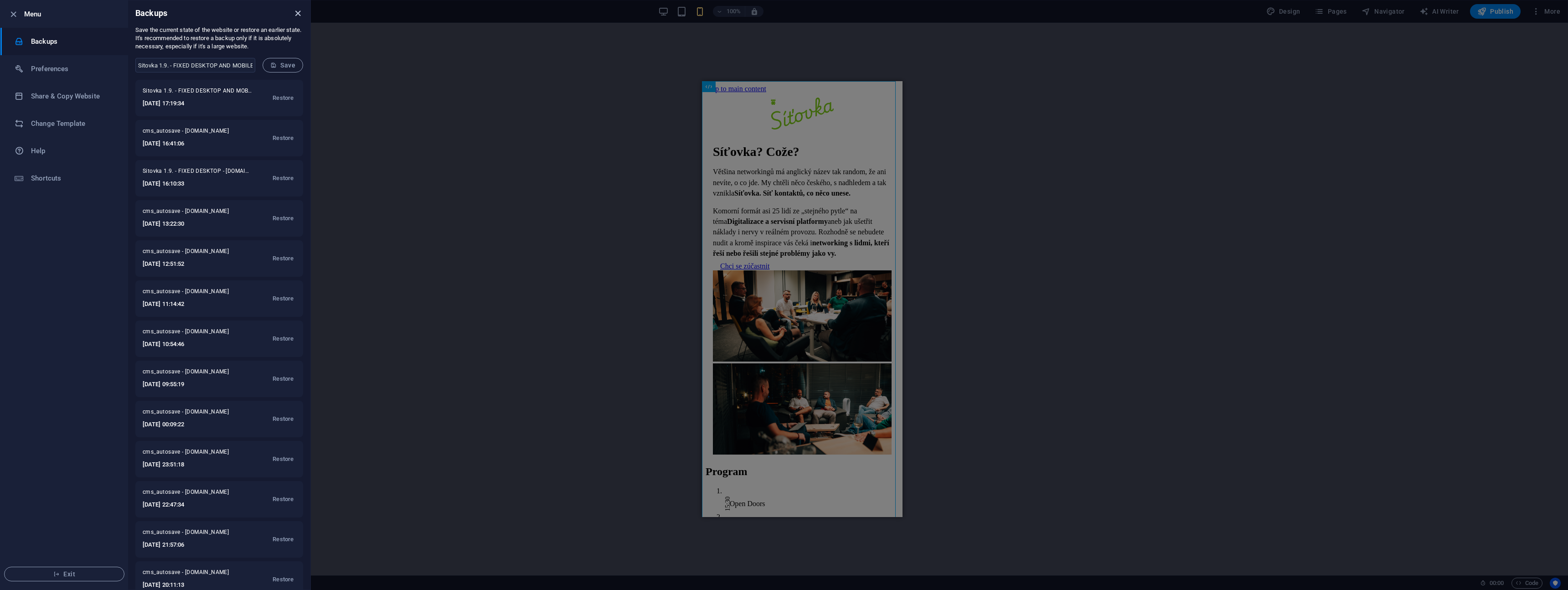
click at [299, 15] on icon "close" at bounding box center [298, 13] width 10 height 10
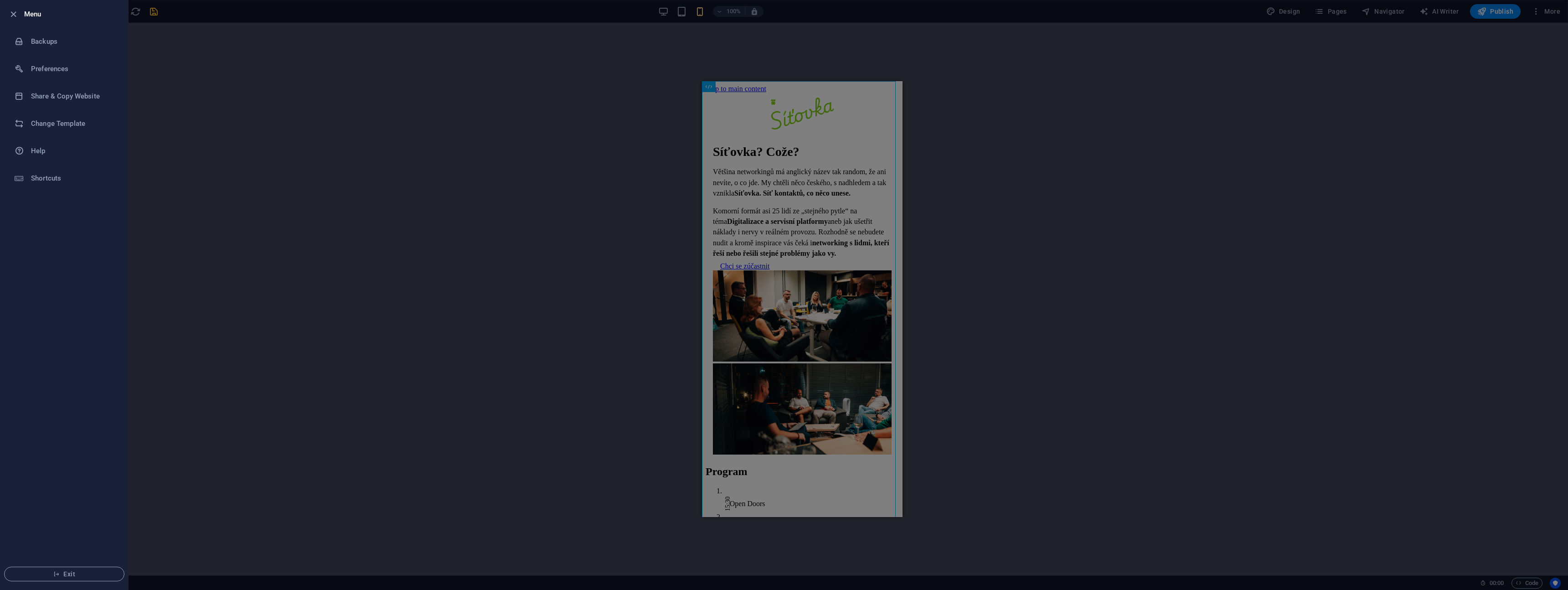
click at [191, 70] on div at bounding box center [784, 295] width 1568 height 590
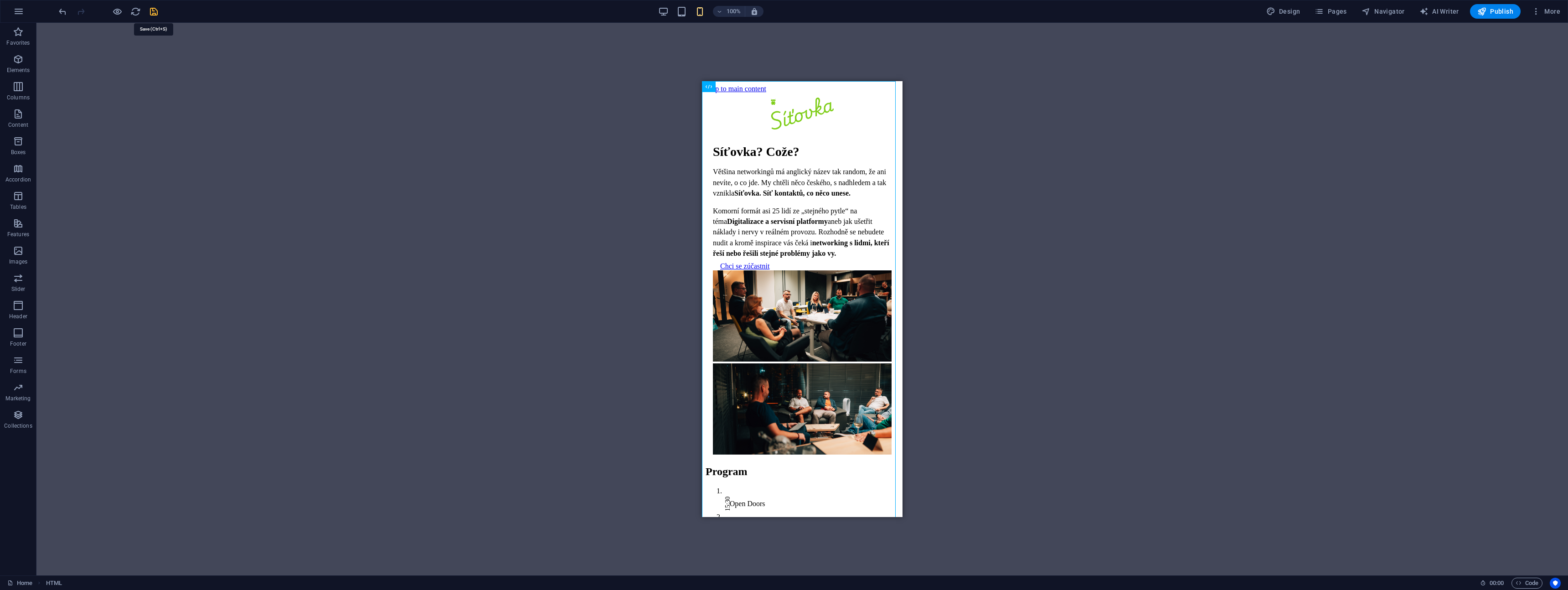
click at [153, 13] on icon "save" at bounding box center [153, 11] width 10 height 10
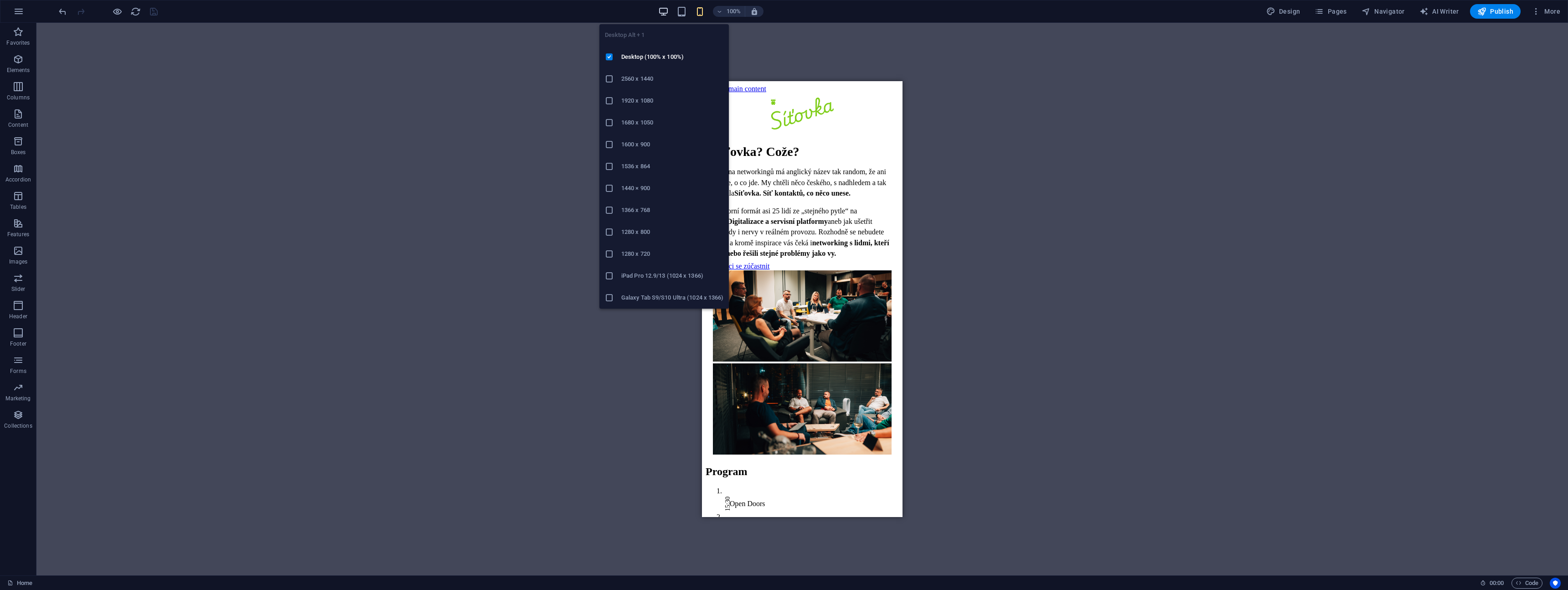
click at [663, 12] on icon "button" at bounding box center [663, 11] width 10 height 10
